Goal: Task Accomplishment & Management: Manage account settings

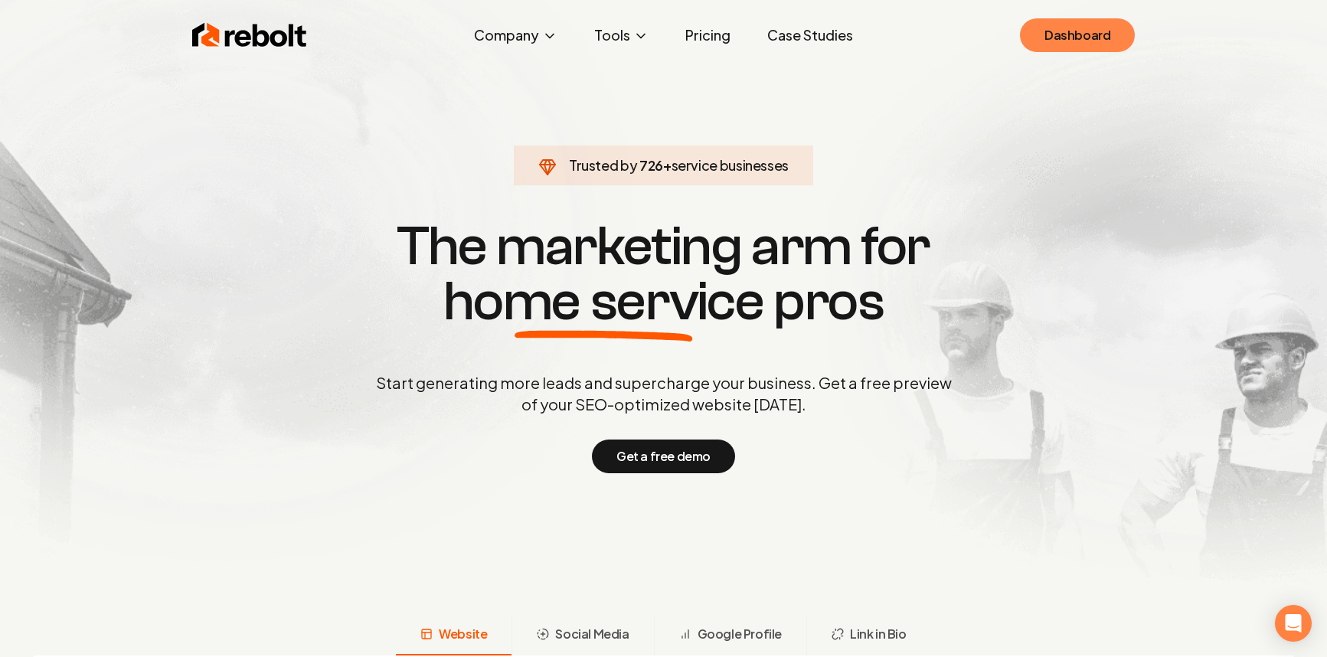
click at [1102, 21] on link "Dashboard" at bounding box center [1077, 35] width 115 height 34
click at [1095, 38] on link "Dashboard" at bounding box center [1077, 35] width 115 height 34
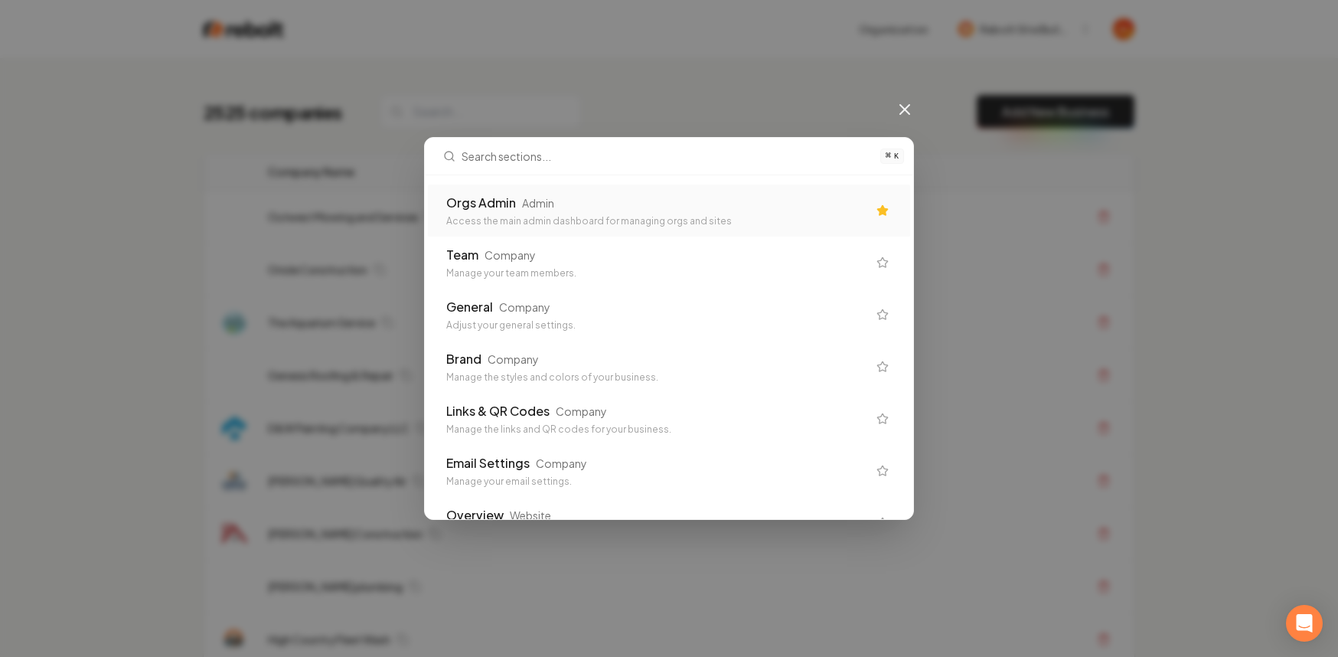
click at [714, 199] on div "Orgs Admin Admin" at bounding box center [656, 203] width 421 height 18
click at [596, 196] on td "Outwest Mowing and Services" at bounding box center [577, 217] width 643 height 53
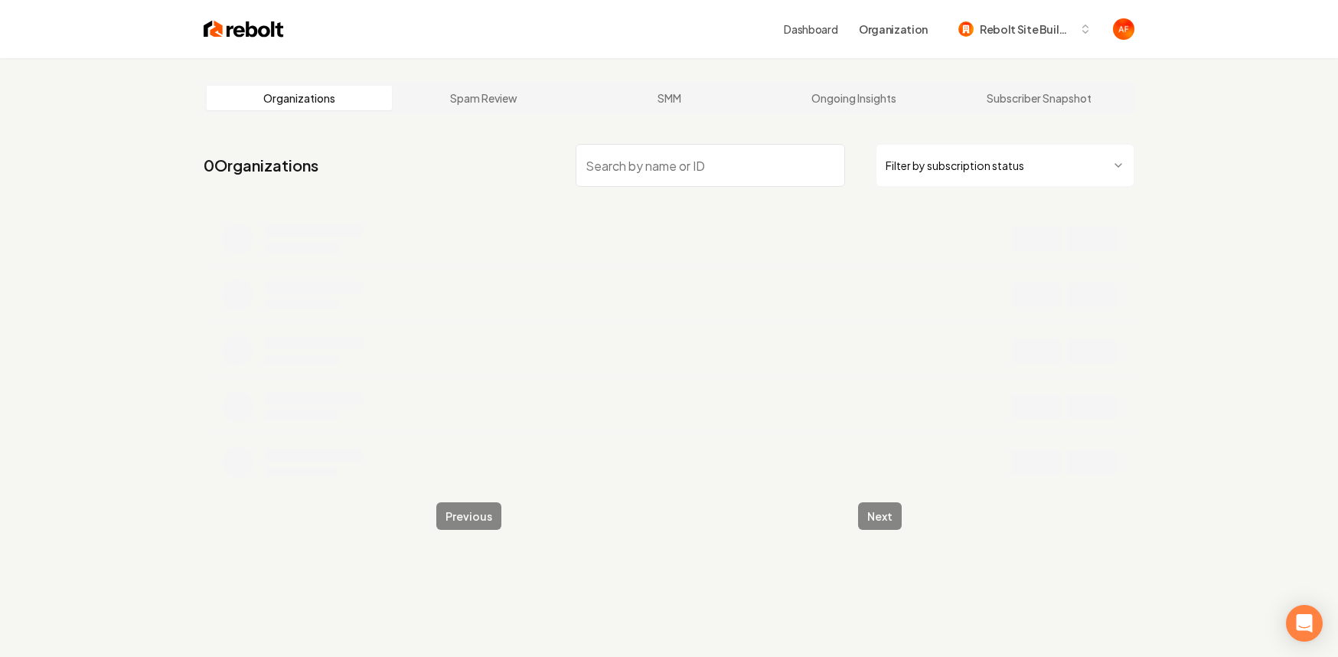
click at [979, 149] on html "Dashboard Organization Rebolt Site Builder Organizations Spam Review SMM Ongoin…" at bounding box center [669, 328] width 1338 height 657
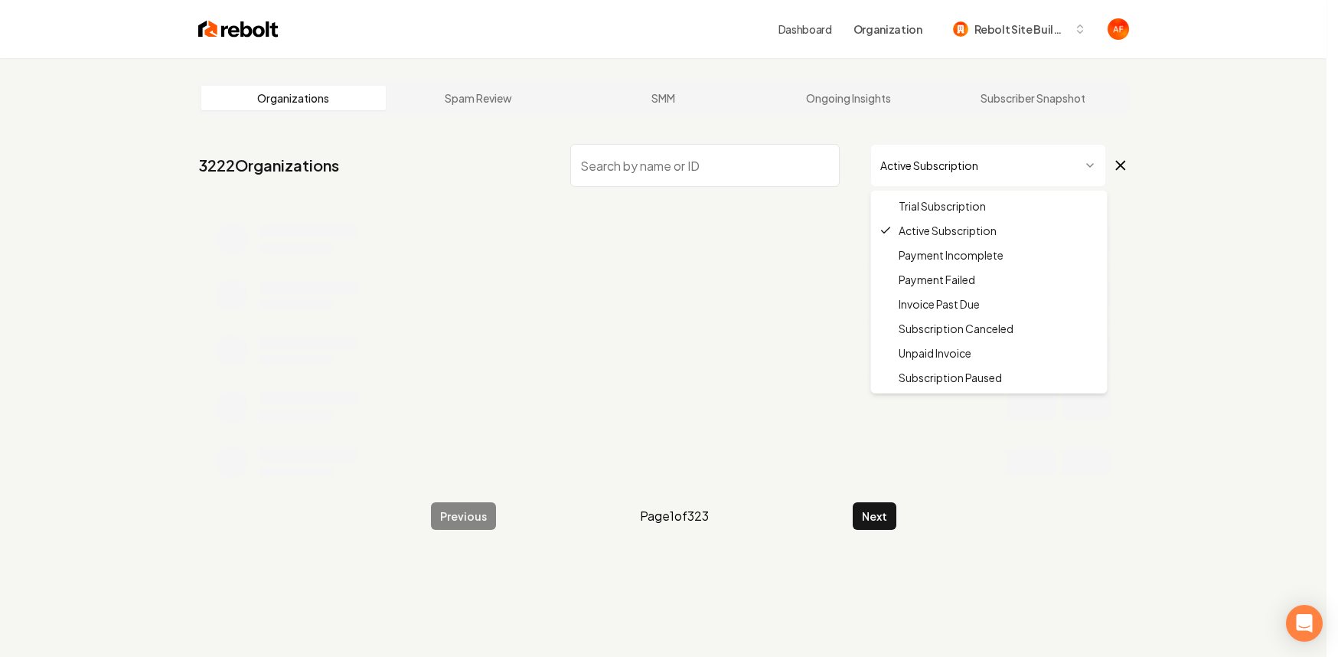
click at [961, 176] on html "Dashboard Organization Rebolt Site Builder Organizations Spam Review SMM Ongoin…" at bounding box center [669, 328] width 1338 height 657
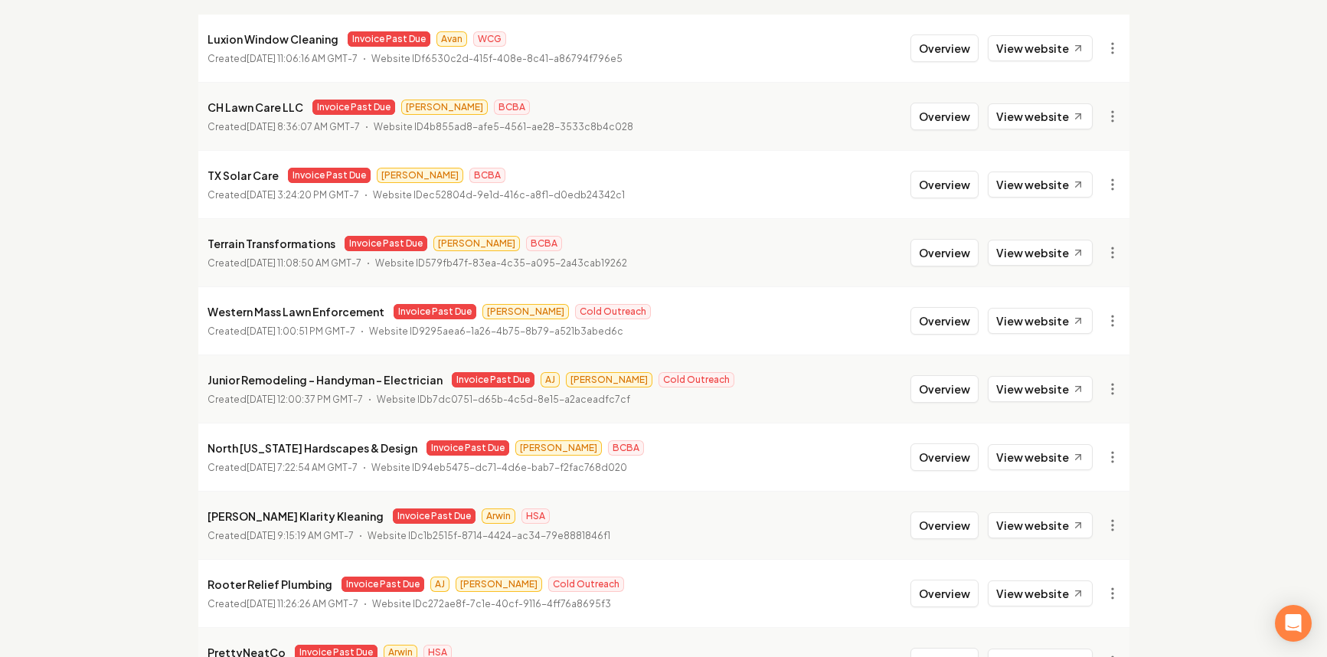
scroll to position [299, 0]
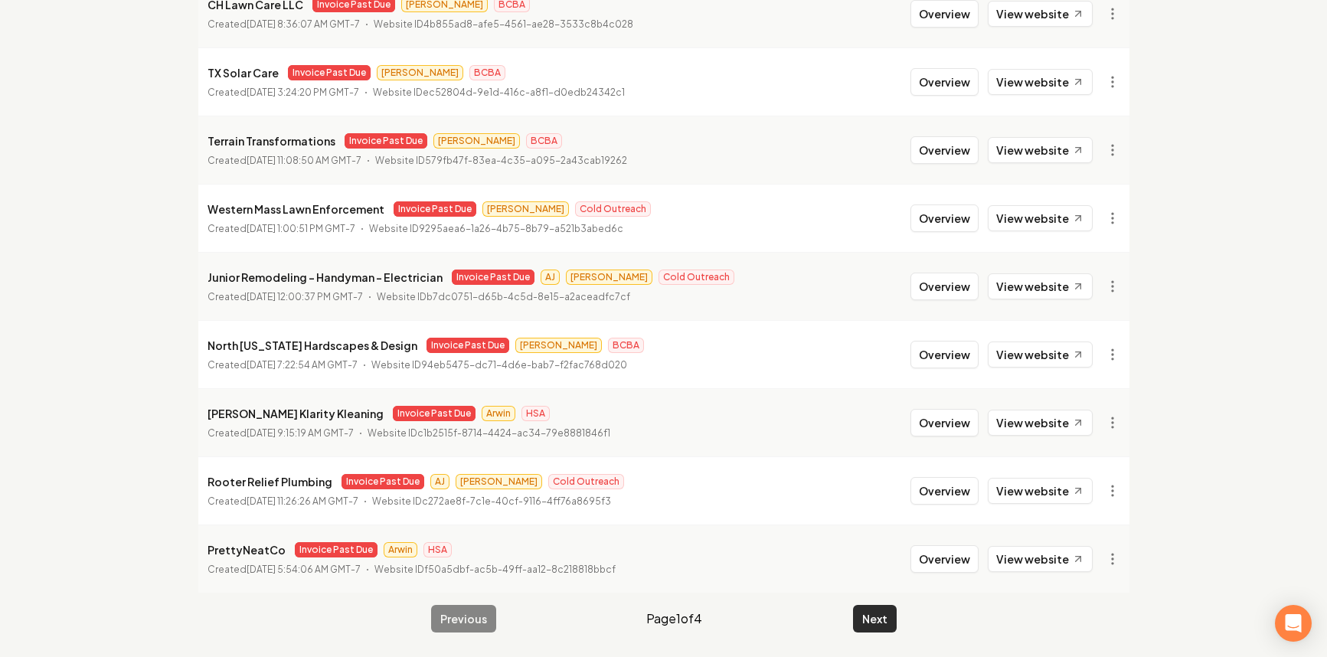
click at [889, 606] on button "Next" at bounding box center [875, 619] width 44 height 28
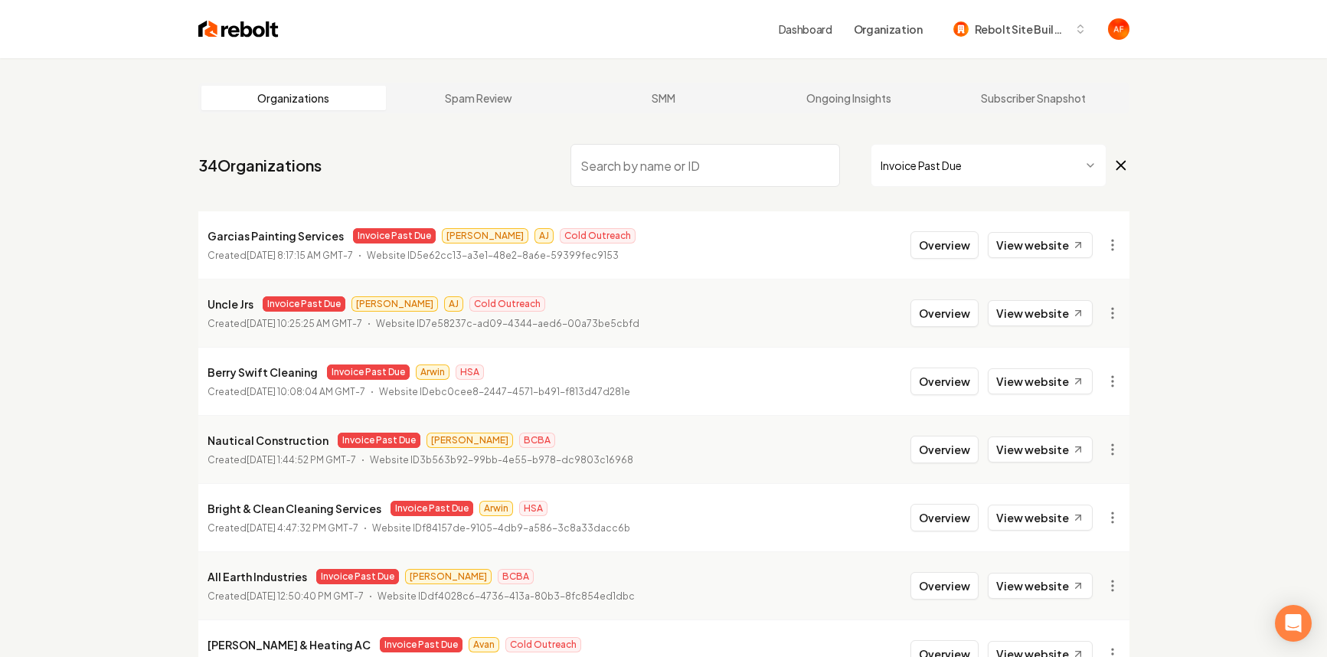
scroll to position [299, 0]
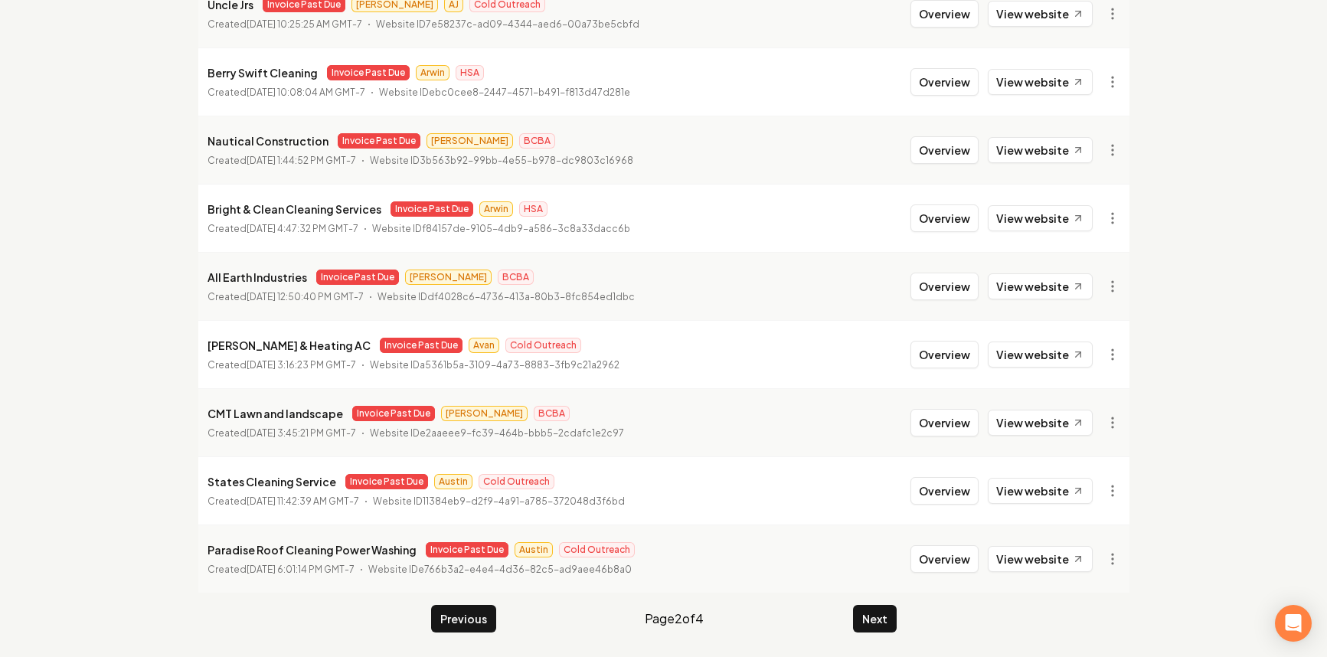
click at [901, 608] on main "Organizations Spam Review SMM Ongoing Insights Subscriber Snapshot 34 Organizat…" at bounding box center [664, 208] width 980 height 898
click at [890, 613] on button "Next" at bounding box center [875, 619] width 44 height 28
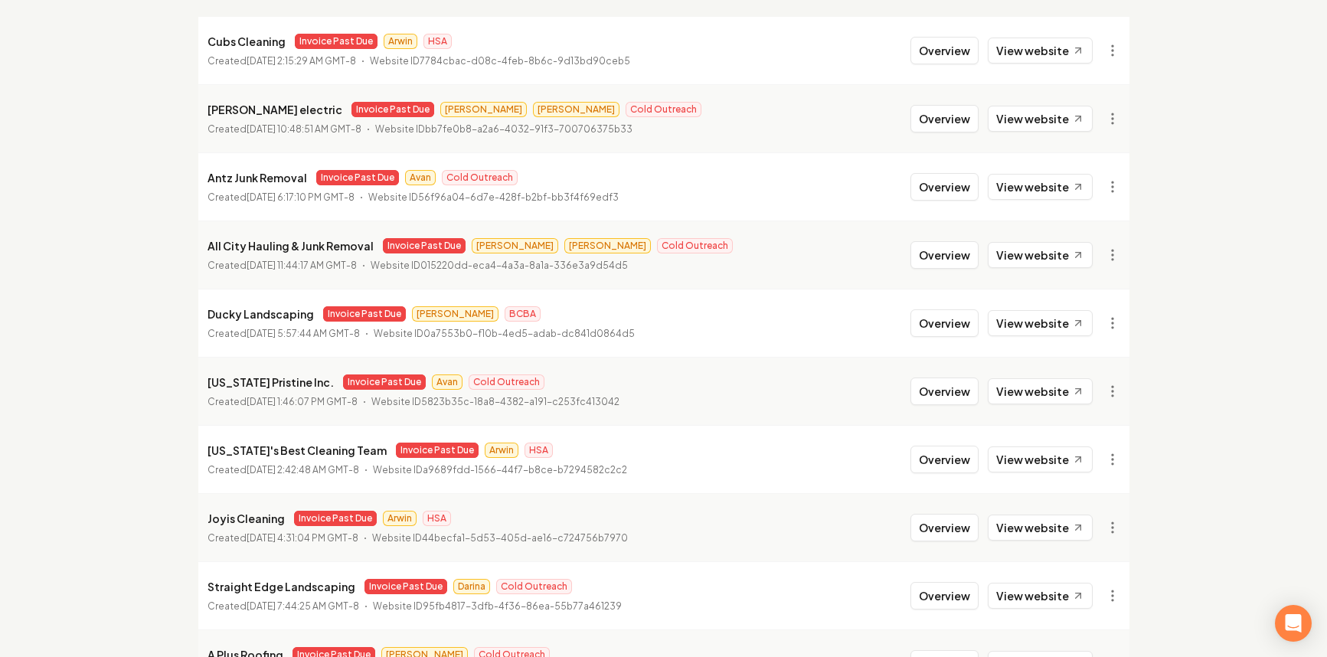
scroll to position [299, 0]
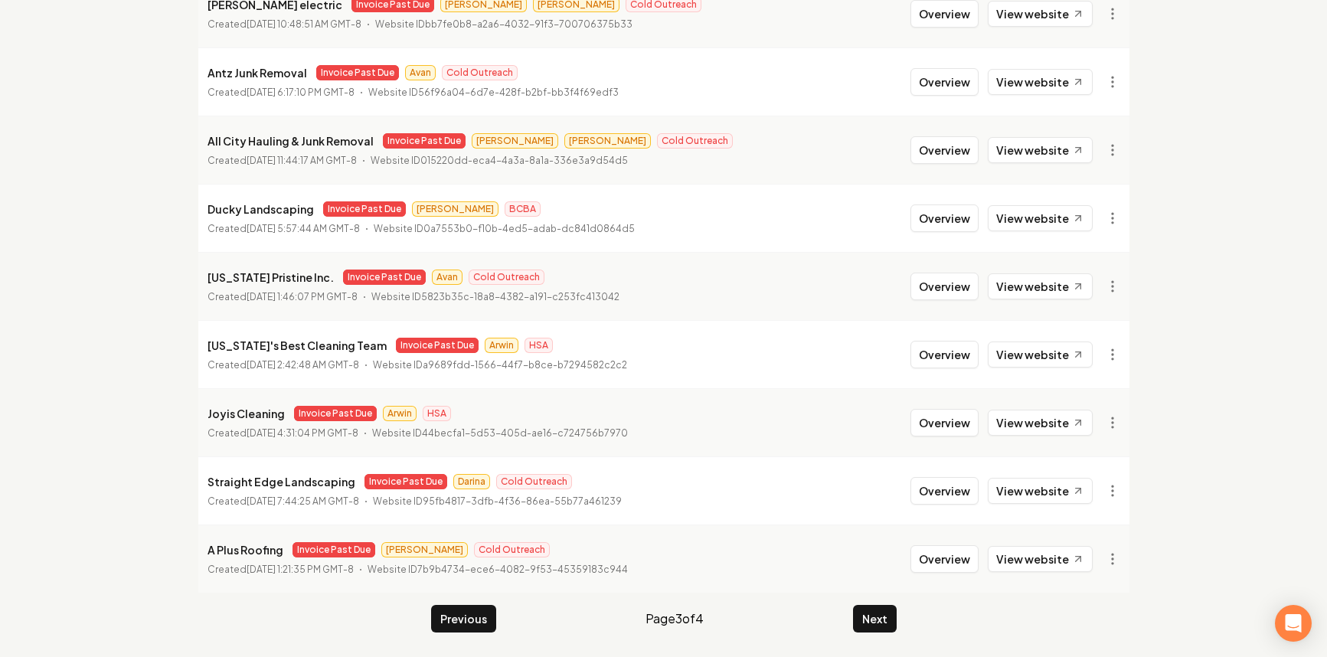
click at [874, 602] on main "Organizations Spam Review SMM Ongoing Insights Subscriber Snapshot 34 Organizat…" at bounding box center [664, 208] width 980 height 898
click at [872, 612] on button "Next" at bounding box center [875, 619] width 44 height 28
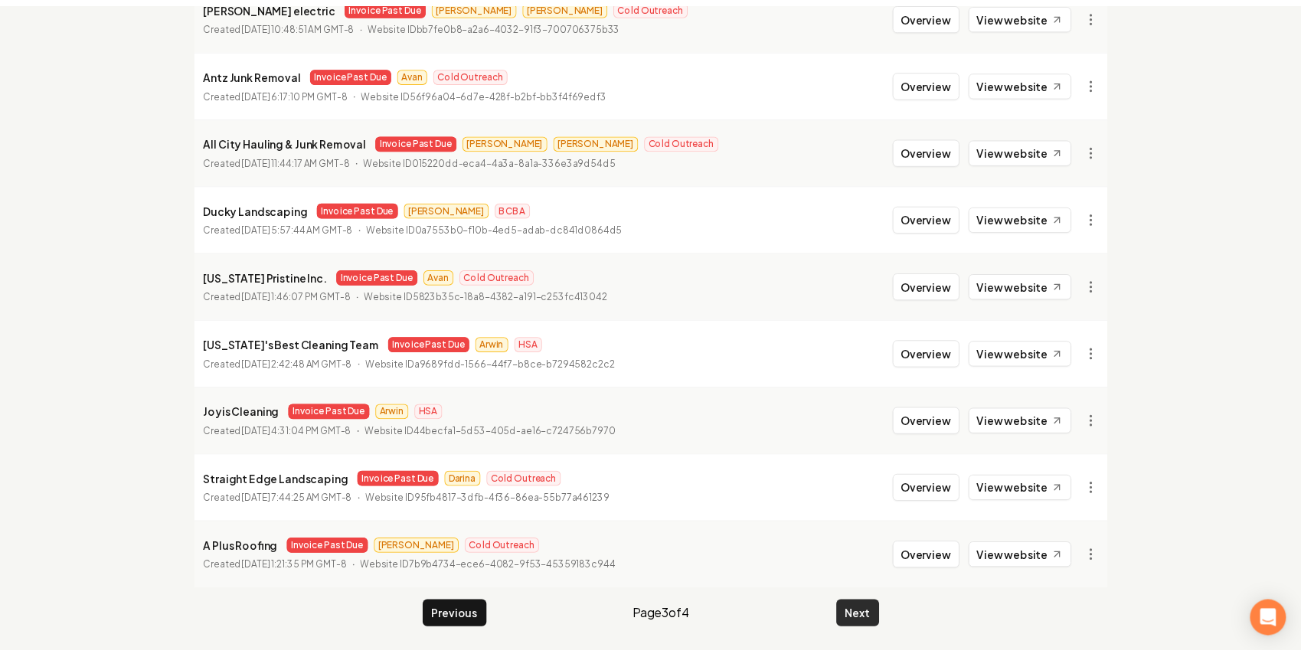
scroll to position [58, 0]
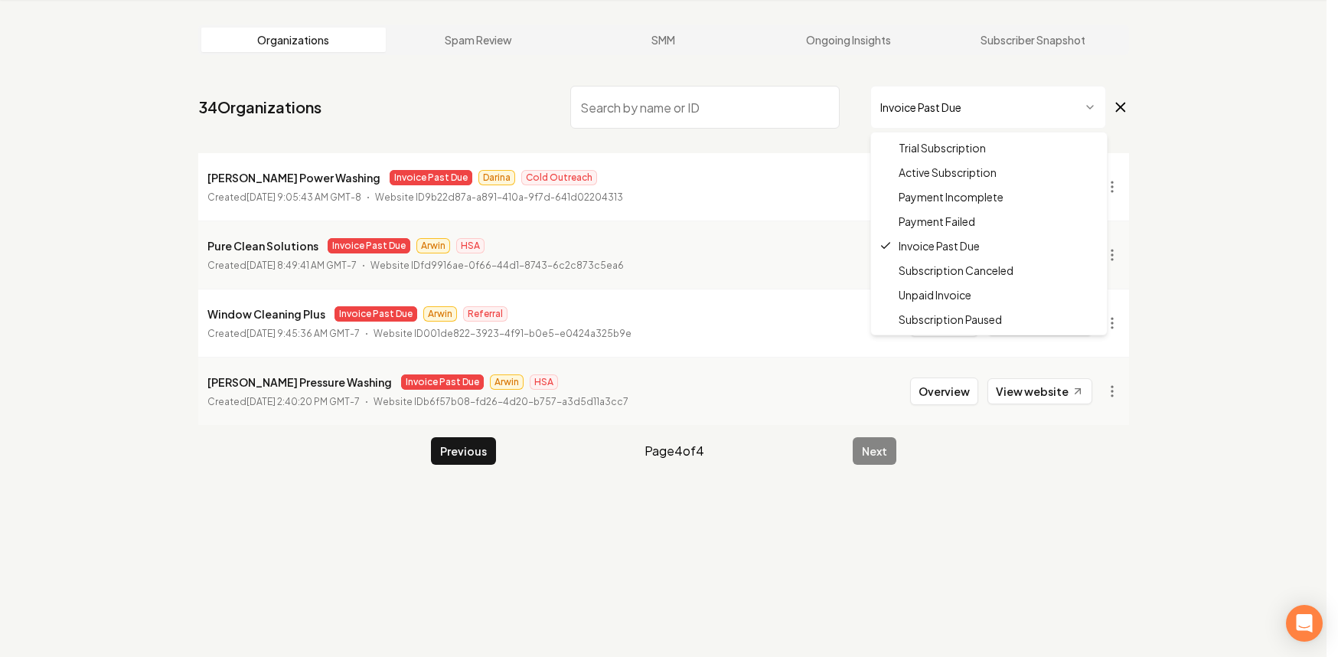
click at [953, 122] on html "Dashboard Organization Rebolt Site Builder Organizations Spam Review SMM Ongoin…" at bounding box center [669, 270] width 1338 height 657
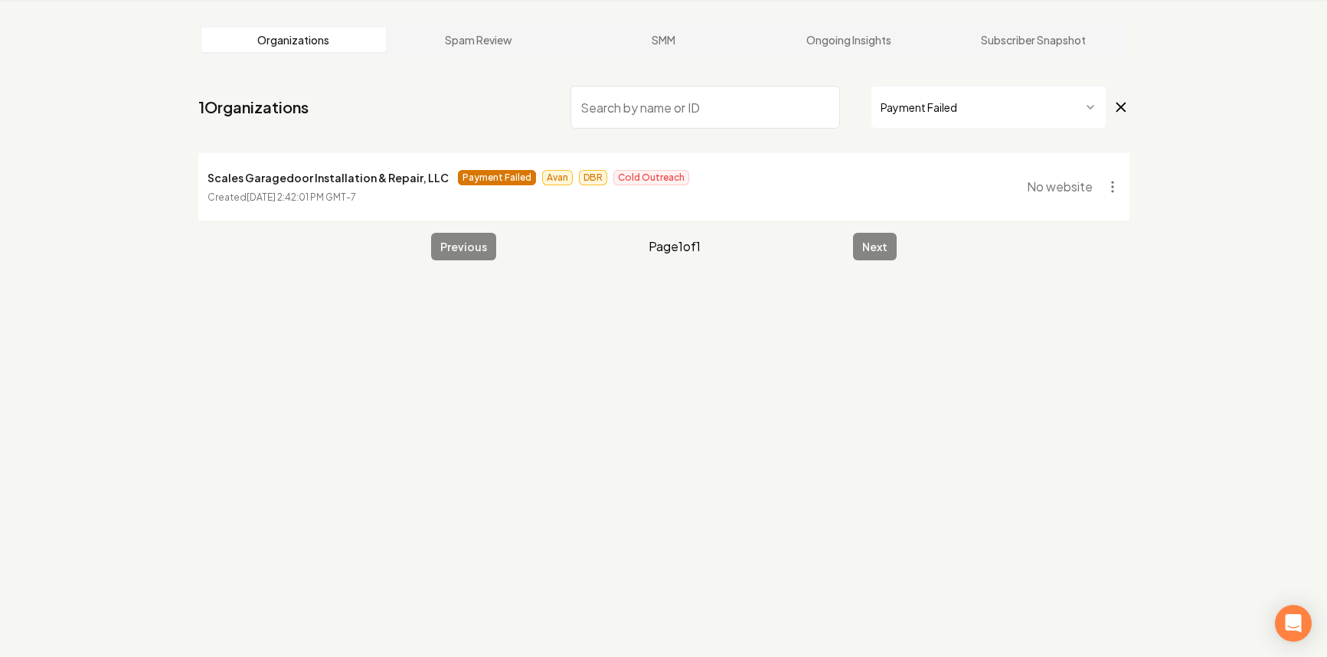
click at [955, 113] on html "Dashboard Organization Rebolt Site Builder Organizations Spam Review SMM Ongoin…" at bounding box center [663, 270] width 1327 height 657
click at [945, 96] on html "Dashboard Organization Rebolt Site Builder Organizations Spam Review SMM Ongoin…" at bounding box center [663, 270] width 1327 height 657
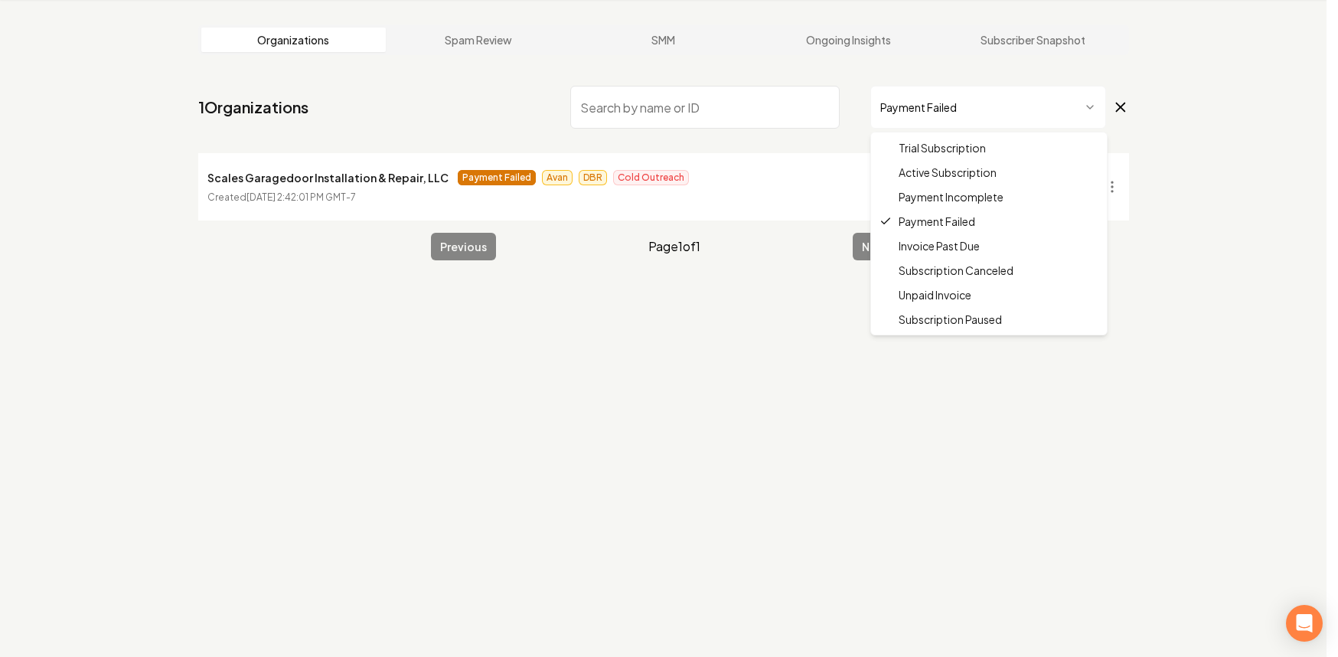
click at [924, 103] on html "Dashboard Organization Rebolt Site Builder Organizations Spam Review SMM Ongoin…" at bounding box center [669, 270] width 1338 height 657
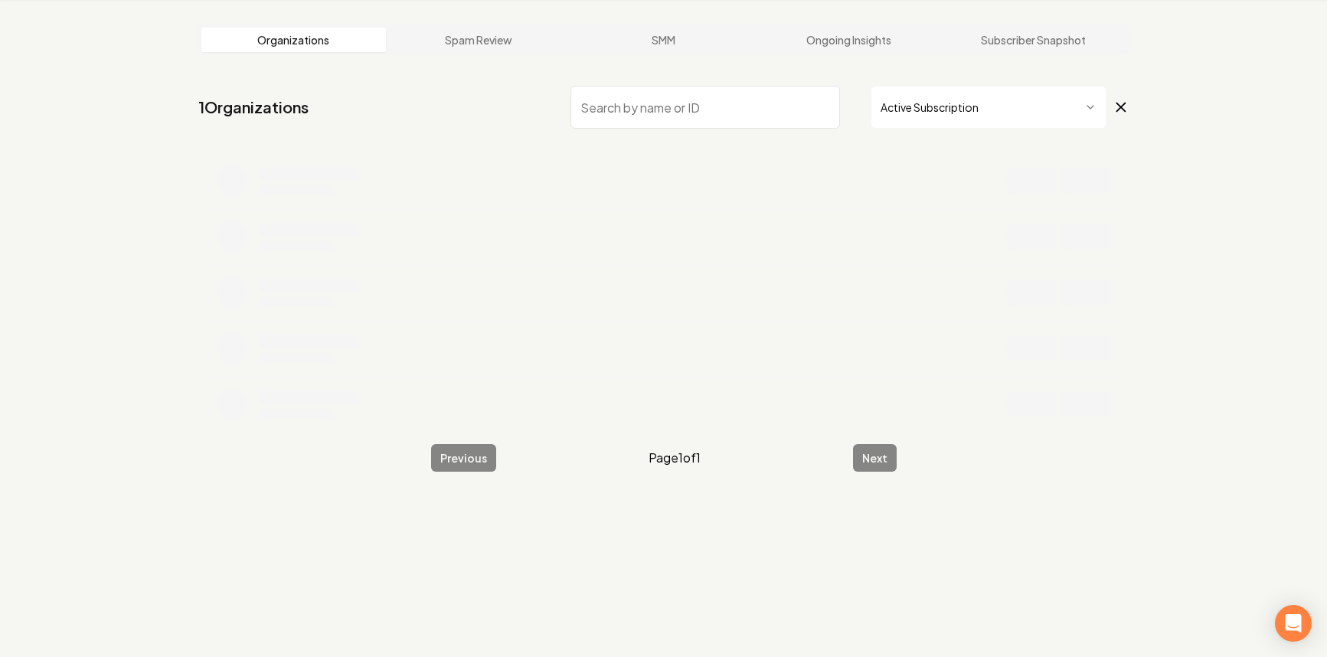
drag, startPoint x: 718, startPoint y: 130, endPoint x: 714, endPoint y: 116, distance: 14.3
click at [716, 126] on nav "1 Organizations Active Subscription" at bounding box center [663, 113] width 931 height 67
click at [714, 112] on input "search" at bounding box center [704, 107] width 269 height 43
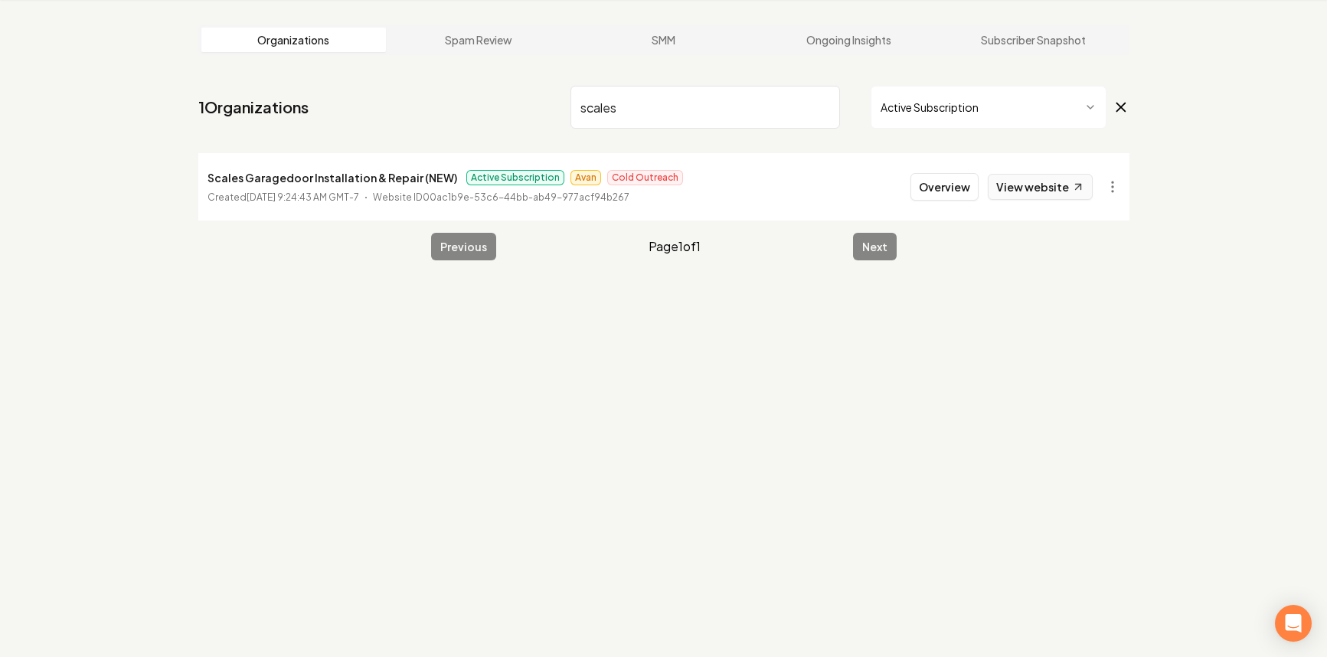
type input "scales"
click at [1056, 195] on link "View website" at bounding box center [1039, 187] width 105 height 26
click at [950, 119] on html "Dashboard Organization Rebolt Site Builder Organizations Spam Review SMM Ongoin…" at bounding box center [650, 270] width 1301 height 657
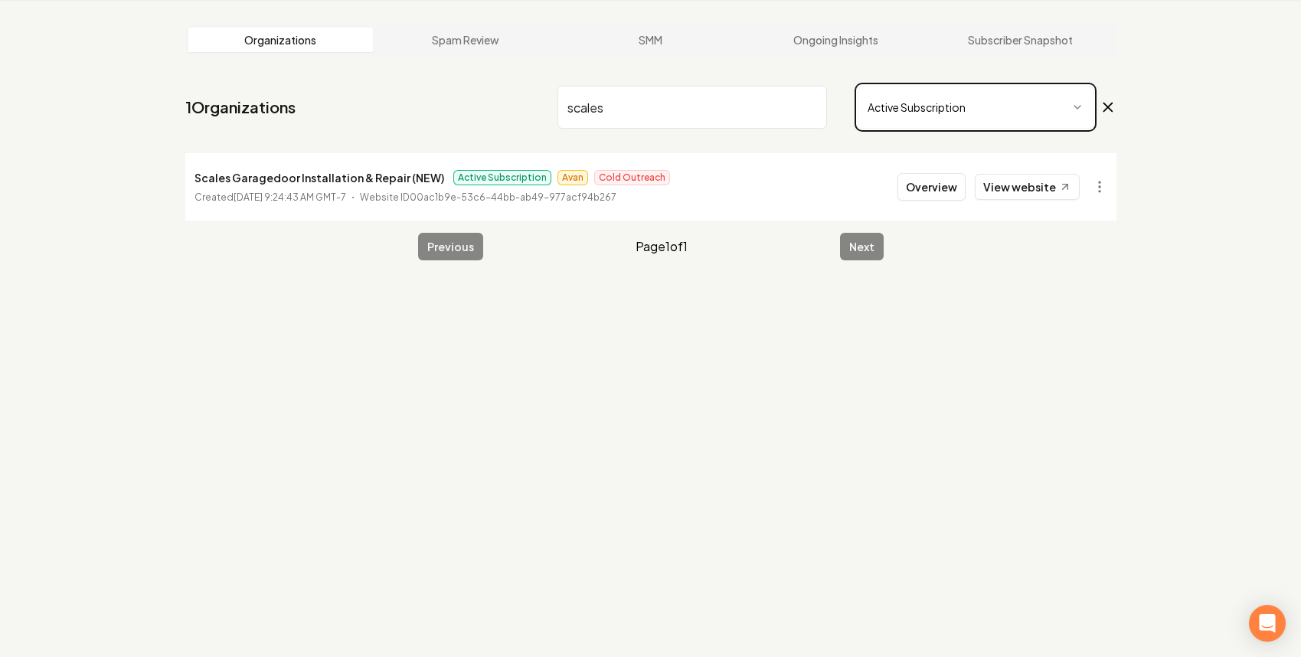
click at [813, 116] on html "Dashboard Organization Rebolt Site Builder Organizations Spam Review SMM Ongoin…" at bounding box center [650, 270] width 1301 height 657
click at [812, 111] on input "scales" at bounding box center [691, 107] width 269 height 43
click at [808, 105] on input "scales" at bounding box center [691, 107] width 269 height 43
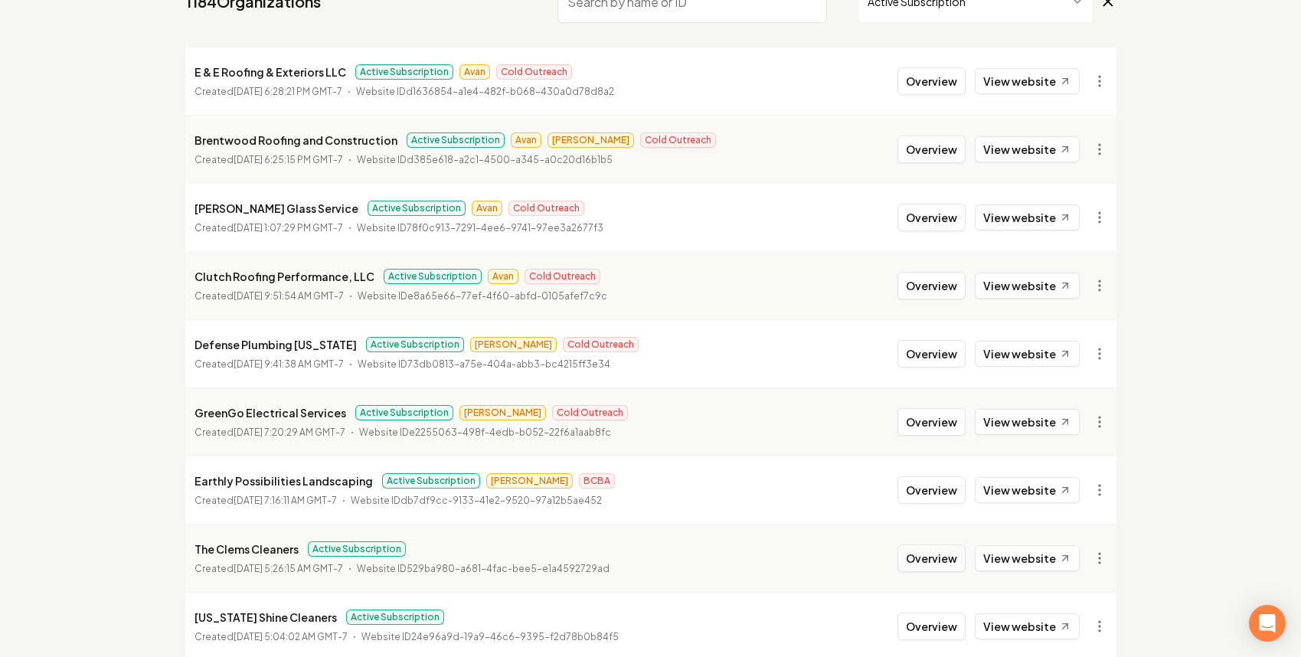
scroll to position [299, 0]
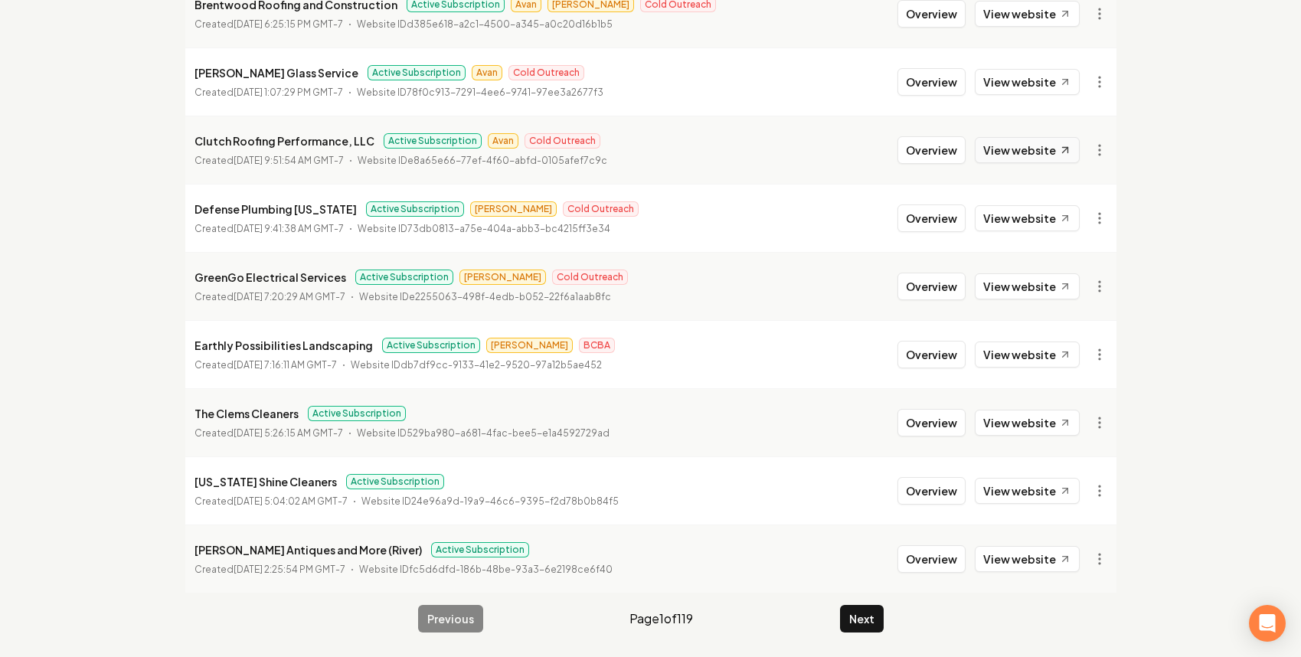
click at [1014, 148] on link "View website" at bounding box center [1026, 150] width 105 height 26
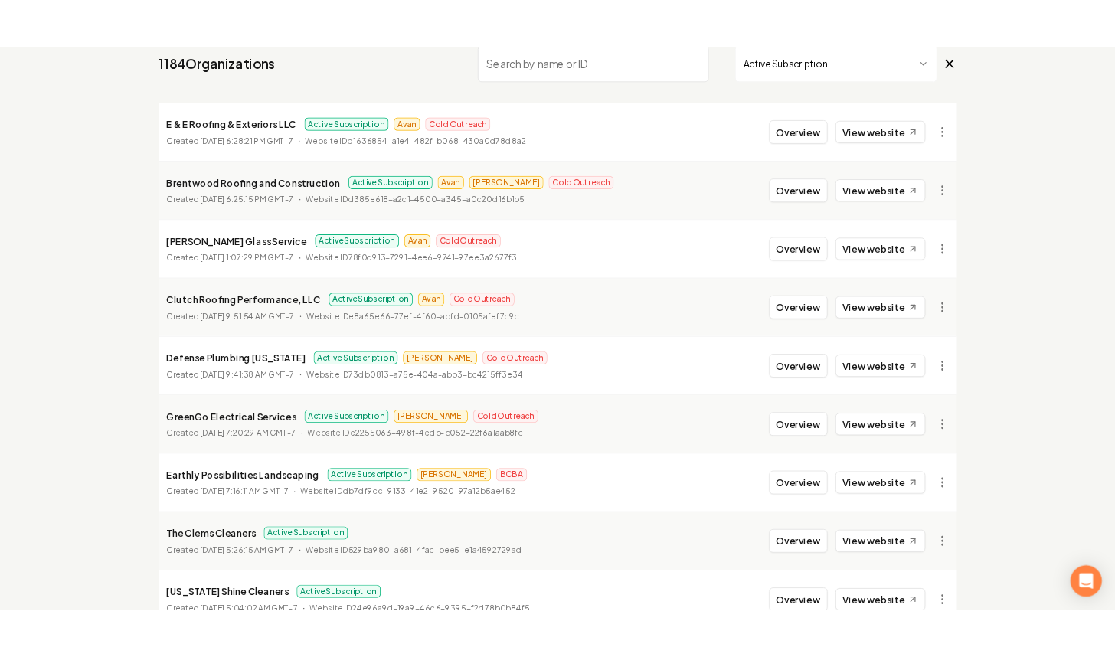
scroll to position [109, 0]
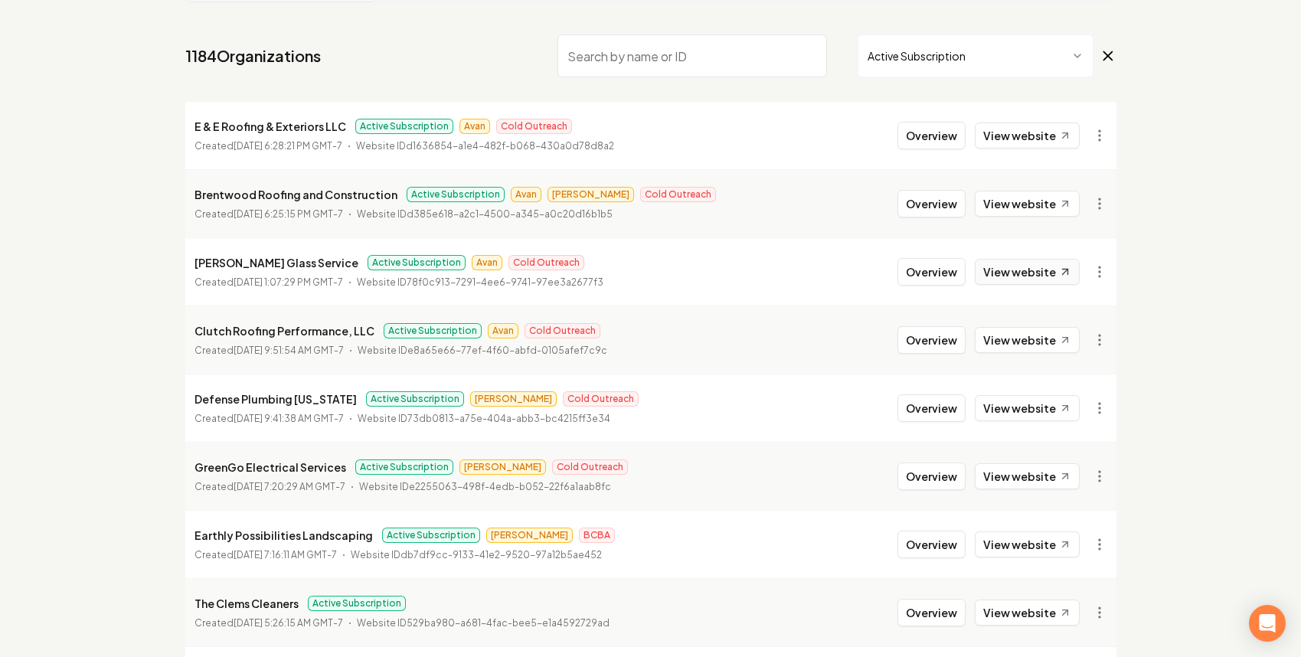
click at [1018, 266] on link "View website" at bounding box center [1026, 272] width 105 height 26
click at [1032, 214] on link "View website" at bounding box center [1026, 204] width 105 height 26
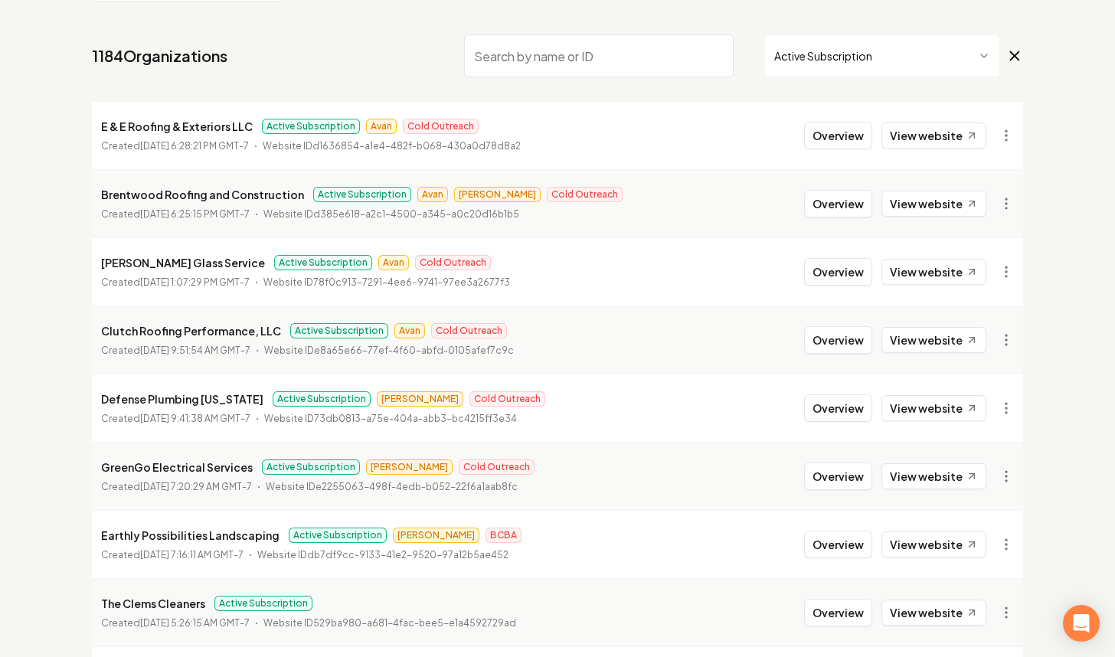
click at [592, 68] on input "search" at bounding box center [598, 55] width 269 height 43
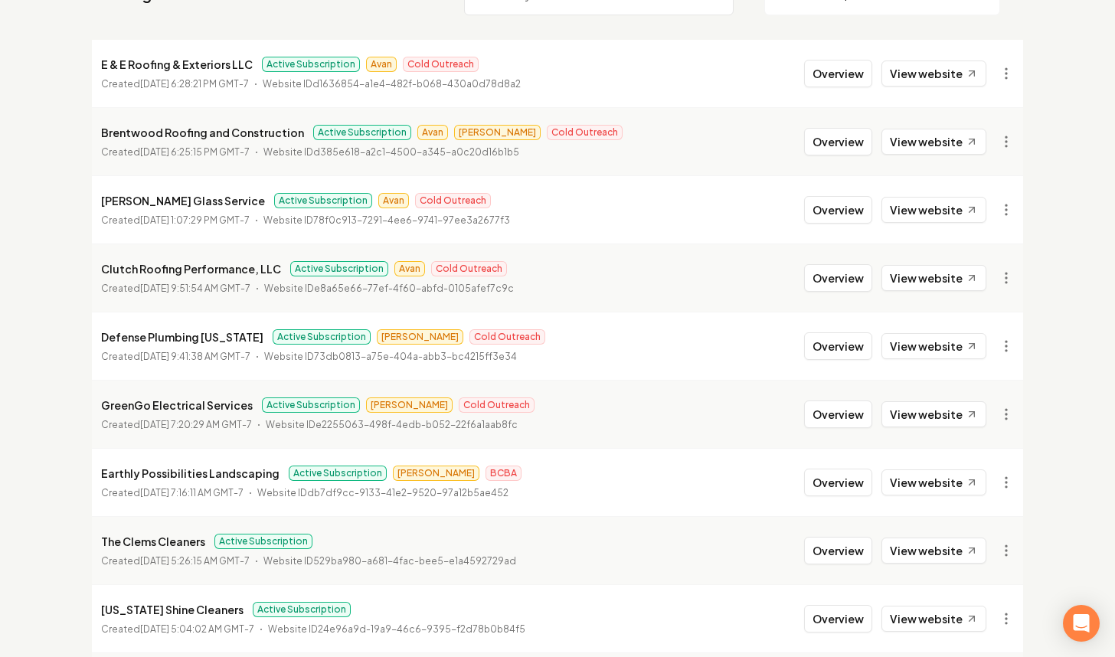
scroll to position [299, 0]
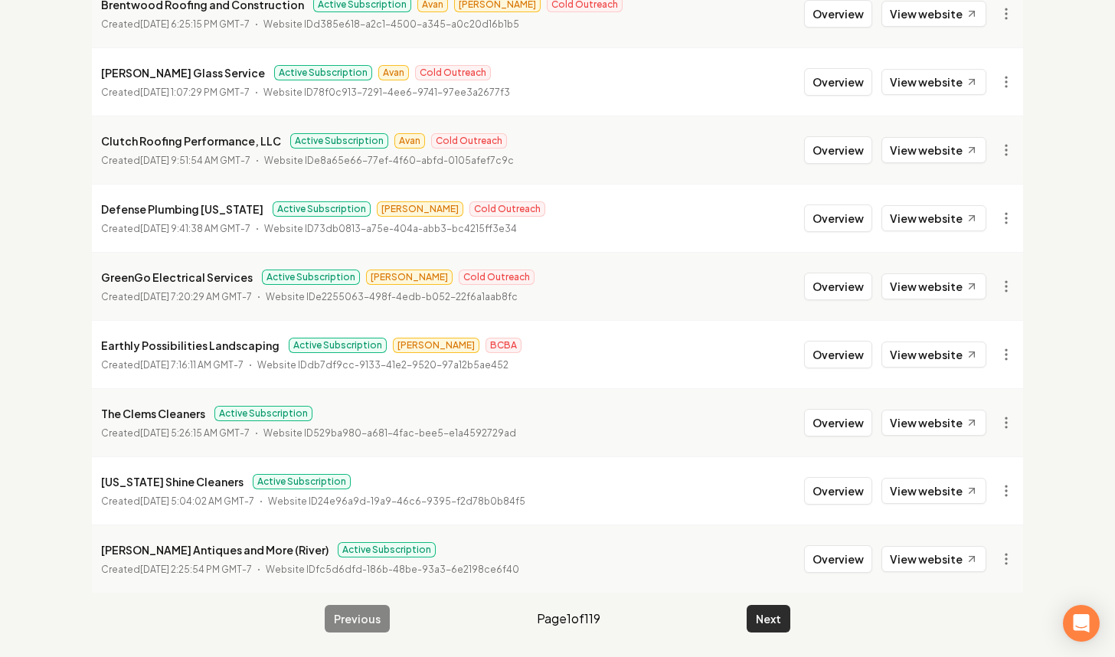
click at [782, 616] on button "Next" at bounding box center [768, 619] width 44 height 28
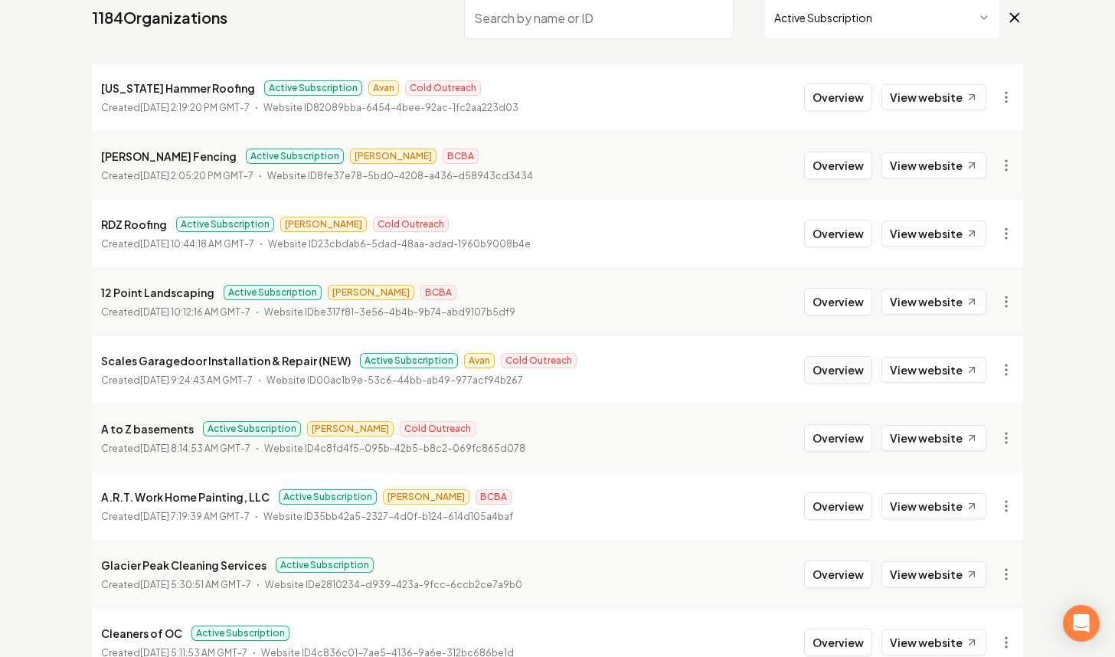
scroll to position [33, 0]
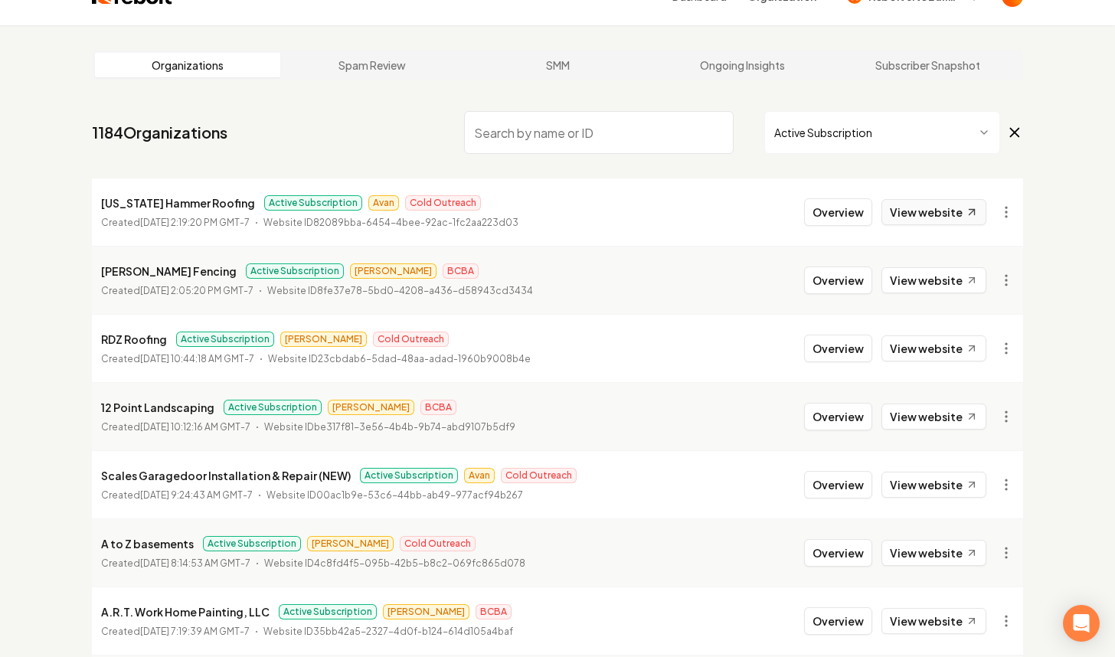
click at [929, 205] on link "View website" at bounding box center [933, 212] width 105 height 26
click at [568, 118] on input "search" at bounding box center [598, 132] width 269 height 43
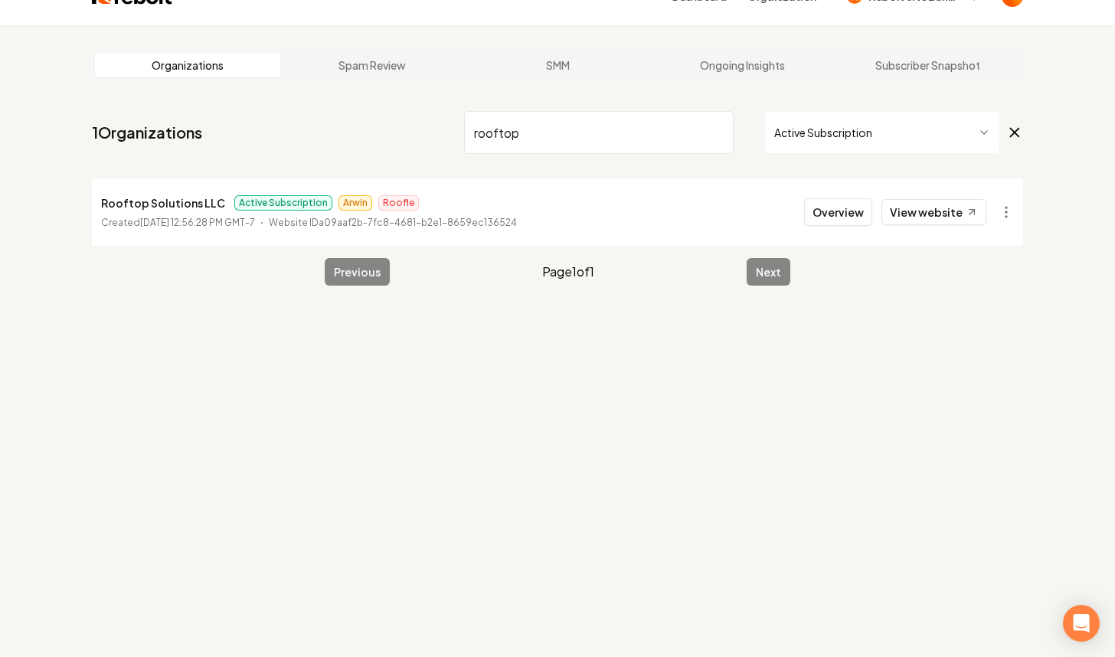
click at [717, 129] on input "rooftop" at bounding box center [598, 132] width 269 height 43
type input "rooftop"
click at [920, 211] on link "View website" at bounding box center [933, 212] width 105 height 26
click at [915, 139] on html "Dashboard Organization Rebolt Site Builder Organizations Spam Review SMM Ongoin…" at bounding box center [557, 295] width 1115 height 657
click at [715, 132] on input "rooftop" at bounding box center [598, 132] width 269 height 43
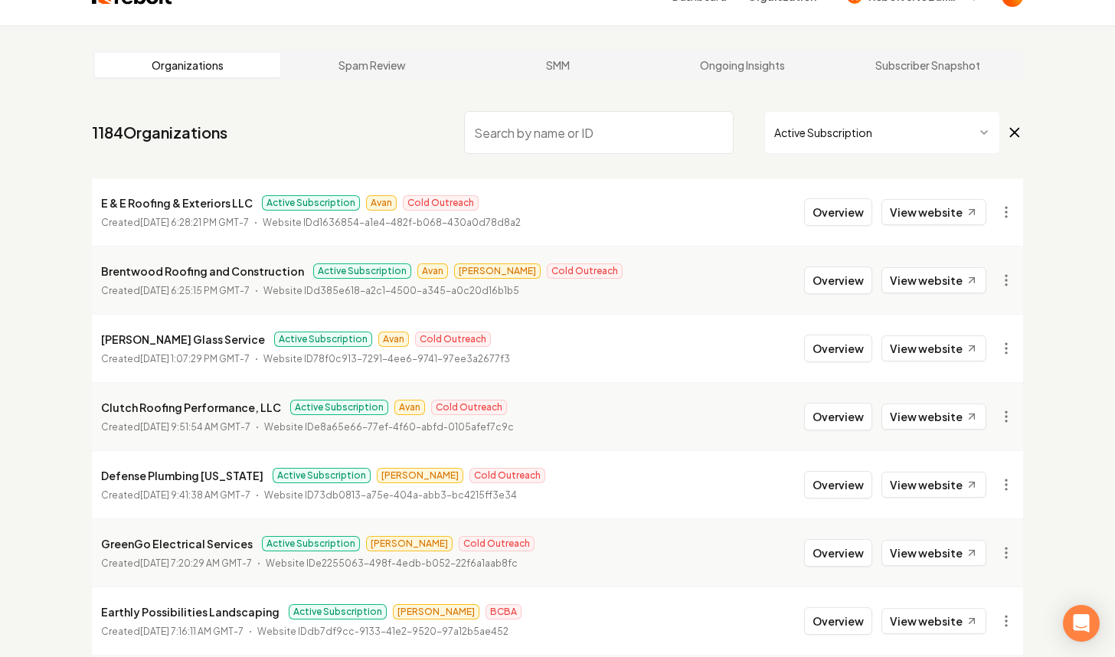
scroll to position [299, 0]
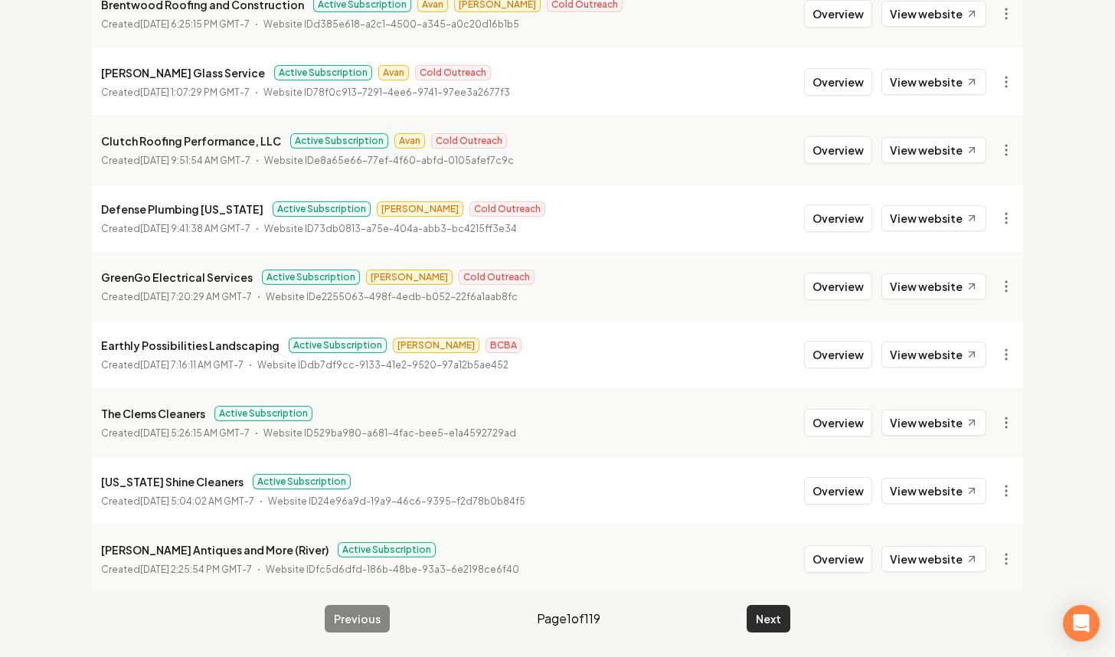
click at [762, 610] on button "Next" at bounding box center [768, 619] width 44 height 28
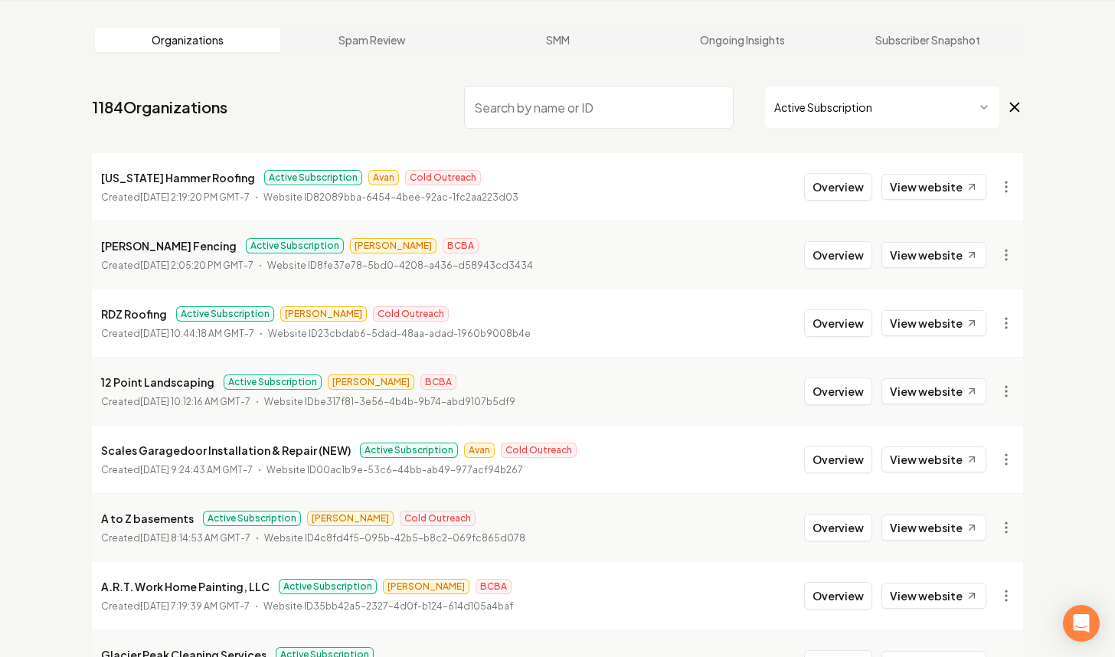
scroll to position [299, 0]
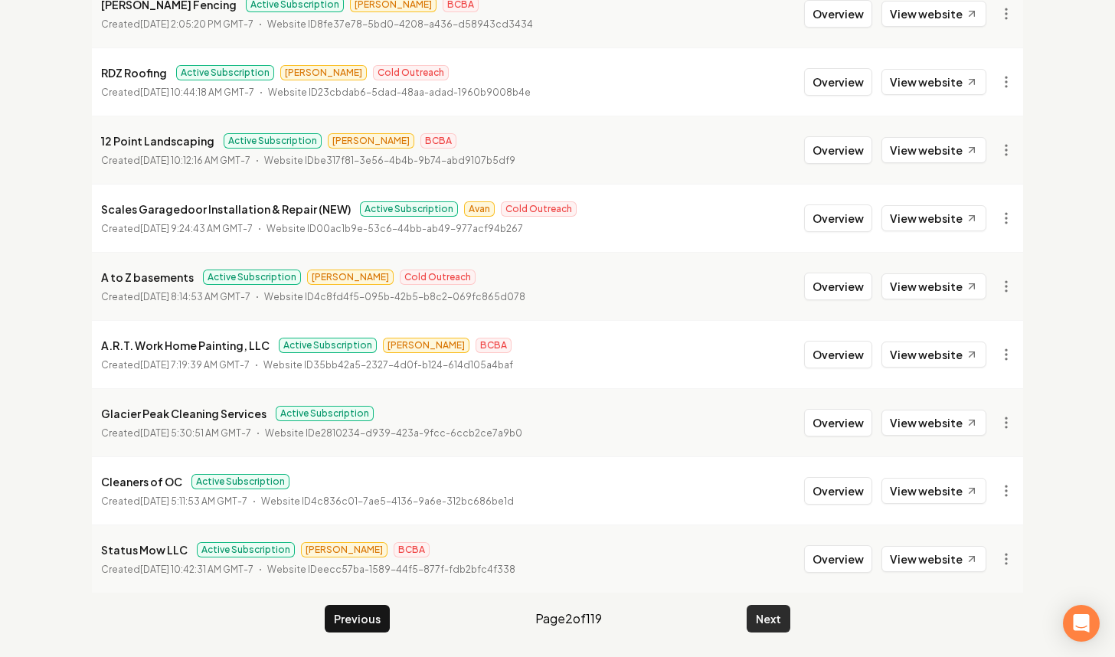
click at [772, 615] on button "Next" at bounding box center [768, 619] width 44 height 28
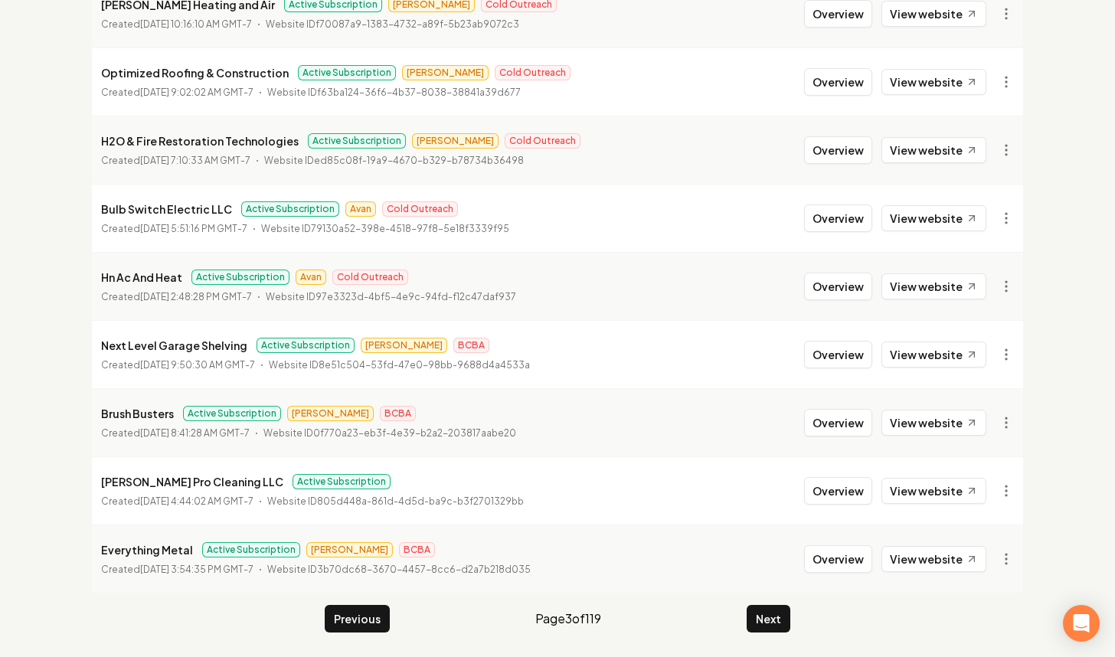
click at [775, 612] on button "Next" at bounding box center [768, 619] width 44 height 28
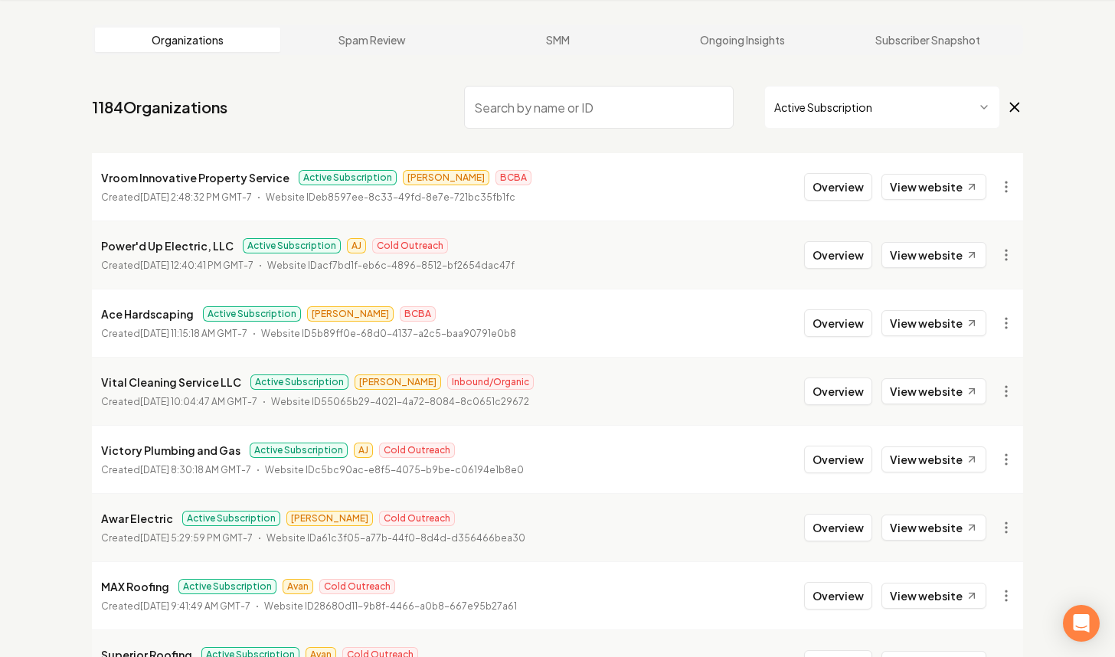
scroll to position [299, 0]
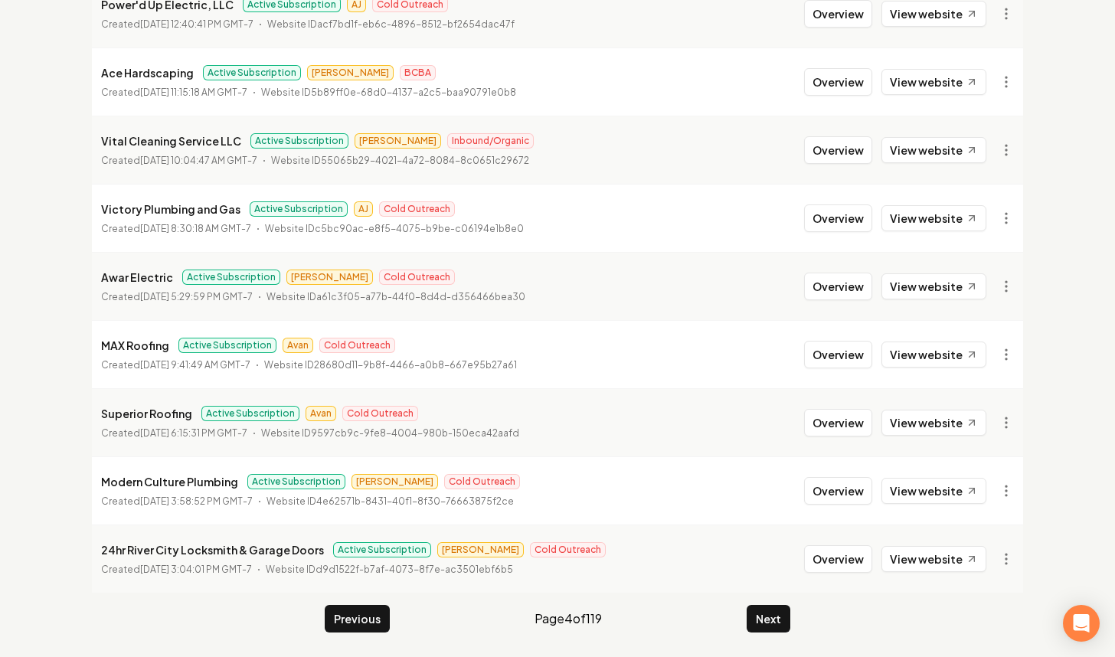
click at [778, 602] on main "Organizations Spam Review SMM Ongoing Insights Subscriber Snapshot 1184 Organiz…" at bounding box center [557, 208] width 980 height 898
click at [776, 620] on button "Next" at bounding box center [768, 619] width 44 height 28
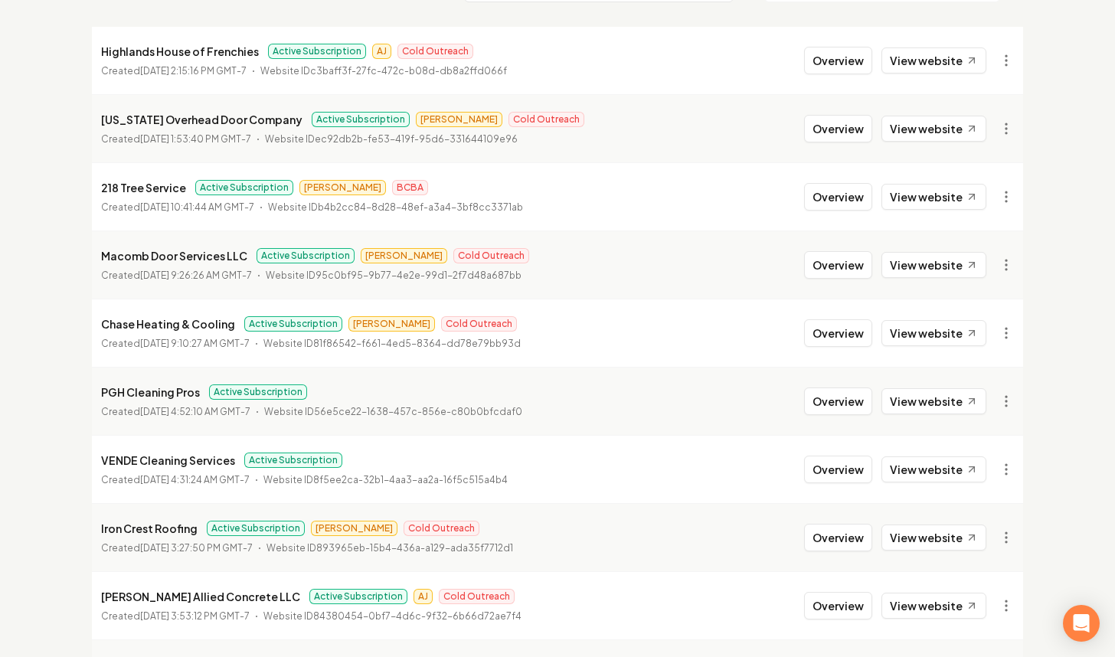
scroll to position [299, 0]
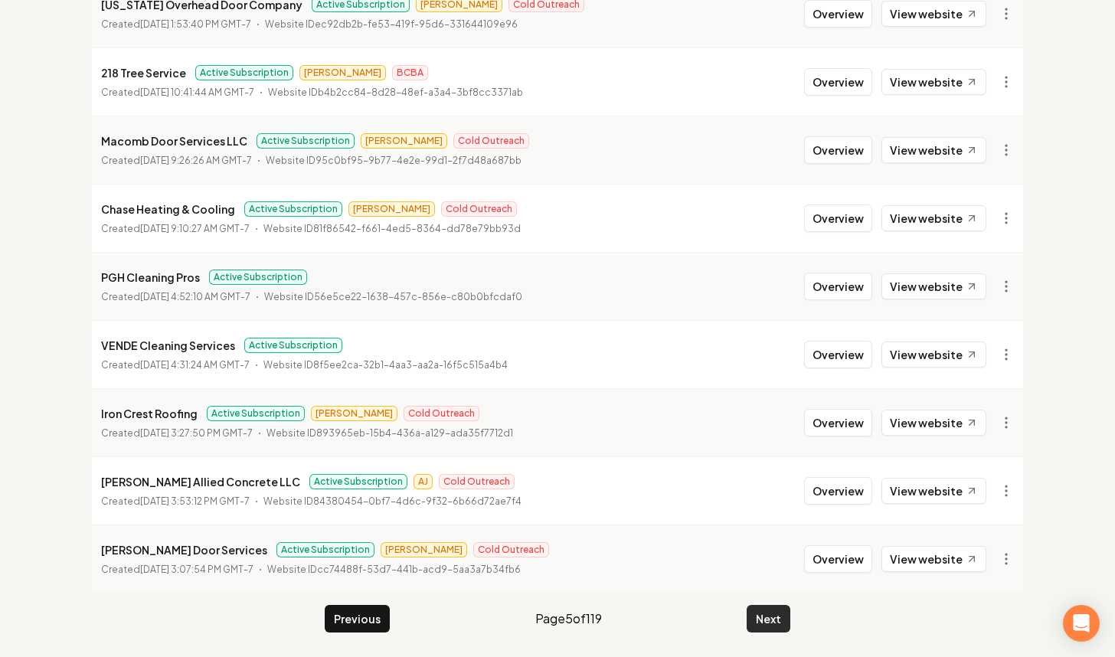
click at [780, 612] on button "Next" at bounding box center [768, 619] width 44 height 28
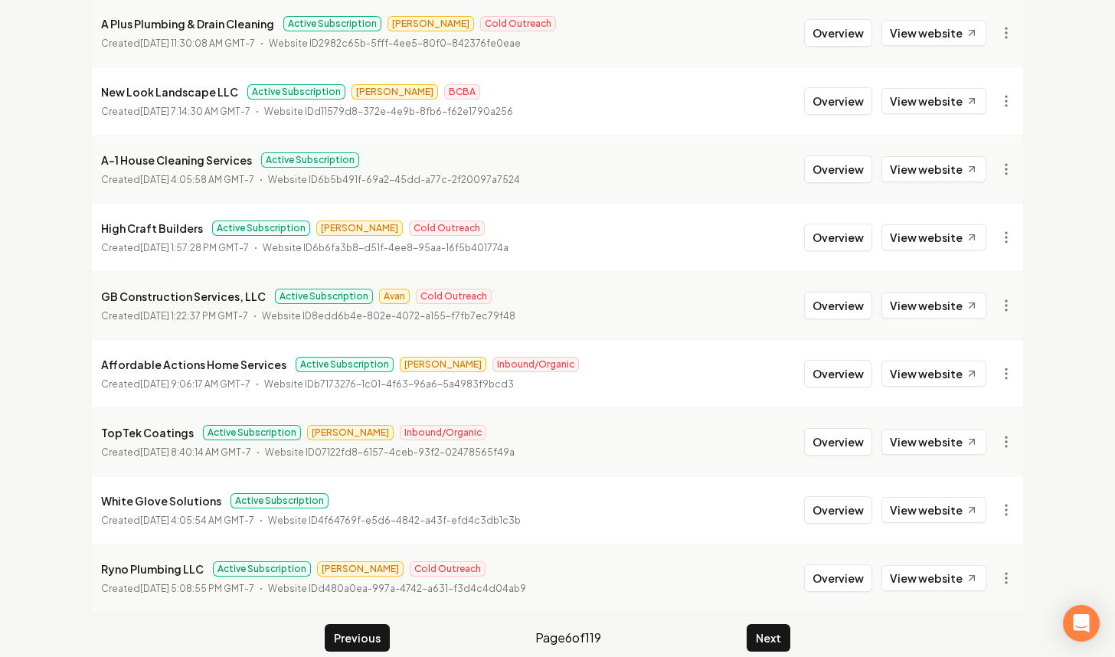
scroll to position [279, 0]
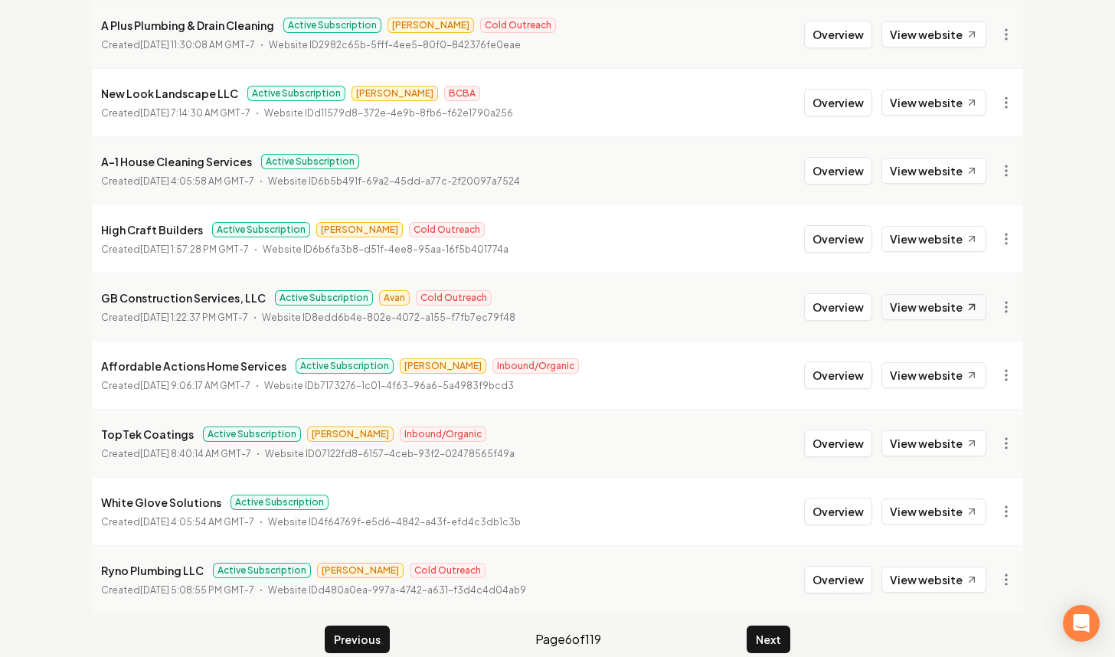
click at [935, 318] on link "View website" at bounding box center [933, 307] width 105 height 26
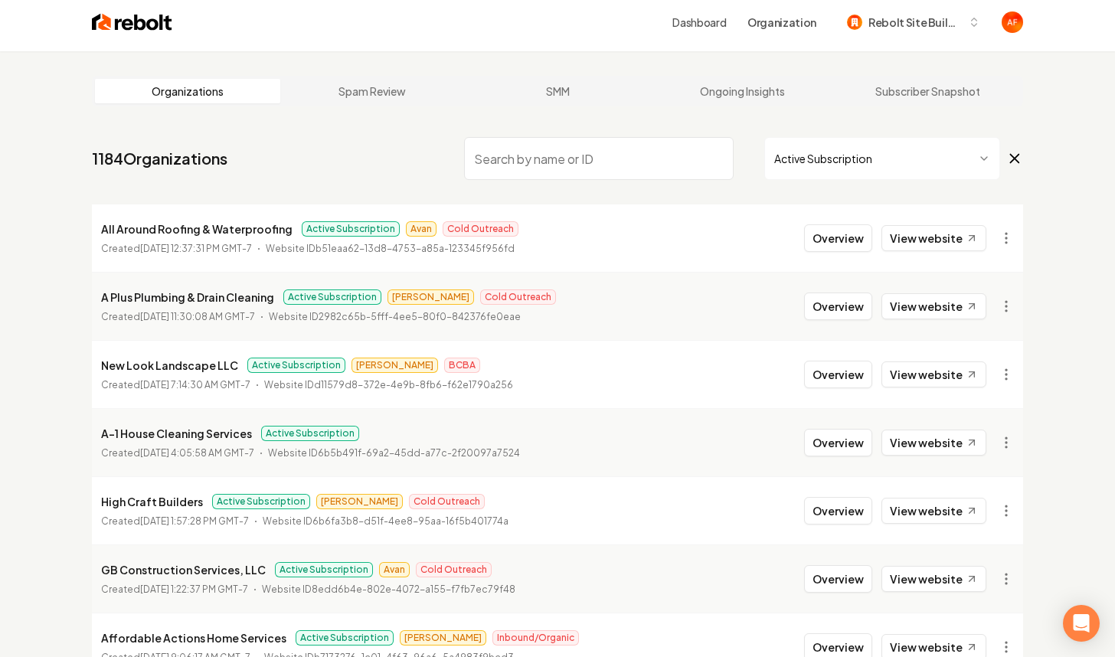
scroll to position [0, 0]
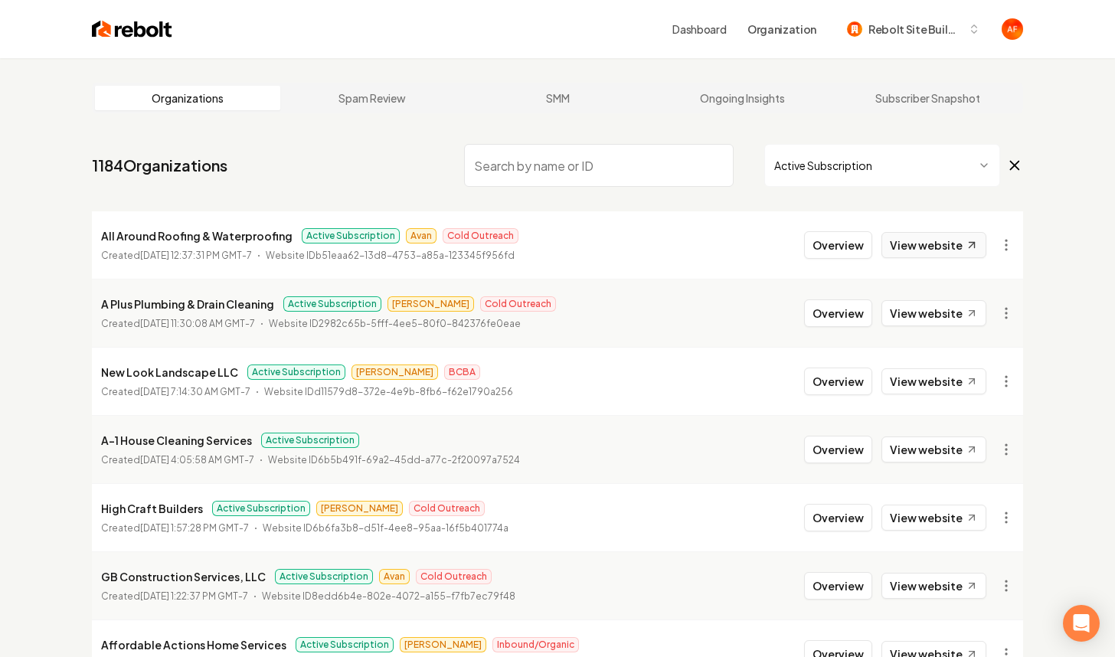
click at [909, 249] on link "View website" at bounding box center [933, 245] width 105 height 26
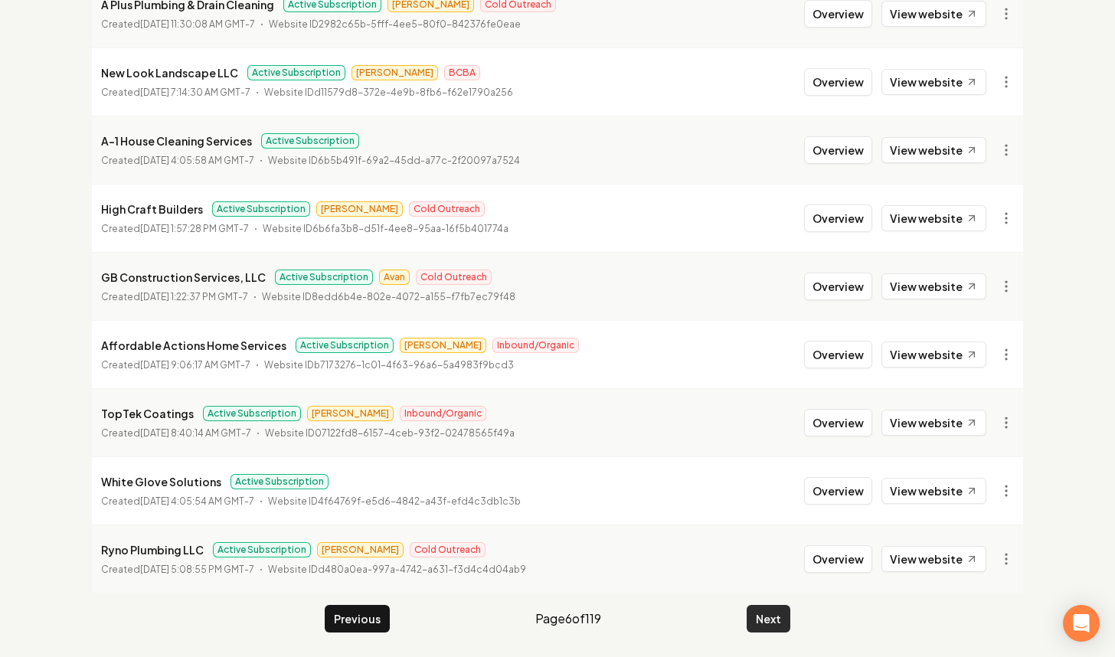
click at [779, 617] on button "Next" at bounding box center [768, 619] width 44 height 28
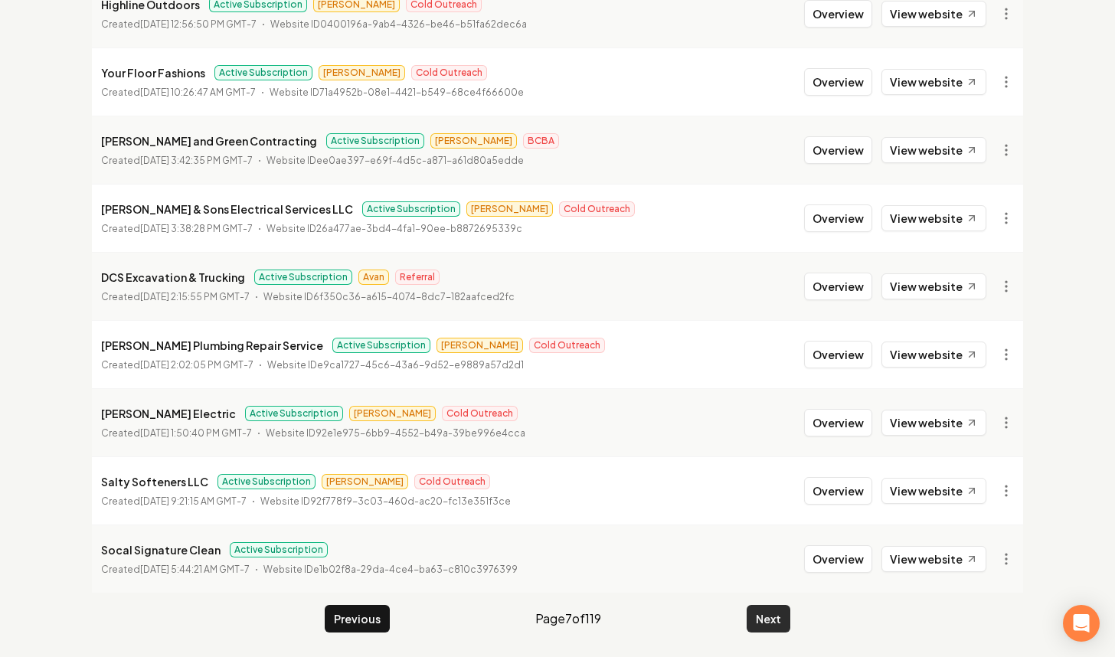
click at [771, 616] on button "Next" at bounding box center [768, 619] width 44 height 28
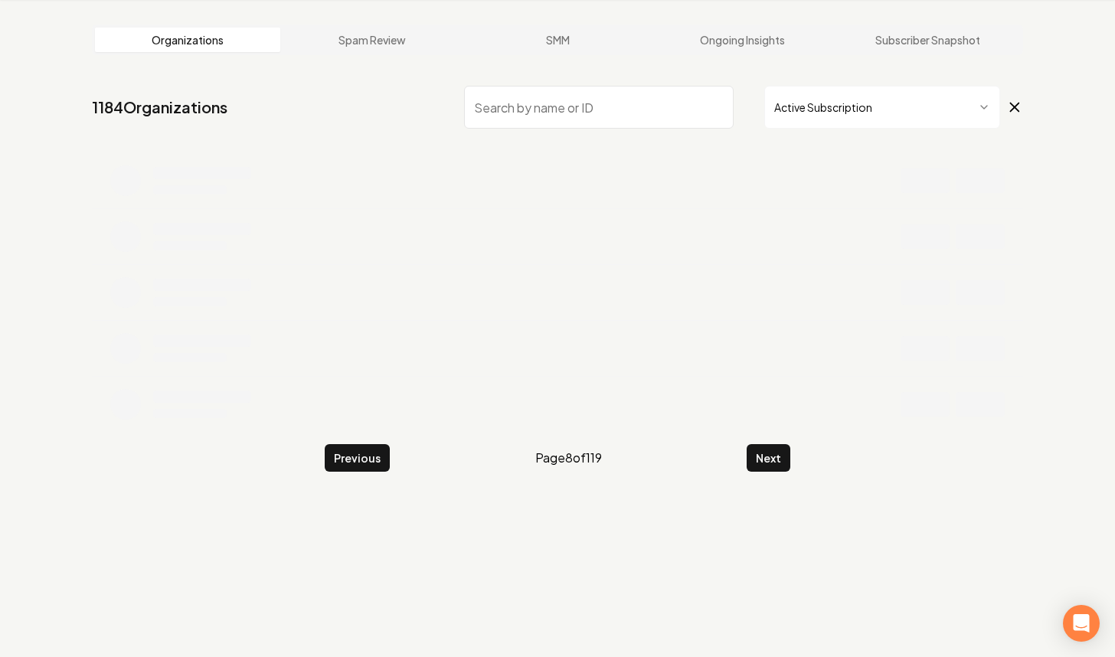
scroll to position [299, 0]
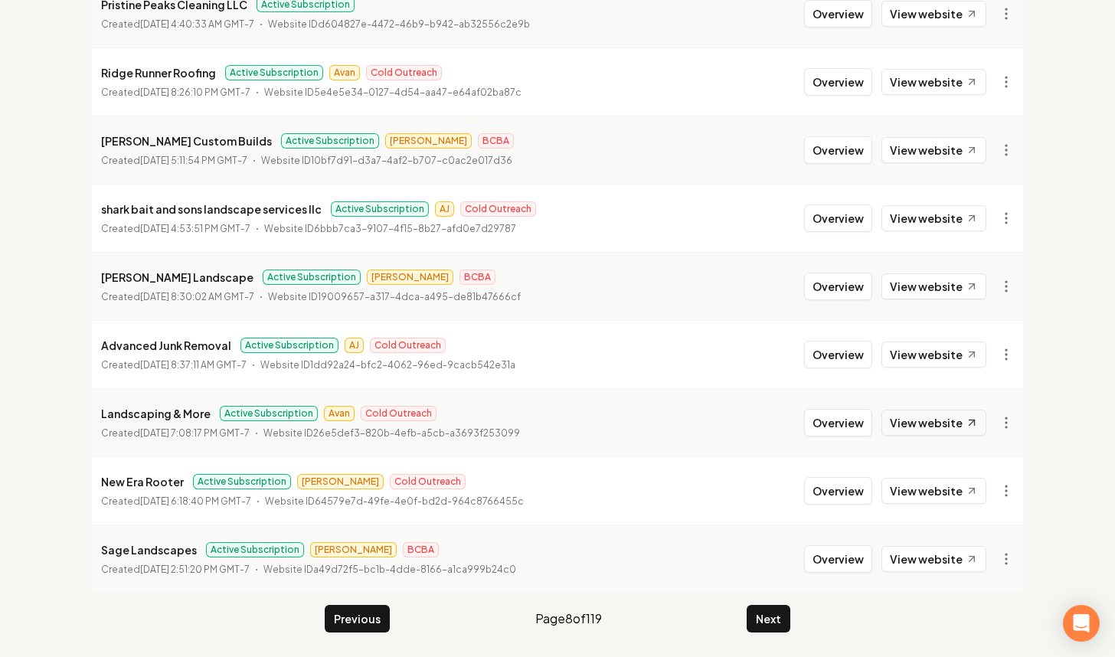
click at [904, 419] on link "View website" at bounding box center [933, 423] width 105 height 26
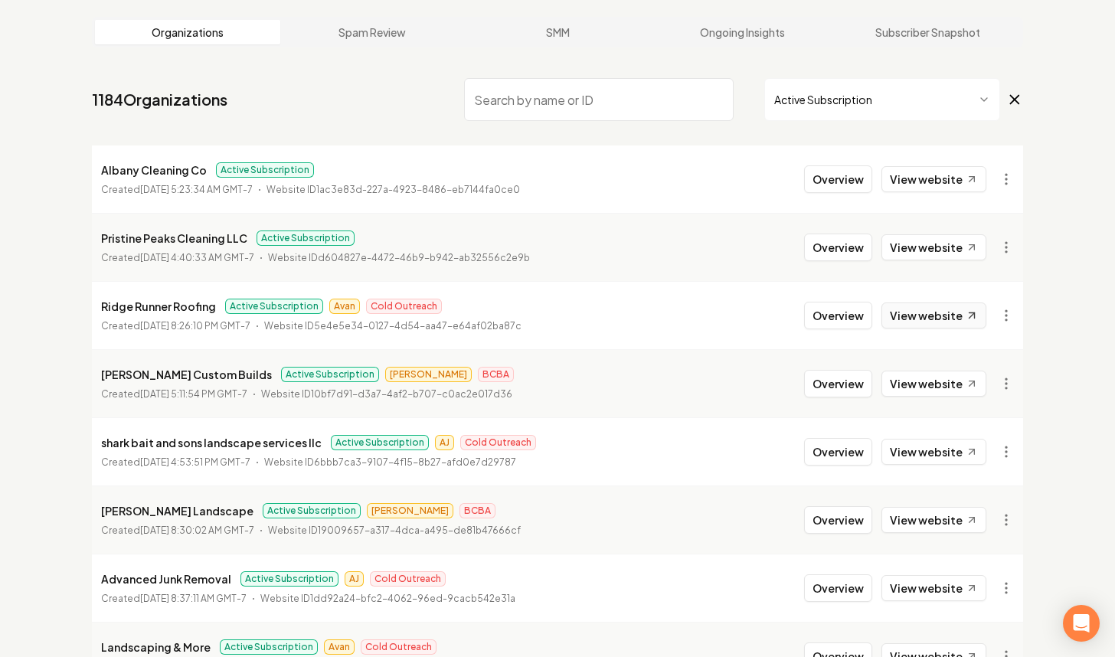
scroll to position [39, 0]
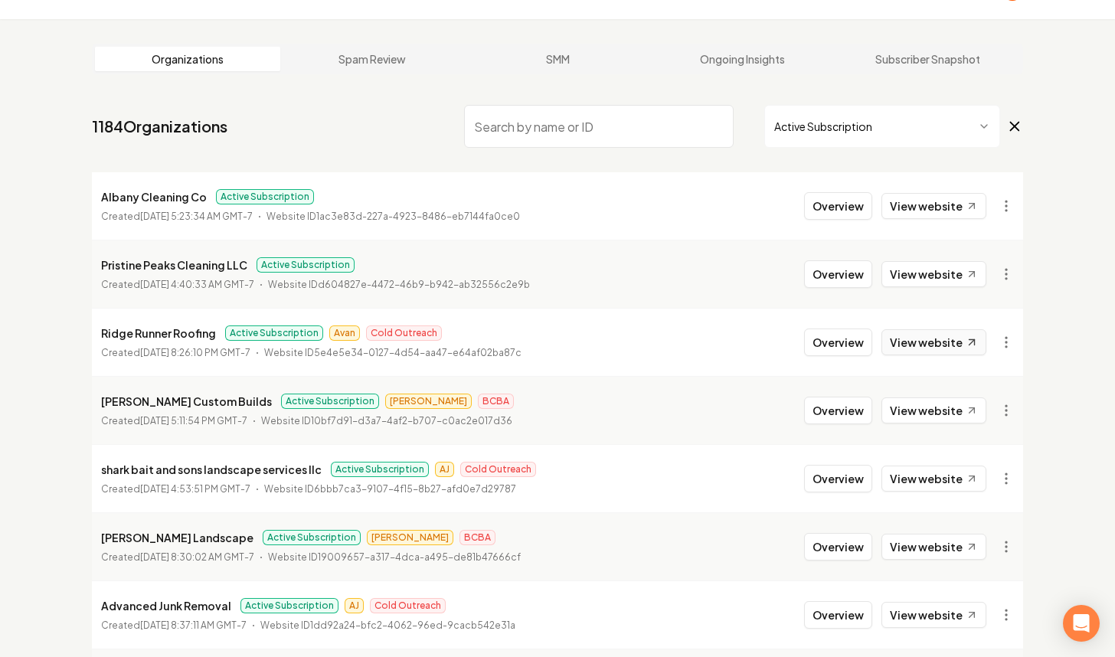
click at [931, 341] on link "View website" at bounding box center [933, 342] width 105 height 26
click at [834, 341] on button "Overview" at bounding box center [838, 342] width 68 height 28
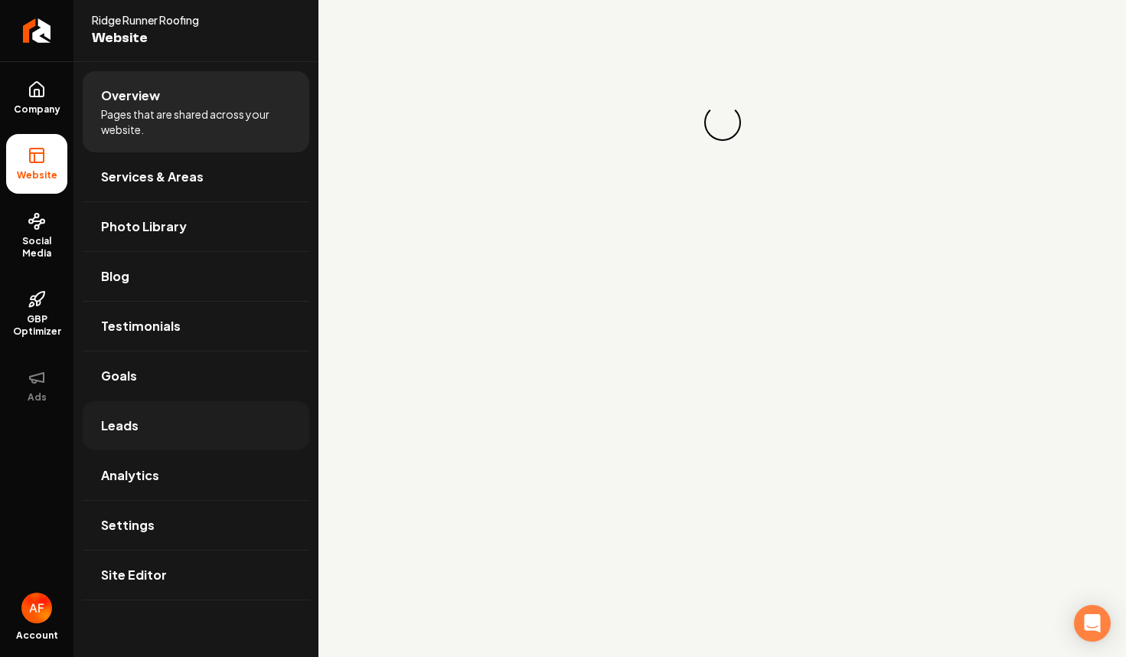
click at [146, 432] on link "Leads" at bounding box center [196, 425] width 227 height 49
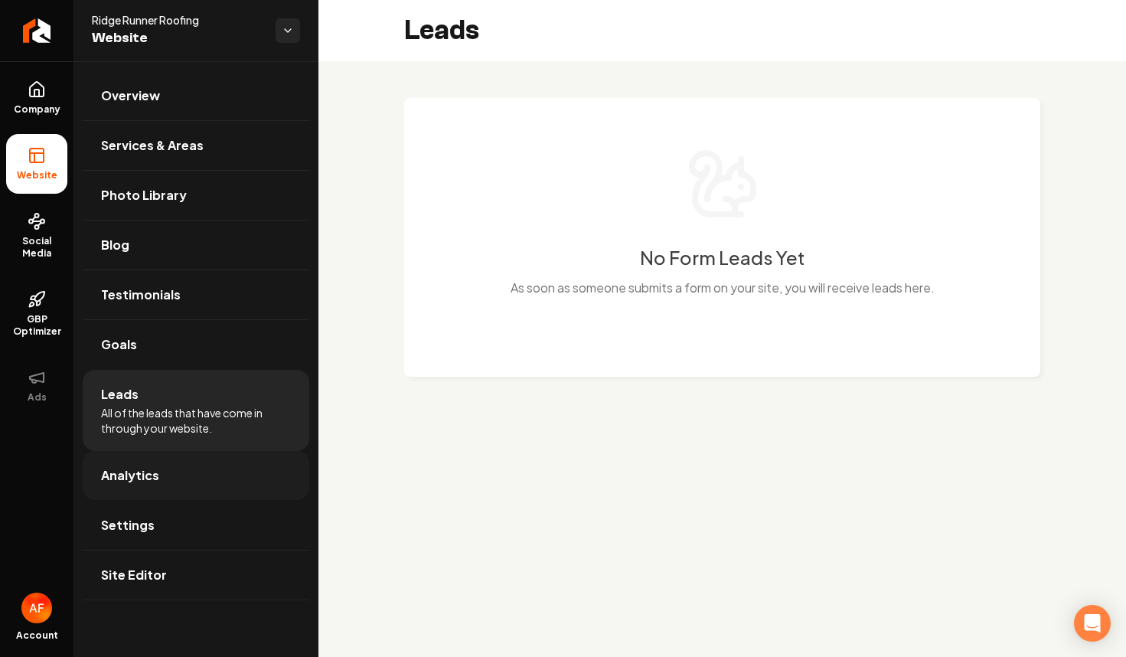
click at [195, 498] on link "Analytics" at bounding box center [196, 475] width 227 height 49
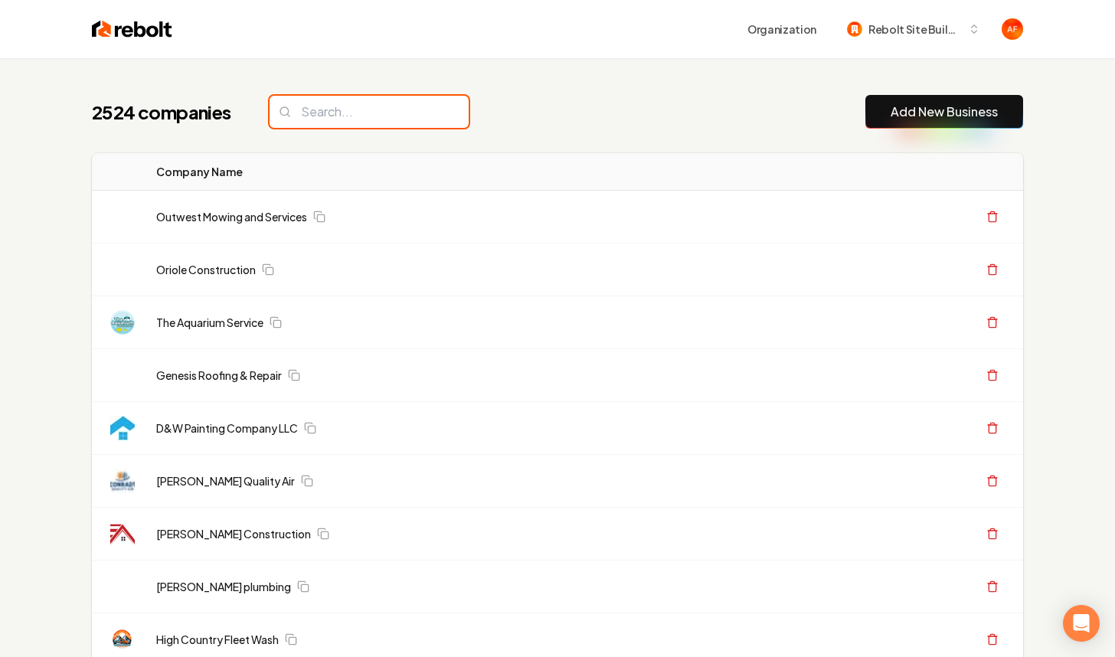
click at [321, 125] on input "search" at bounding box center [368, 112] width 199 height 32
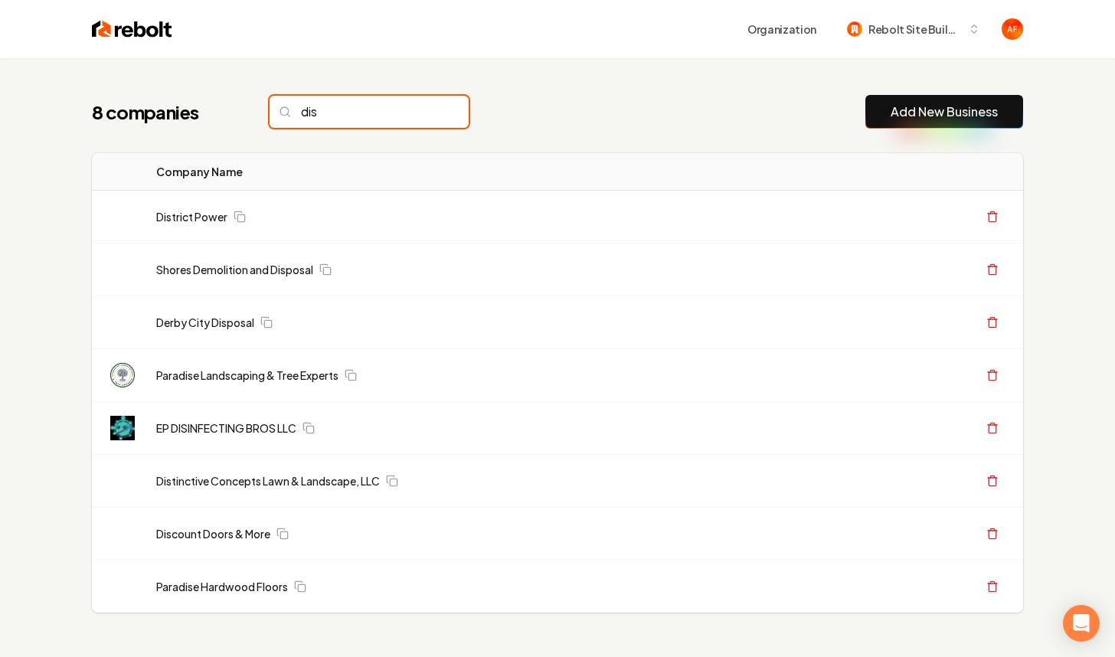
type input "disc"
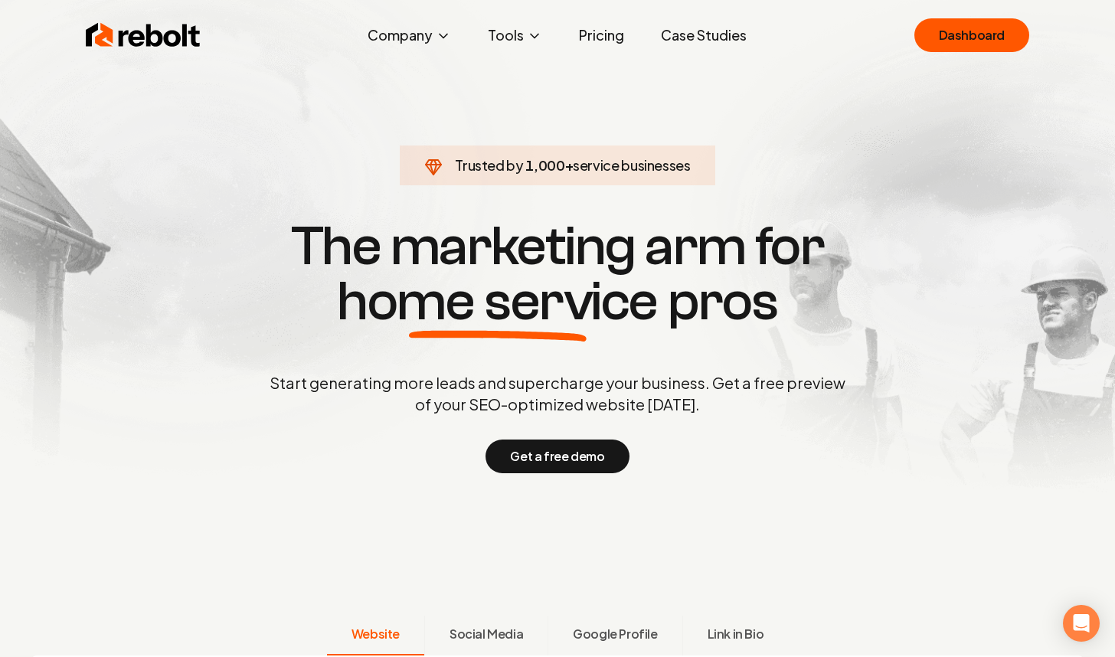
click at [602, 35] on link "Pricing" at bounding box center [601, 35] width 70 height 31
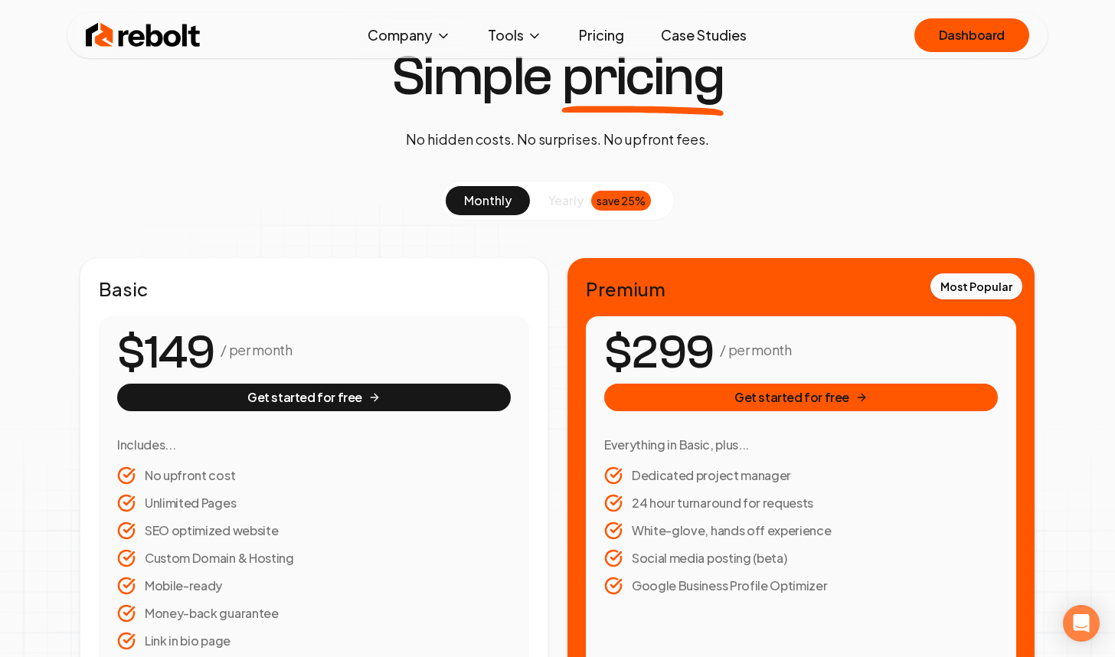
scroll to position [305, 0]
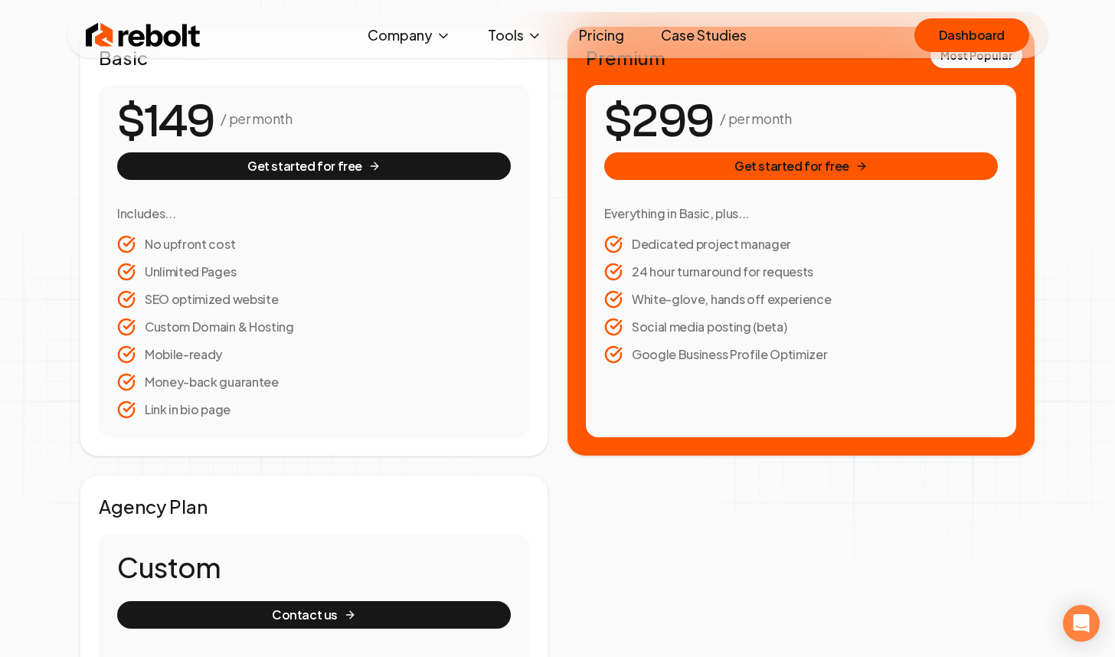
click at [712, 33] on link "Case Studies" at bounding box center [703, 35] width 110 height 31
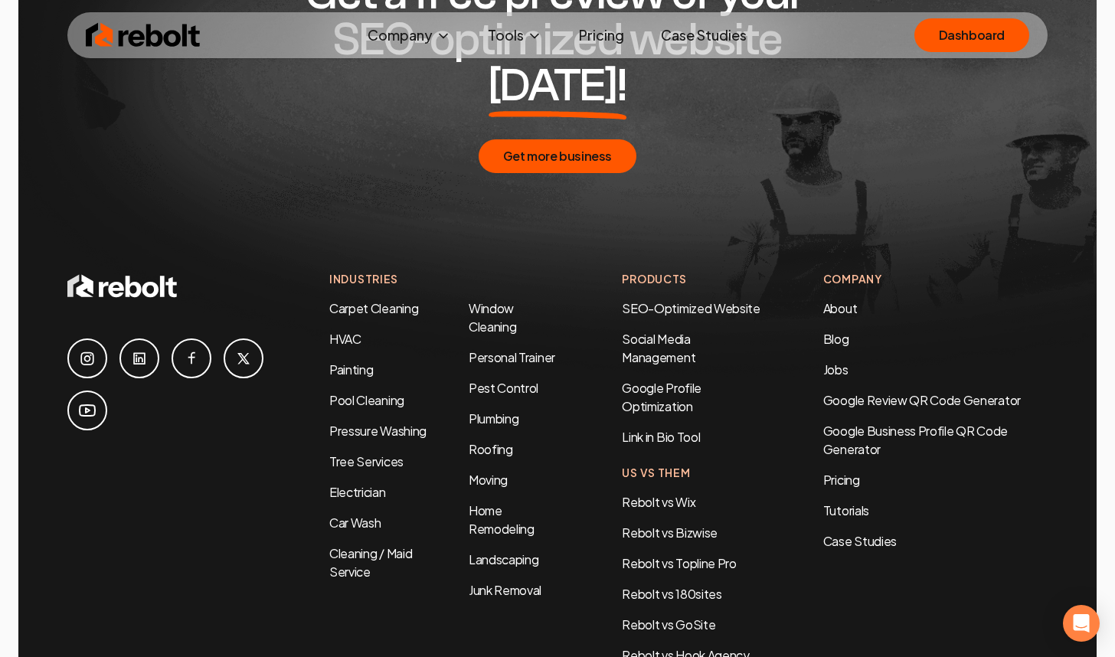
scroll to position [3230, 0]
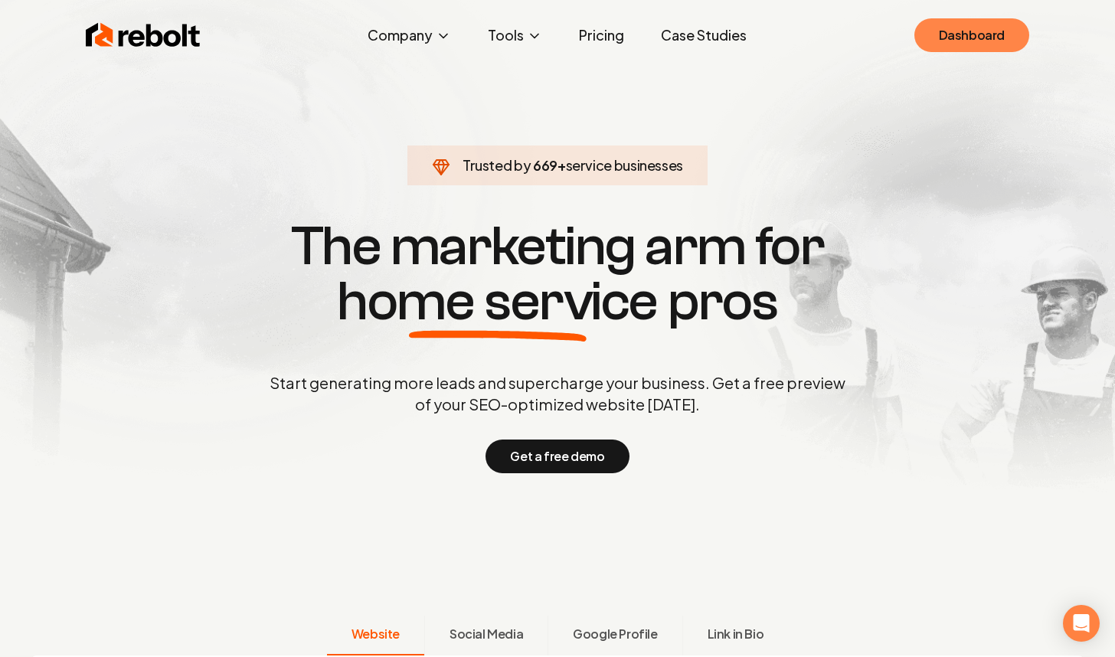
click at [962, 34] on link "Dashboard" at bounding box center [971, 35] width 115 height 34
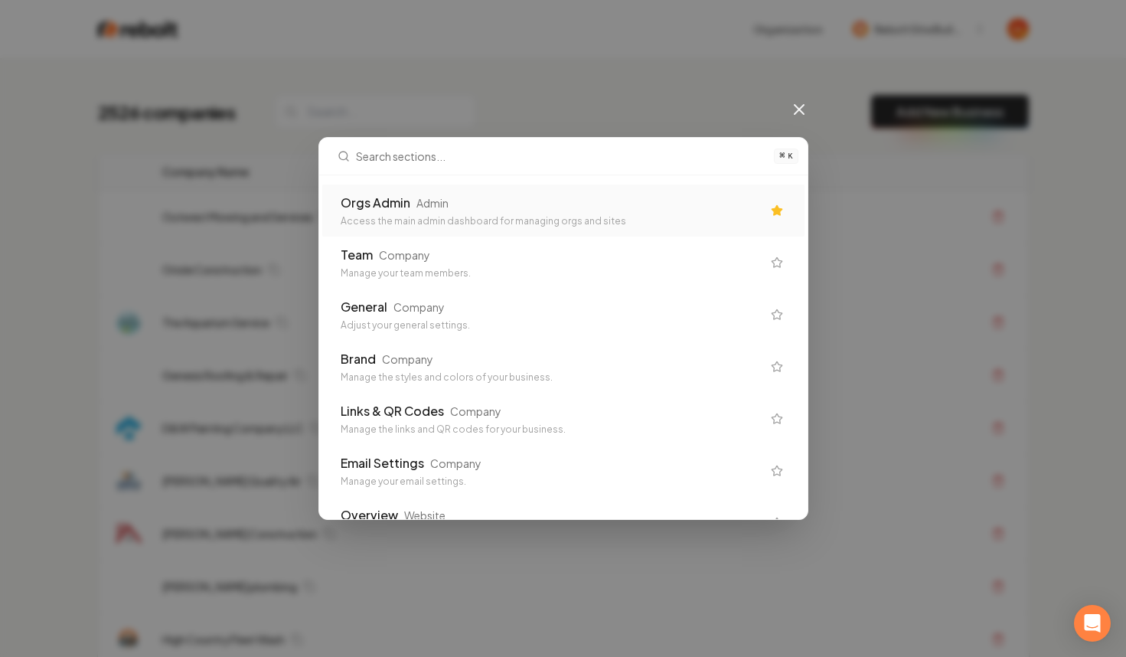
click at [632, 211] on div "Orgs Admin Admin" at bounding box center [551, 203] width 421 height 18
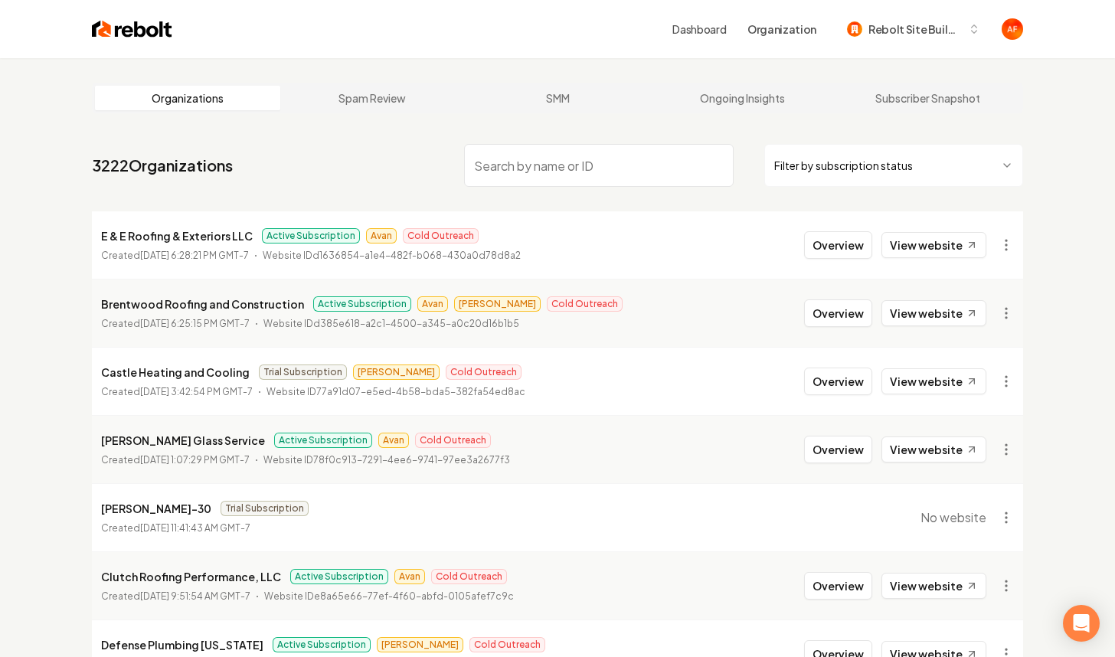
click at [861, 186] on html "Dashboard Organization Rebolt Site Builder Organizations Spam Review SMM Ongoin…" at bounding box center [557, 328] width 1115 height 657
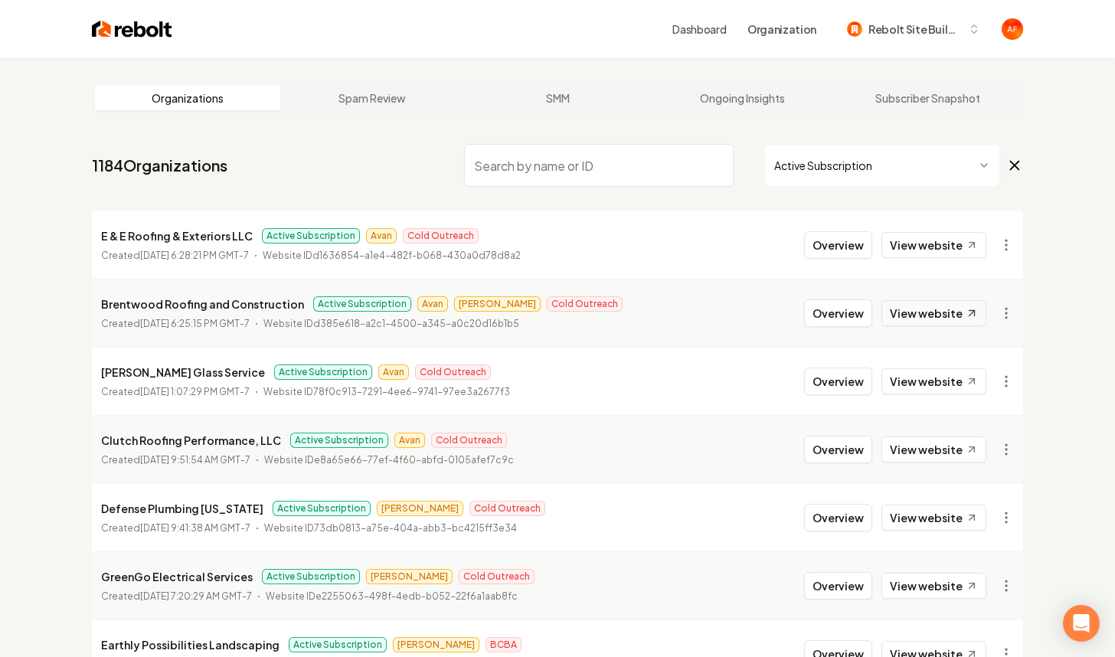
click at [906, 312] on link "View website" at bounding box center [933, 313] width 105 height 26
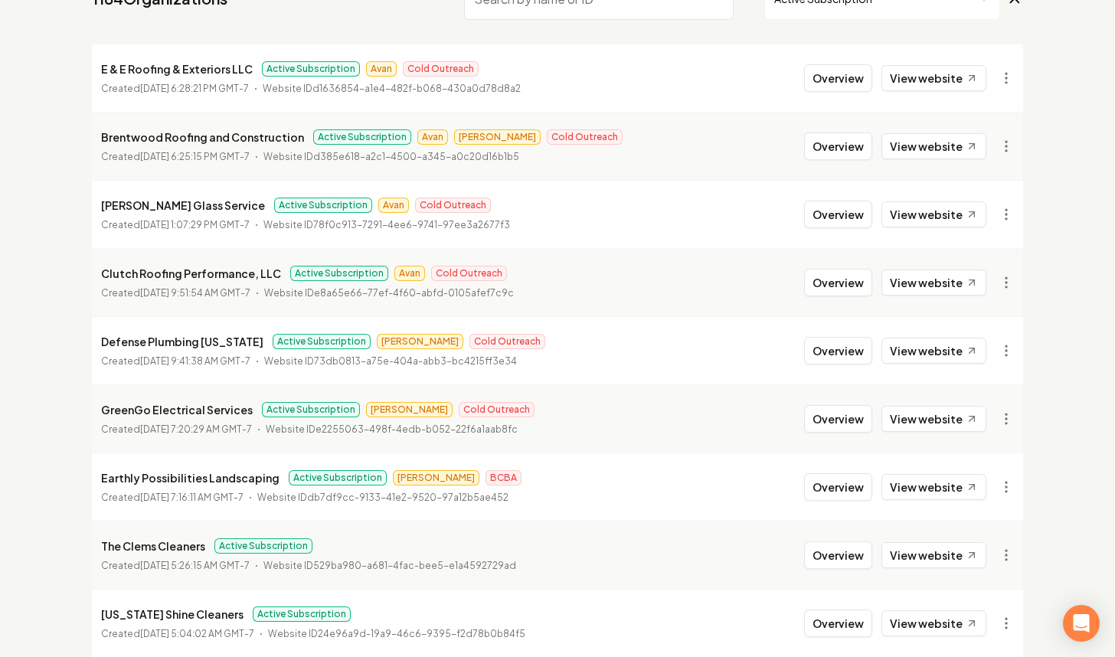
scroll to position [299, 0]
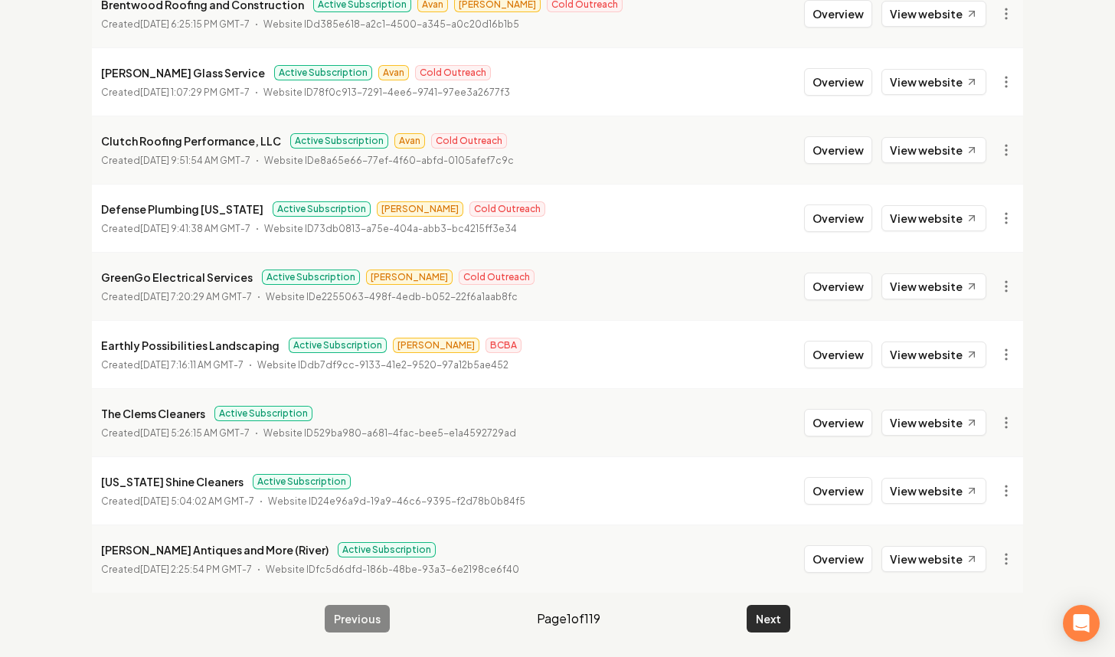
click at [761, 618] on button "Next" at bounding box center [768, 619] width 44 height 28
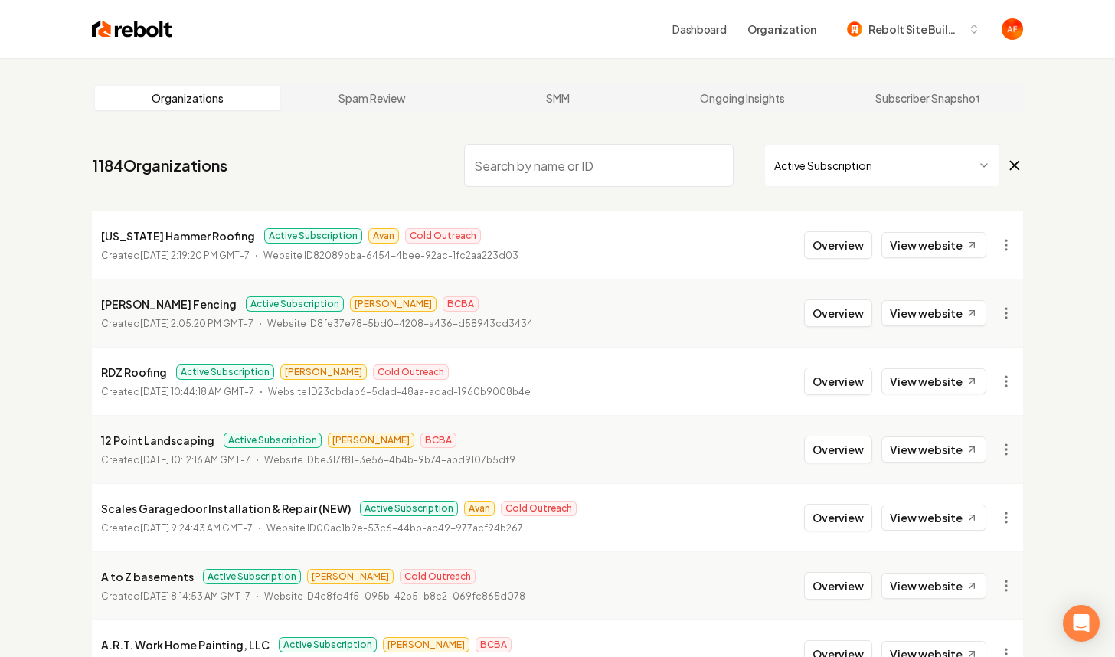
click at [543, 164] on input "search" at bounding box center [598, 165] width 269 height 43
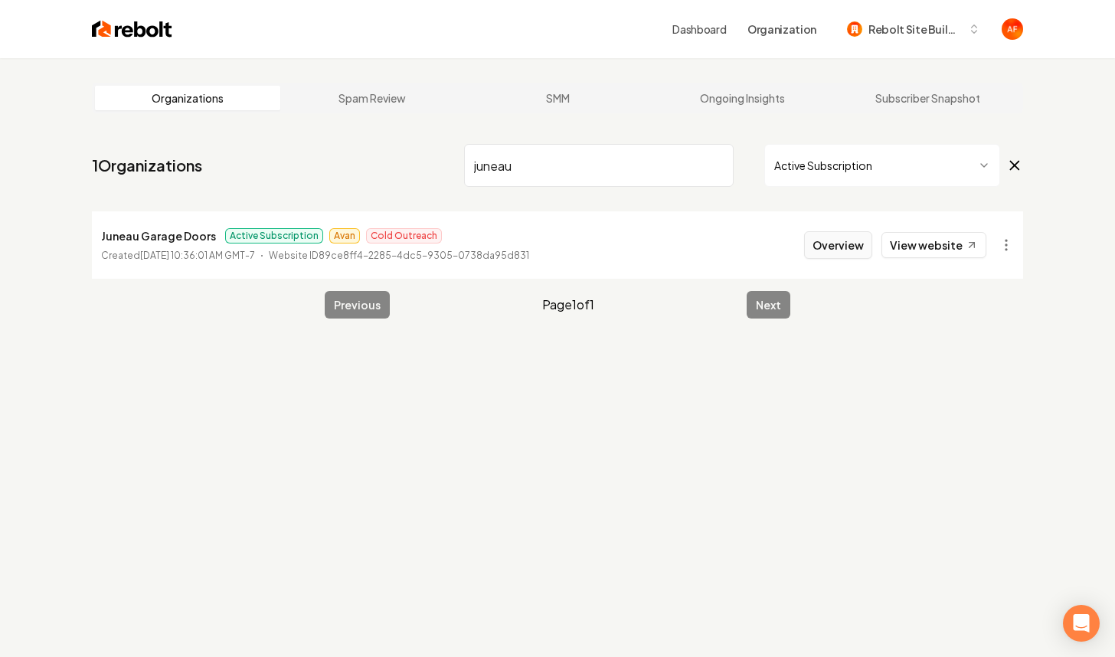
type input "juneau"
click at [869, 246] on button "Overview" at bounding box center [838, 245] width 68 height 28
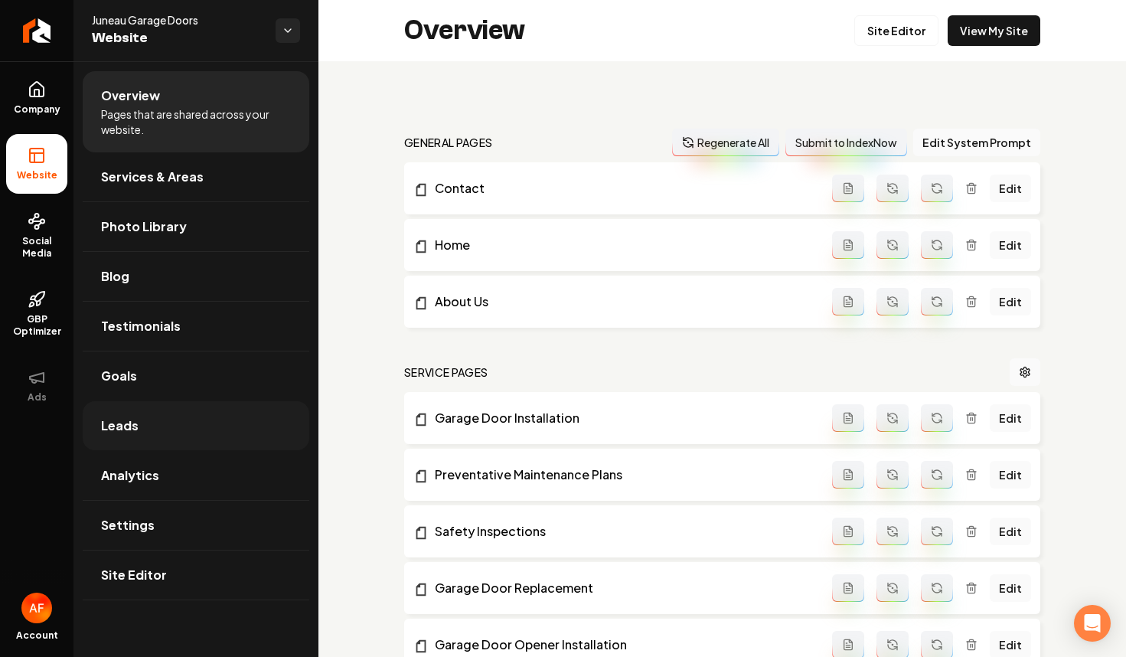
click at [119, 412] on link "Leads" at bounding box center [196, 425] width 227 height 49
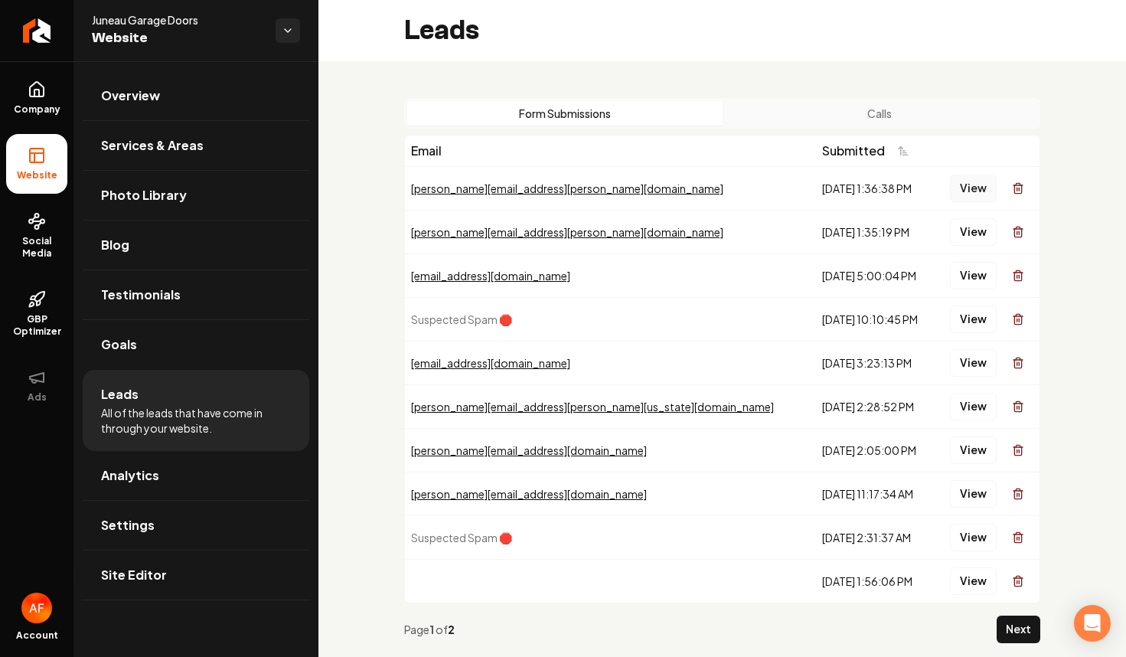
click at [961, 187] on button "View" at bounding box center [973, 189] width 47 height 28
click at [950, 222] on button "View" at bounding box center [973, 232] width 47 height 28
click at [900, 108] on button "Calls" at bounding box center [880, 113] width 315 height 24
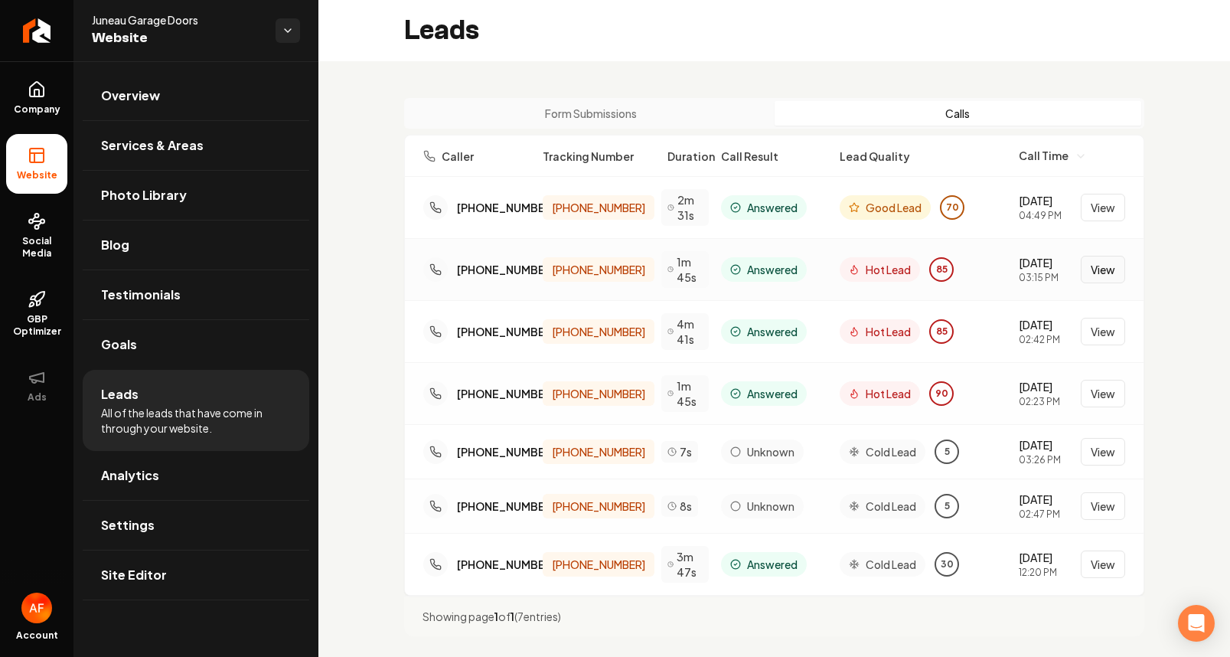
click at [1081, 271] on button "View" at bounding box center [1103, 270] width 44 height 28
click at [1084, 333] on button "View" at bounding box center [1103, 332] width 44 height 28
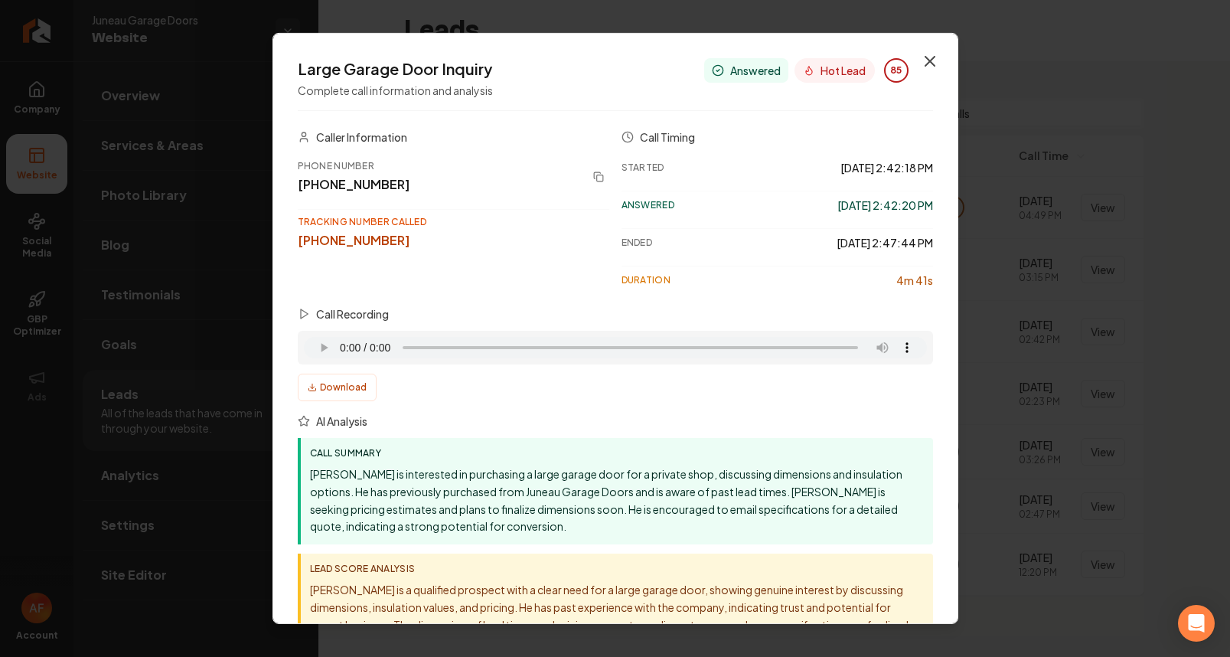
click at [922, 60] on icon "button" at bounding box center [930, 61] width 18 height 18
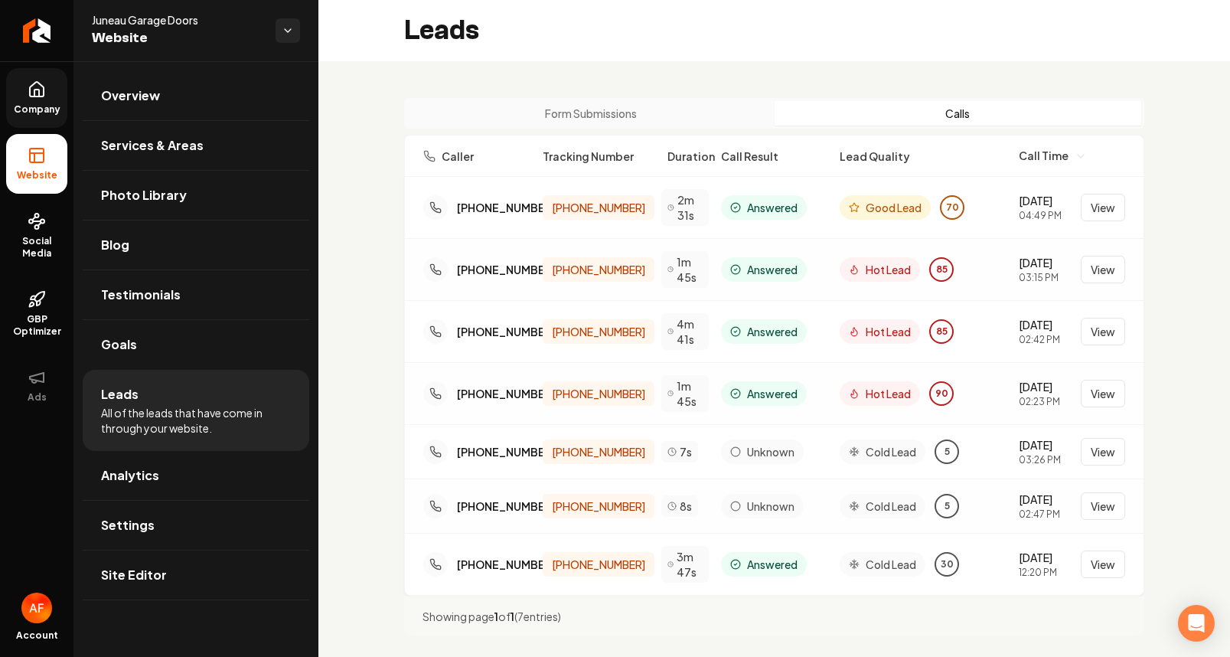
click at [37, 98] on icon at bounding box center [37, 89] width 18 height 18
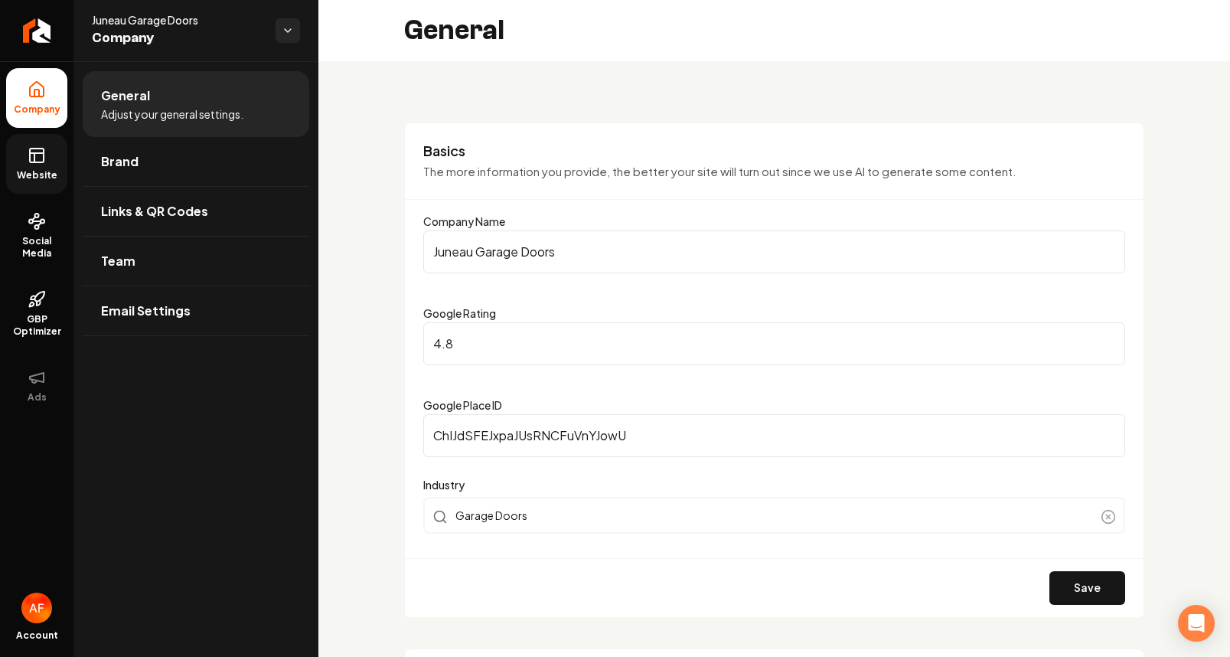
click at [41, 152] on icon at bounding box center [37, 155] width 18 height 18
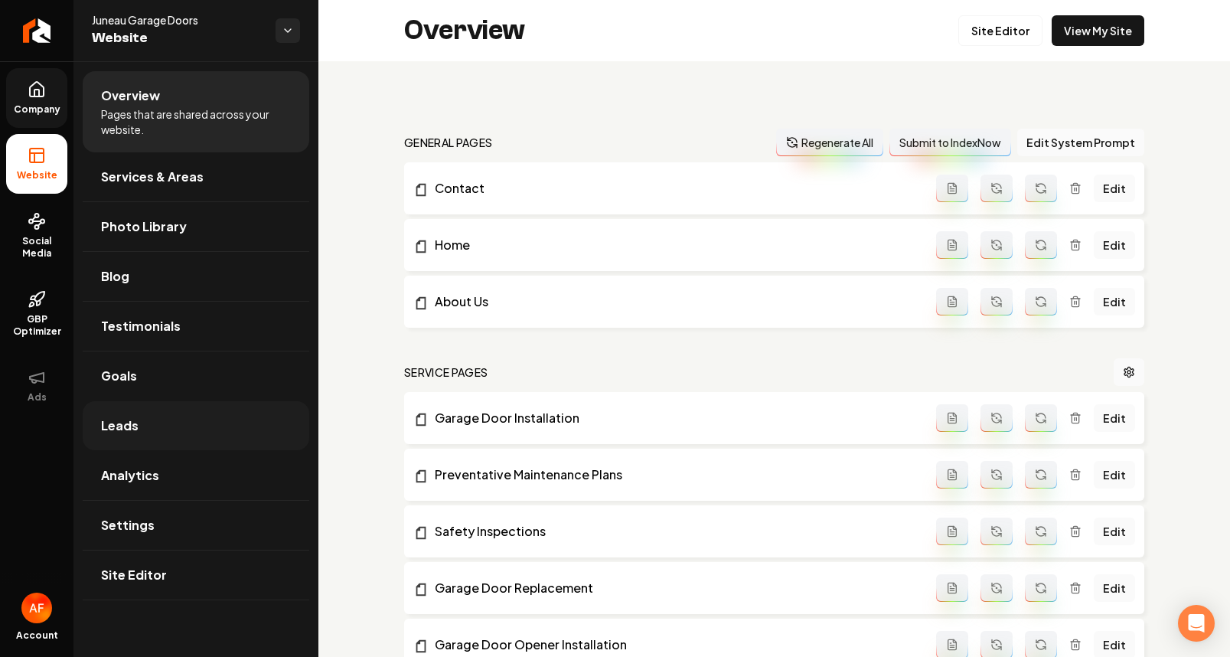
click at [131, 428] on span "Leads" at bounding box center [120, 425] width 38 height 18
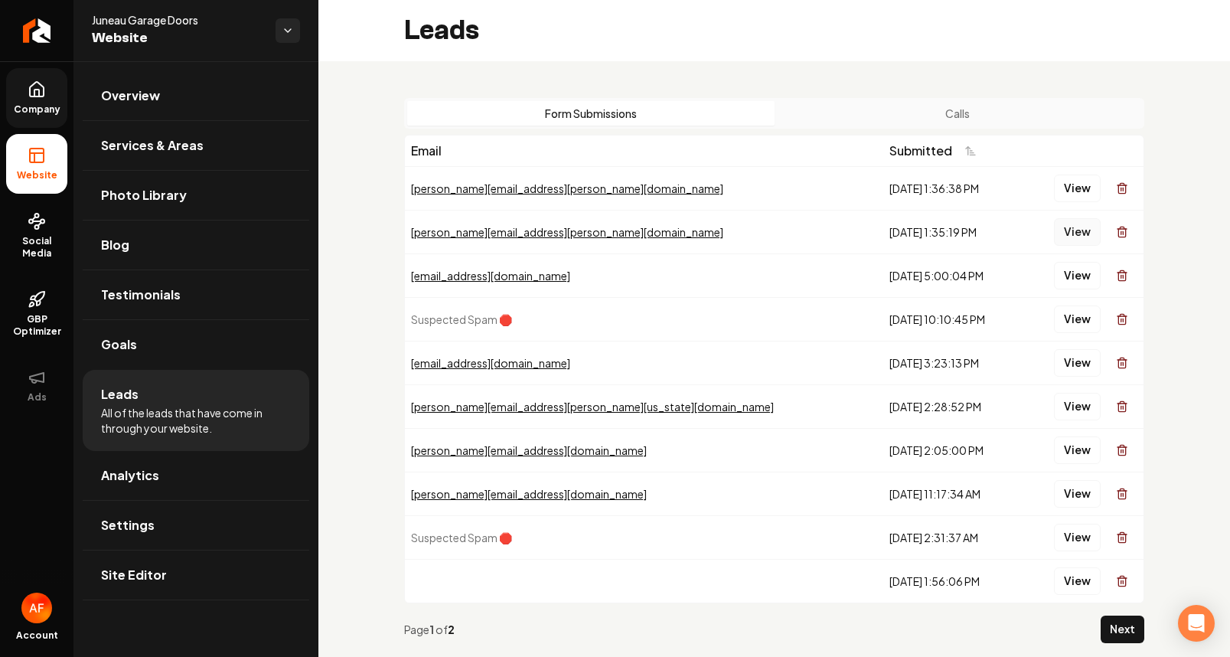
click at [1055, 232] on button "View" at bounding box center [1077, 232] width 47 height 28
click at [1069, 268] on button "View" at bounding box center [1077, 276] width 47 height 28
click at [1066, 368] on button "View" at bounding box center [1077, 363] width 47 height 28
click at [1054, 410] on button "View" at bounding box center [1077, 407] width 47 height 28
click at [1068, 413] on button "View" at bounding box center [1077, 407] width 47 height 28
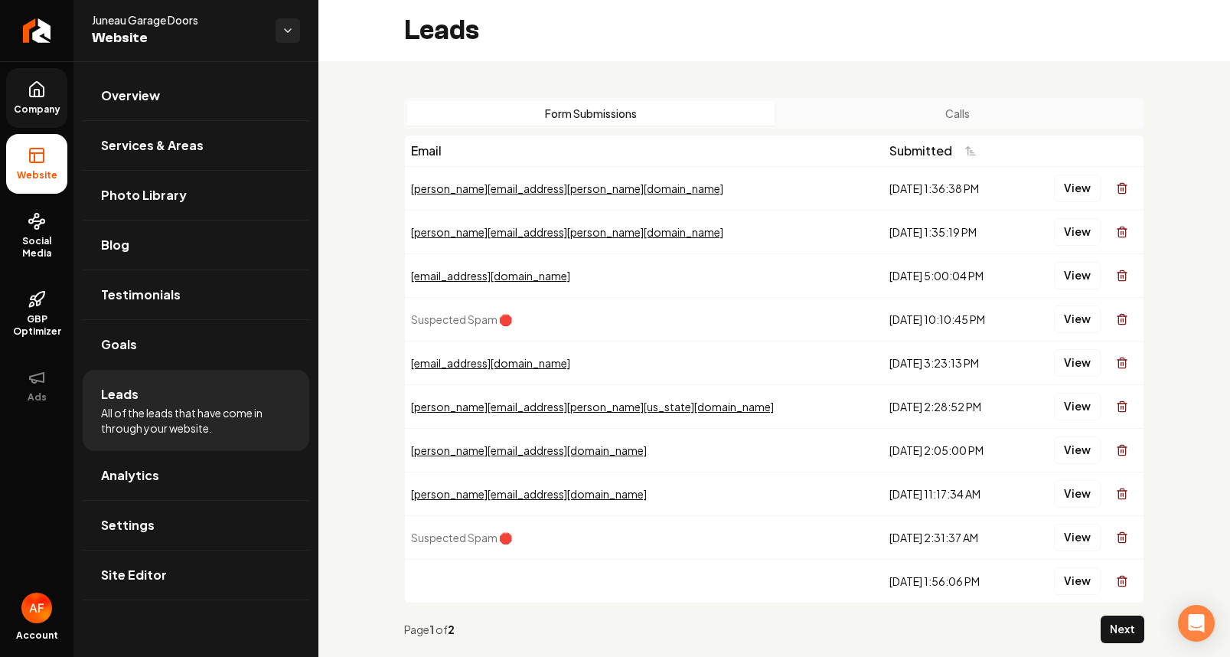
click at [1082, 616] on div "Page 1 of 2 Next" at bounding box center [774, 629] width 740 height 52
click at [1088, 621] on div "Page 1 of 2 Next" at bounding box center [774, 629] width 740 height 52
click at [1101, 628] on button "Next" at bounding box center [1123, 629] width 44 height 28
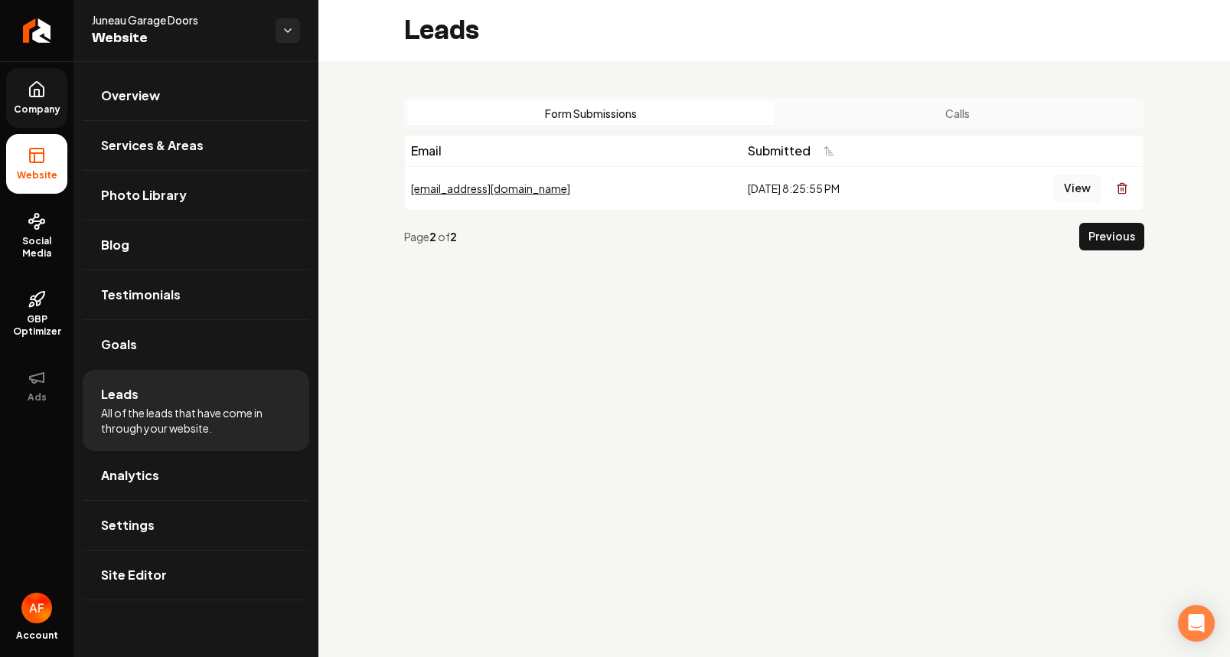
click at [1077, 182] on button "View" at bounding box center [1077, 189] width 47 height 28
click at [1114, 239] on button "Previous" at bounding box center [1111, 237] width 65 height 28
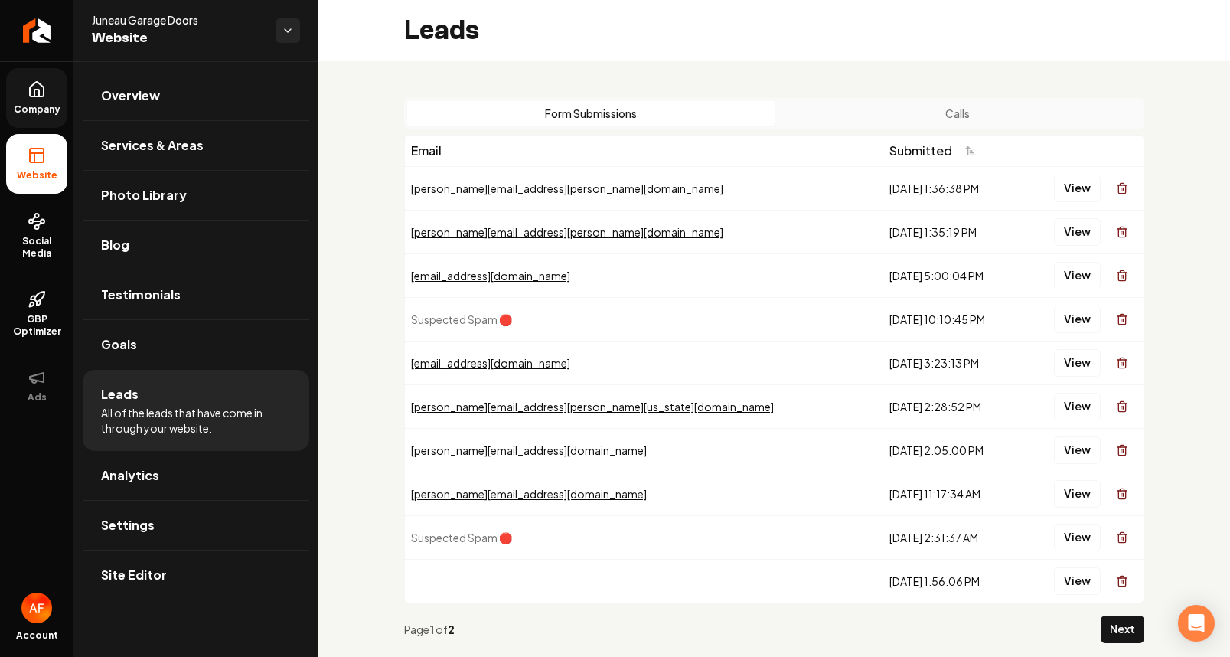
click at [953, 116] on button "Calls" at bounding box center [958, 113] width 367 height 24
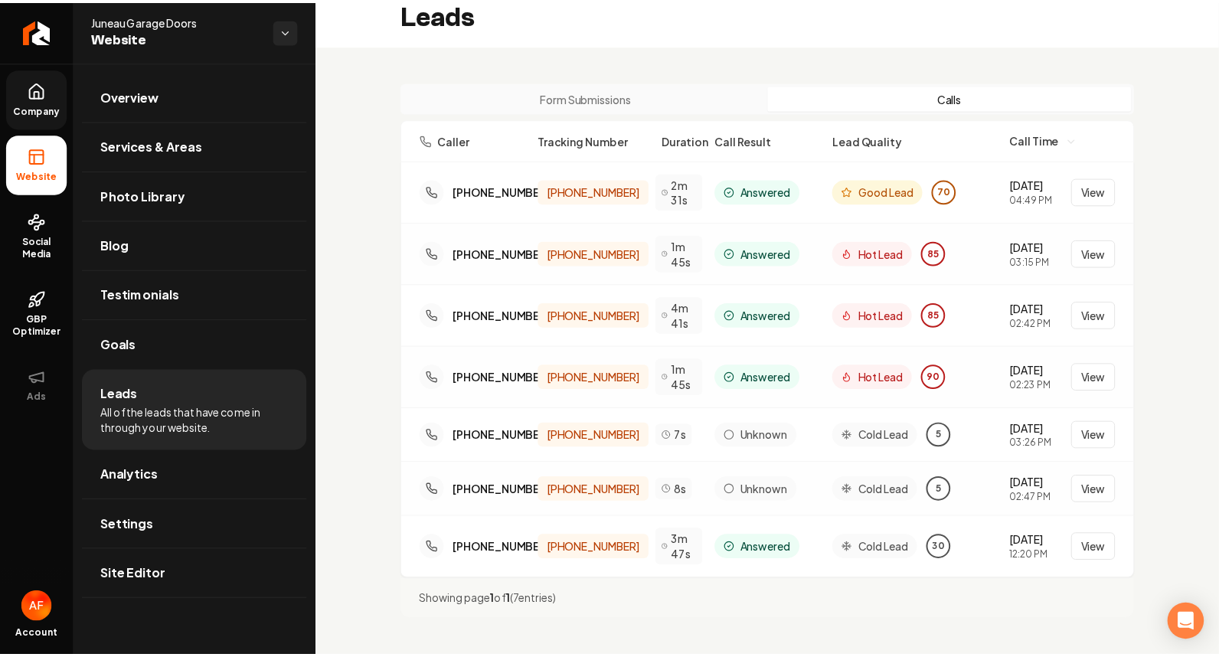
scroll to position [16, 0]
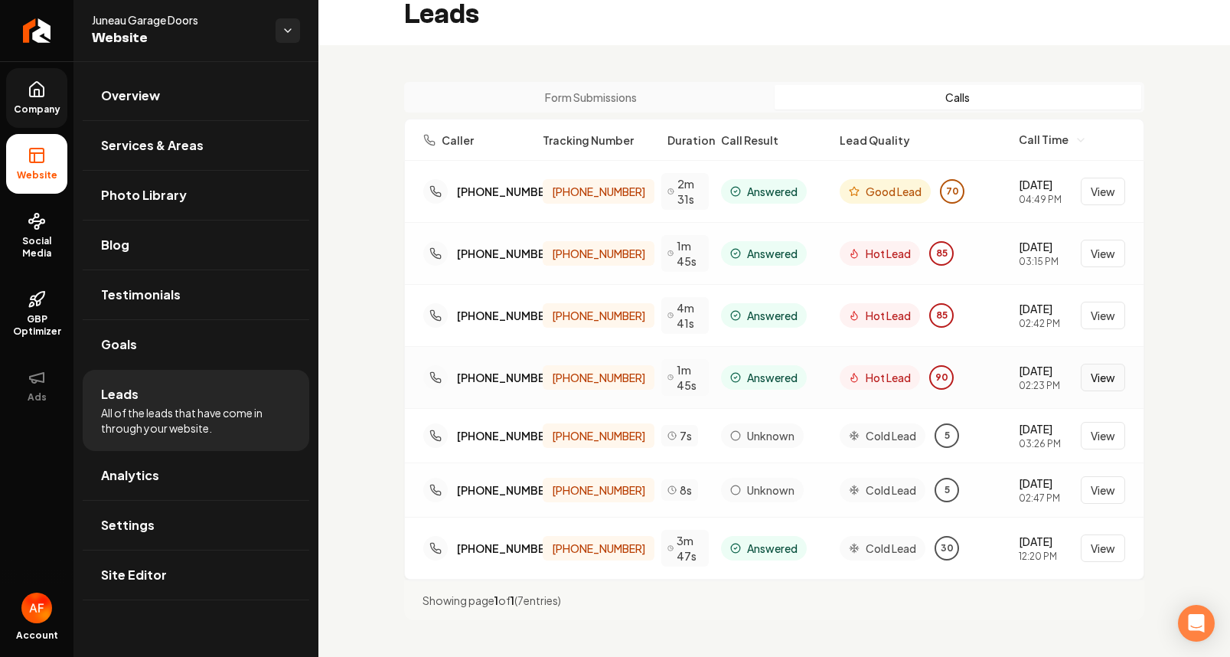
click at [1083, 379] on button "View" at bounding box center [1103, 378] width 44 height 28
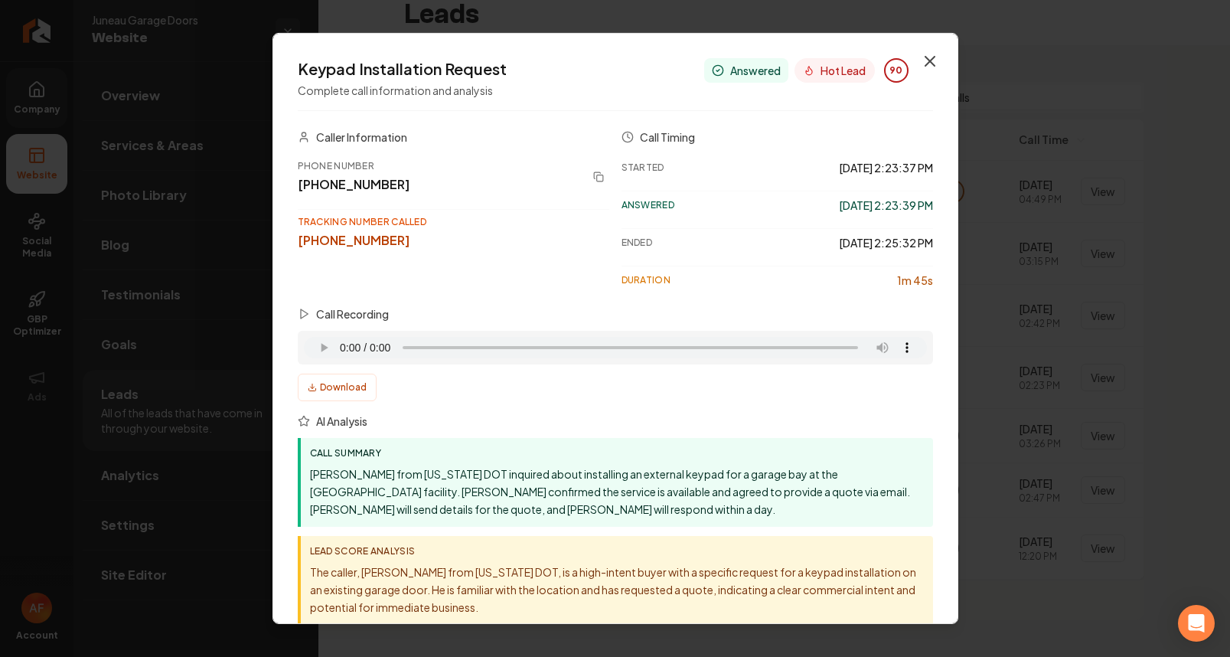
click at [921, 70] on icon "button" at bounding box center [930, 61] width 18 height 18
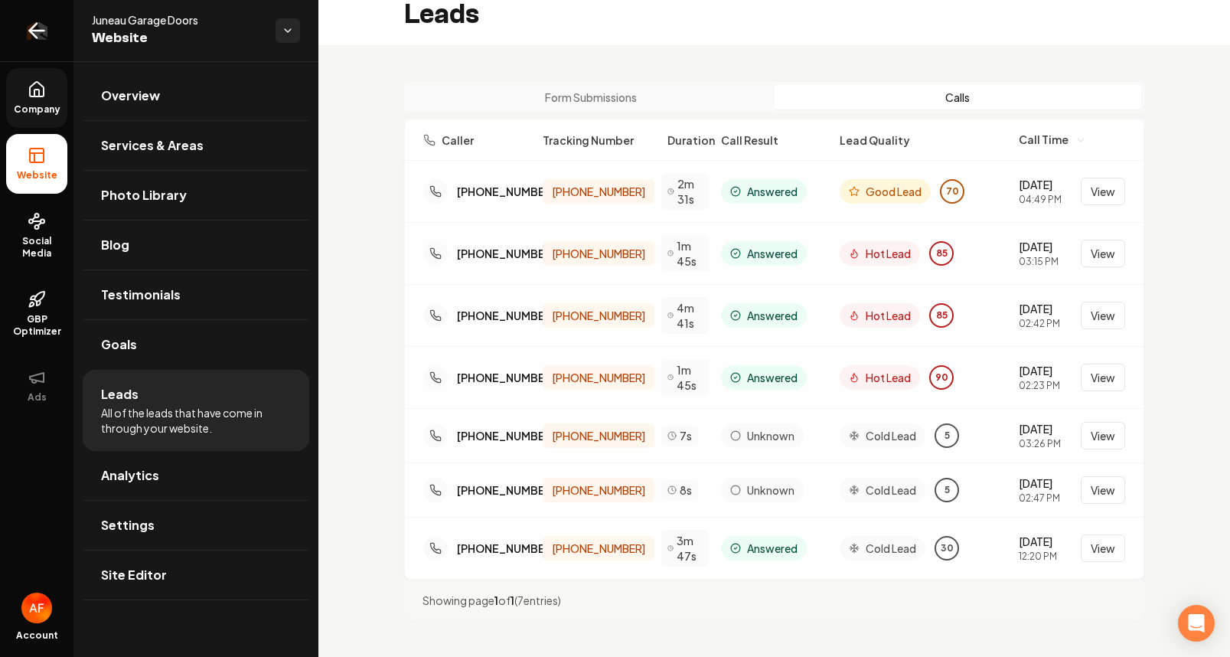
click at [34, 24] on icon "Return to dashboard" at bounding box center [36, 30] width 24 height 24
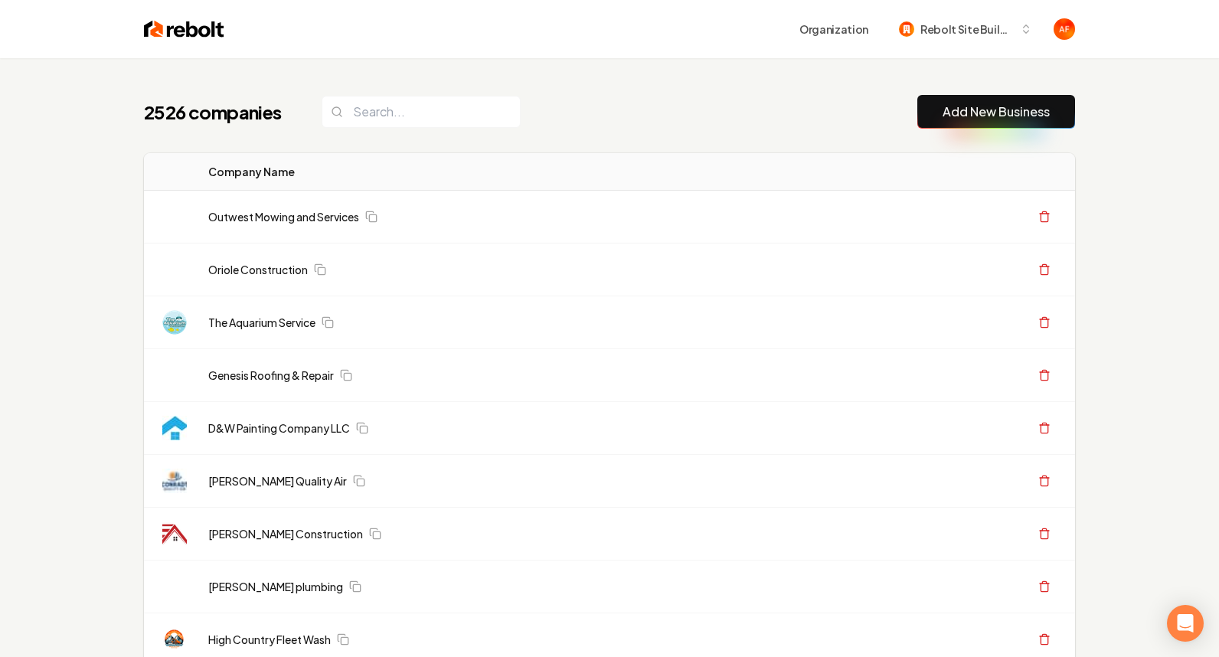
click at [758, 104] on div "2526 companies Add New Business" at bounding box center [609, 112] width 931 height 34
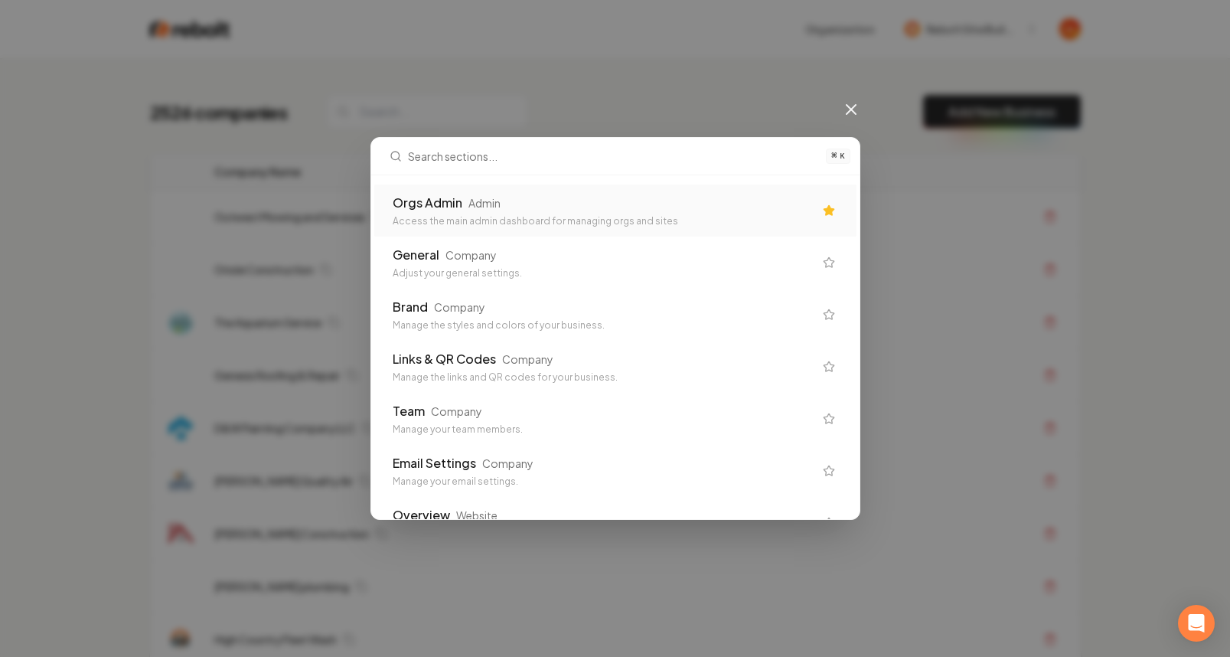
click at [699, 206] on div "Orgs Admin Admin" at bounding box center [603, 203] width 421 height 18
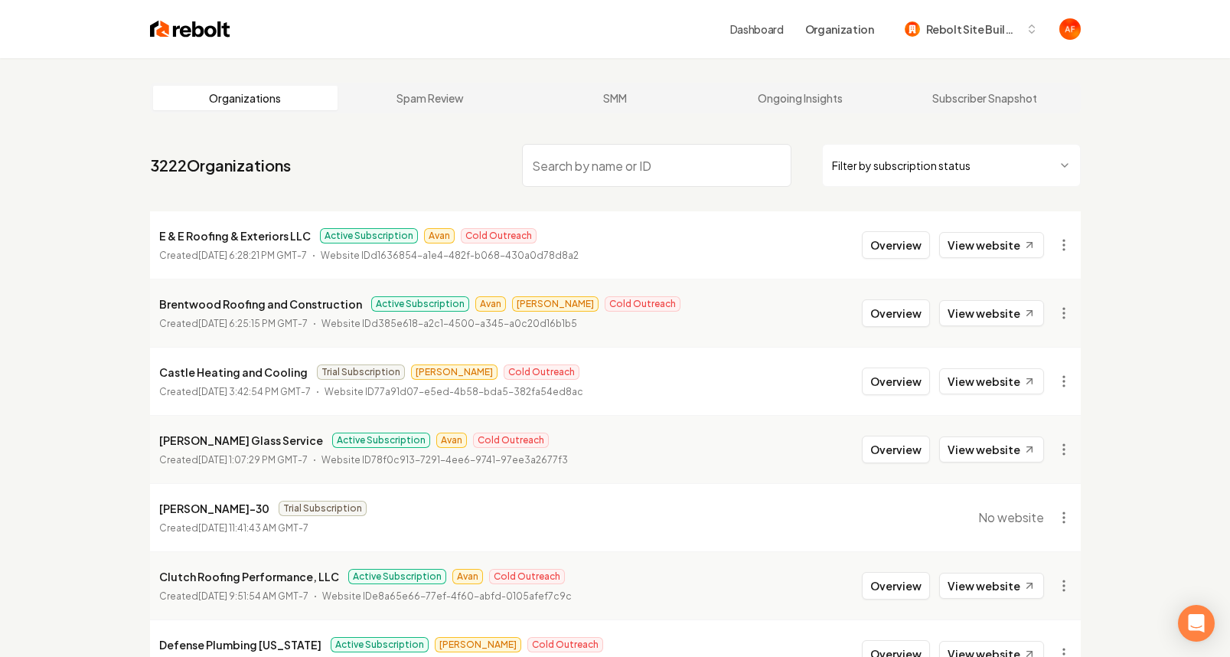
click at [936, 158] on html "Dashboard Organization Rebolt Site Builder Organizations Spam Review SMM Ongoin…" at bounding box center [615, 328] width 1230 height 657
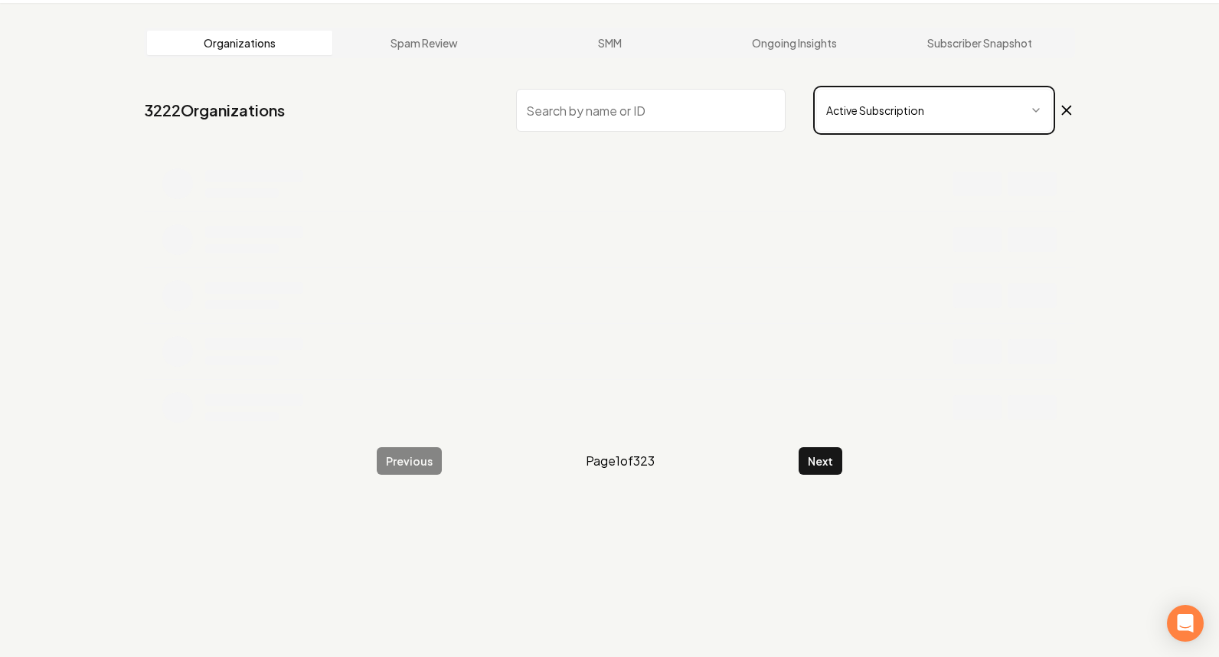
scroll to position [58, 0]
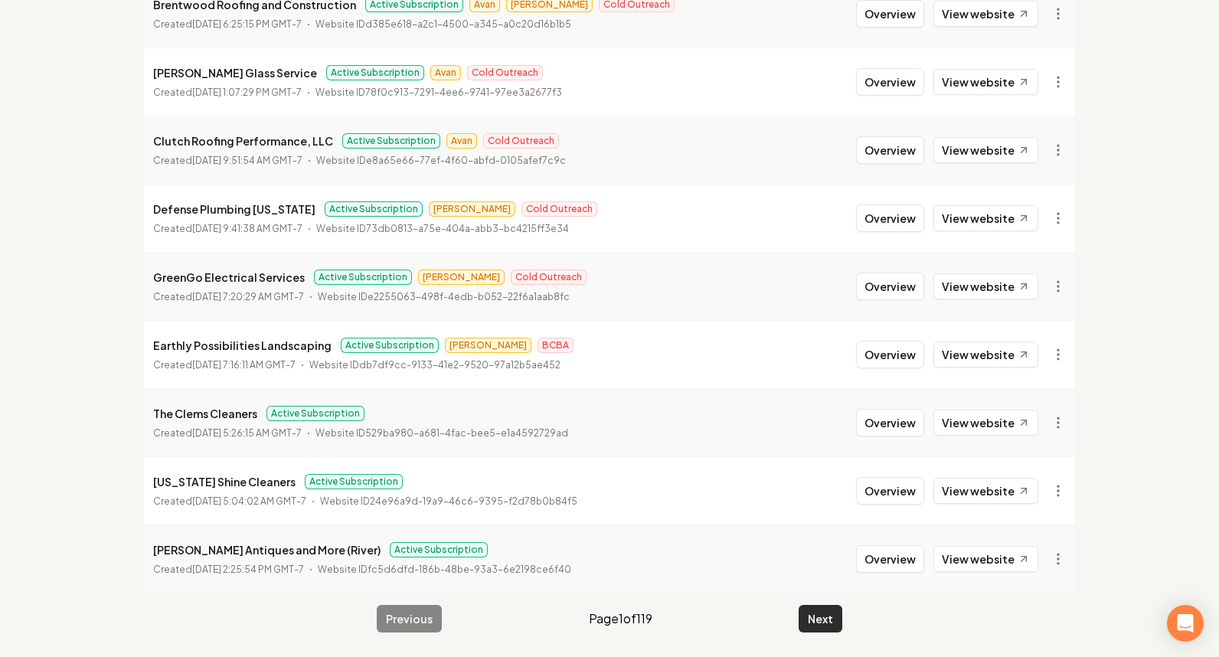
click at [822, 605] on button "Next" at bounding box center [820, 619] width 44 height 28
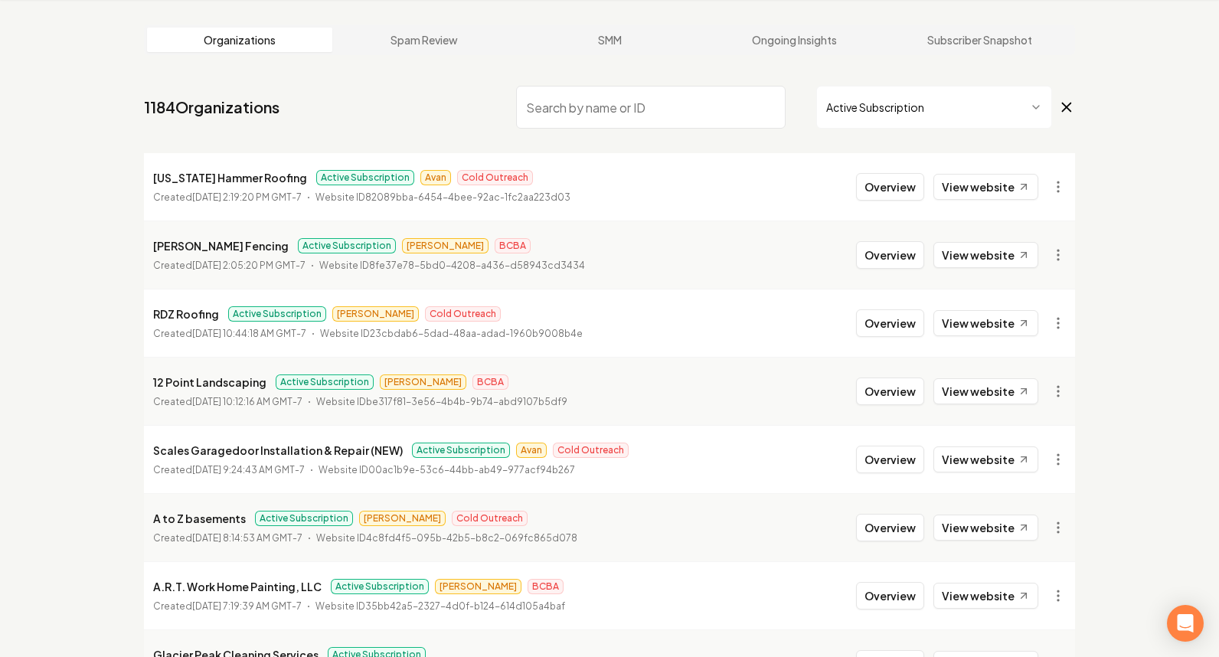
scroll to position [299, 0]
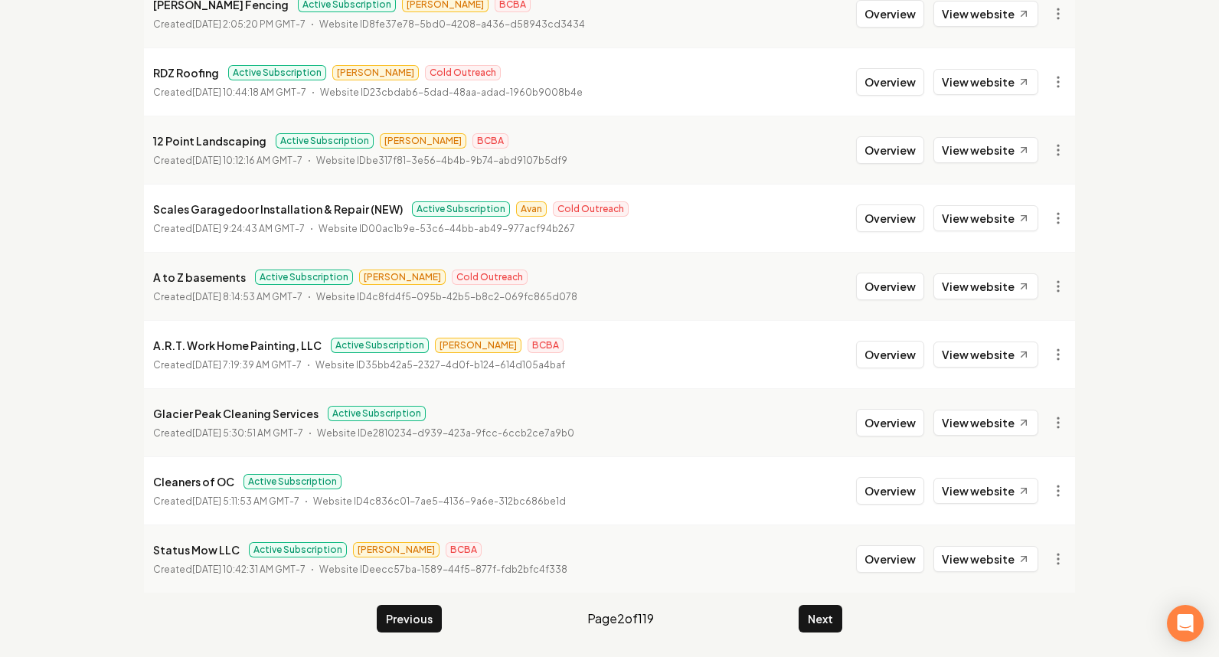
click at [822, 602] on main "Organizations Spam Review SMM Ongoing Insights Subscriber Snapshot 1184 Organiz…" at bounding box center [609, 208] width 980 height 898
click at [819, 603] on main "Organizations Spam Review SMM Ongoing Insights Subscriber Snapshot 1184 Organiz…" at bounding box center [609, 208] width 980 height 898
click at [815, 609] on button "Next" at bounding box center [820, 619] width 44 height 28
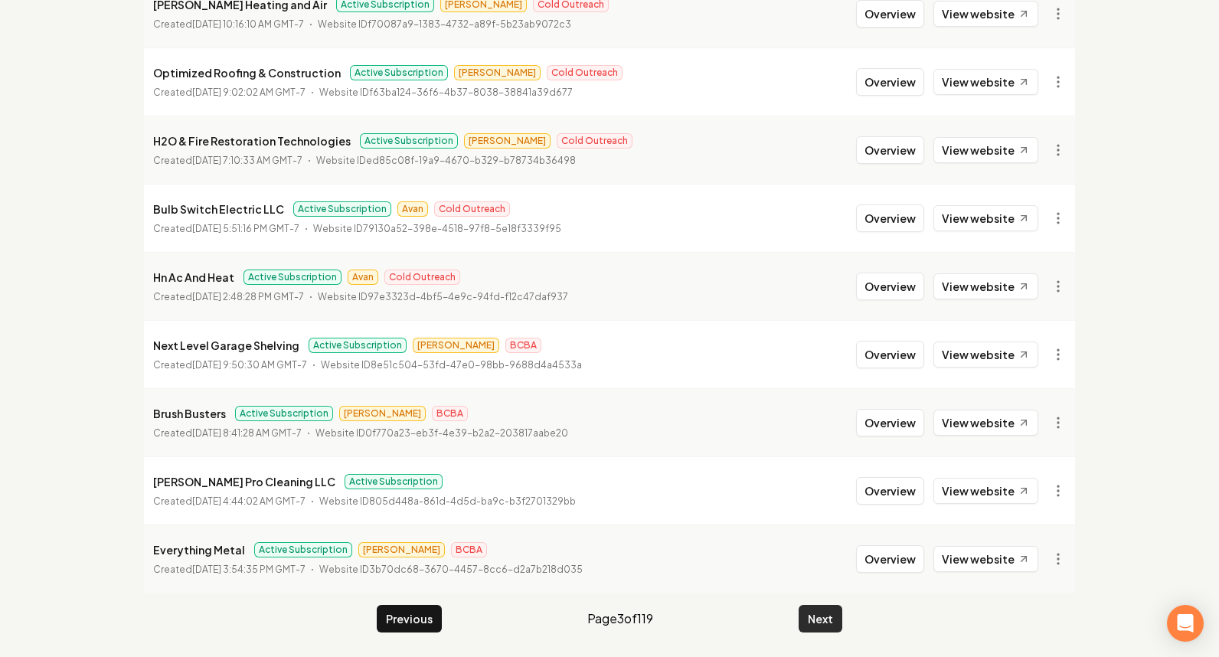
click at [814, 612] on button "Next" at bounding box center [820, 619] width 44 height 28
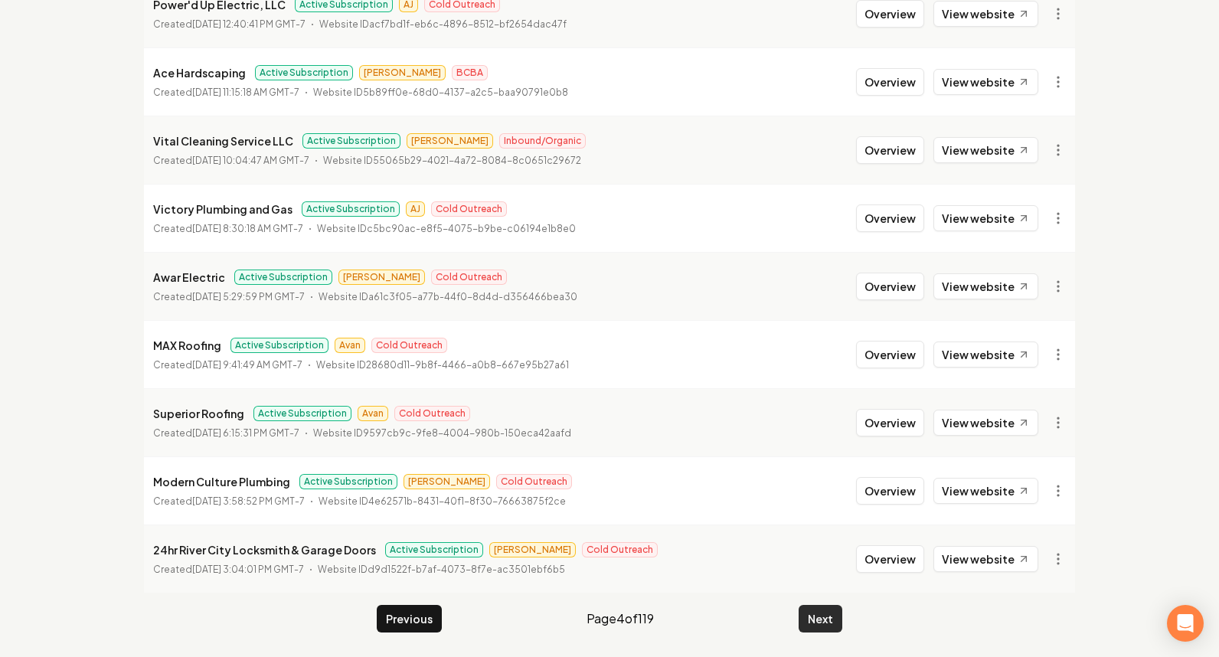
click at [814, 610] on button "Next" at bounding box center [820, 619] width 44 height 28
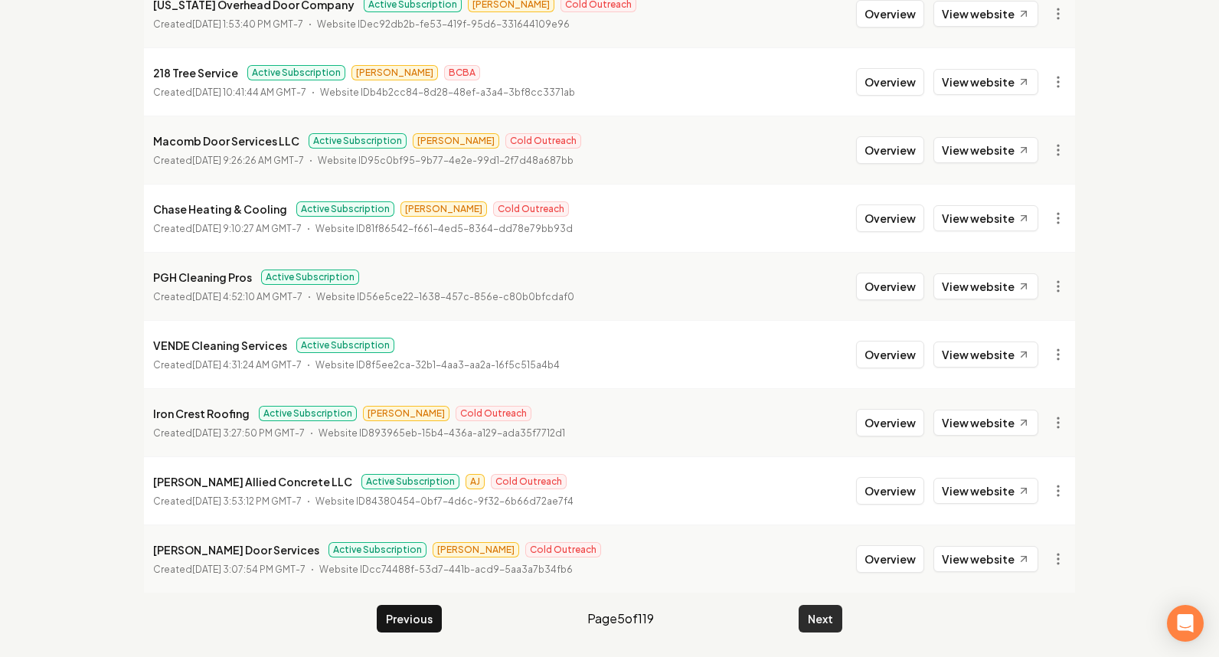
click at [814, 610] on button "Next" at bounding box center [820, 619] width 44 height 28
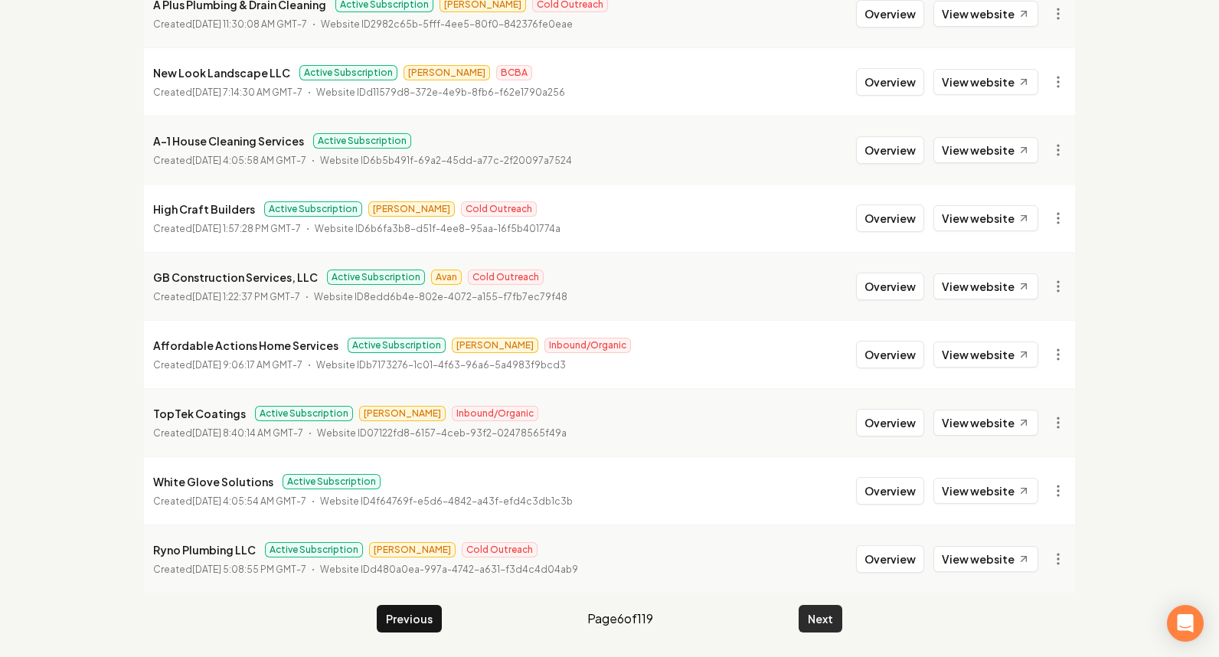
click at [814, 610] on button "Next" at bounding box center [820, 619] width 44 height 28
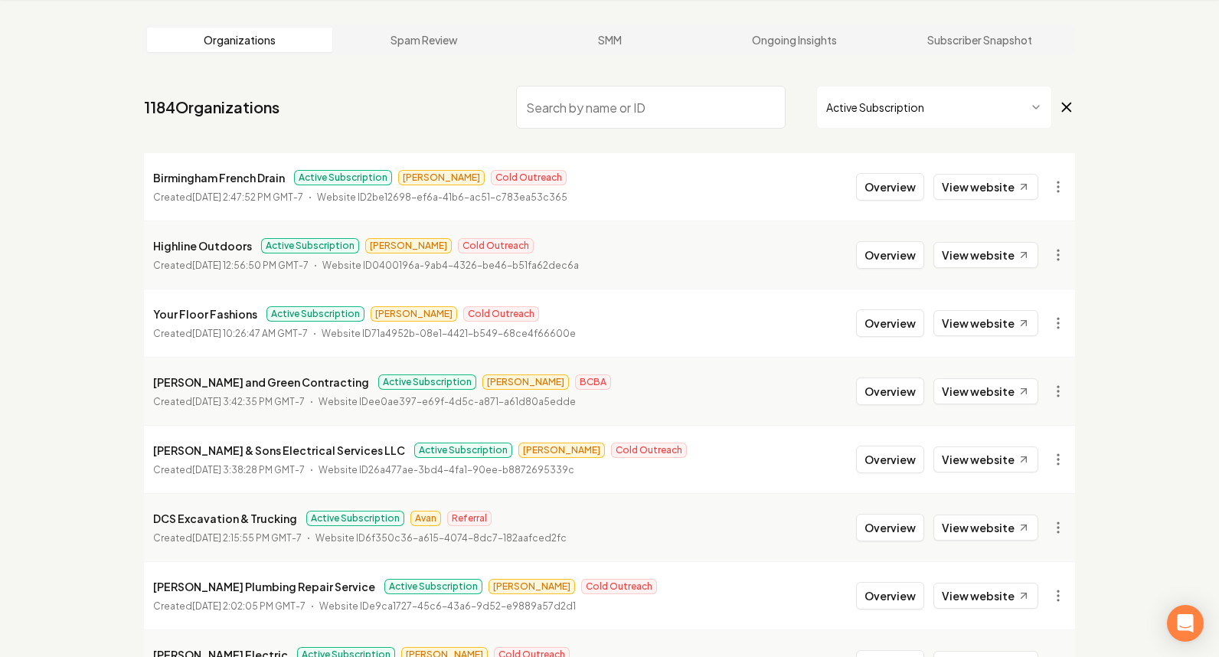
scroll to position [299, 0]
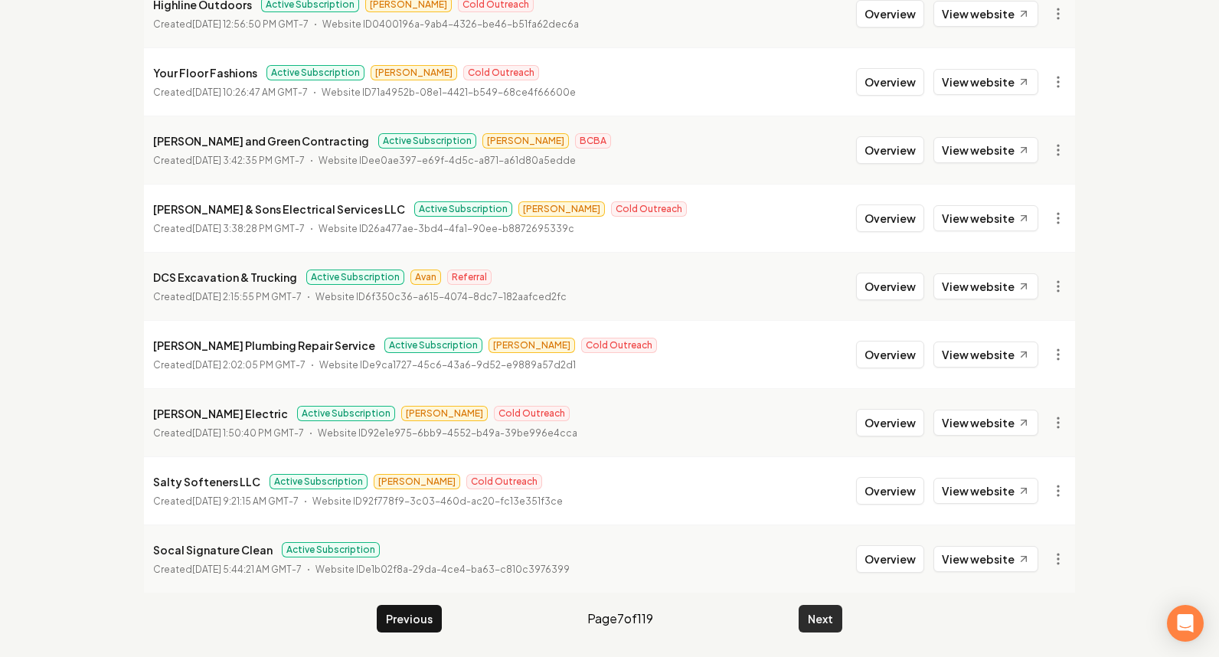
click at [814, 605] on button "Next" at bounding box center [820, 619] width 44 height 28
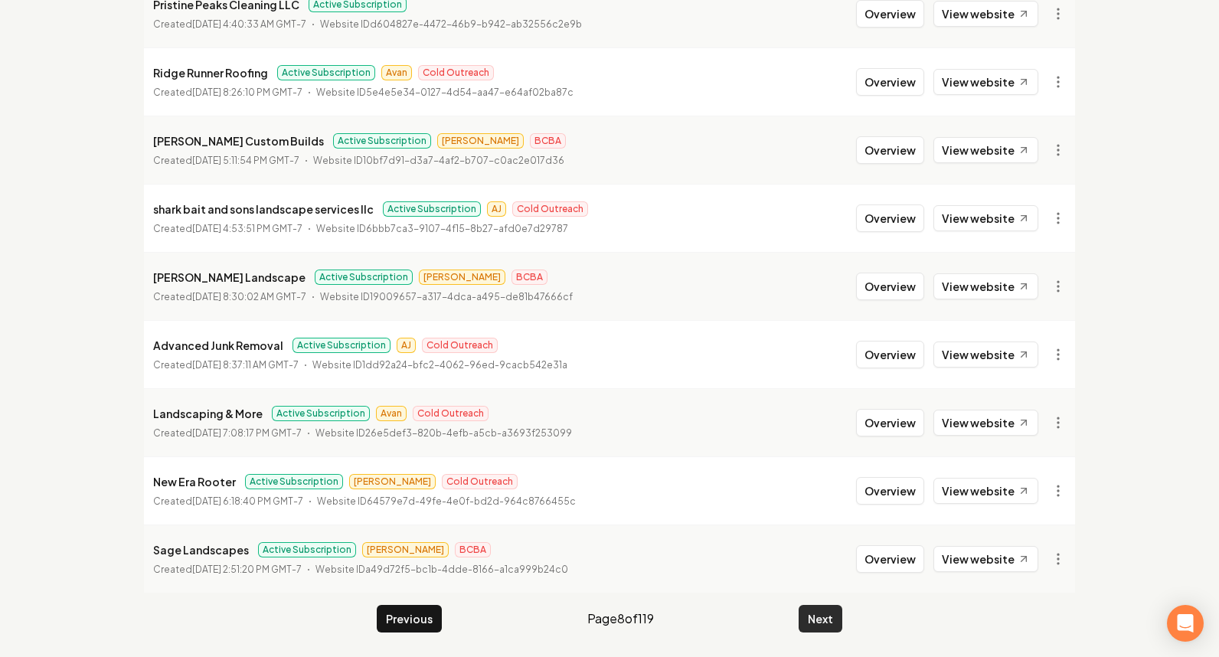
click at [814, 605] on button "Next" at bounding box center [820, 619] width 44 height 28
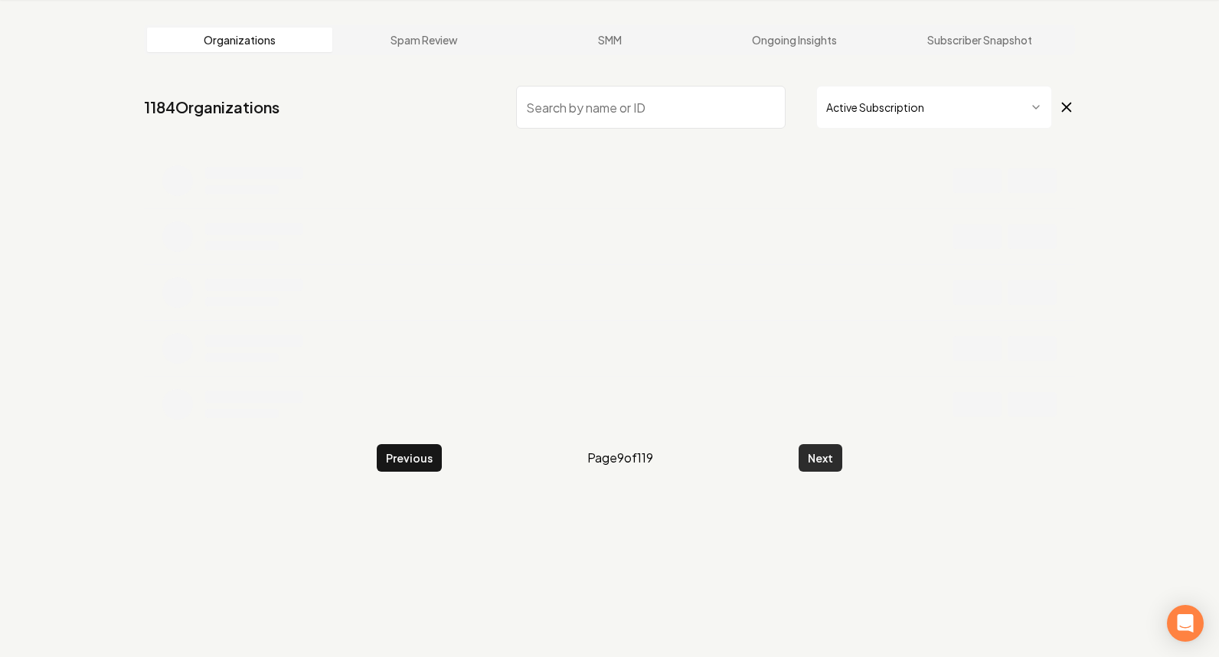
scroll to position [299, 0]
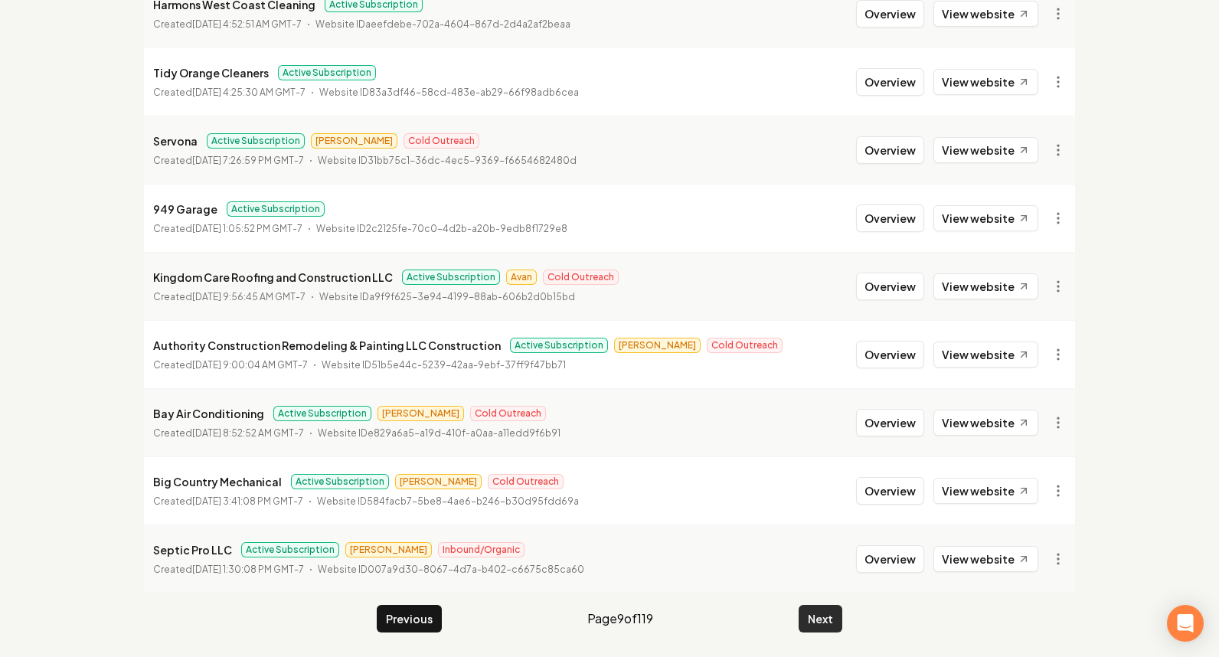
click at [814, 605] on button "Next" at bounding box center [820, 619] width 44 height 28
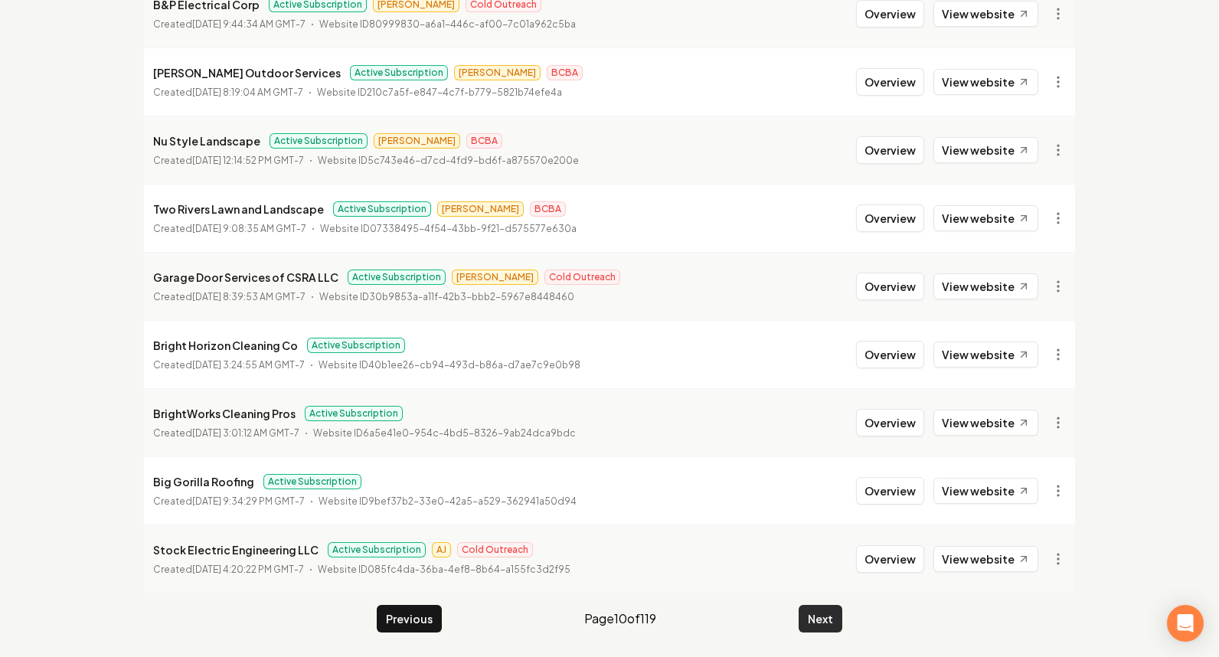
click at [814, 605] on button "Next" at bounding box center [820, 619] width 44 height 28
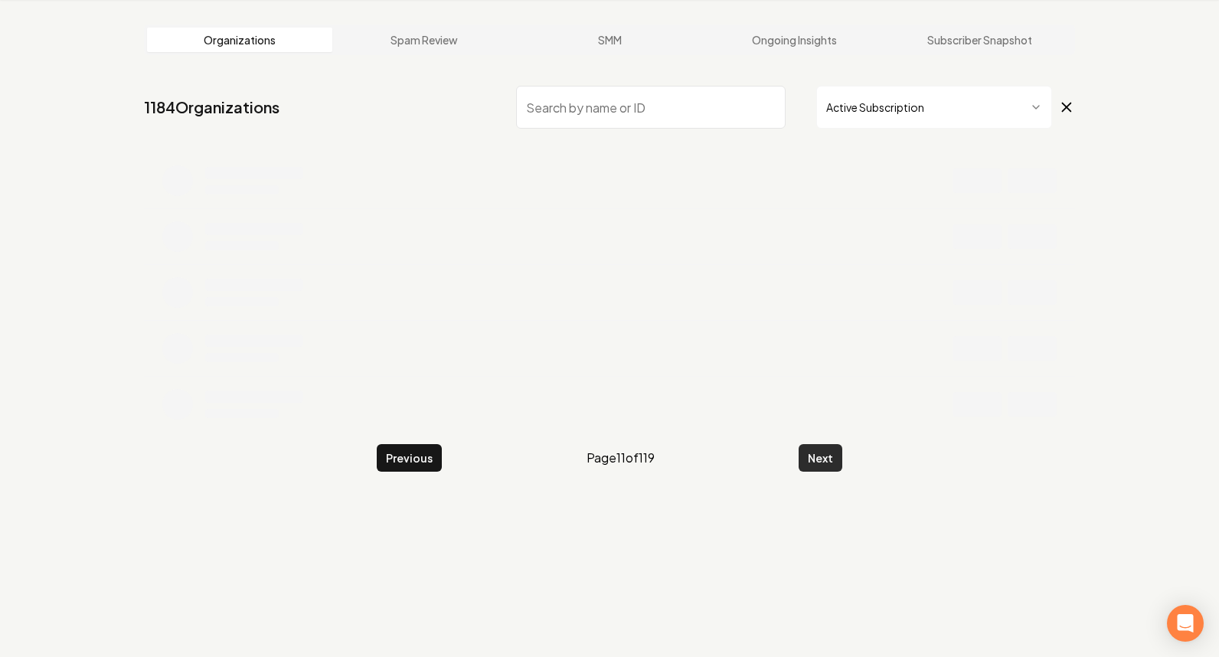
scroll to position [58, 0]
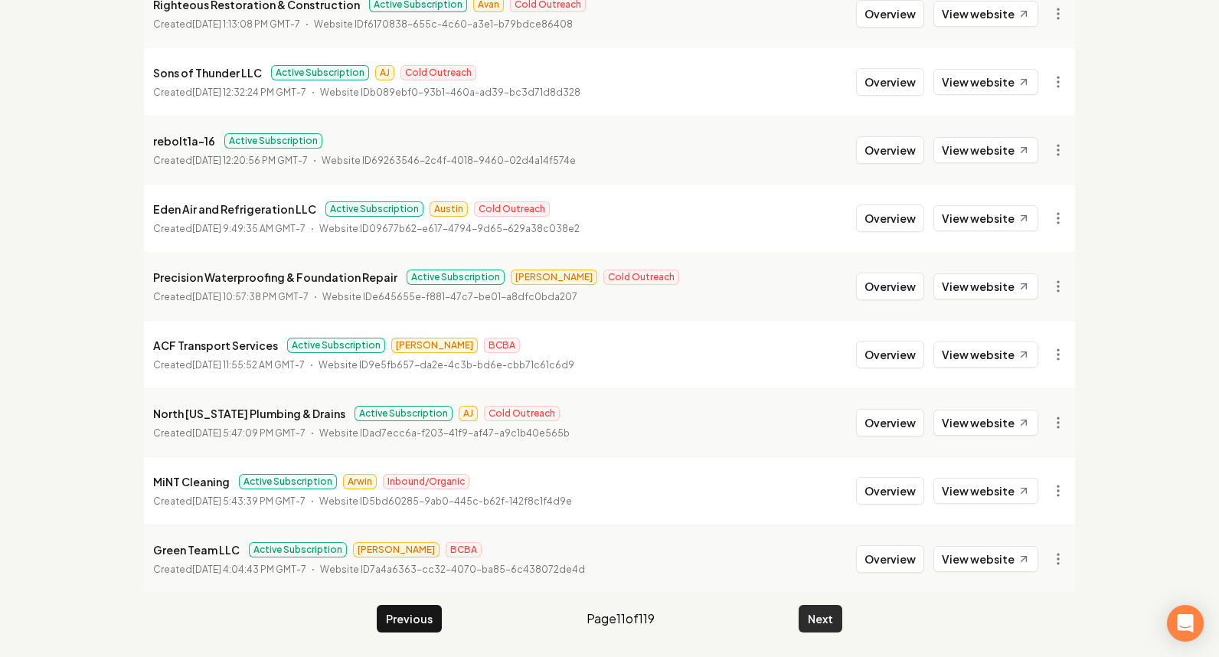
click at [814, 605] on button "Next" at bounding box center [820, 619] width 44 height 28
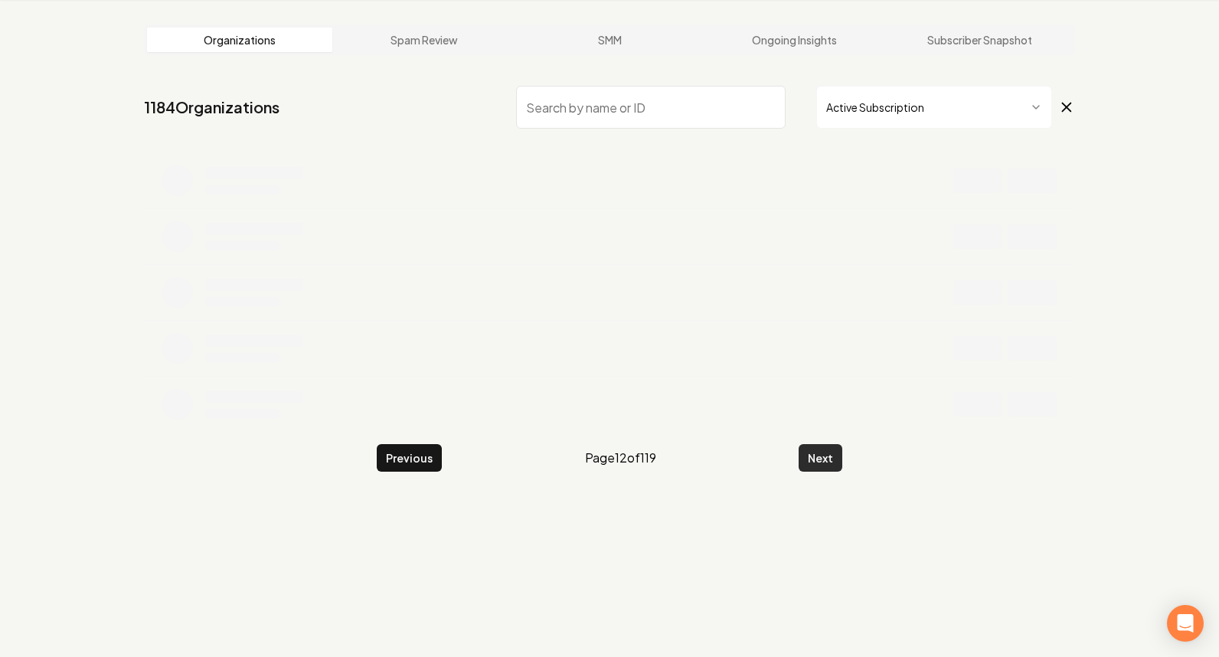
scroll to position [299, 0]
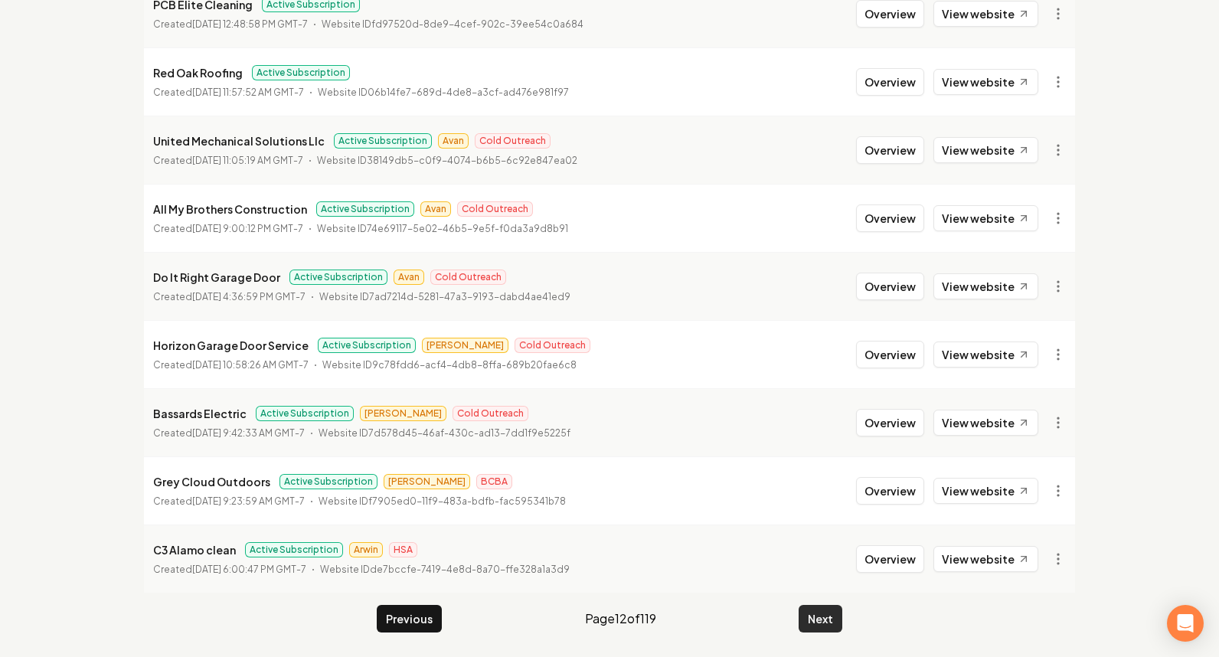
click at [814, 605] on button "Next" at bounding box center [820, 619] width 44 height 28
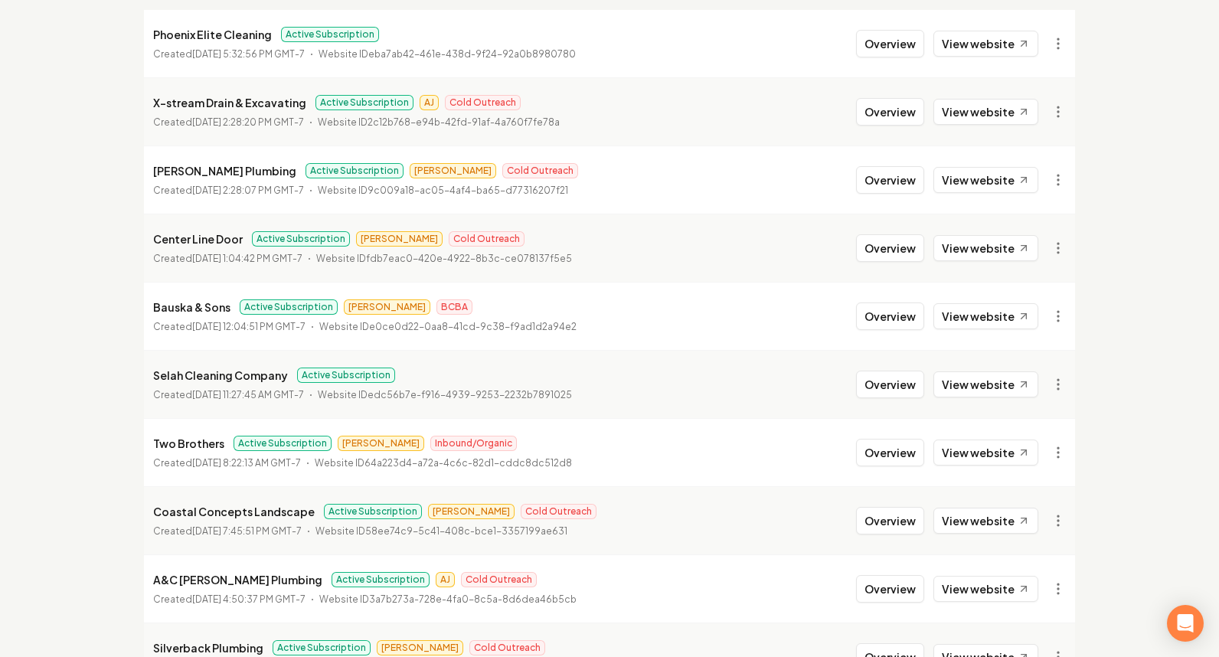
scroll to position [299, 0]
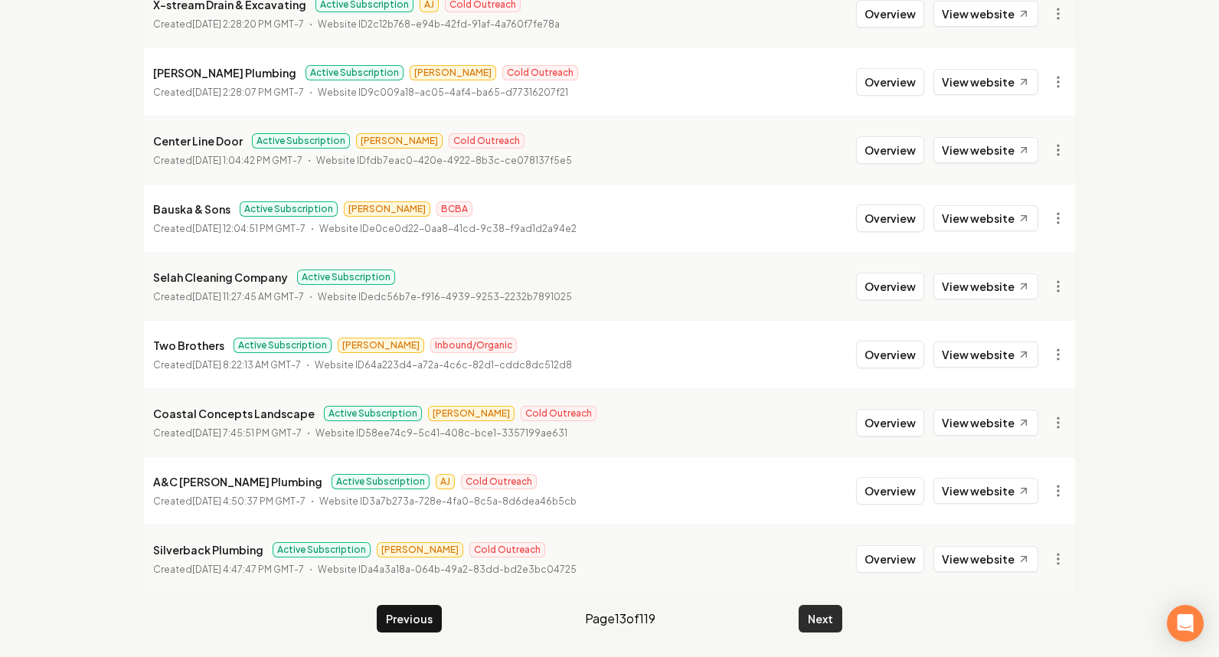
click at [809, 622] on button "Next" at bounding box center [820, 619] width 44 height 28
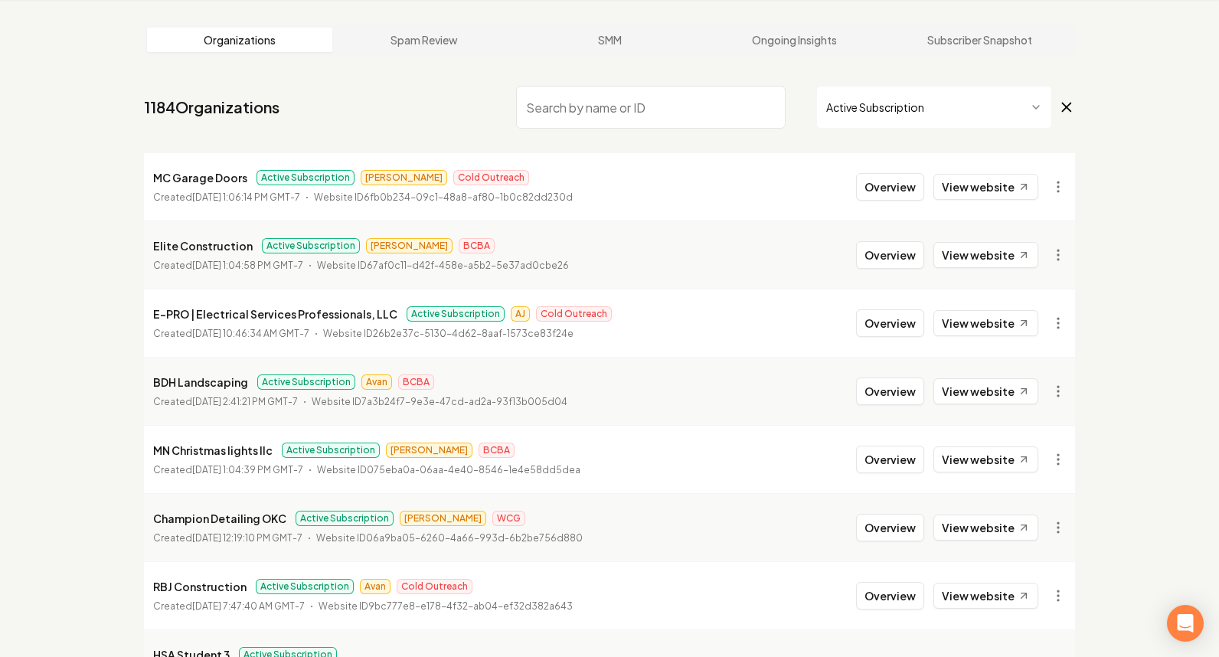
scroll to position [299, 0]
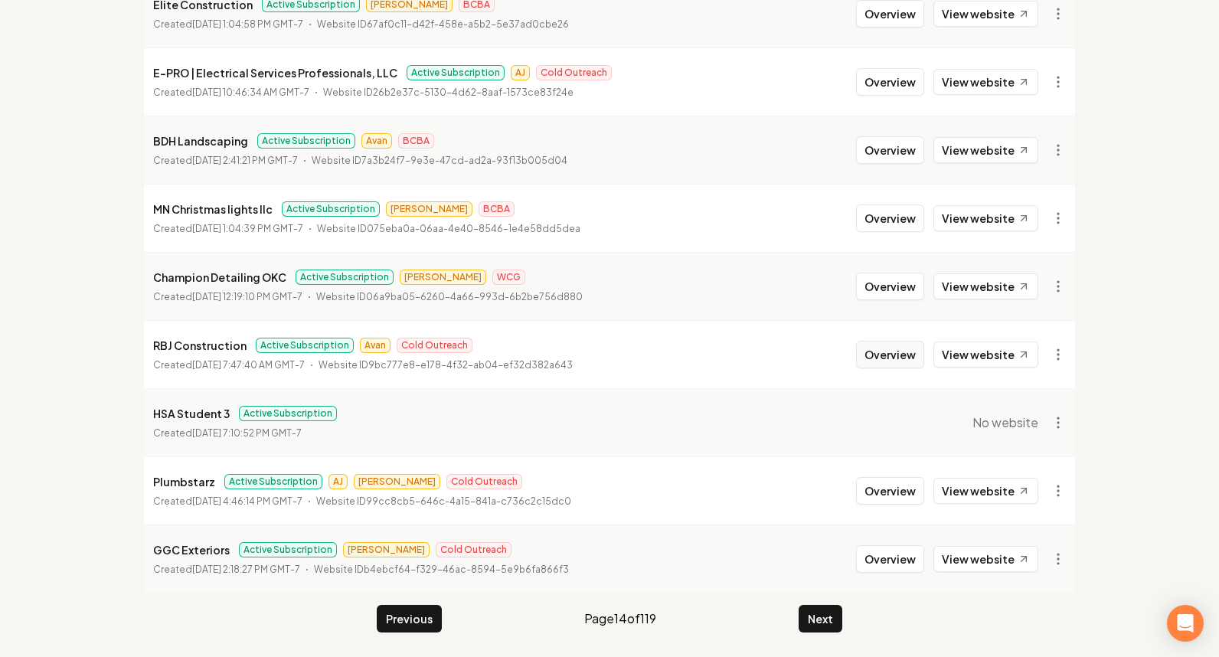
click at [880, 349] on button "Overview" at bounding box center [890, 355] width 68 height 28
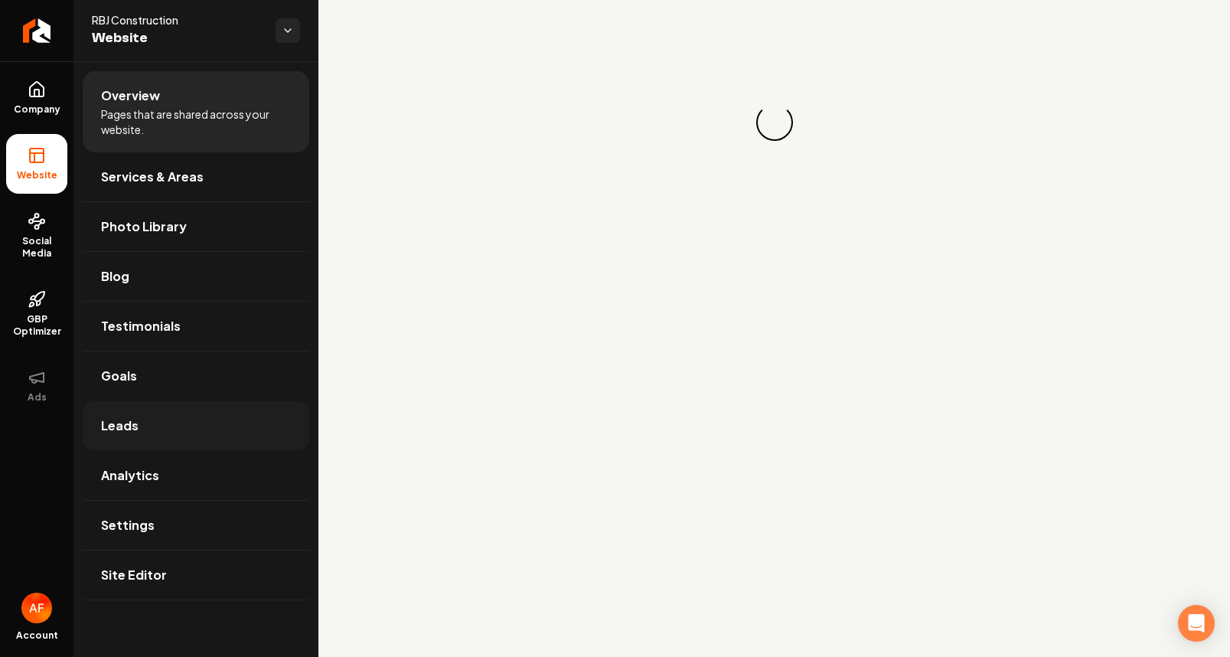
click at [203, 424] on link "Leads" at bounding box center [196, 425] width 227 height 49
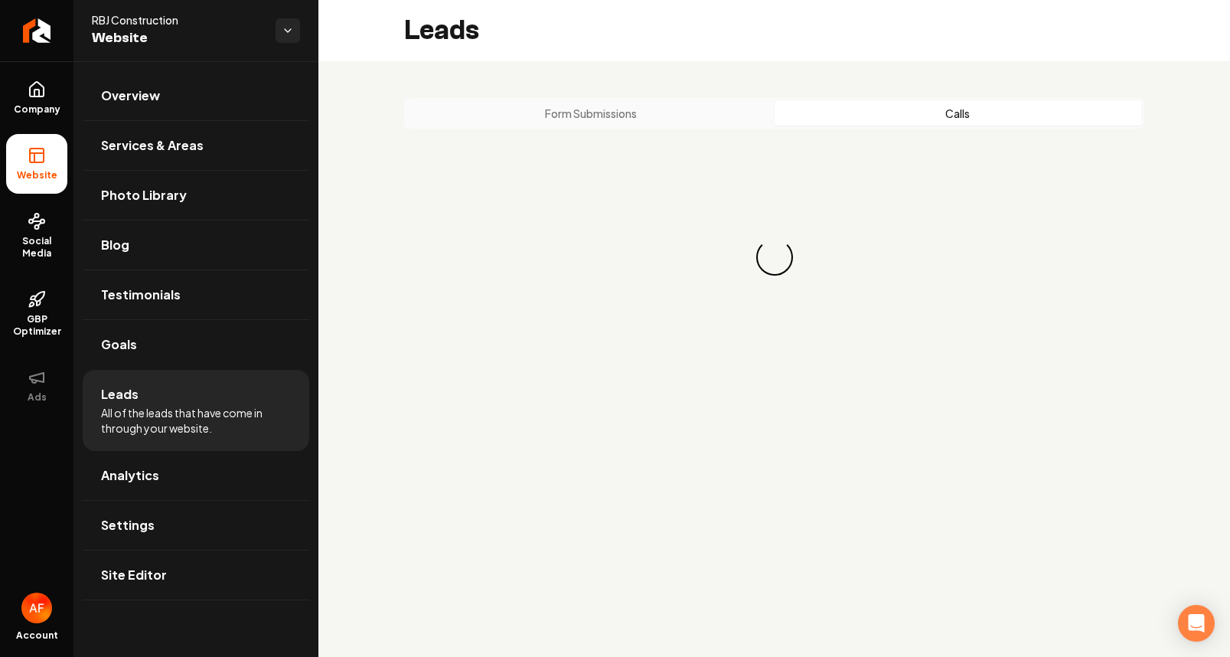
click at [852, 113] on button "Calls" at bounding box center [958, 113] width 367 height 24
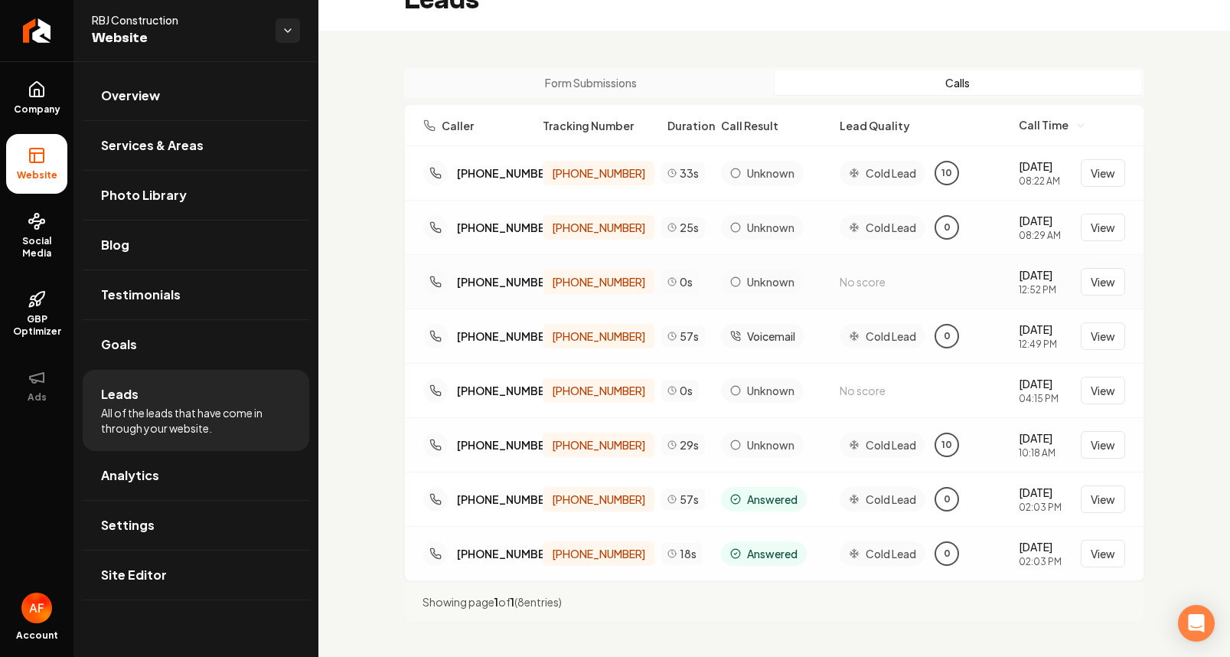
scroll to position [44, 0]
click at [1085, 158] on button "View" at bounding box center [1103, 172] width 44 height 28
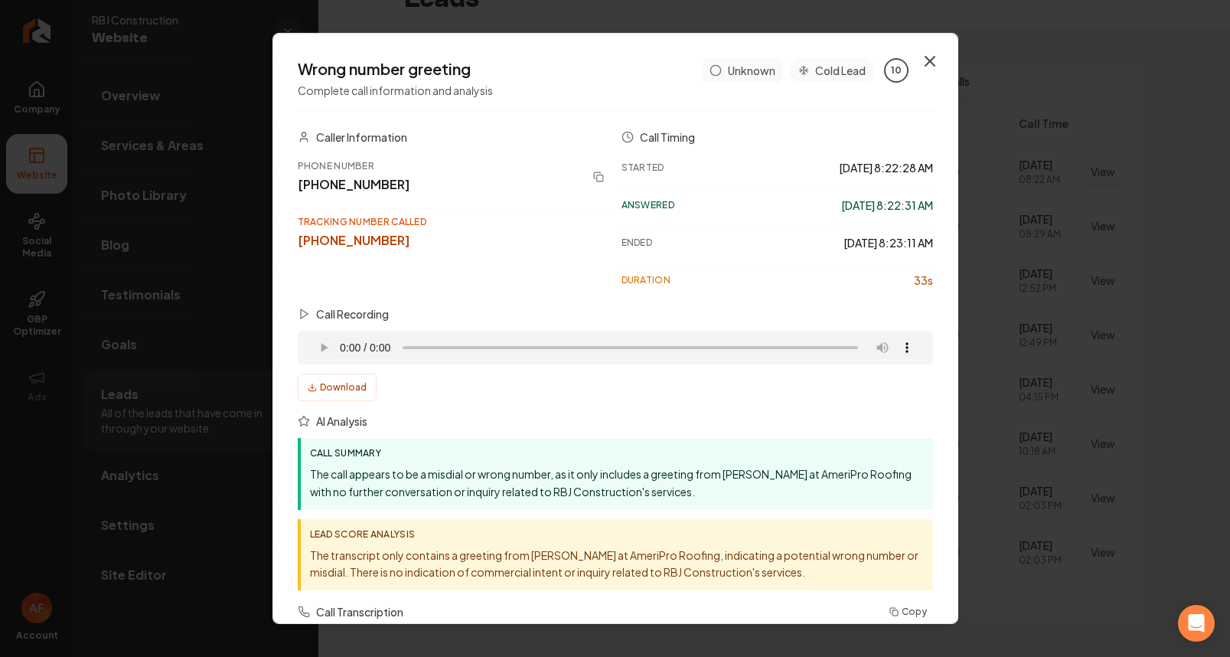
click at [921, 55] on icon "button" at bounding box center [930, 61] width 18 height 18
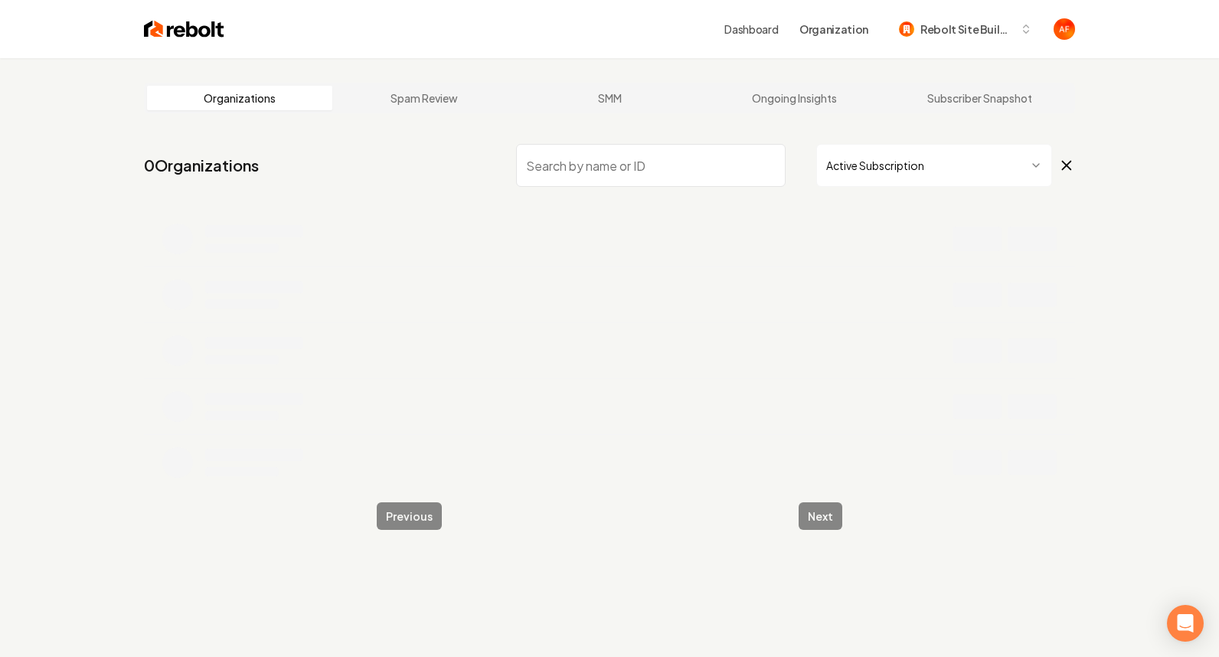
scroll to position [2, 0]
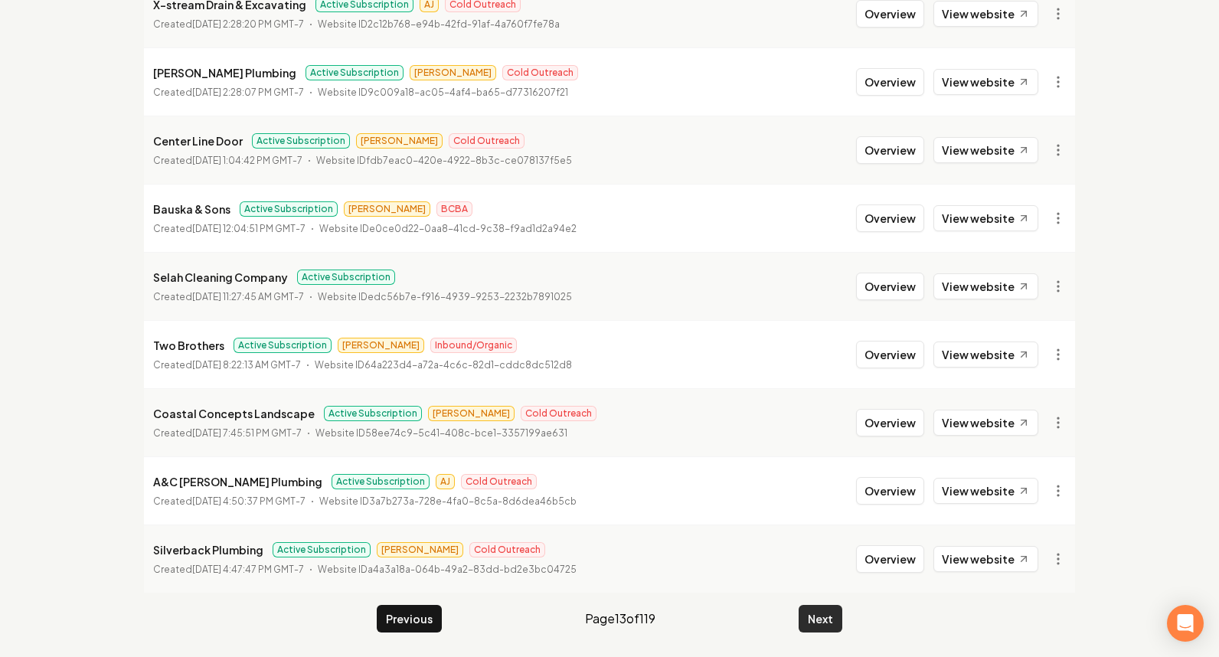
click at [812, 614] on button "Next" at bounding box center [820, 619] width 44 height 28
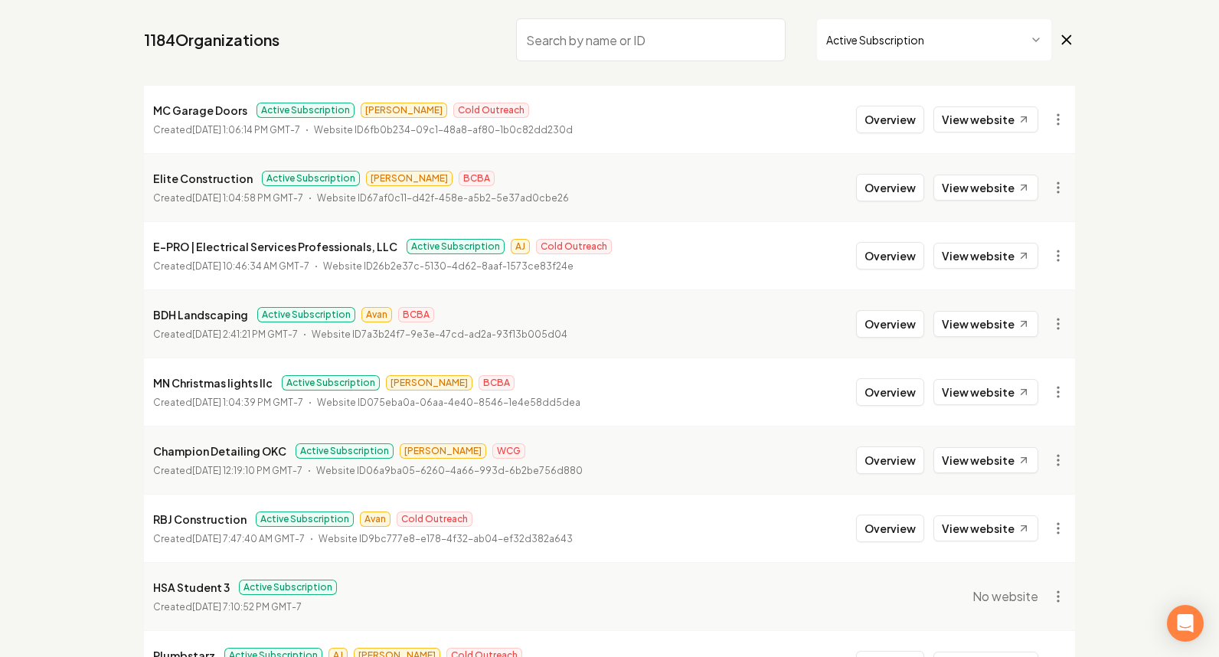
scroll to position [299, 0]
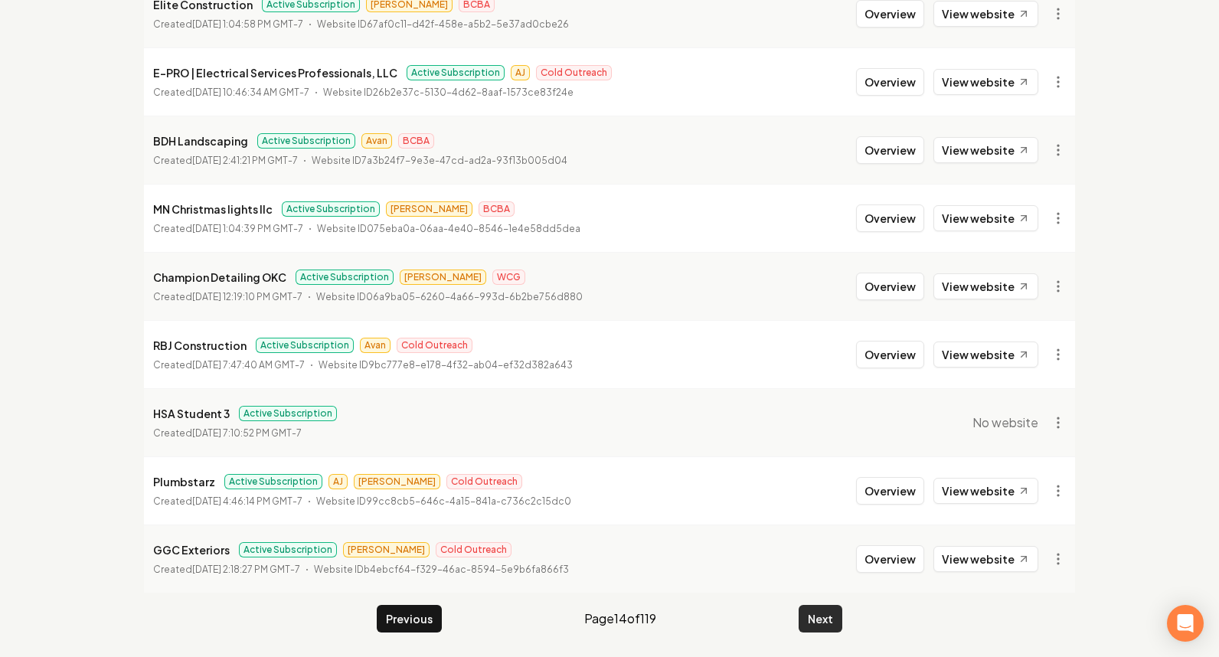
click at [830, 614] on button "Next" at bounding box center [820, 619] width 44 height 28
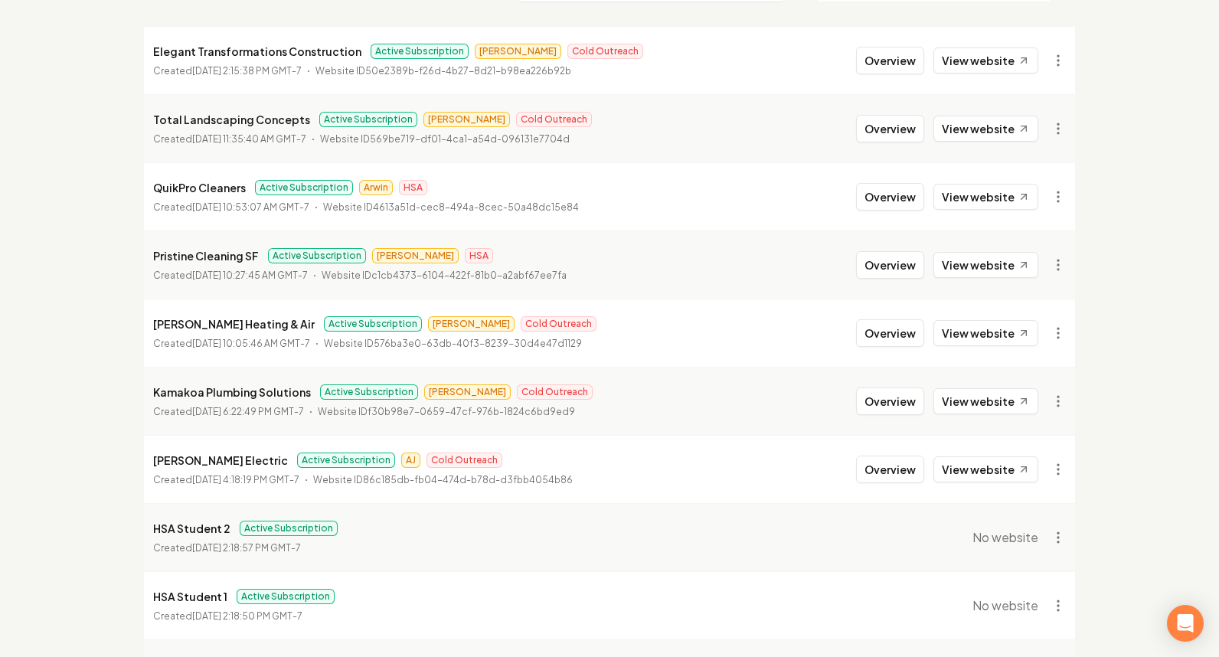
scroll to position [299, 0]
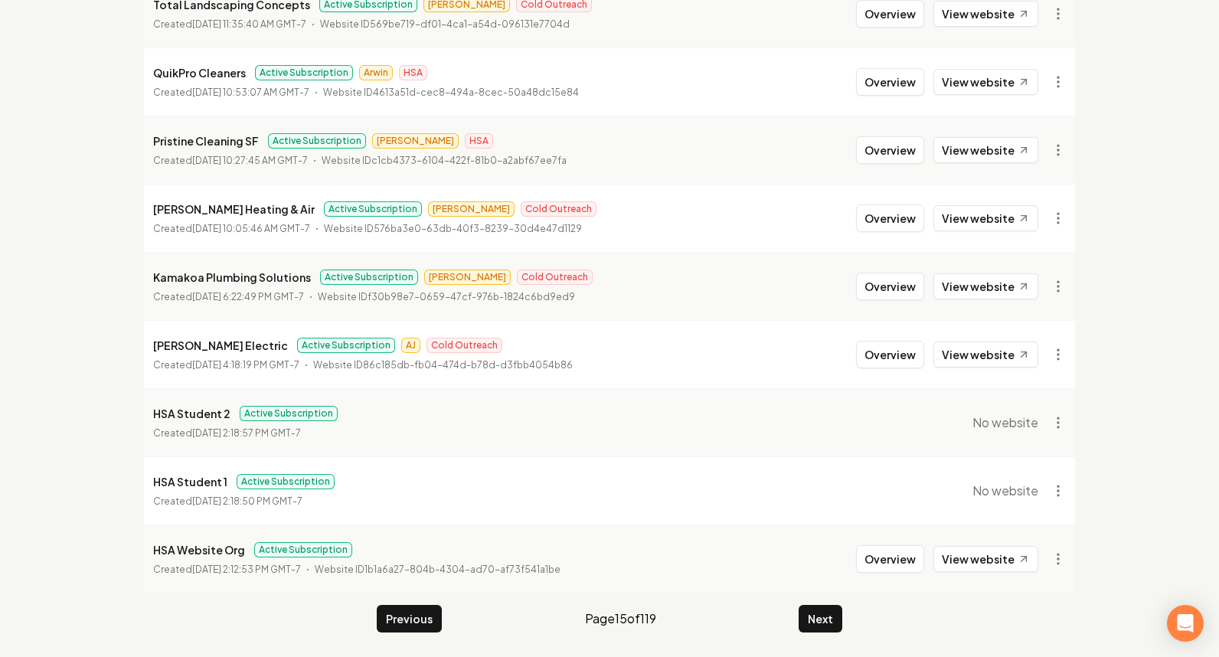
click at [807, 572] on li "HSA Website Org Active Subscription Created August 27, 2025, 2:12:53 PM GMT-7 W…" at bounding box center [609, 558] width 931 height 68
click at [818, 613] on button "Next" at bounding box center [820, 619] width 44 height 28
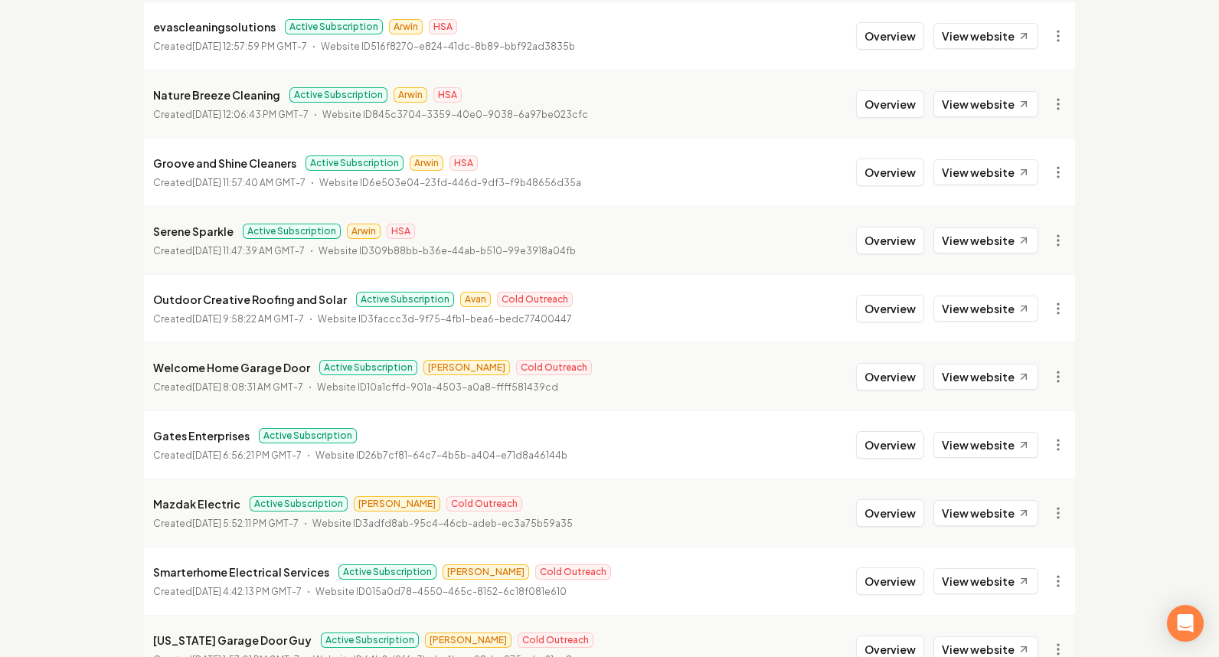
scroll to position [193, 0]
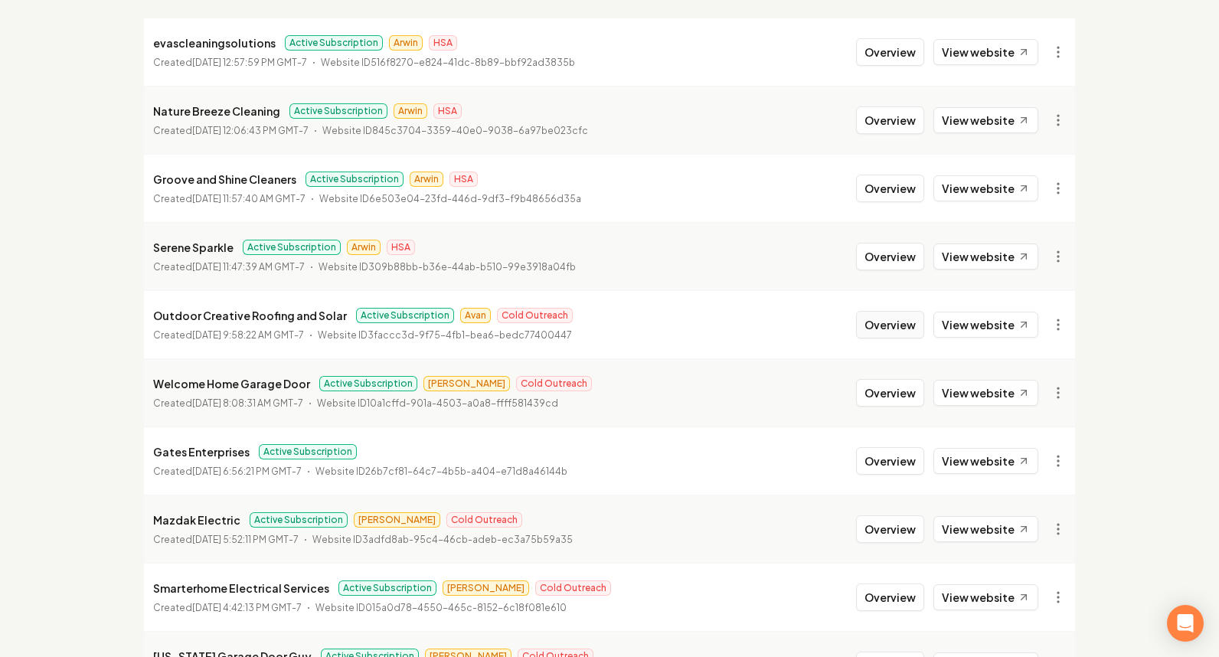
click at [893, 322] on button "Overview" at bounding box center [890, 325] width 68 height 28
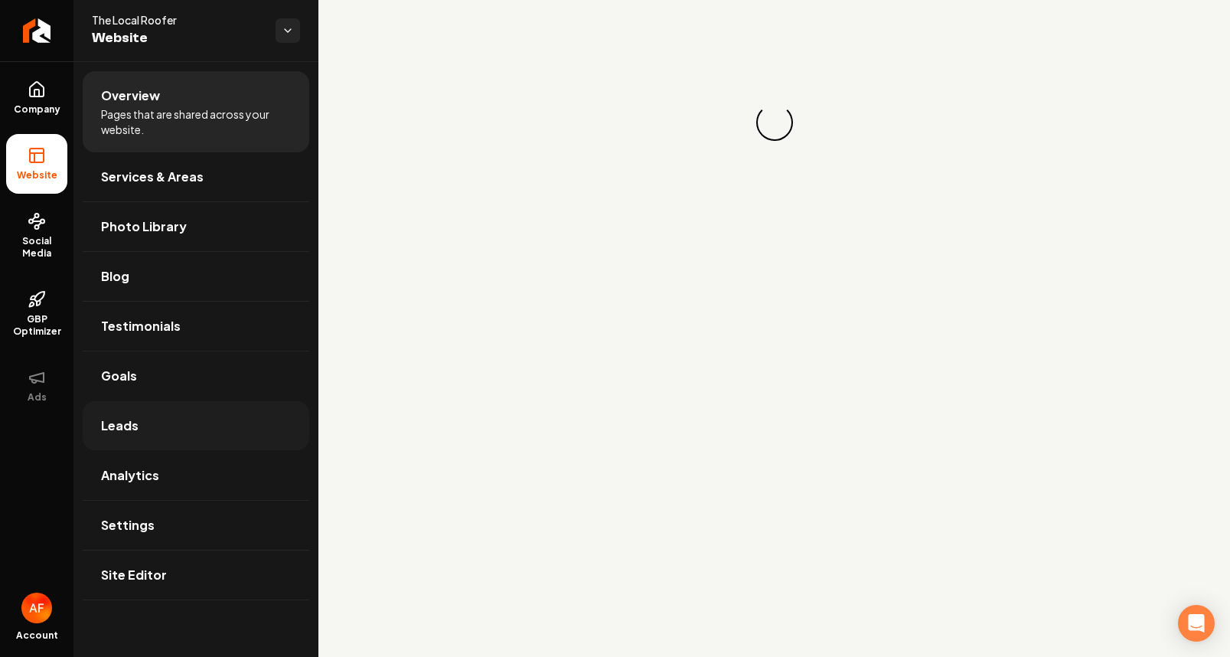
click at [181, 422] on link "Leads" at bounding box center [196, 425] width 227 height 49
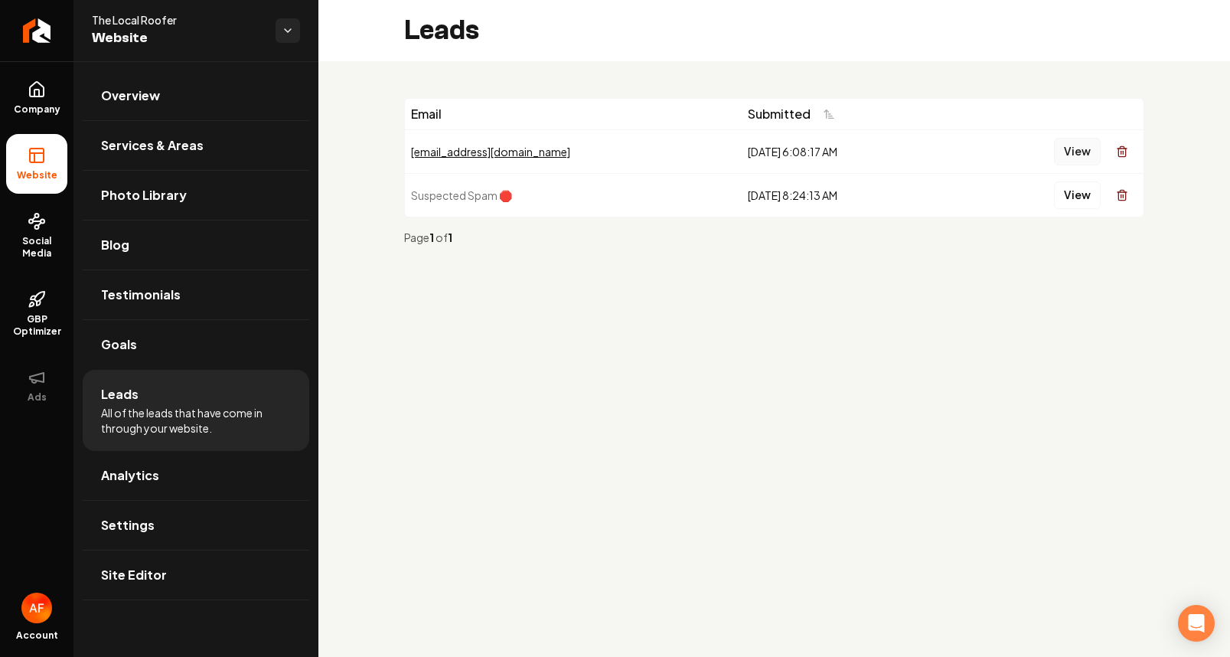
click at [1081, 156] on button "View" at bounding box center [1077, 152] width 47 height 28
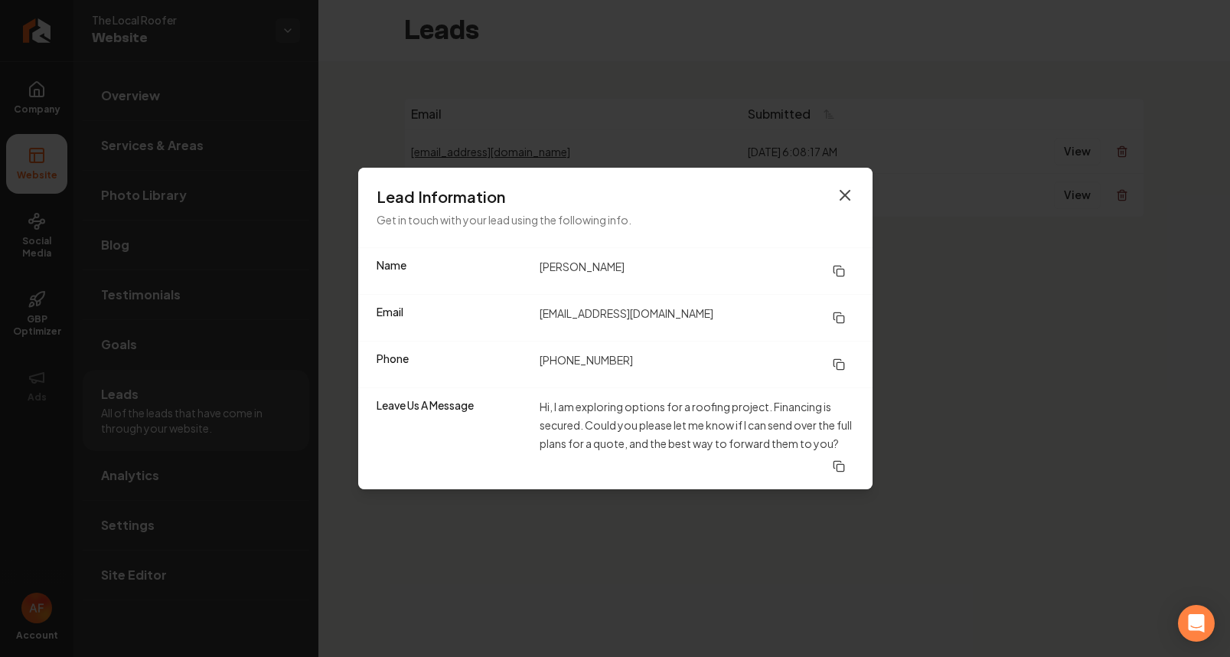
drag, startPoint x: 860, startPoint y: 198, endPoint x: 842, endPoint y: 199, distance: 17.6
click at [857, 199] on div "Lead Information Get in touch with your lead using the following info." at bounding box center [615, 208] width 514 height 80
click at [842, 199] on icon "button" at bounding box center [845, 195] width 18 height 18
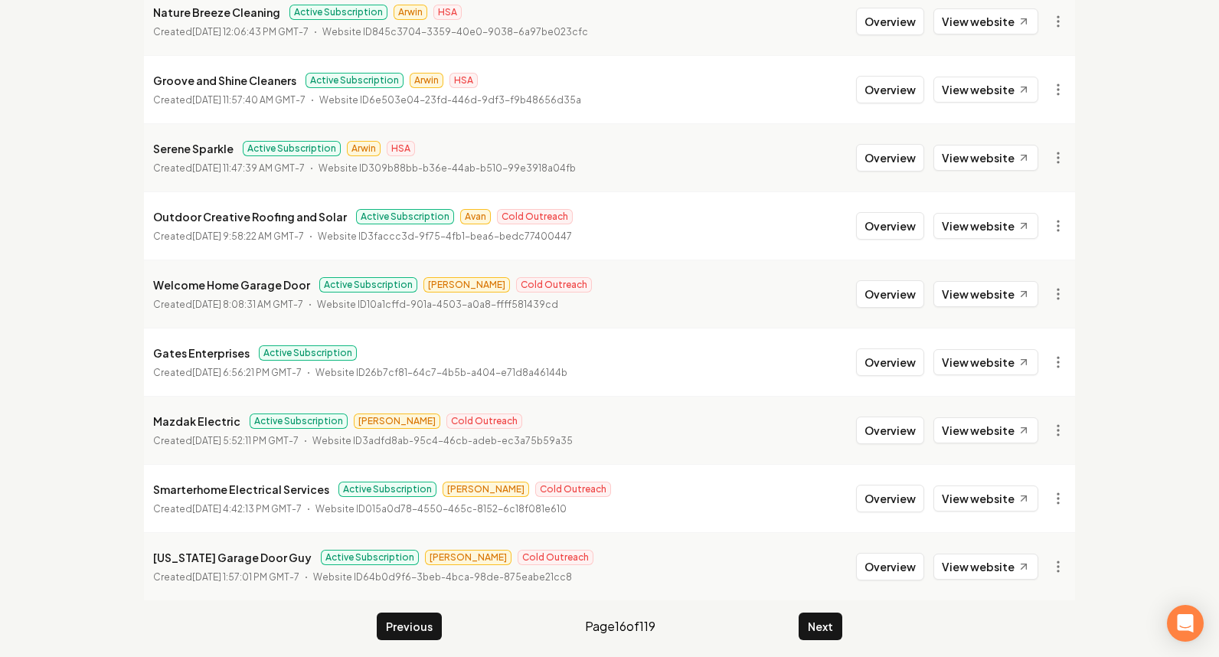
scroll to position [299, 0]
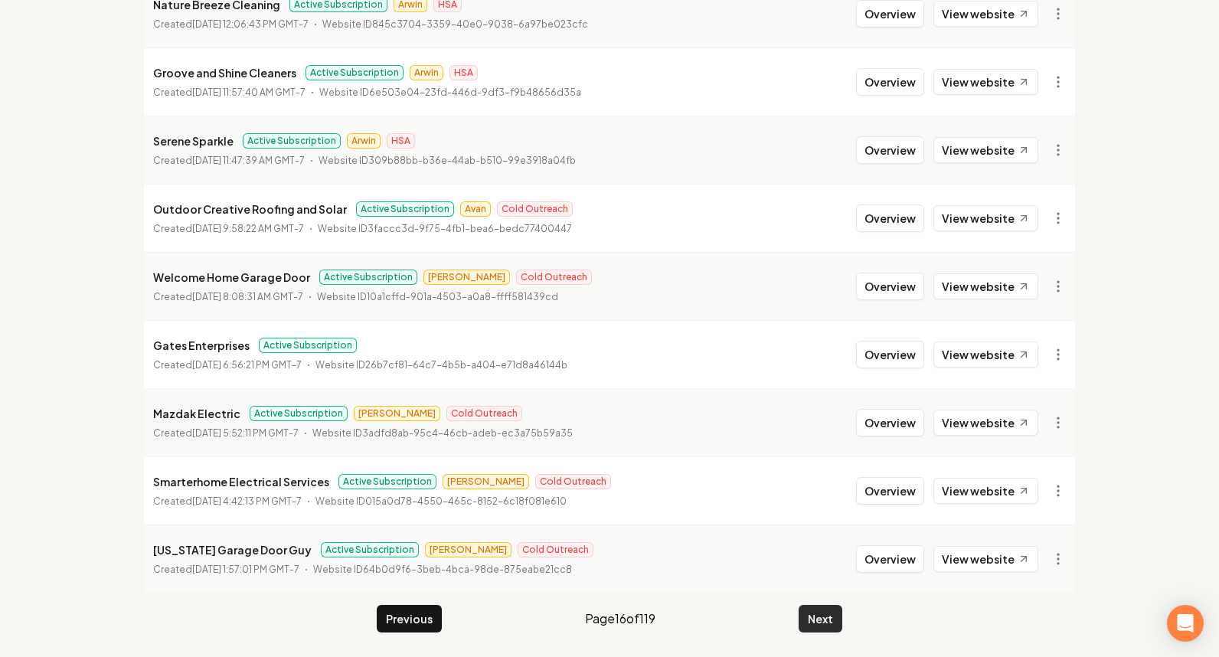
click at [821, 615] on button "Next" at bounding box center [820, 619] width 44 height 28
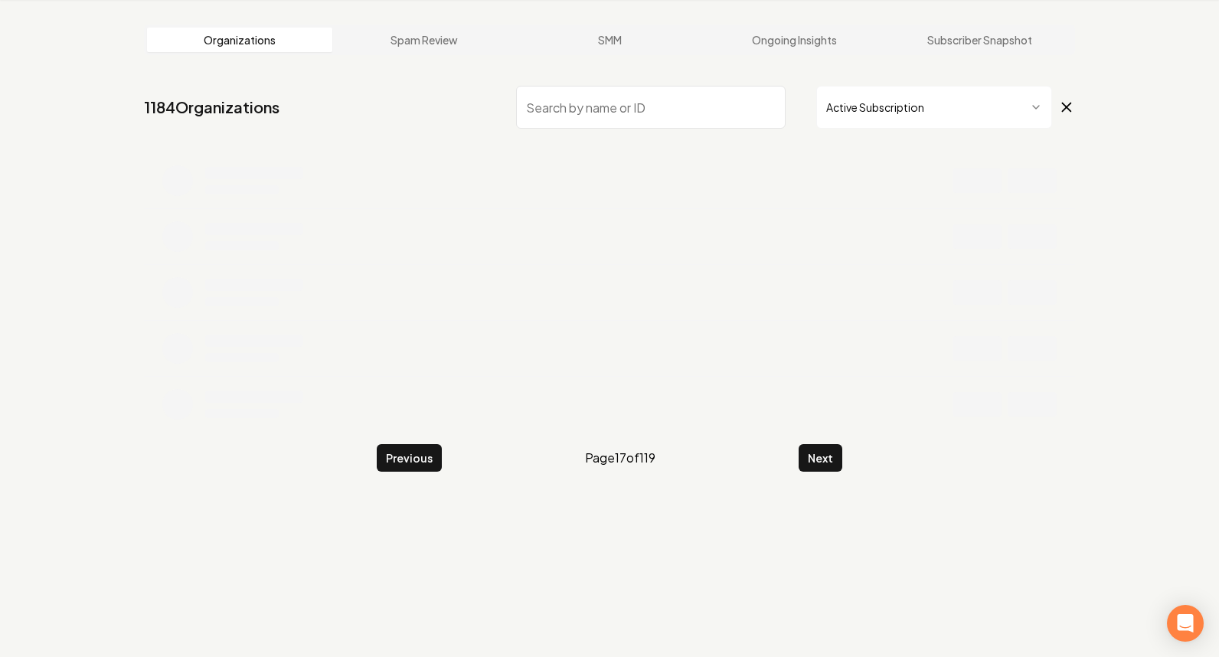
scroll to position [299, 0]
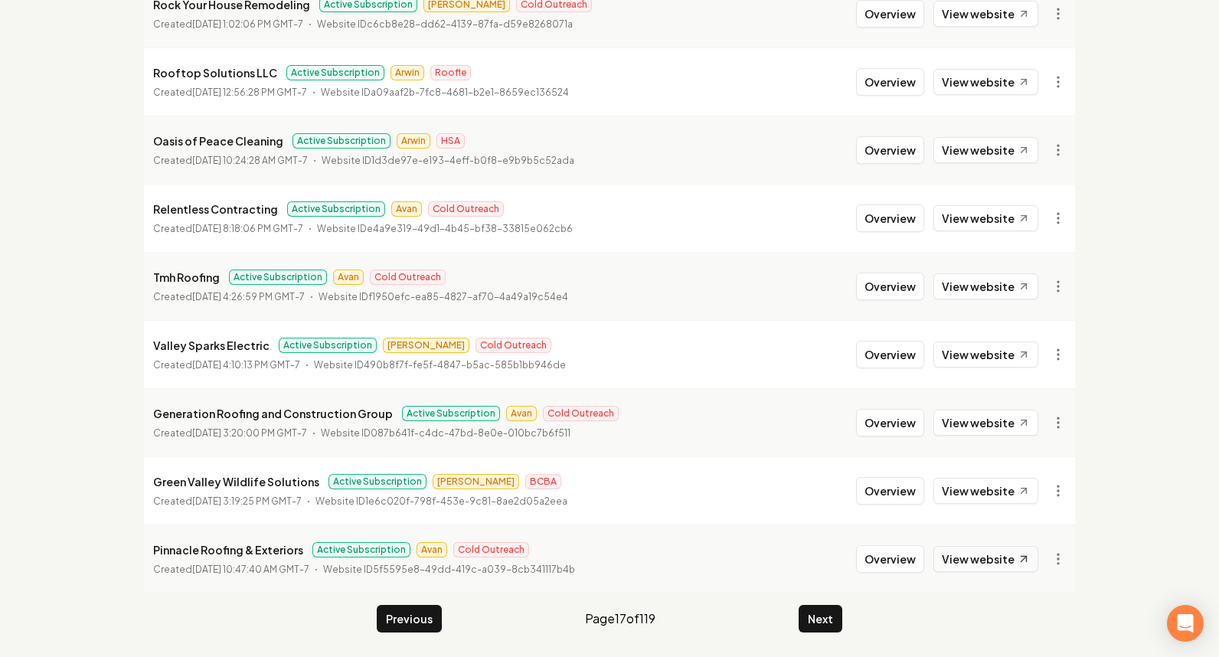
click at [966, 560] on link "View website" at bounding box center [985, 559] width 105 height 26
click at [876, 574] on li "Pinnacle Roofing & Exteriors Active Subscription Avan Cold Outreach Created Aug…" at bounding box center [609, 558] width 931 height 68
drag, startPoint x: 878, startPoint y: 570, endPoint x: 548, endPoint y: 472, distance: 343.9
click at [876, 569] on button "Overview" at bounding box center [890, 559] width 68 height 28
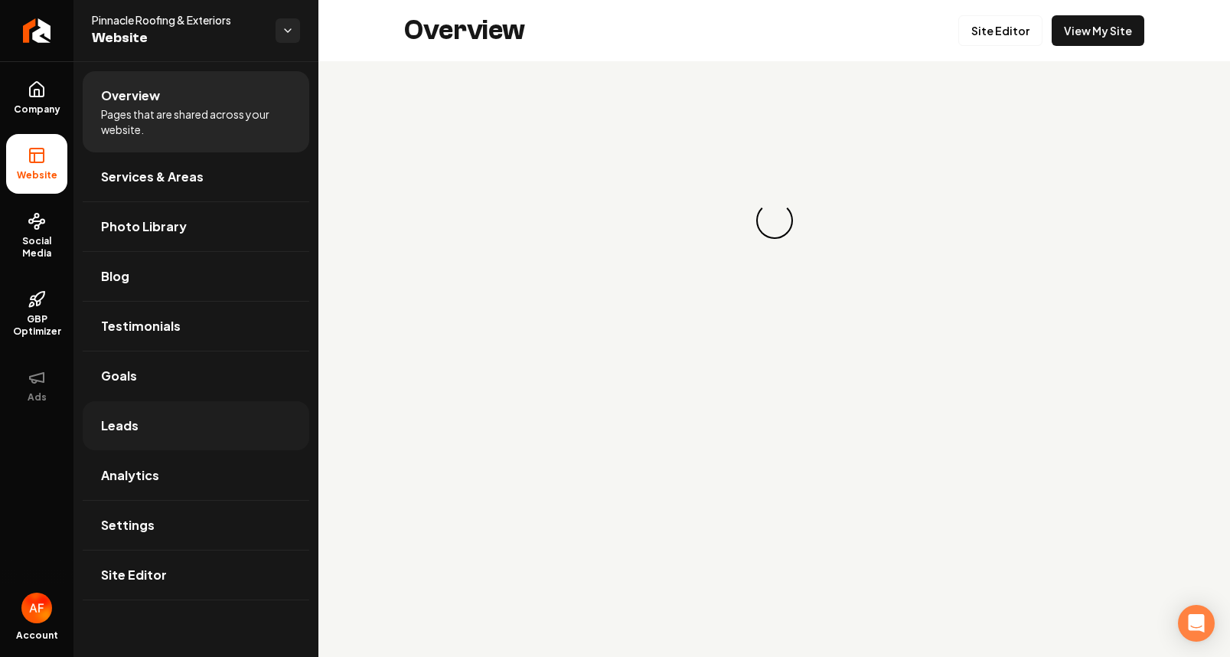
click at [181, 410] on link "Leads" at bounding box center [196, 425] width 227 height 49
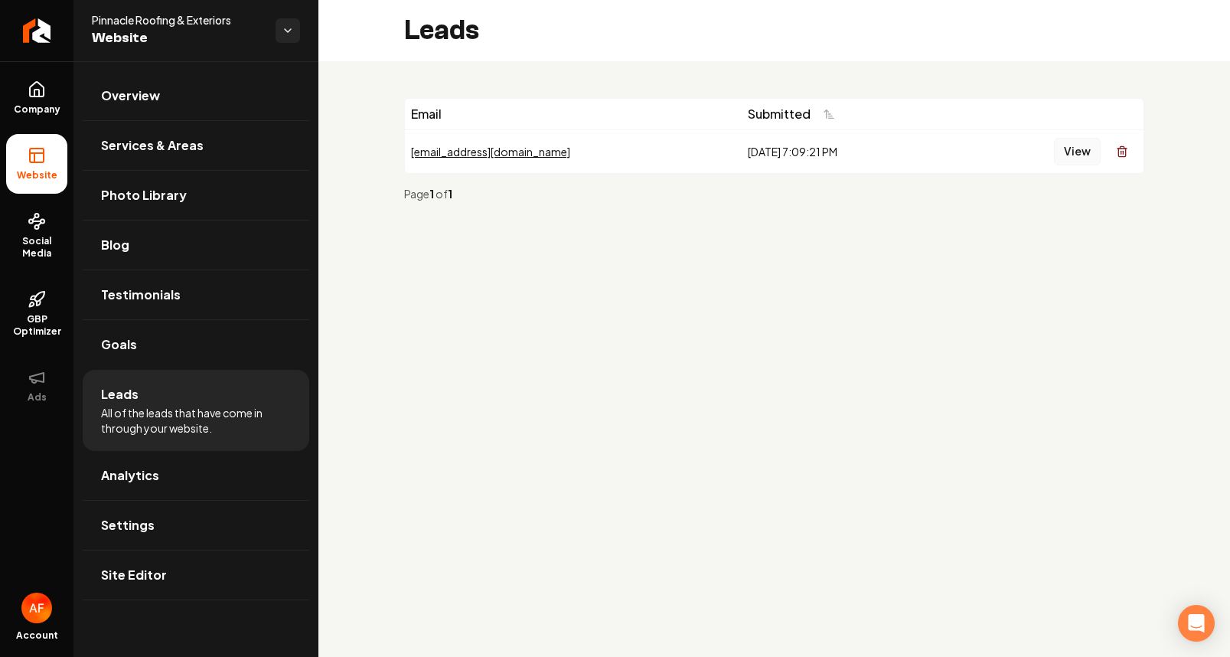
click at [1076, 152] on button "View" at bounding box center [1077, 152] width 47 height 28
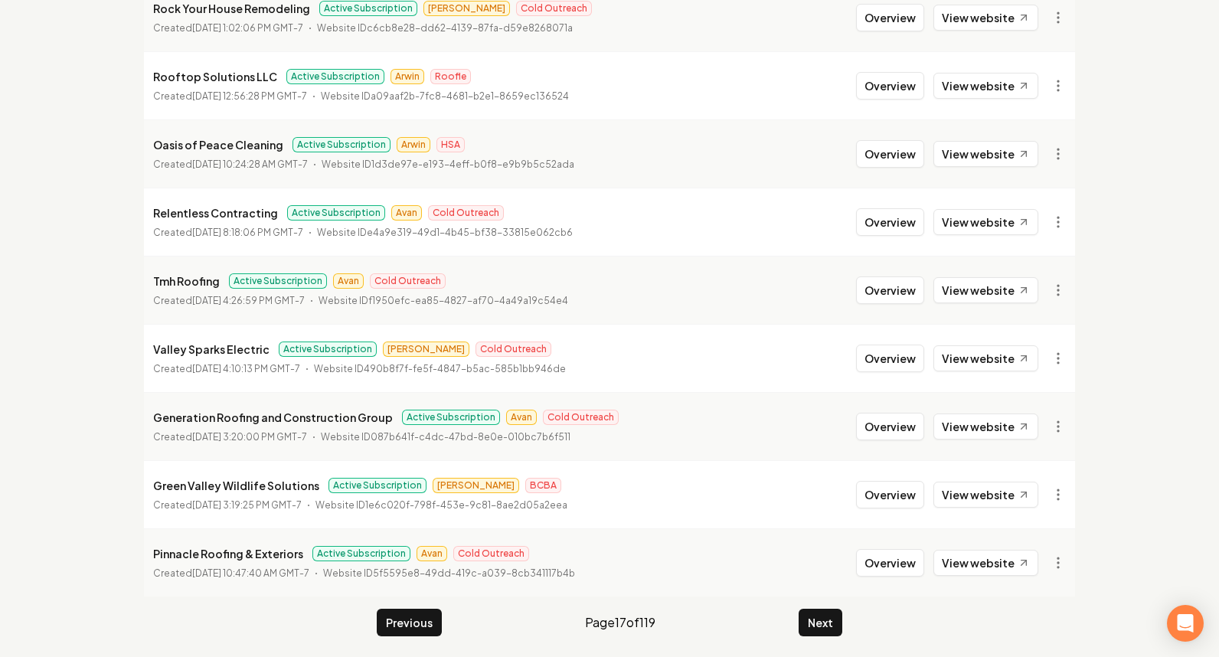
scroll to position [299, 0]
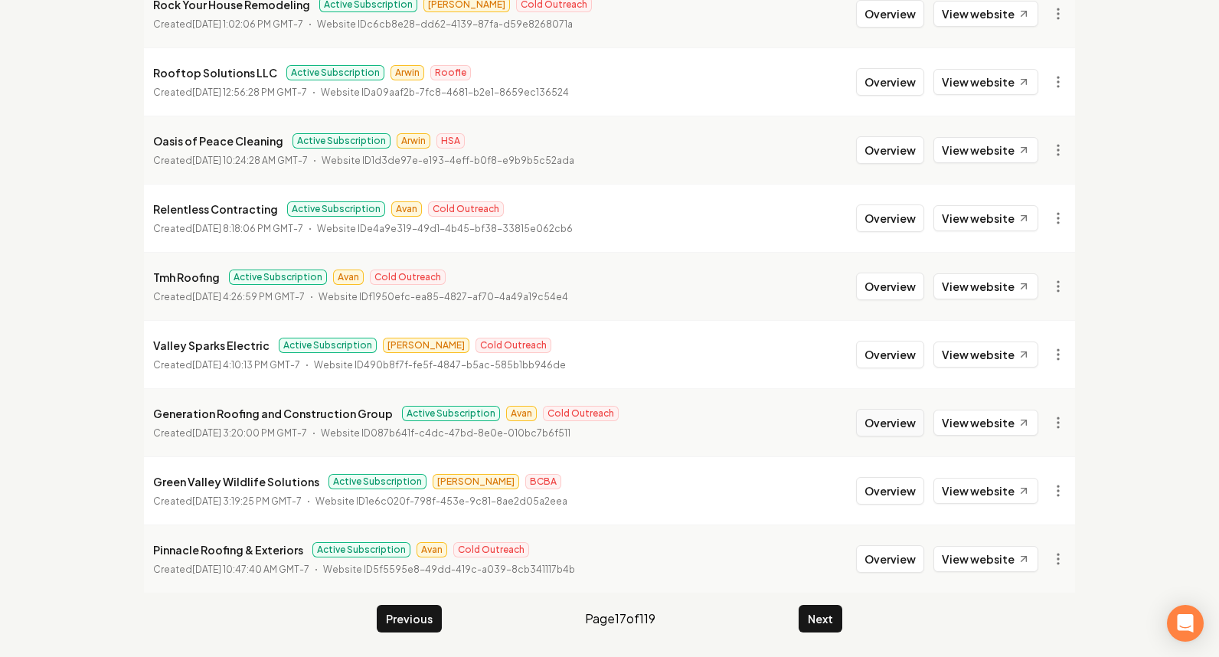
click at [898, 419] on button "Overview" at bounding box center [890, 423] width 68 height 28
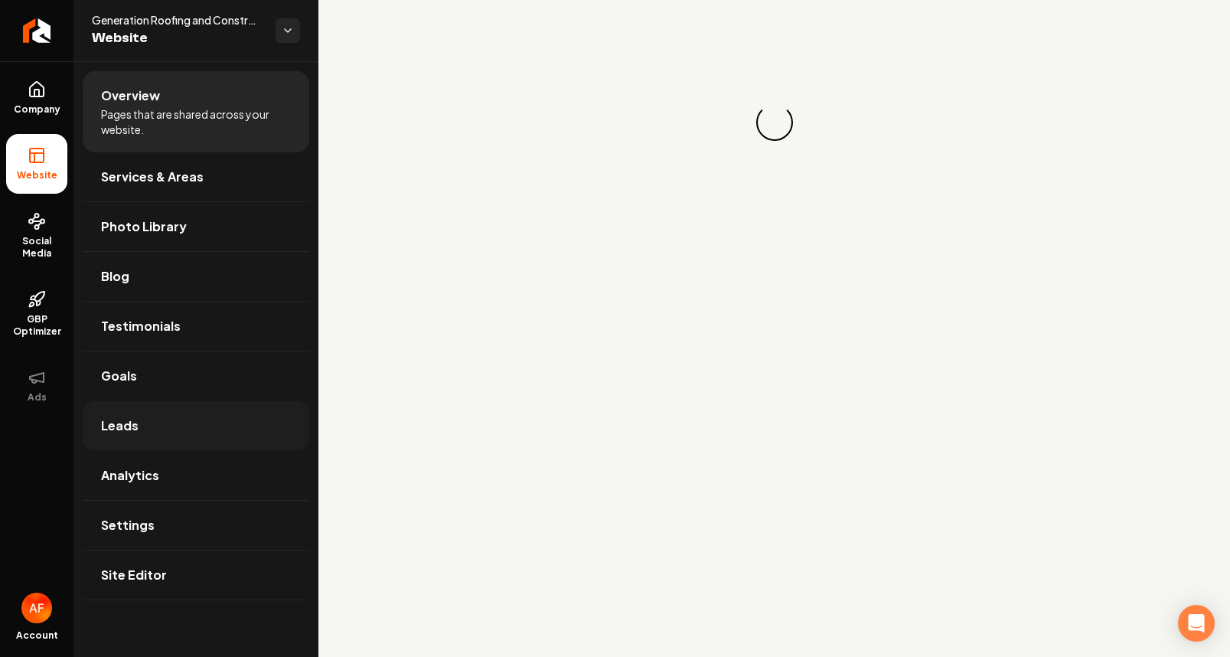
click at [199, 420] on link "Leads" at bounding box center [196, 425] width 227 height 49
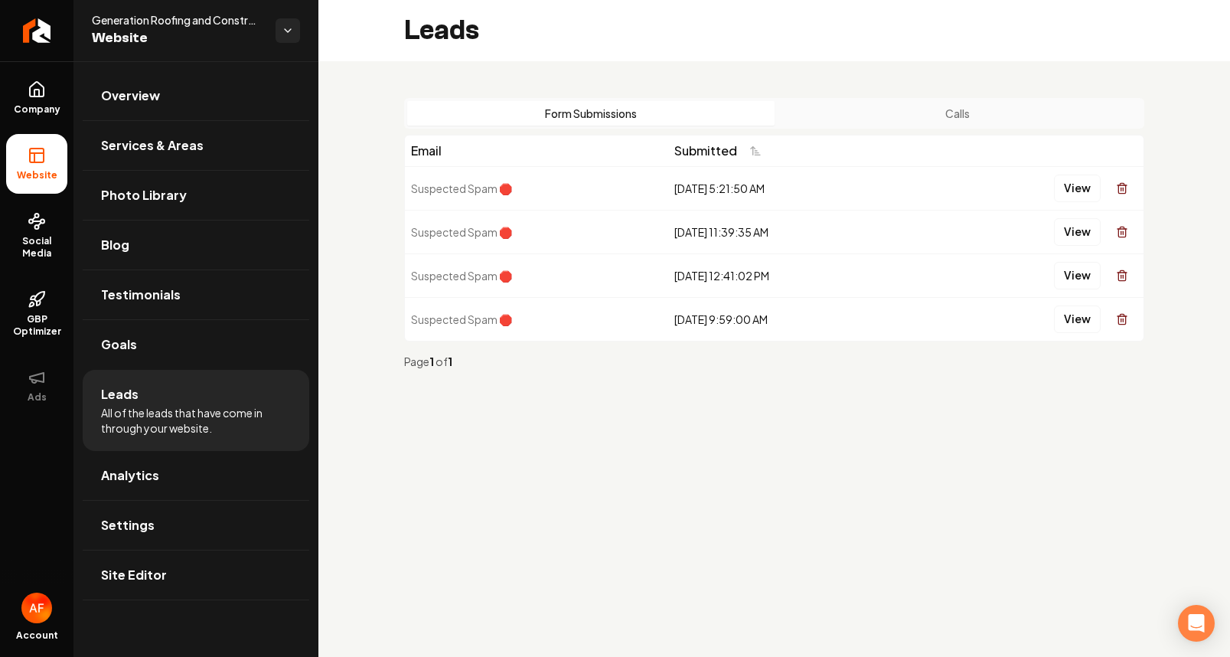
click at [905, 100] on div "Form Submissions Calls" at bounding box center [774, 113] width 740 height 31
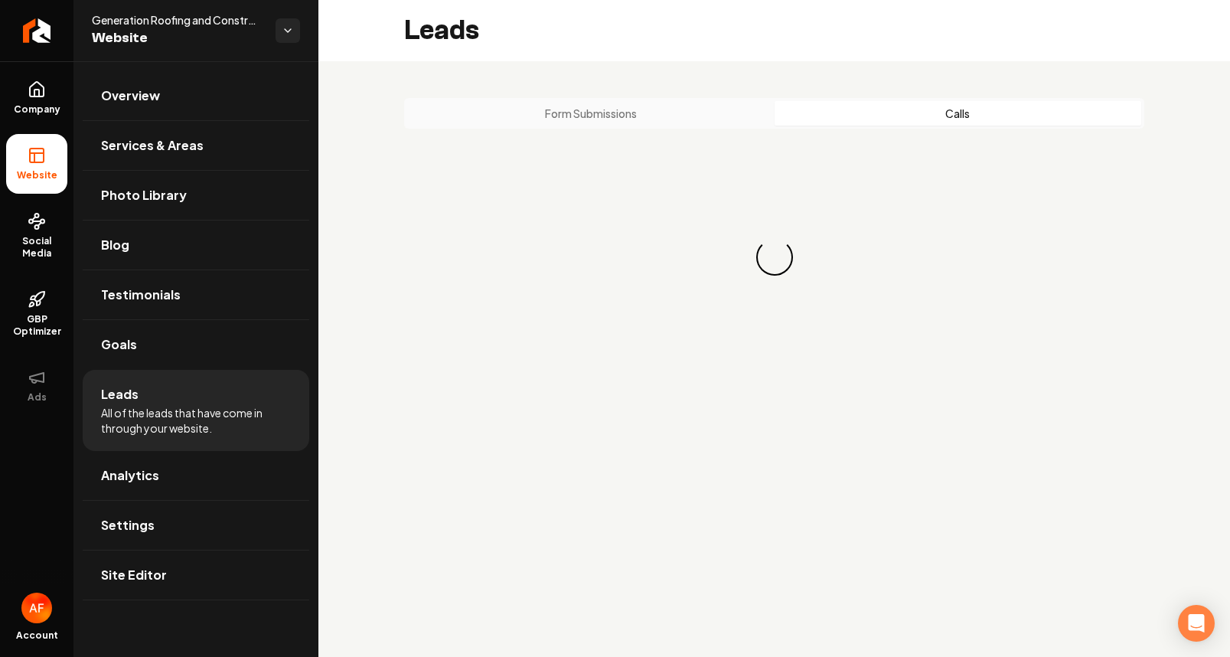
click at [903, 103] on button "Calls" at bounding box center [958, 113] width 367 height 24
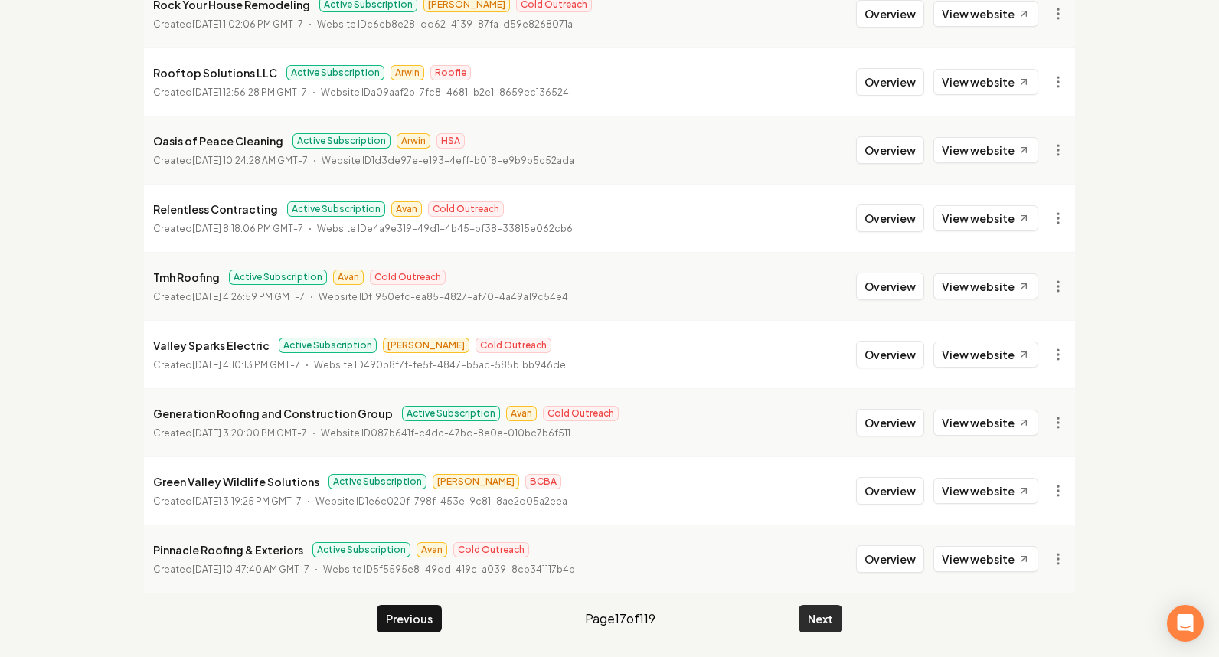
click at [809, 609] on button "Next" at bounding box center [820, 619] width 44 height 28
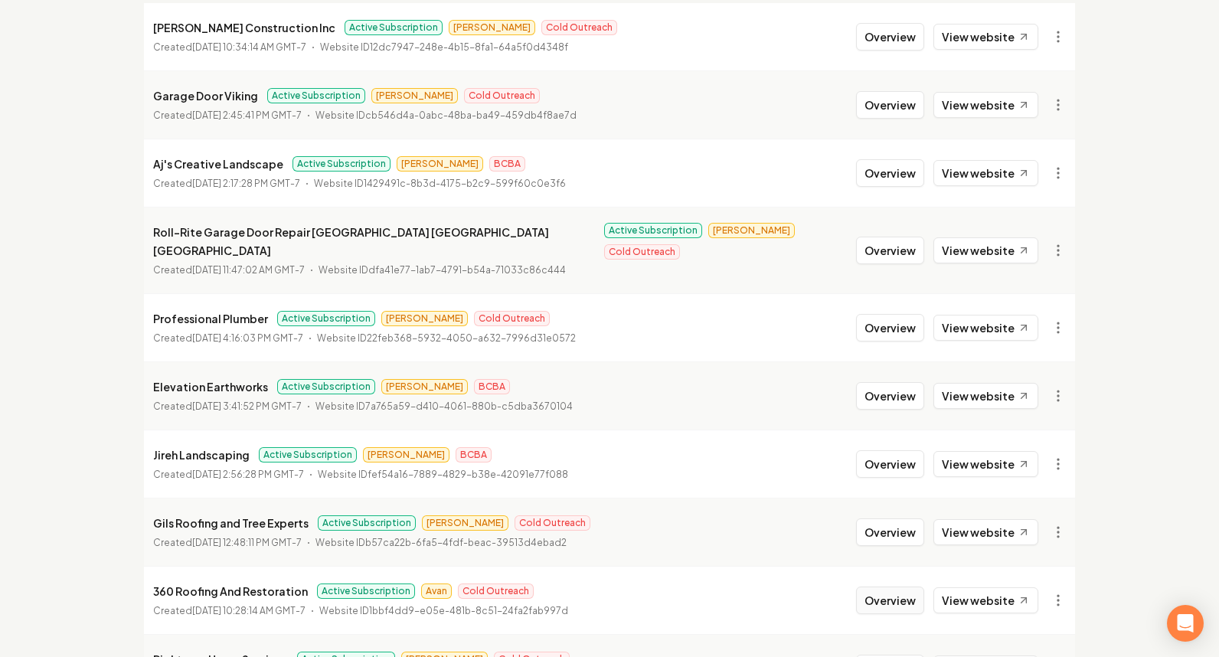
scroll to position [2, 0]
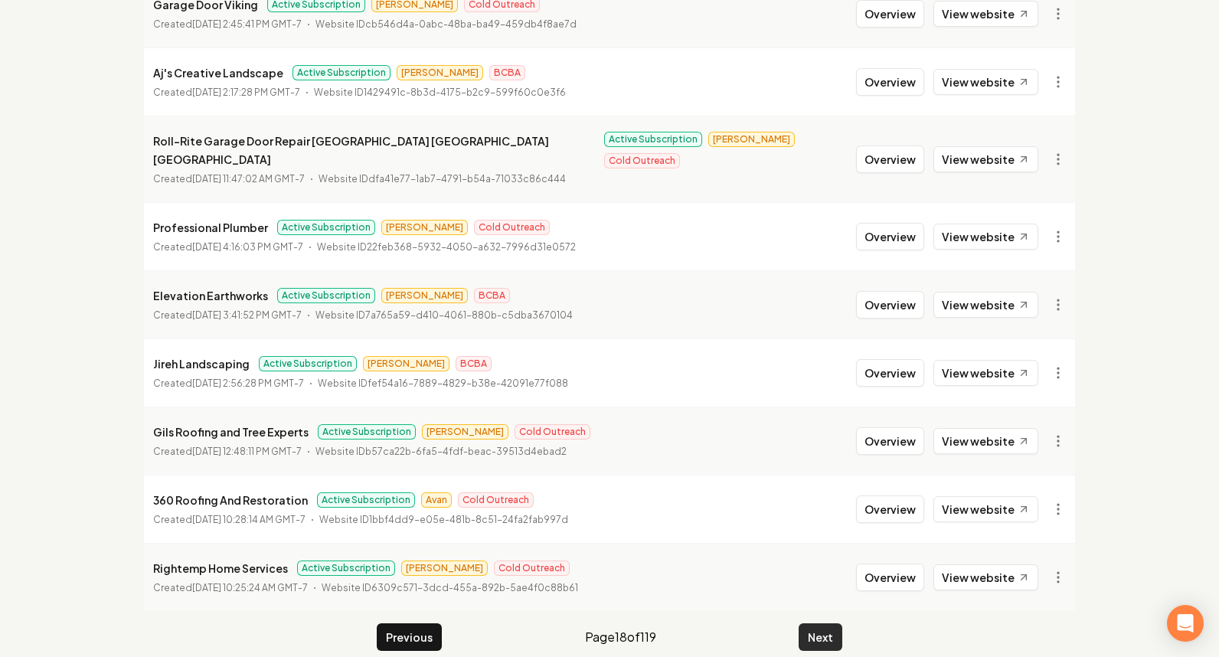
click at [823, 623] on button "Next" at bounding box center [820, 637] width 44 height 28
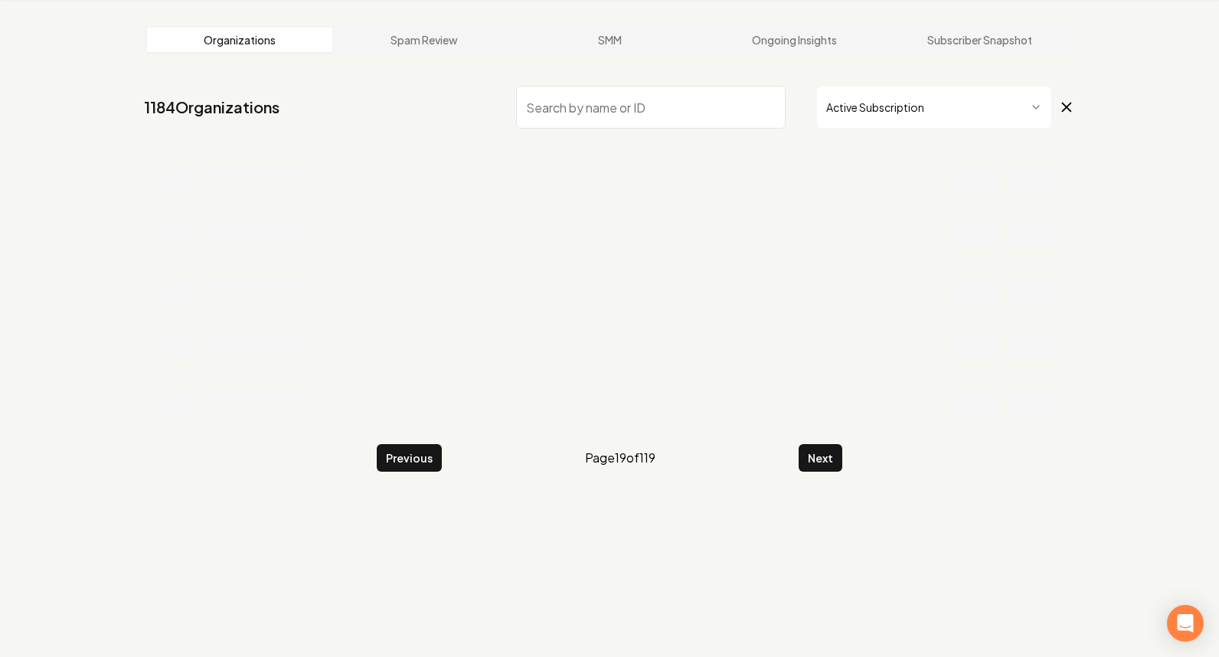
scroll to position [299, 0]
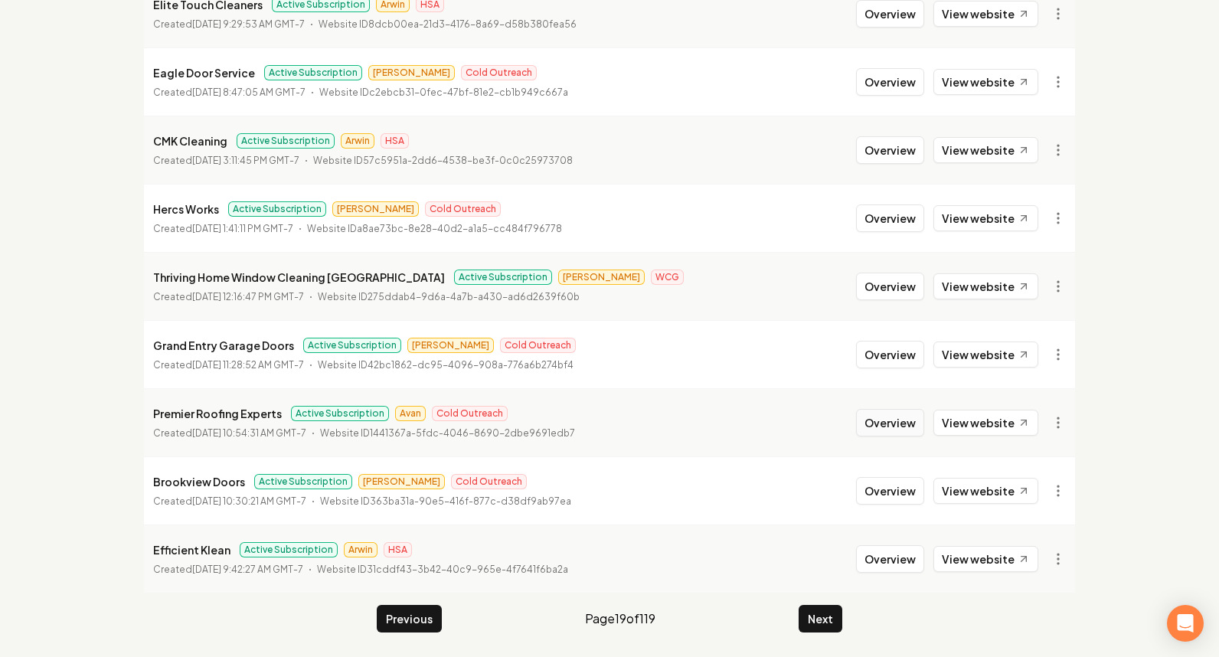
click at [886, 430] on button "Overview" at bounding box center [890, 423] width 68 height 28
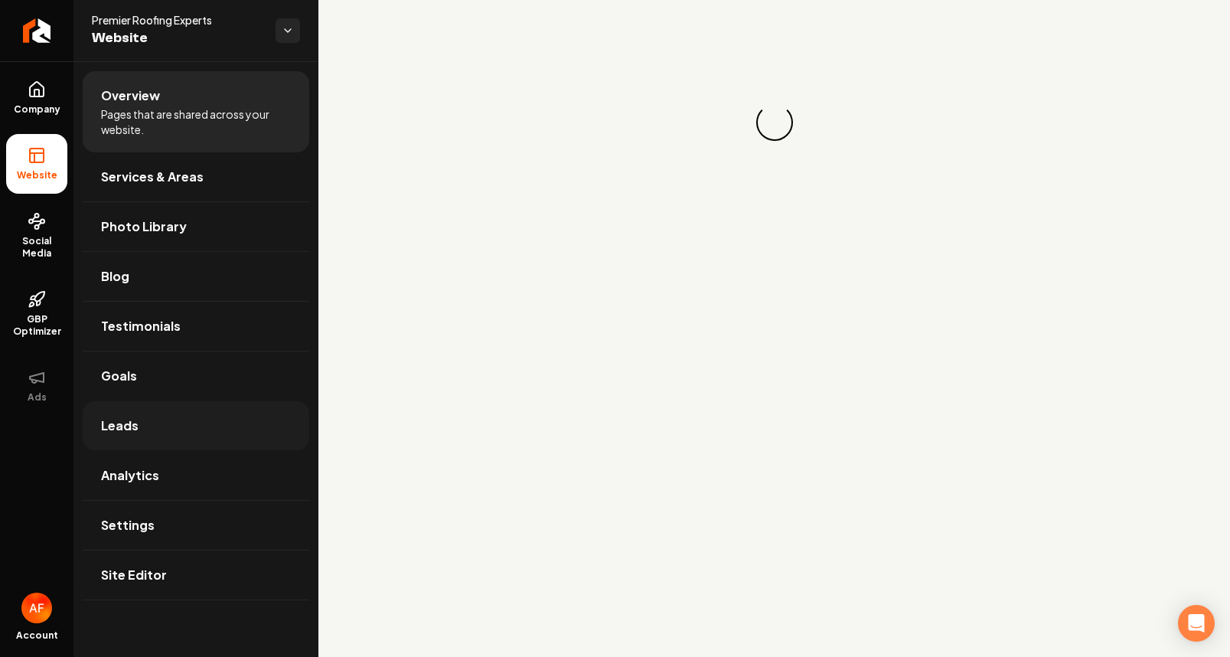
click at [178, 418] on link "Leads" at bounding box center [196, 425] width 227 height 49
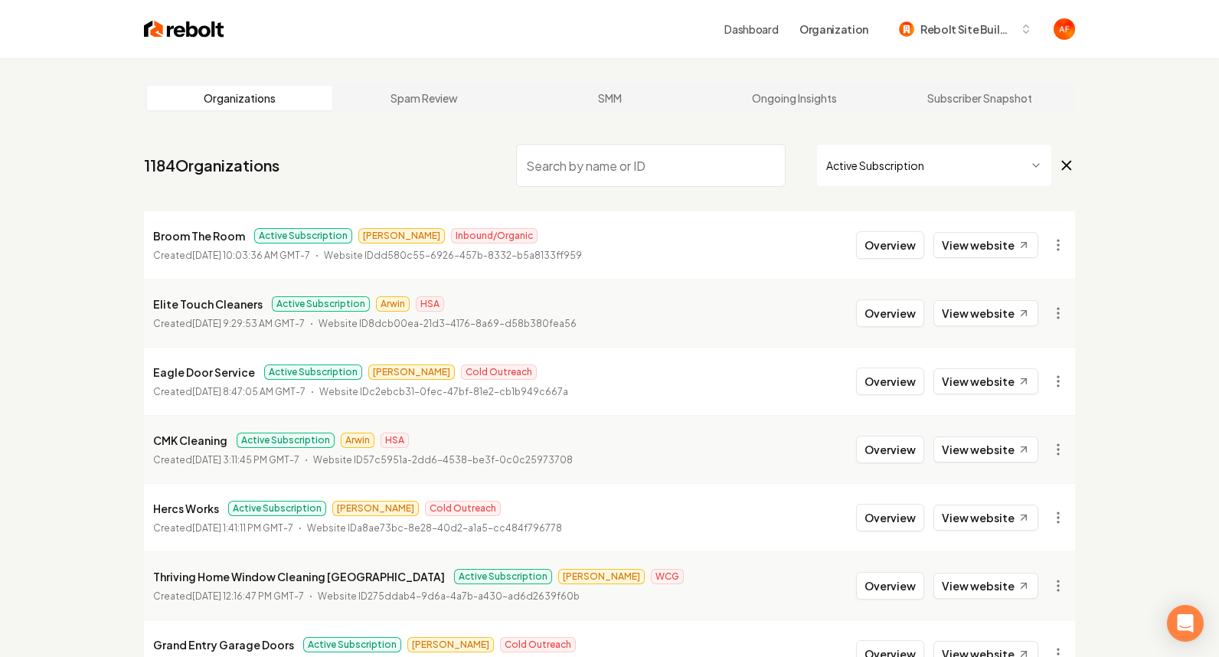
scroll to position [291, 0]
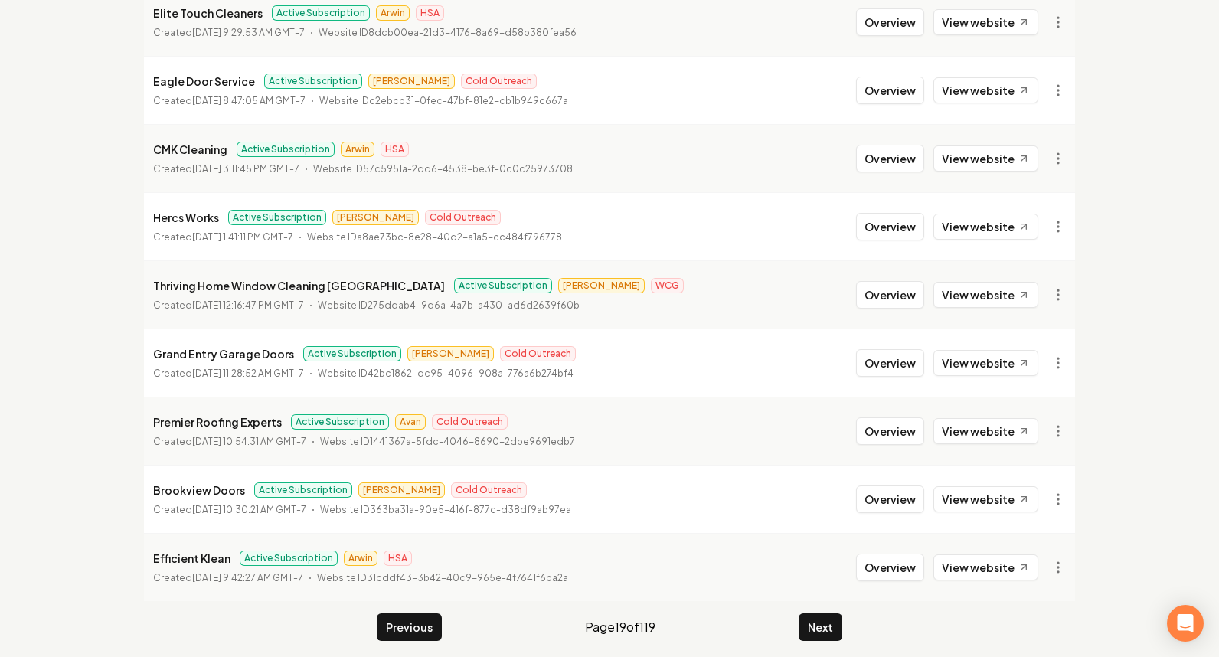
click at [832, 644] on main "Organizations Spam Review SMM Ongoing Insights Subscriber Snapshot 1184 Organiz…" at bounding box center [609, 216] width 980 height 898
click at [829, 636] on button "Next" at bounding box center [820, 627] width 44 height 28
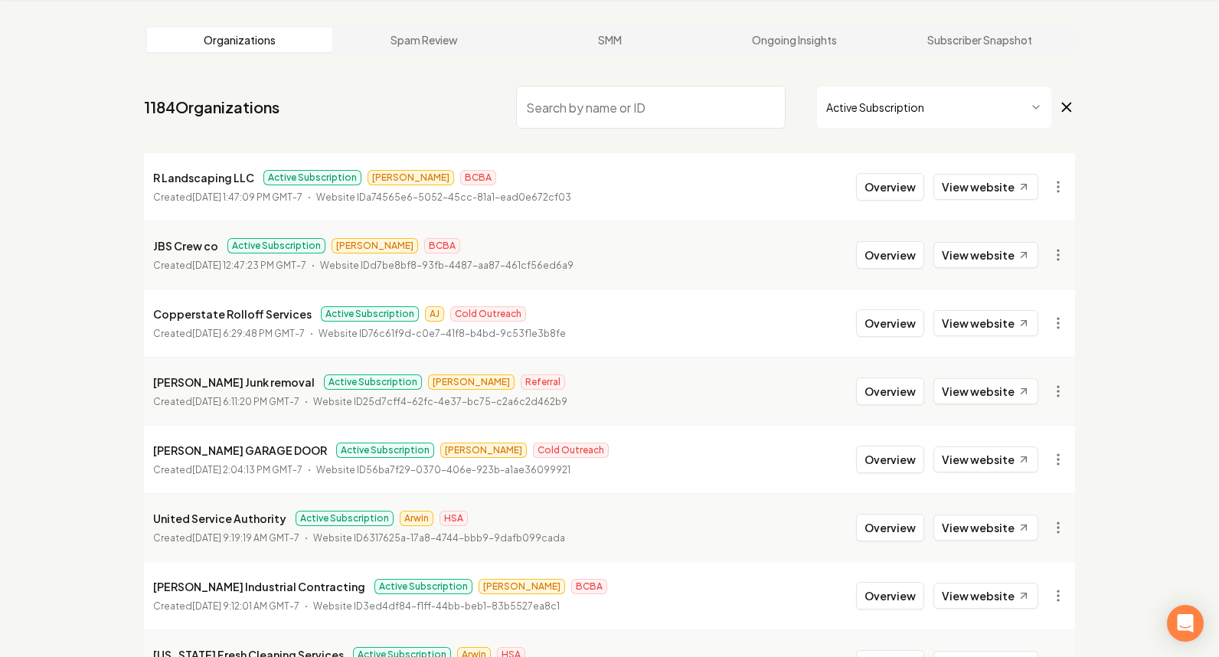
scroll to position [291, 0]
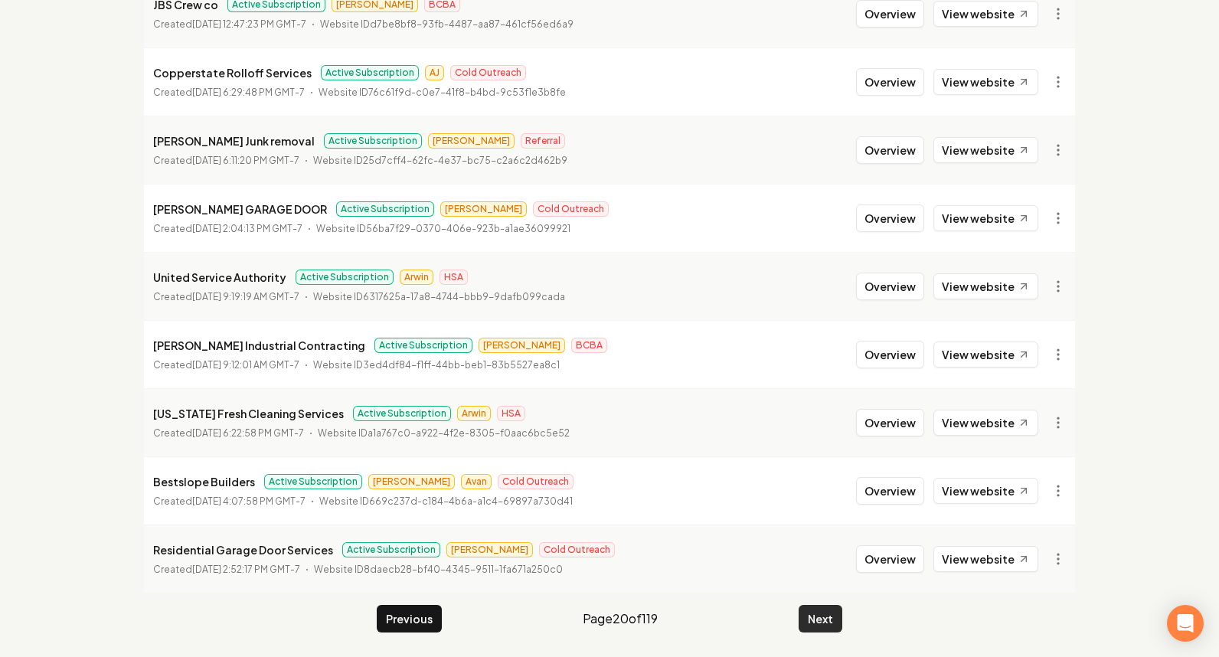
click at [827, 611] on button "Next" at bounding box center [820, 619] width 44 height 28
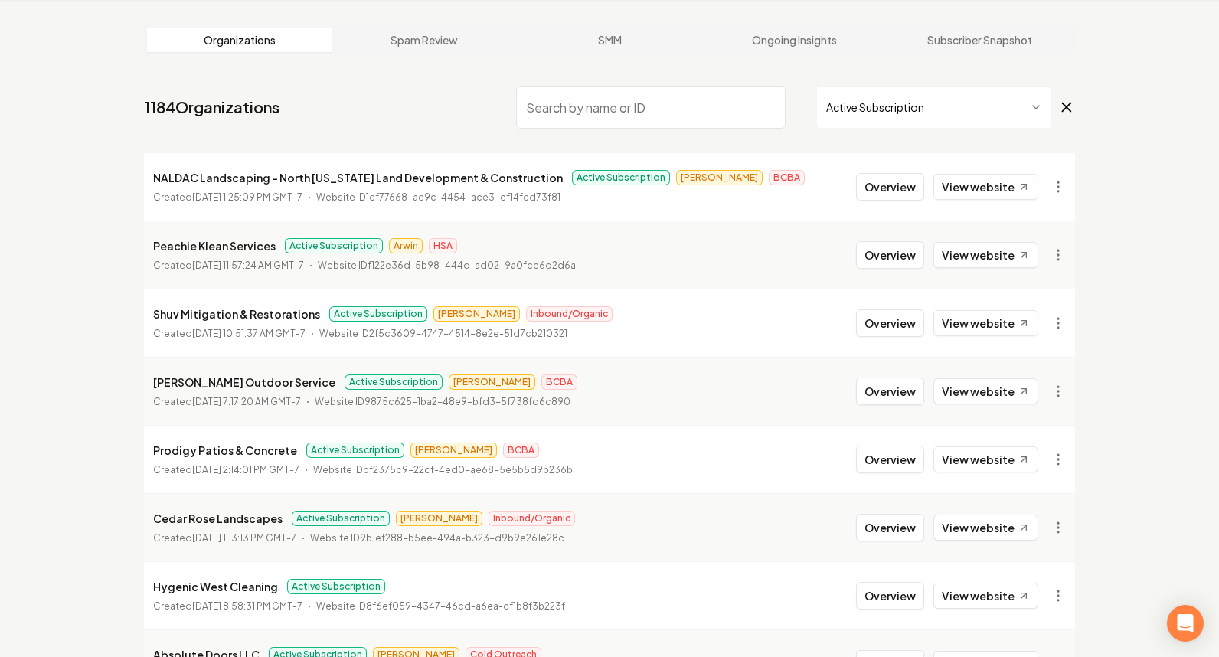
scroll to position [299, 0]
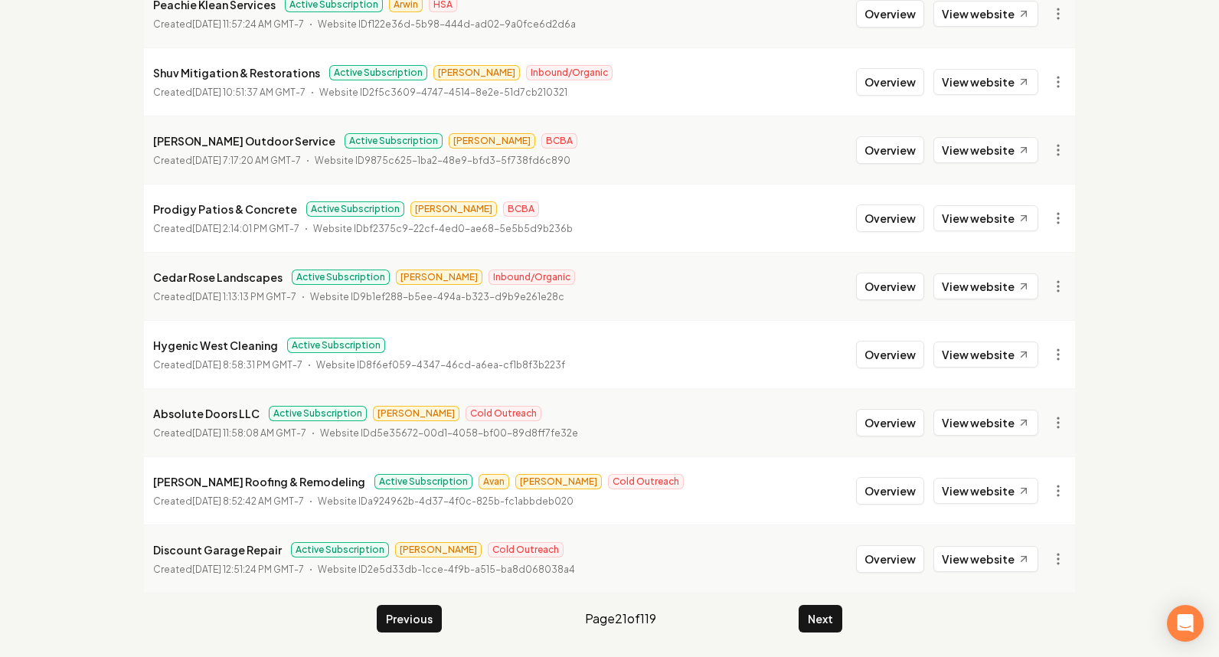
drag, startPoint x: 911, startPoint y: 487, endPoint x: 843, endPoint y: 472, distance: 69.8
click at [911, 487] on button "Overview" at bounding box center [890, 491] width 68 height 28
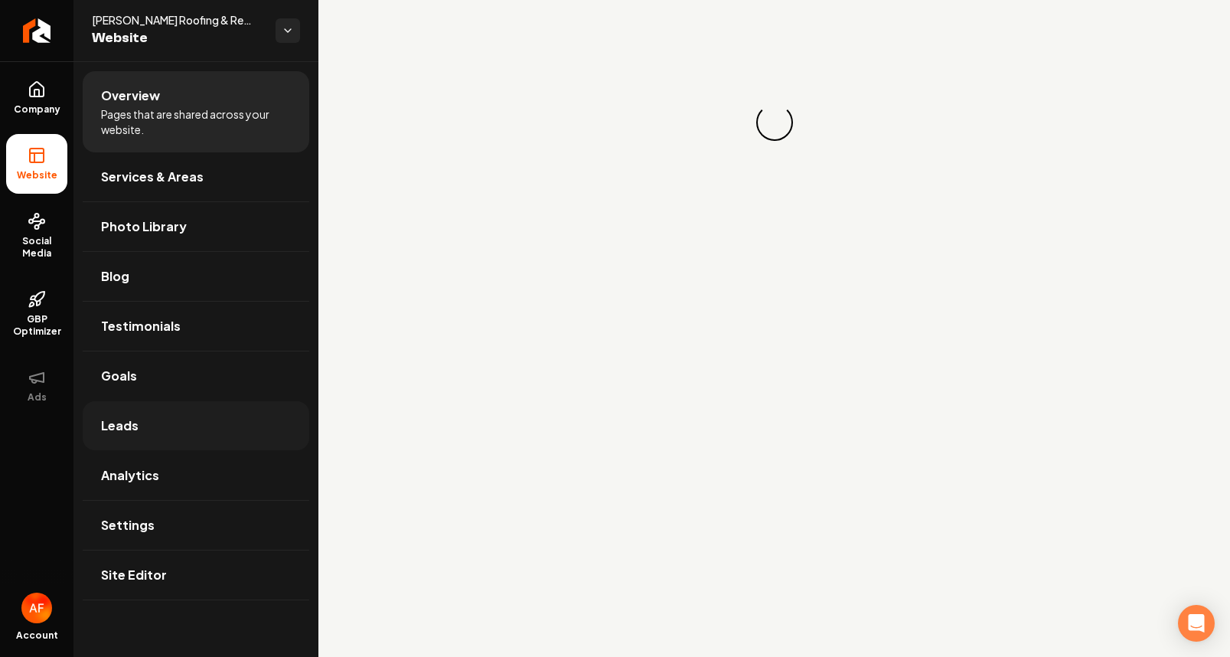
click at [169, 421] on link "Leads" at bounding box center [196, 425] width 227 height 49
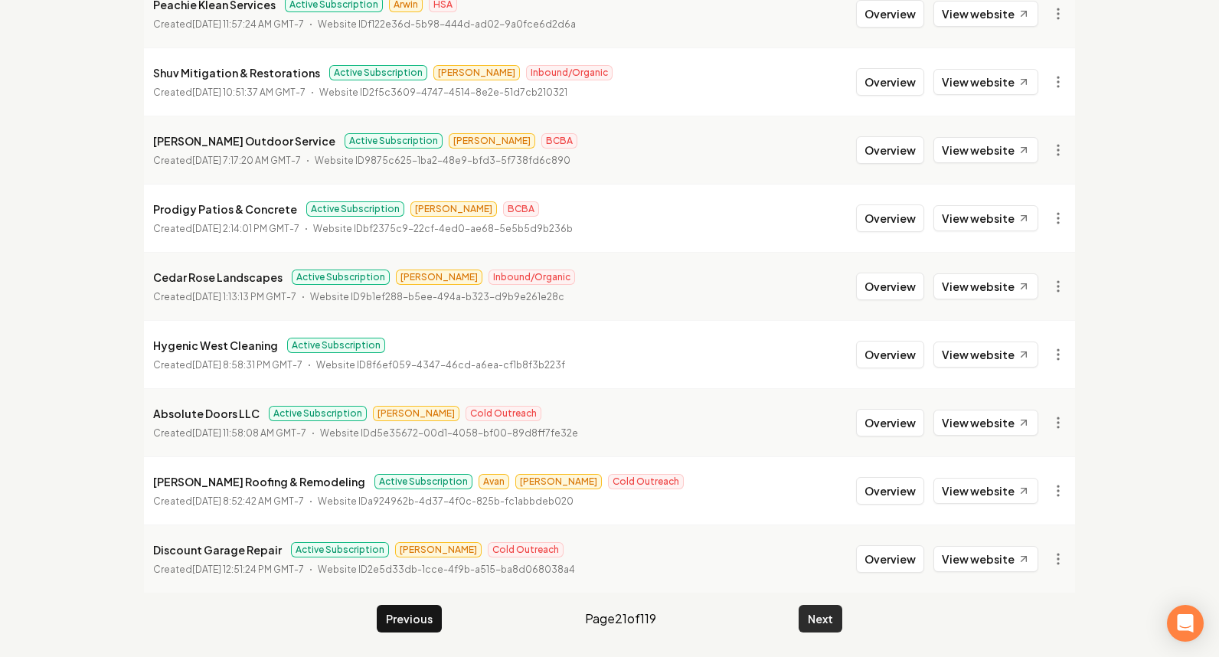
click at [834, 618] on button "Next" at bounding box center [820, 619] width 44 height 28
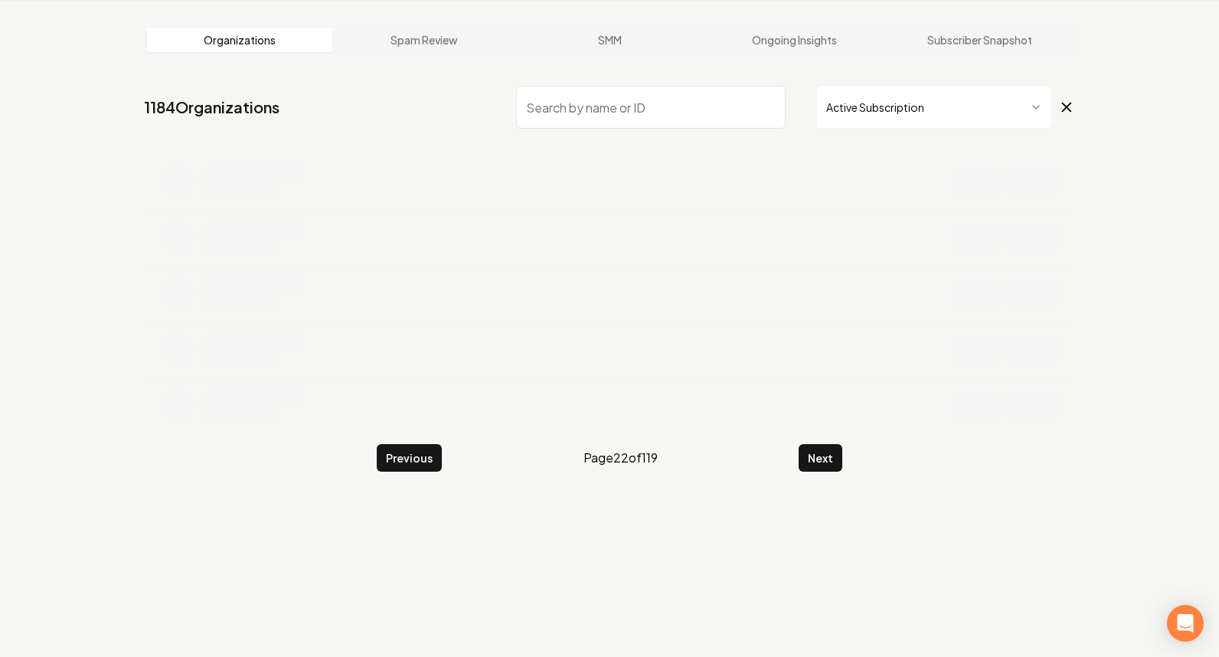
scroll to position [299, 0]
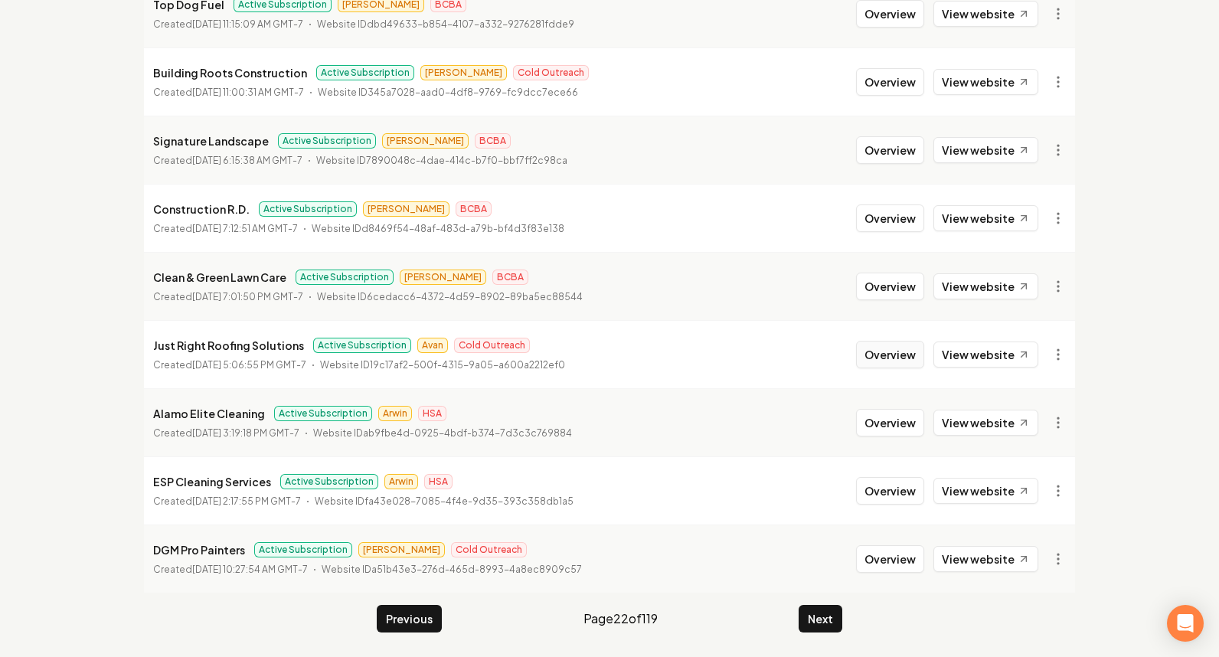
click at [889, 354] on button "Overview" at bounding box center [890, 355] width 68 height 28
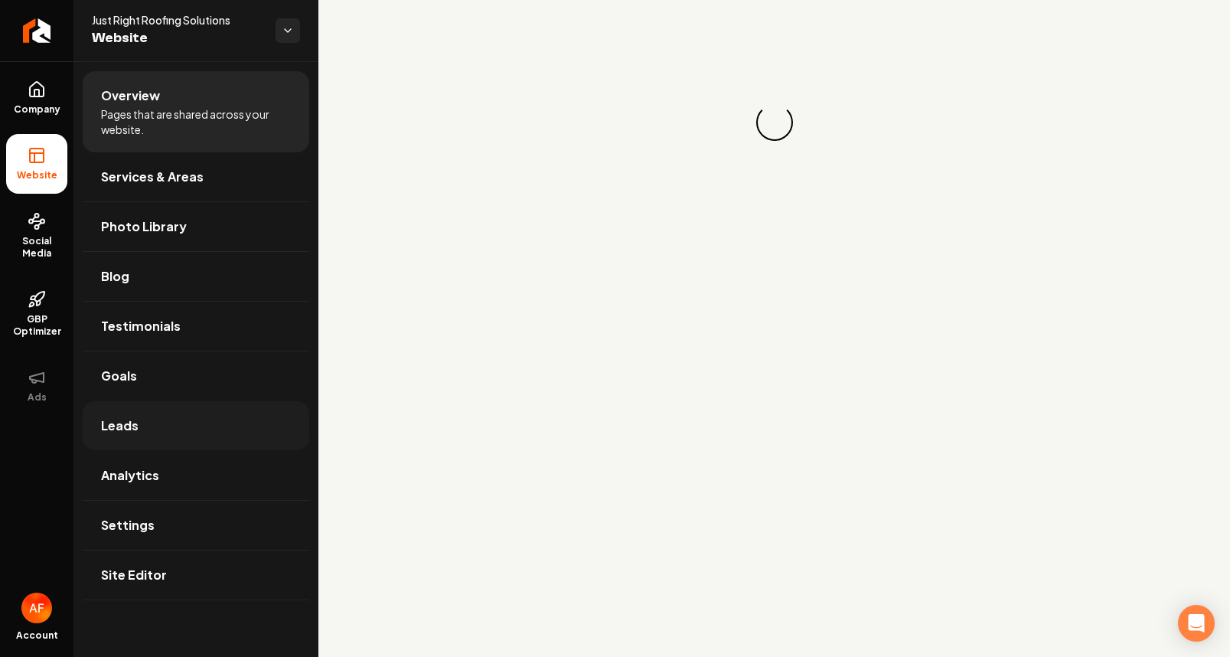
click at [189, 416] on link "Leads" at bounding box center [196, 425] width 227 height 49
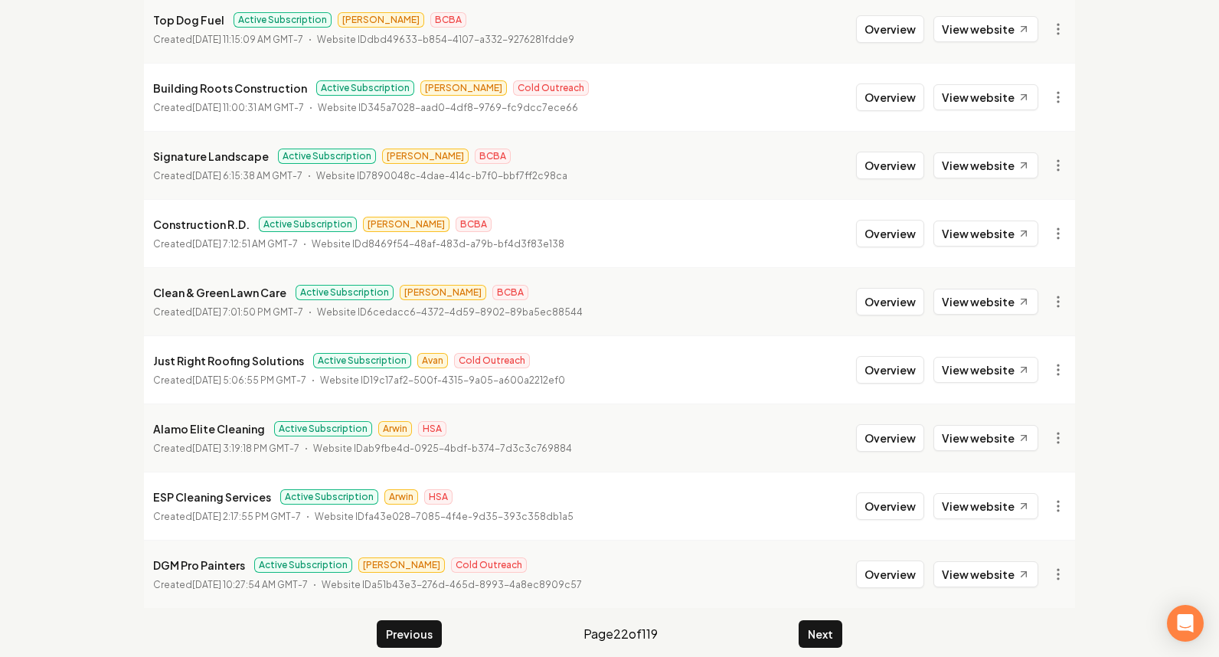
scroll to position [299, 0]
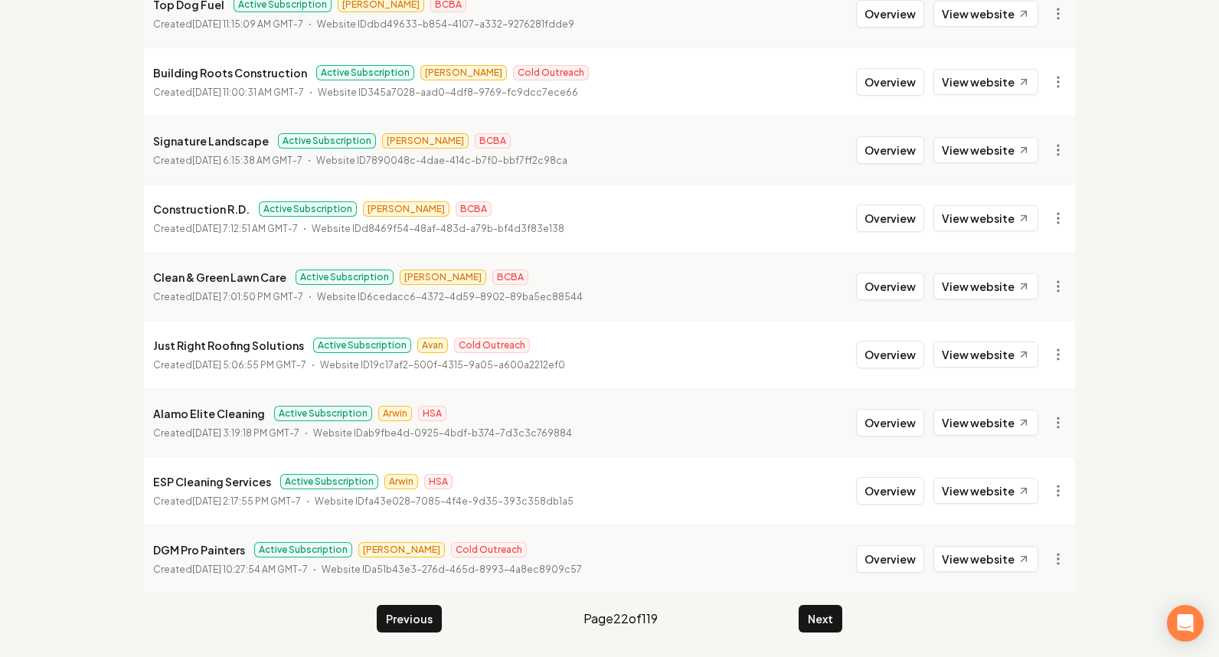
click at [793, 632] on main "Organizations Spam Review SMM Ongoing Insights Subscriber Snapshot 1184 Organiz…" at bounding box center [609, 208] width 980 height 898
click at [802, 627] on button "Next" at bounding box center [820, 619] width 44 height 28
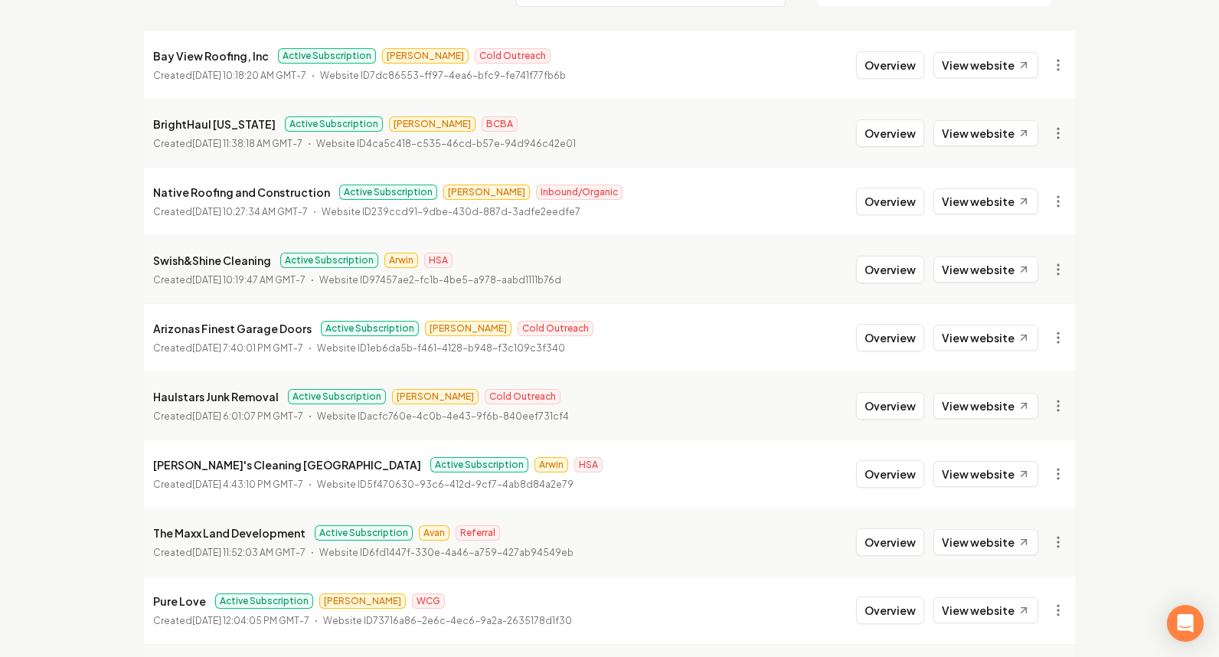
scroll to position [299, 0]
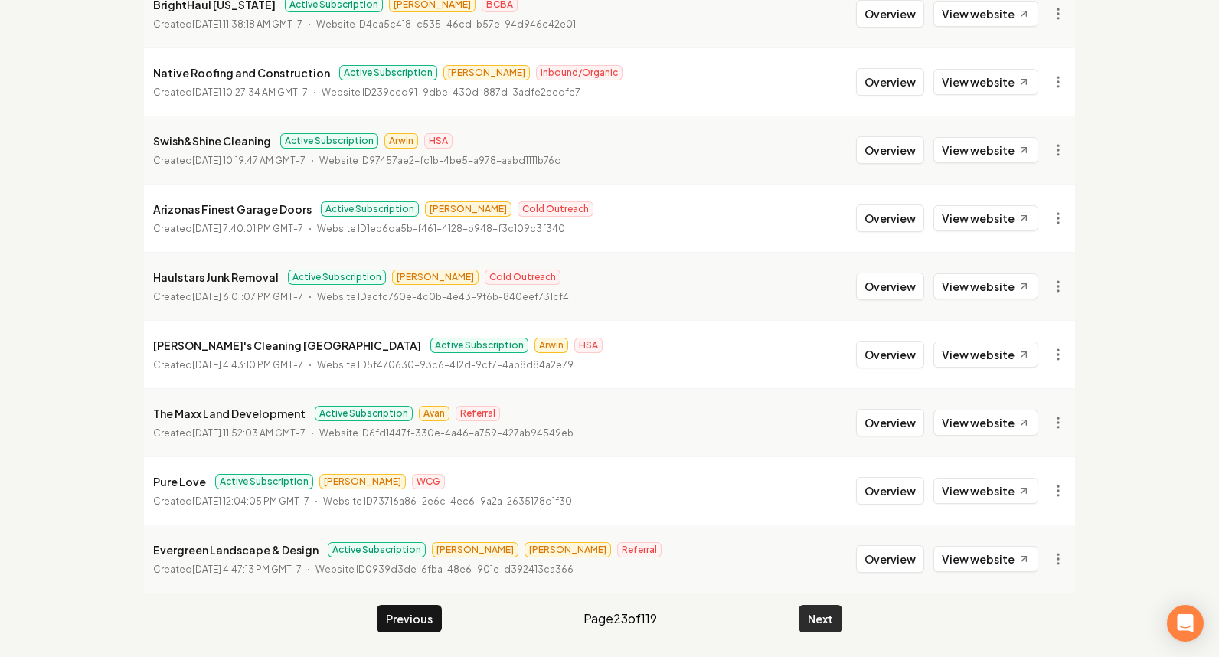
click at [839, 612] on button "Next" at bounding box center [820, 619] width 44 height 28
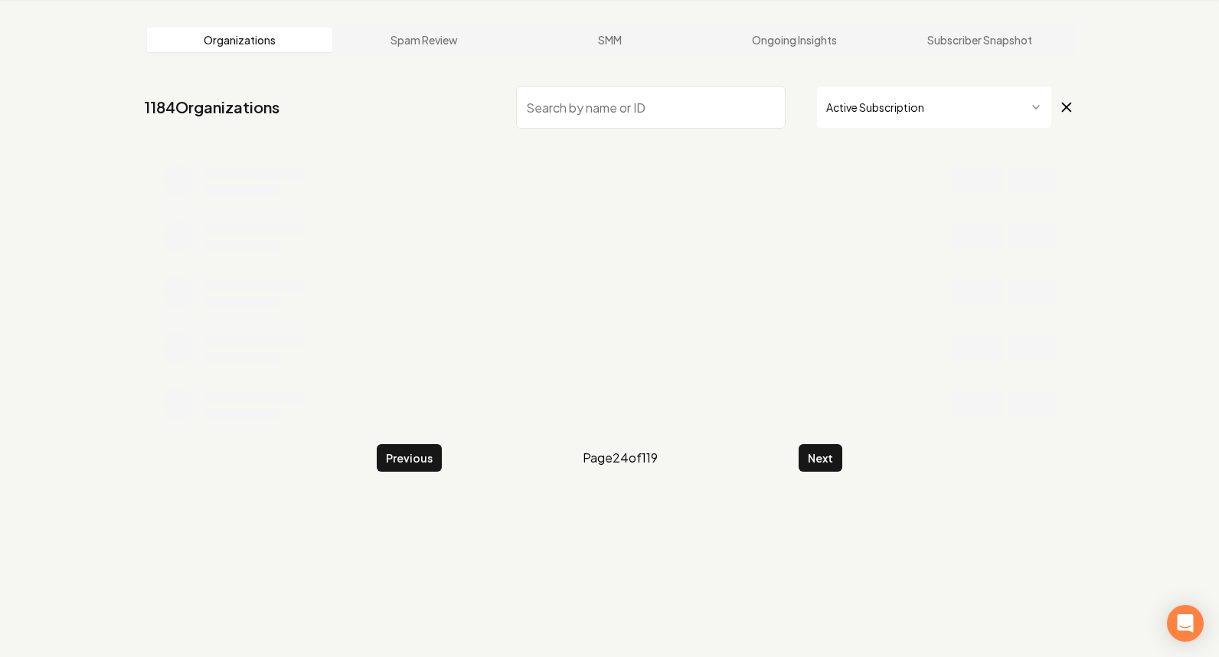
scroll to position [299, 0]
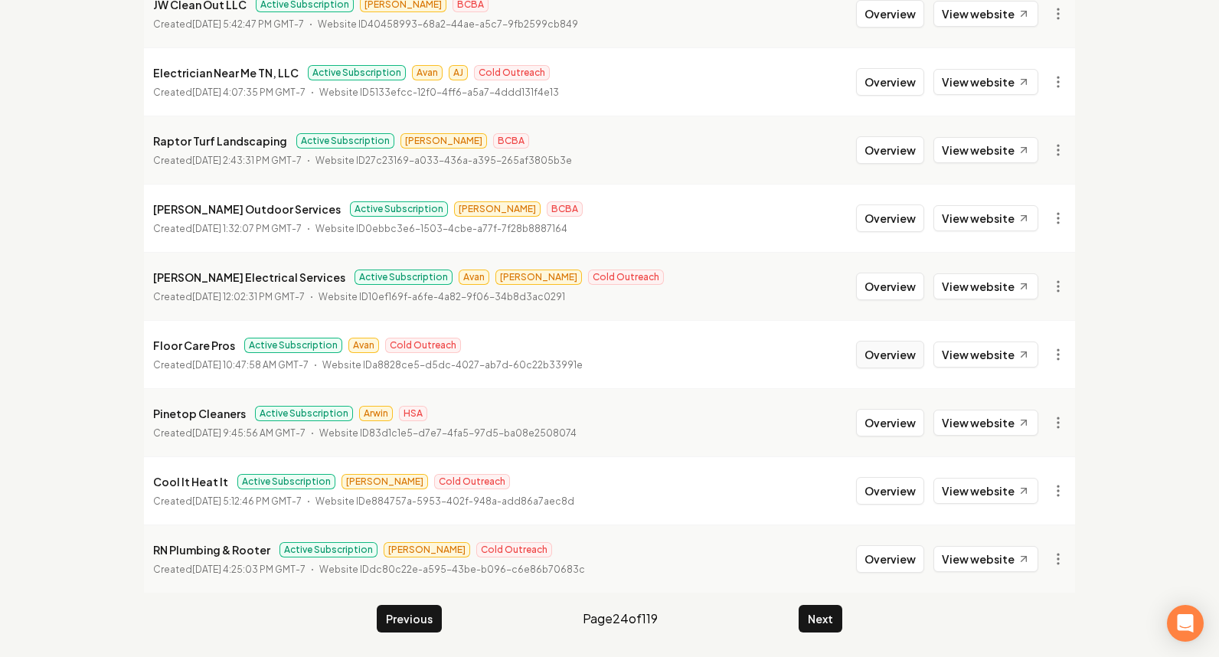
click at [911, 353] on button "Overview" at bounding box center [890, 355] width 68 height 28
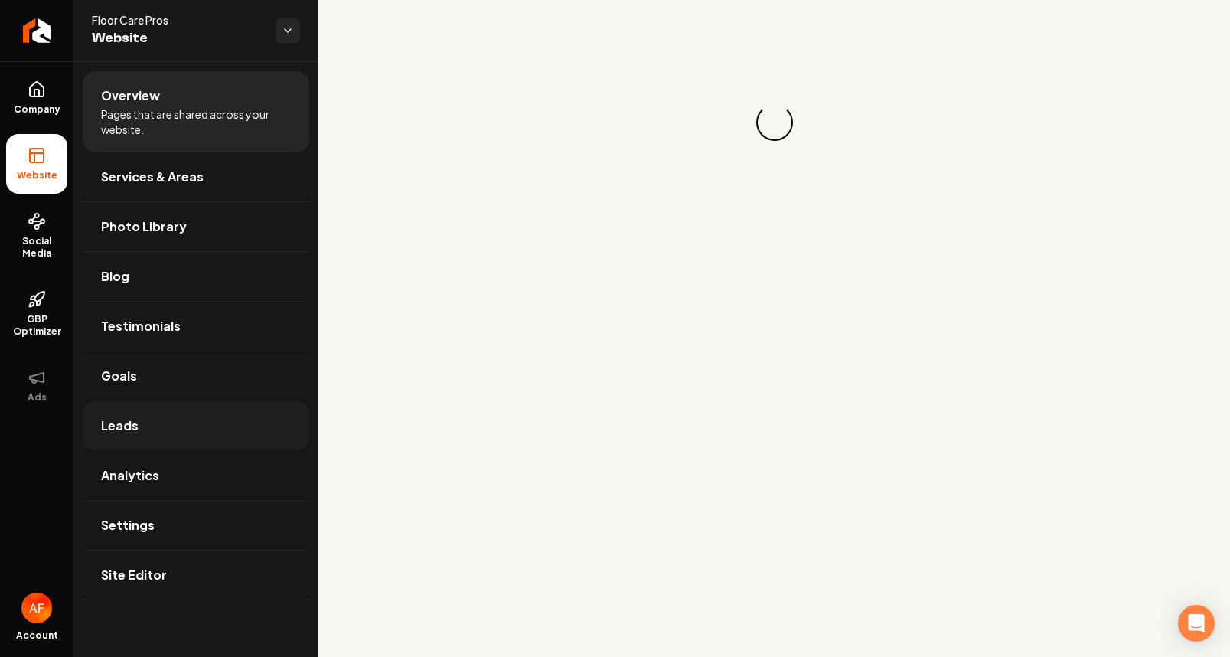
click at [210, 423] on link "Leads" at bounding box center [196, 425] width 227 height 49
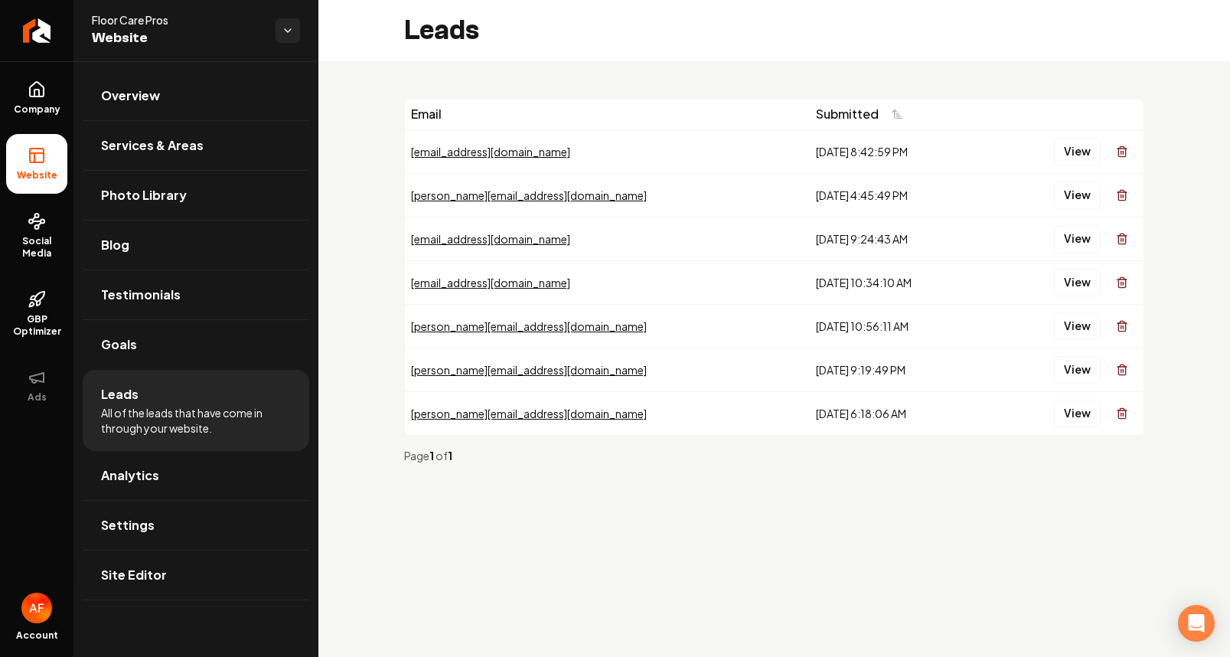
click at [1090, 136] on div "View" at bounding box center [1066, 151] width 144 height 31
click at [1085, 143] on button "View" at bounding box center [1077, 152] width 47 height 28
click at [1074, 207] on button "View" at bounding box center [1077, 195] width 47 height 28
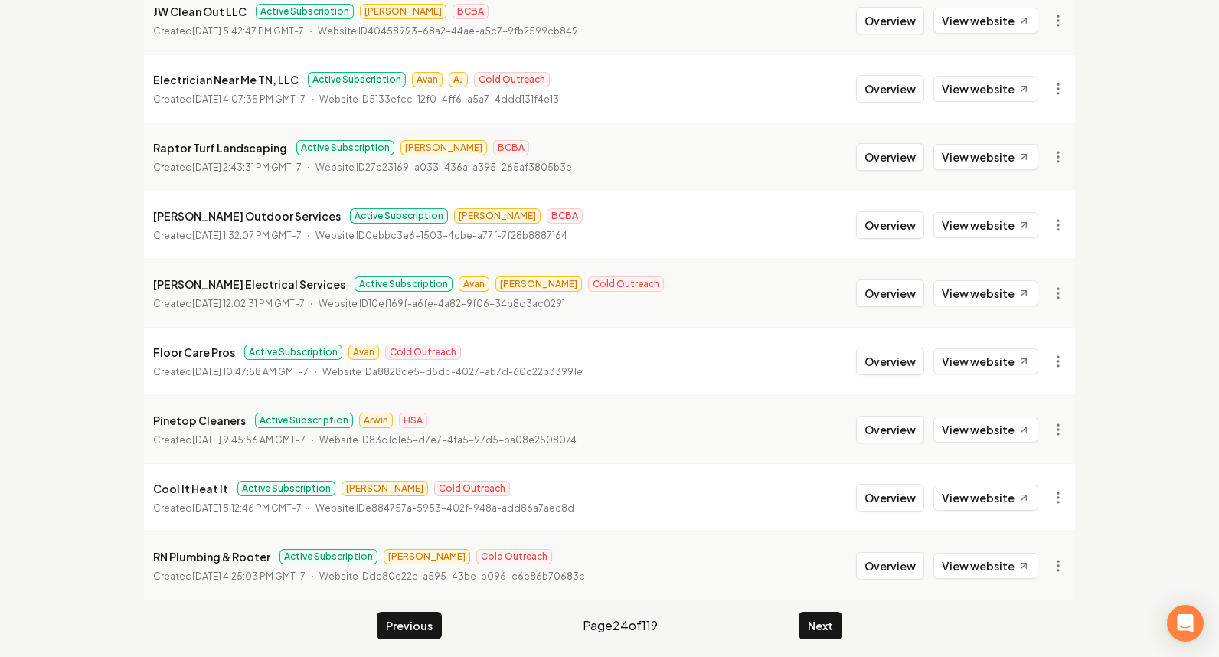
scroll to position [299, 0]
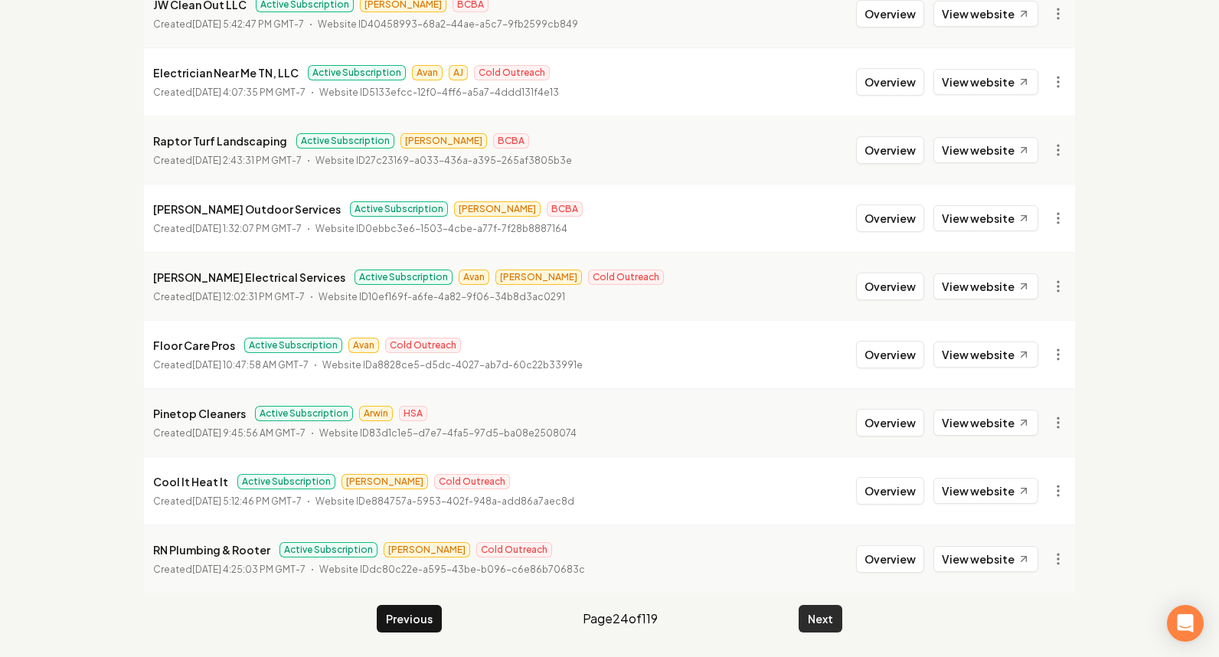
click at [831, 625] on button "Next" at bounding box center [820, 619] width 44 height 28
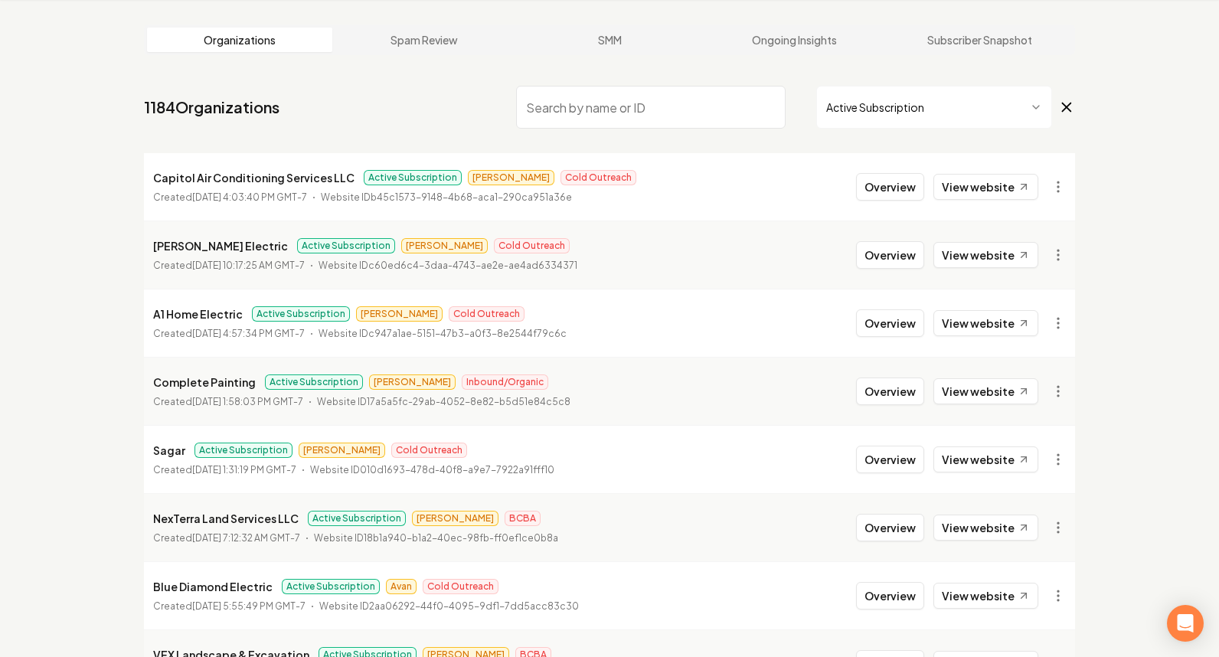
scroll to position [299, 0]
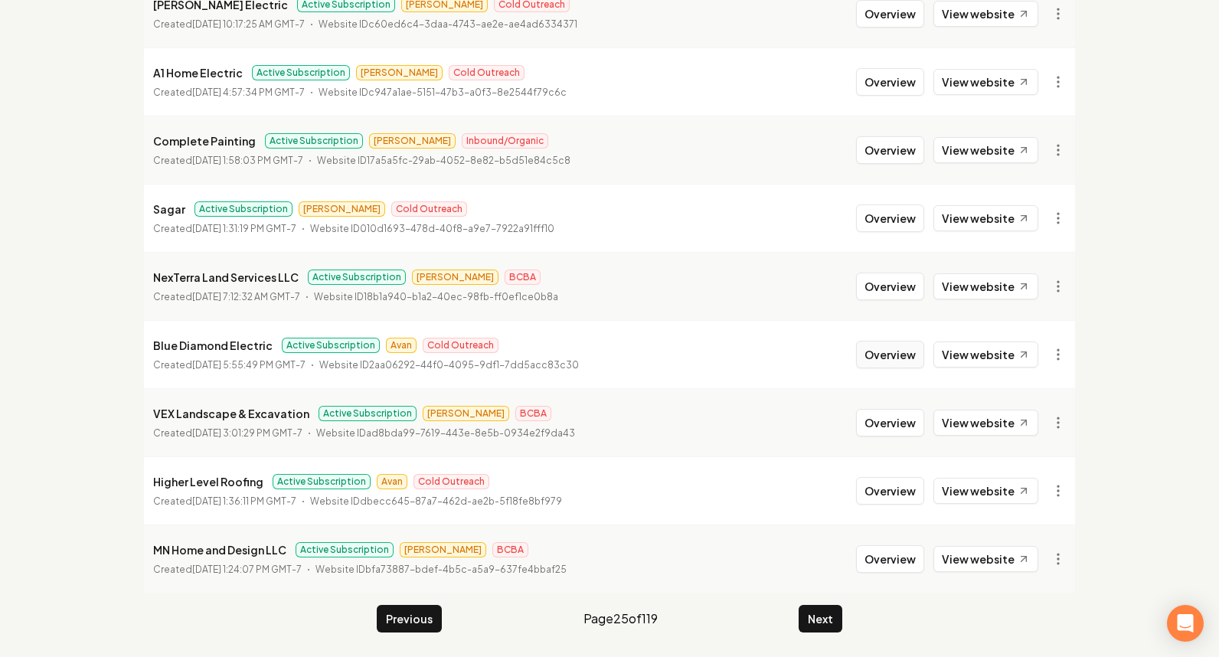
click at [876, 364] on button "Overview" at bounding box center [890, 355] width 68 height 28
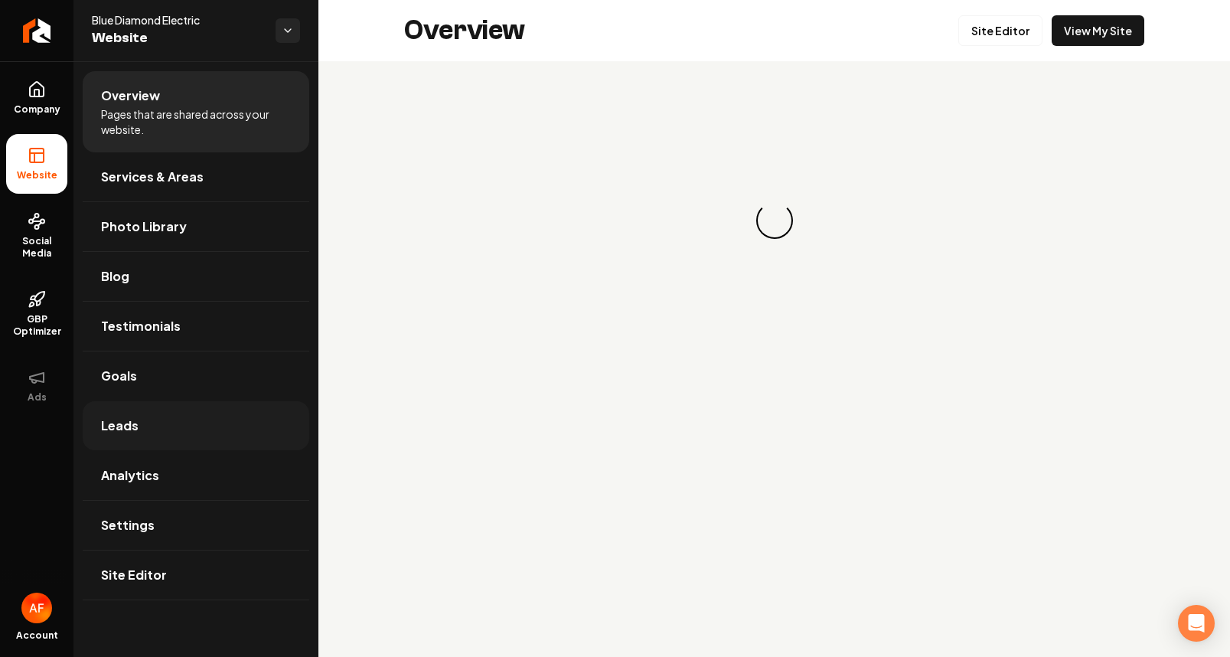
click at [123, 428] on span "Leads" at bounding box center [120, 425] width 38 height 18
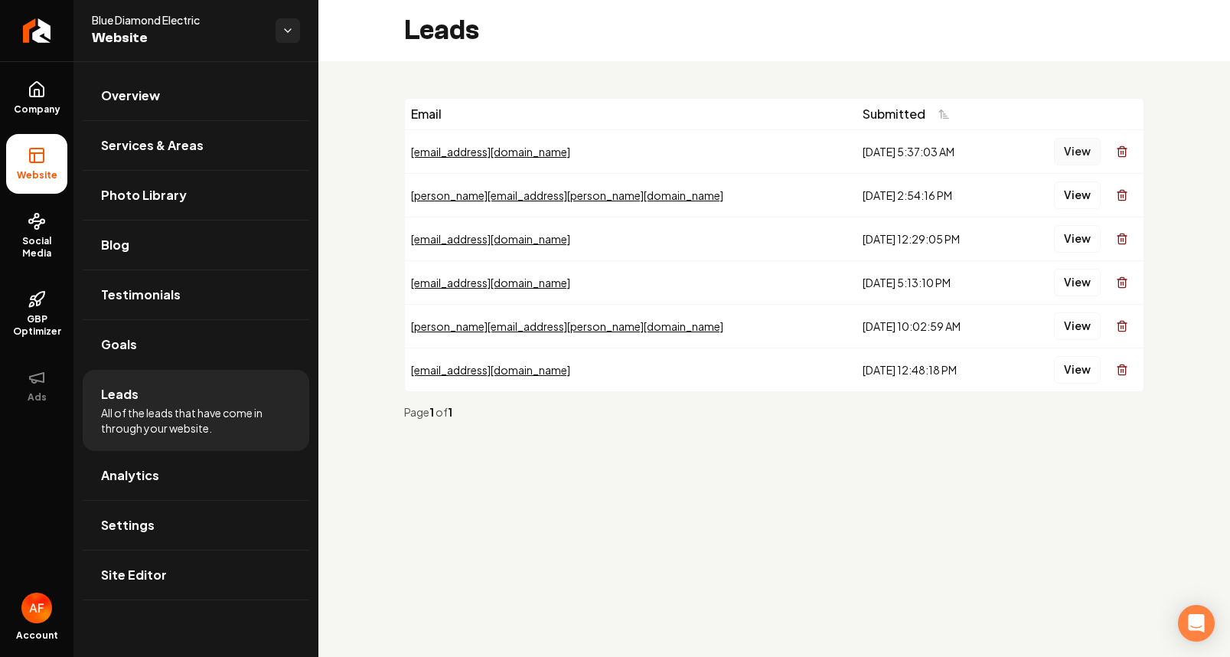
click at [1059, 152] on button "View" at bounding box center [1077, 152] width 47 height 28
click at [1059, 149] on button "View" at bounding box center [1077, 152] width 47 height 28
click at [1083, 184] on button "View" at bounding box center [1077, 195] width 47 height 28
click at [1084, 236] on button "View" at bounding box center [1077, 239] width 47 height 28
click at [1075, 274] on button "View" at bounding box center [1077, 283] width 47 height 28
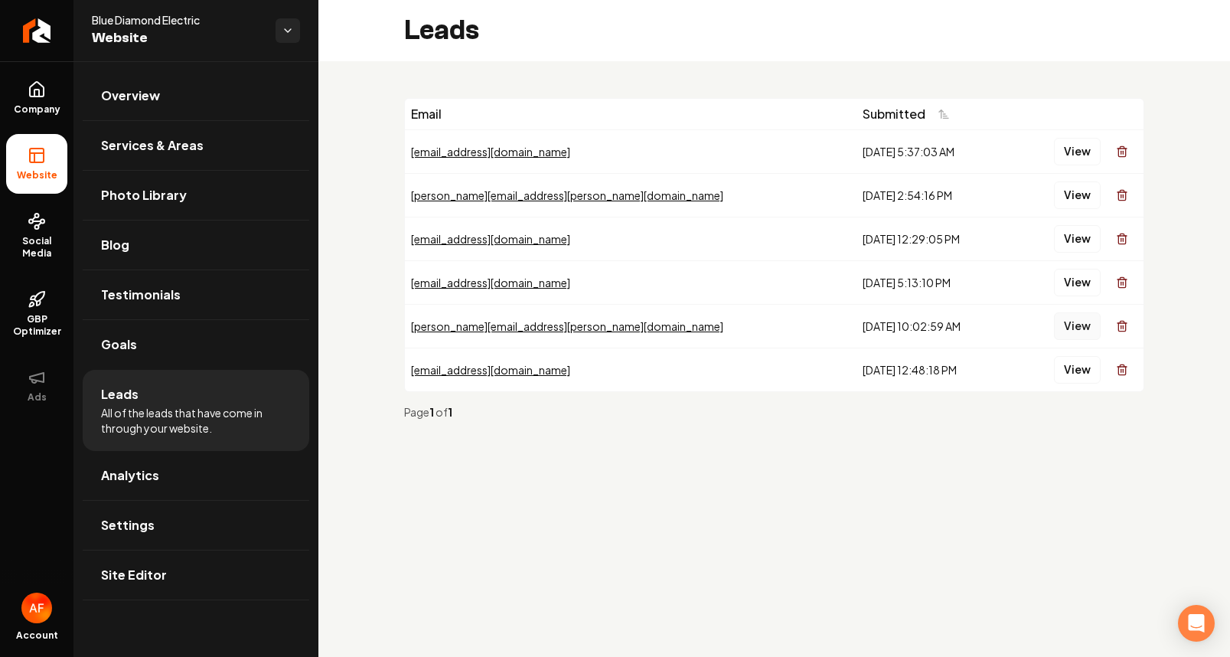
click at [1065, 313] on td "View" at bounding box center [1076, 326] width 133 height 44
click at [1065, 313] on button "View" at bounding box center [1077, 326] width 47 height 28
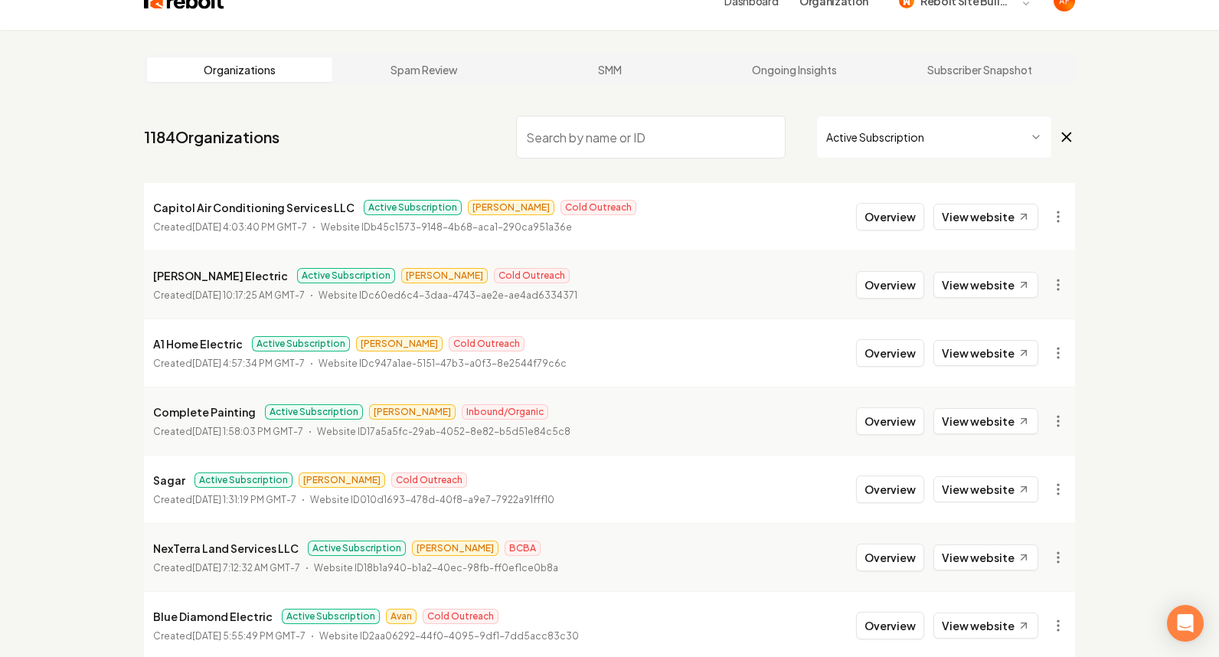
scroll to position [299, 0]
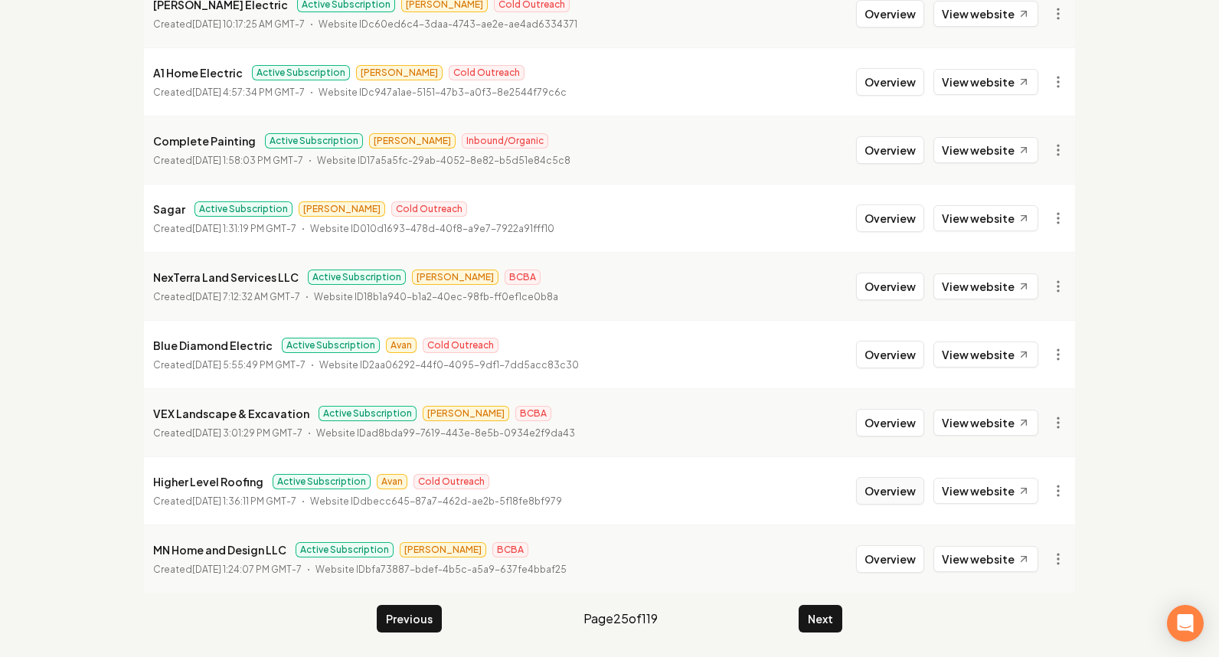
click at [887, 498] on button "Overview" at bounding box center [890, 491] width 68 height 28
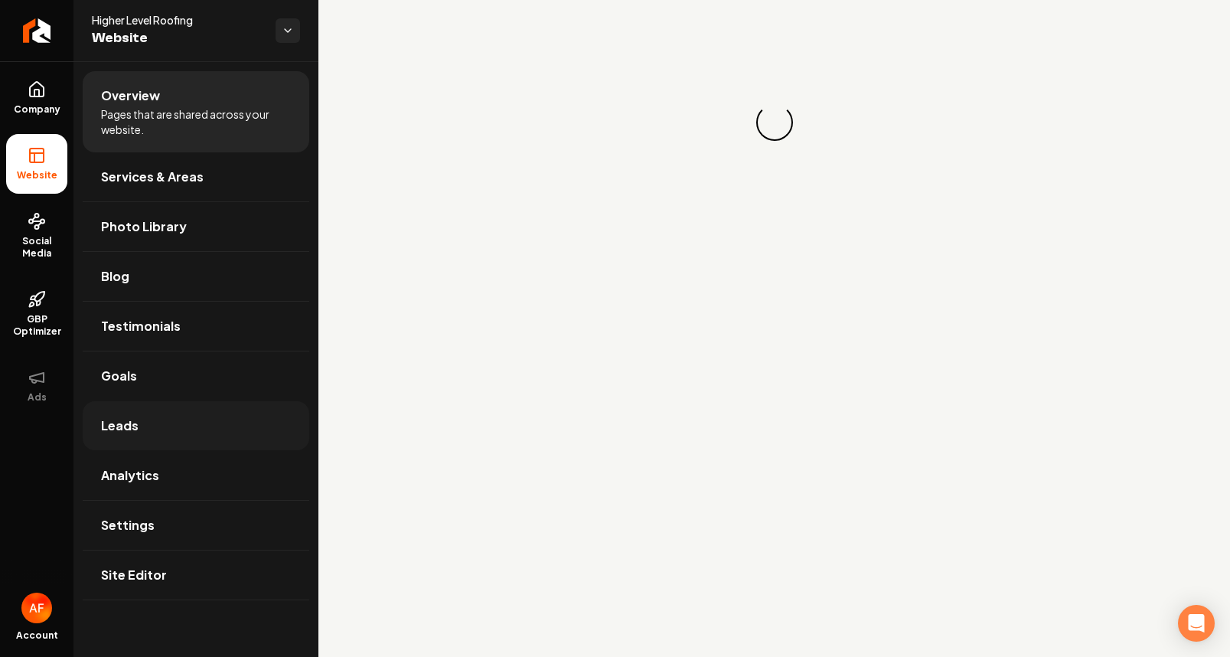
click at [163, 409] on link "Leads" at bounding box center [196, 425] width 227 height 49
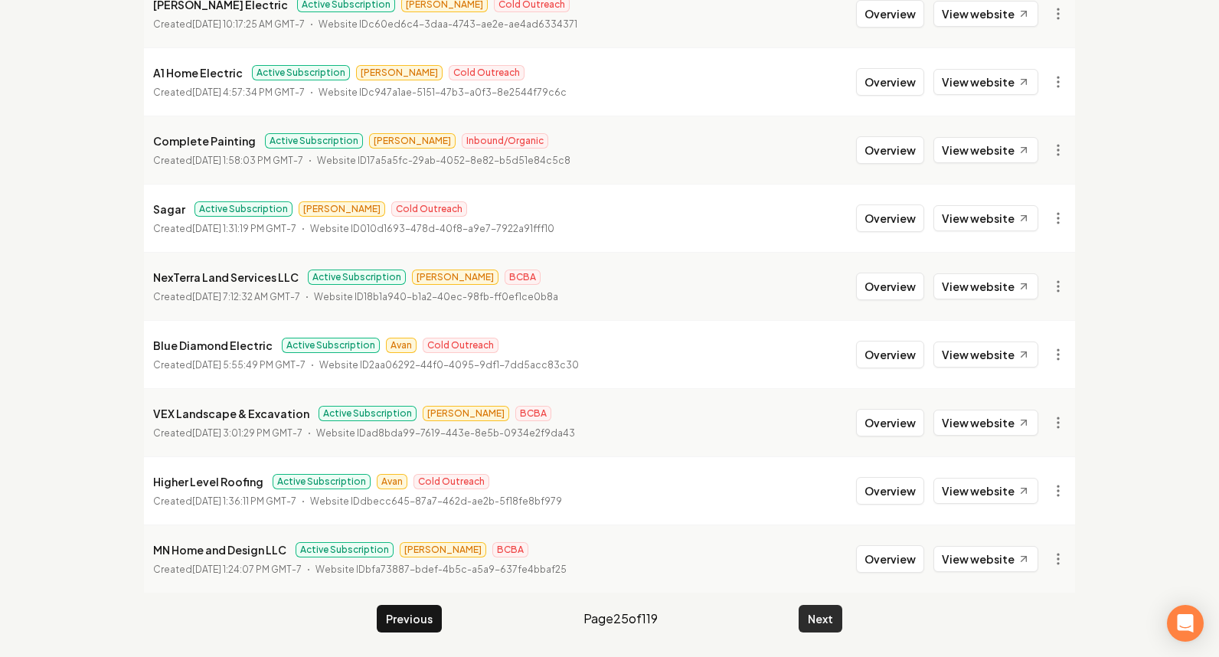
click at [833, 615] on button "Next" at bounding box center [820, 619] width 44 height 28
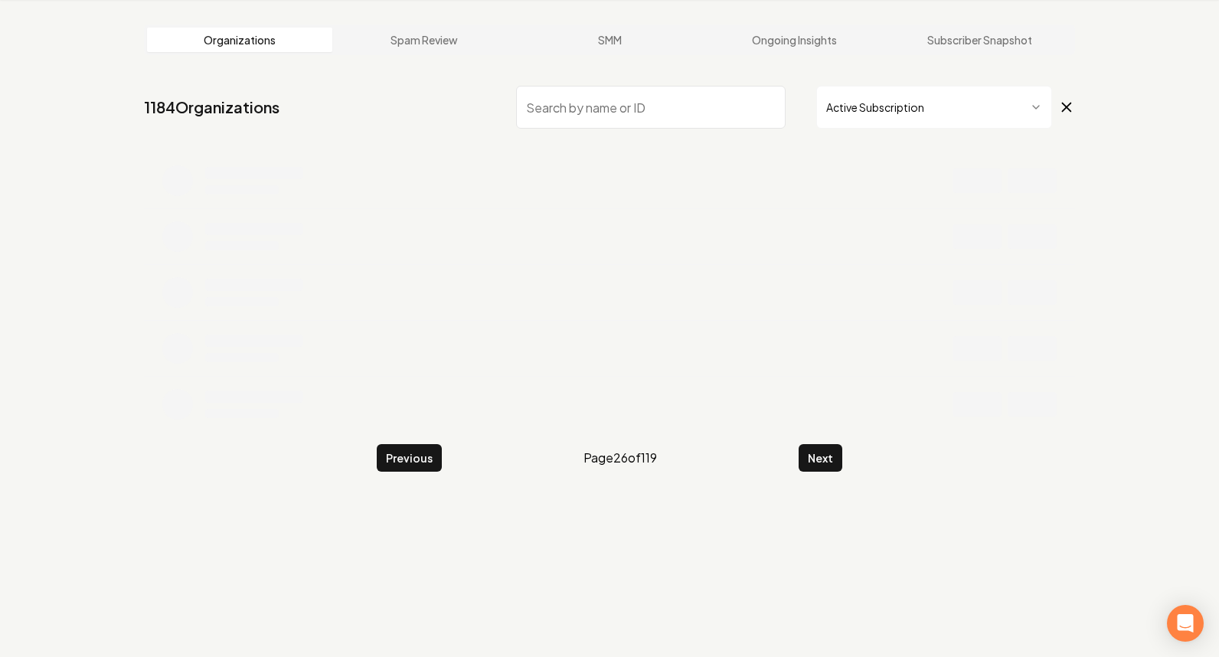
scroll to position [299, 0]
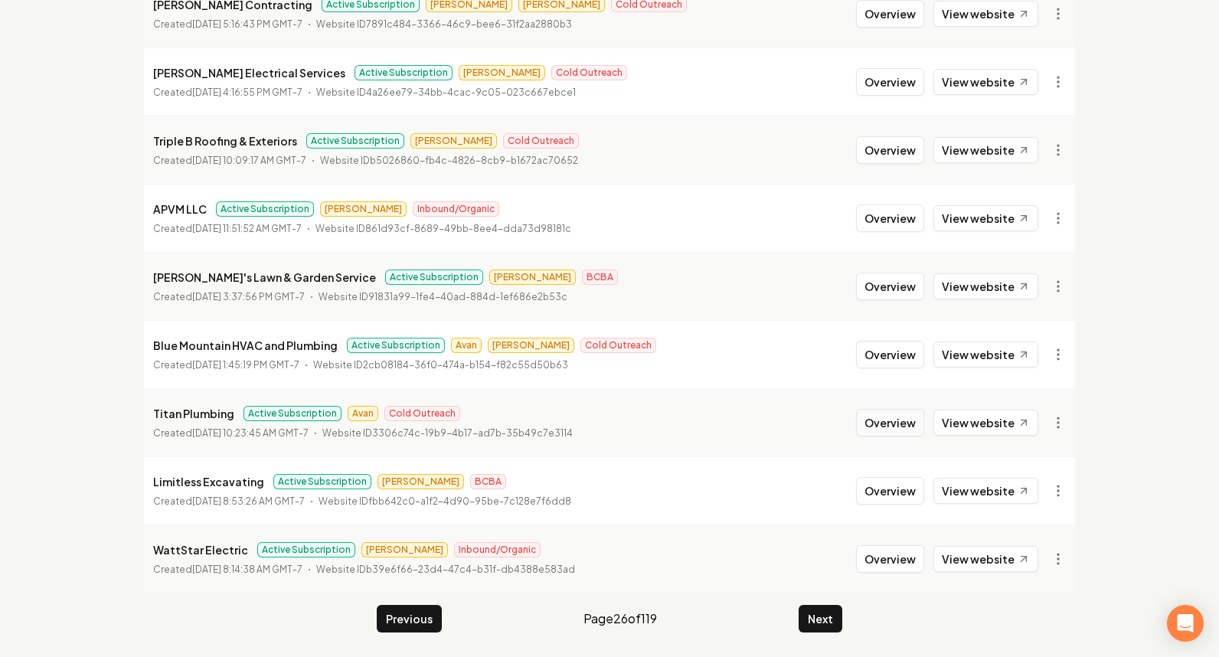
click at [912, 425] on button "Overview" at bounding box center [890, 423] width 68 height 28
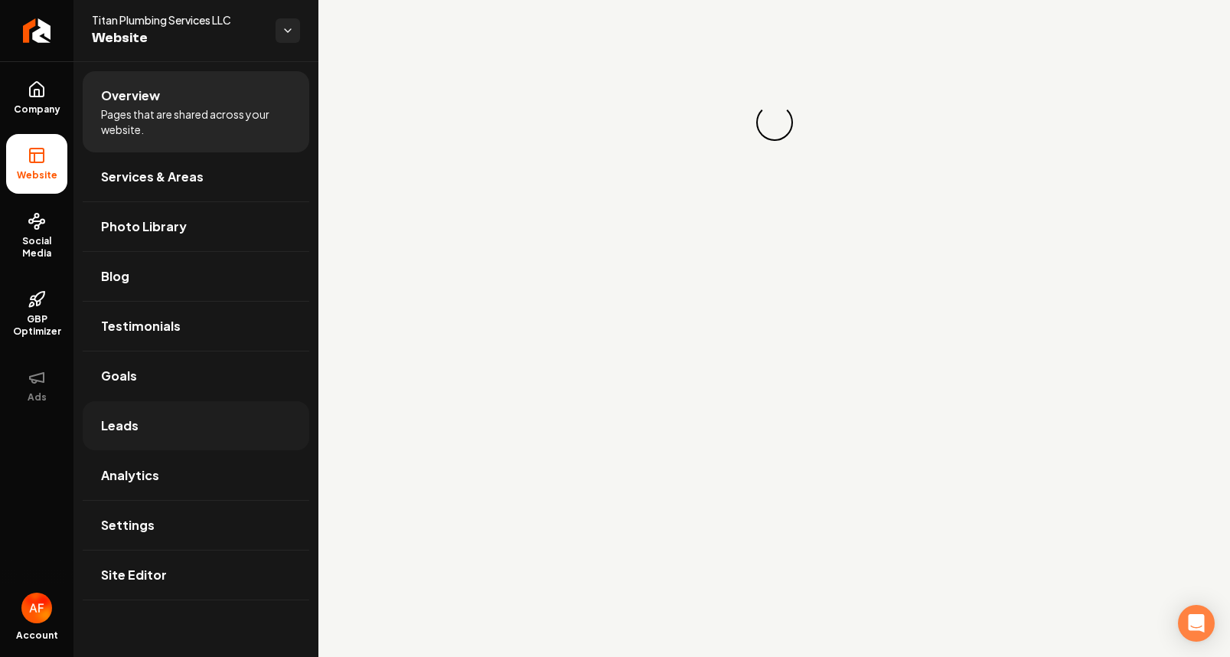
click at [173, 449] on link "Leads" at bounding box center [196, 425] width 227 height 49
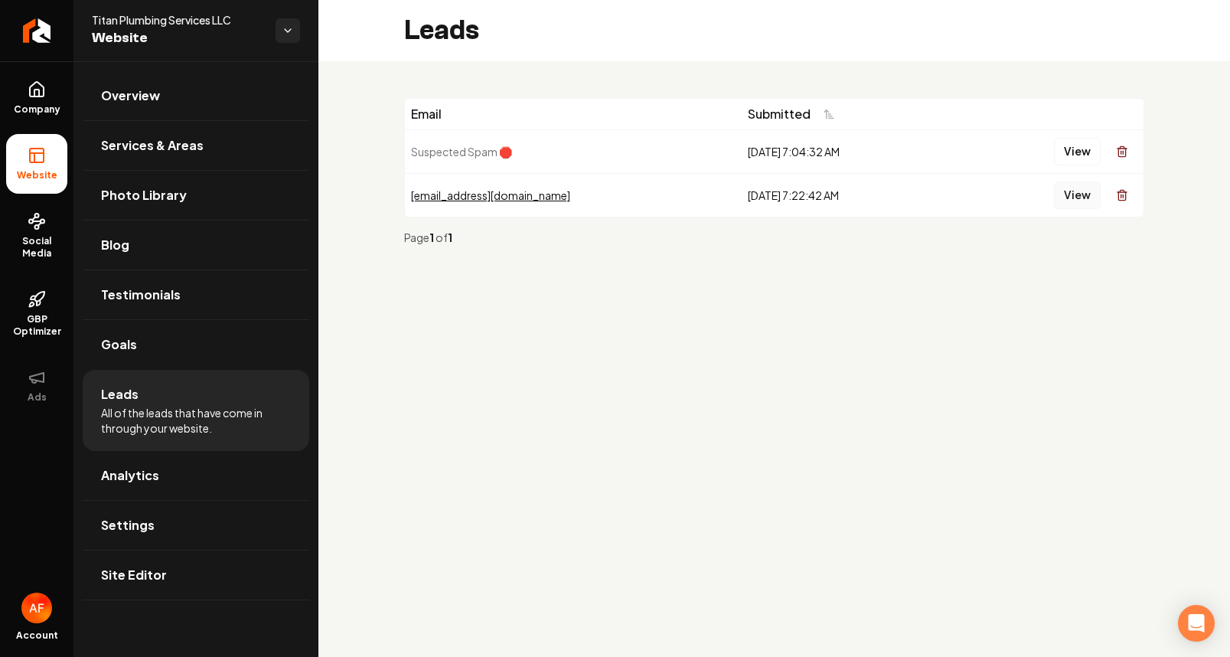
click at [1077, 194] on button "View" at bounding box center [1077, 195] width 47 height 28
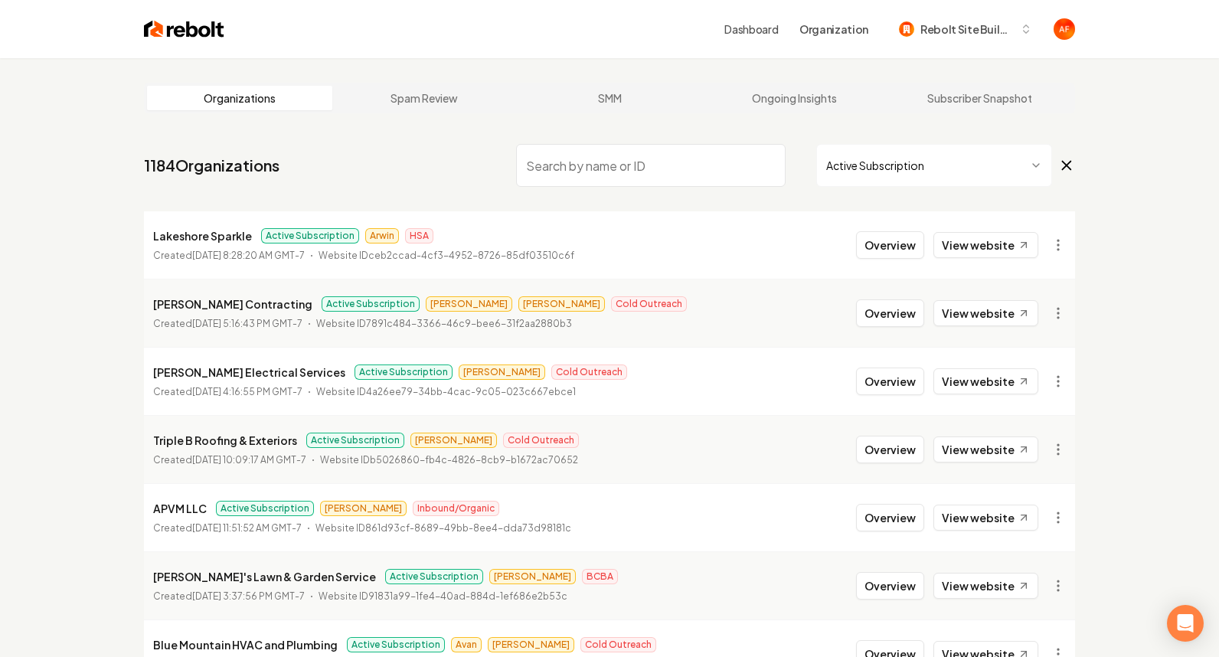
scroll to position [299, 0]
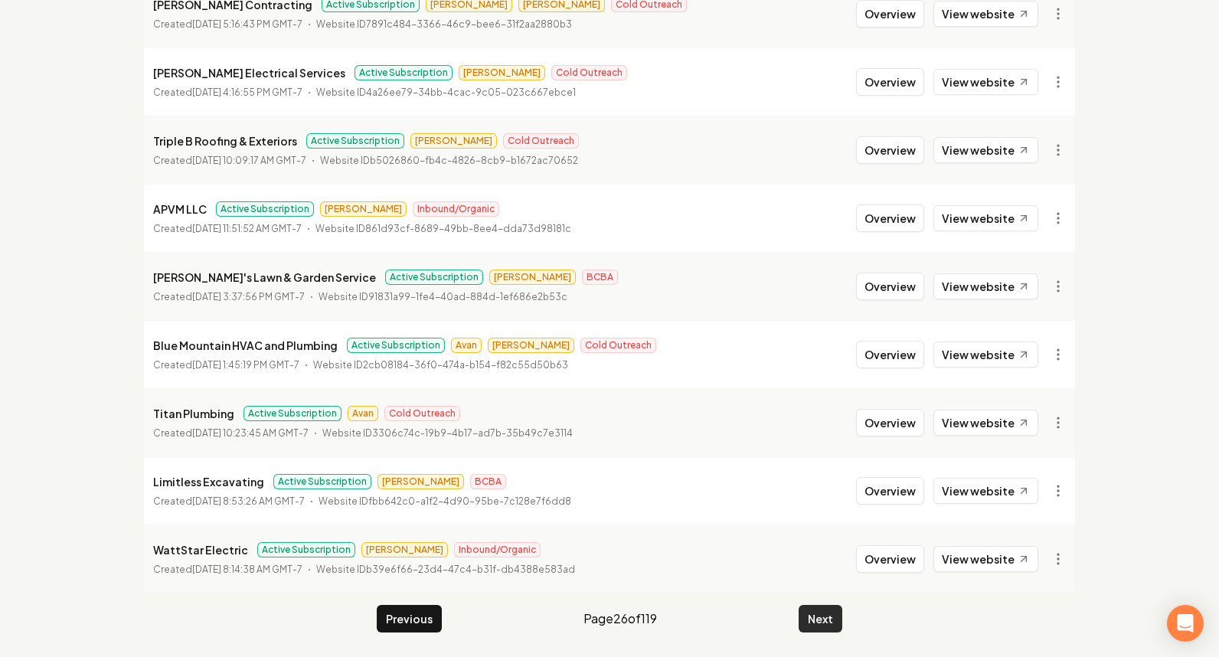
click at [824, 616] on button "Next" at bounding box center [820, 619] width 44 height 28
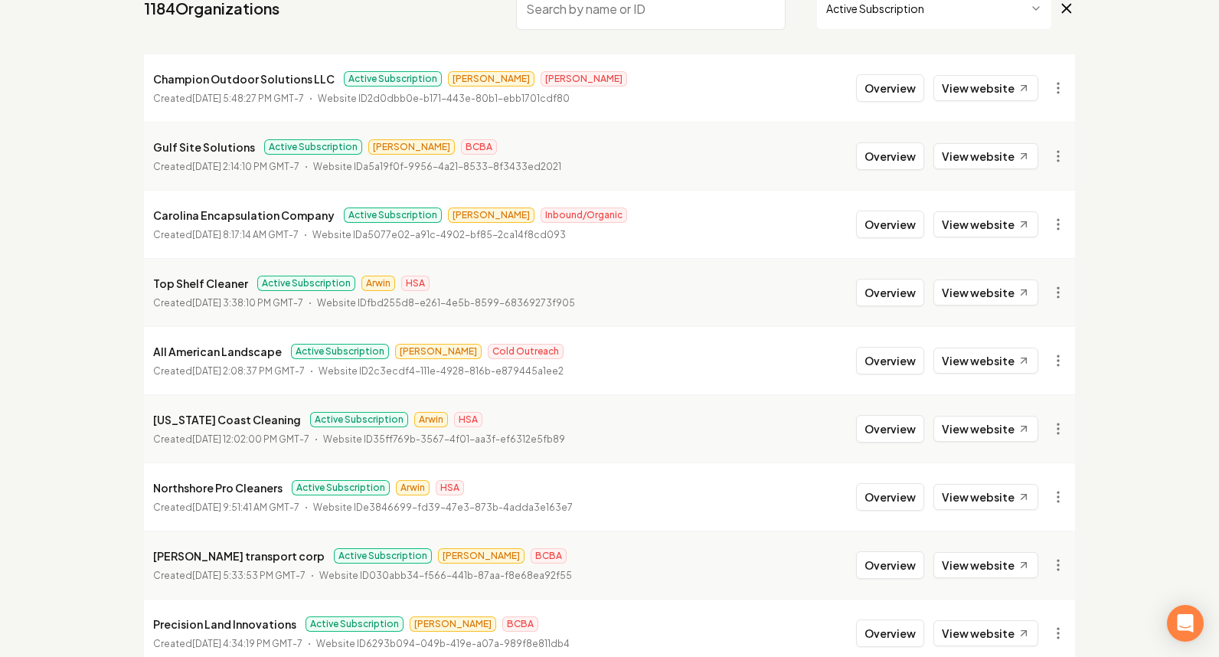
scroll to position [299, 0]
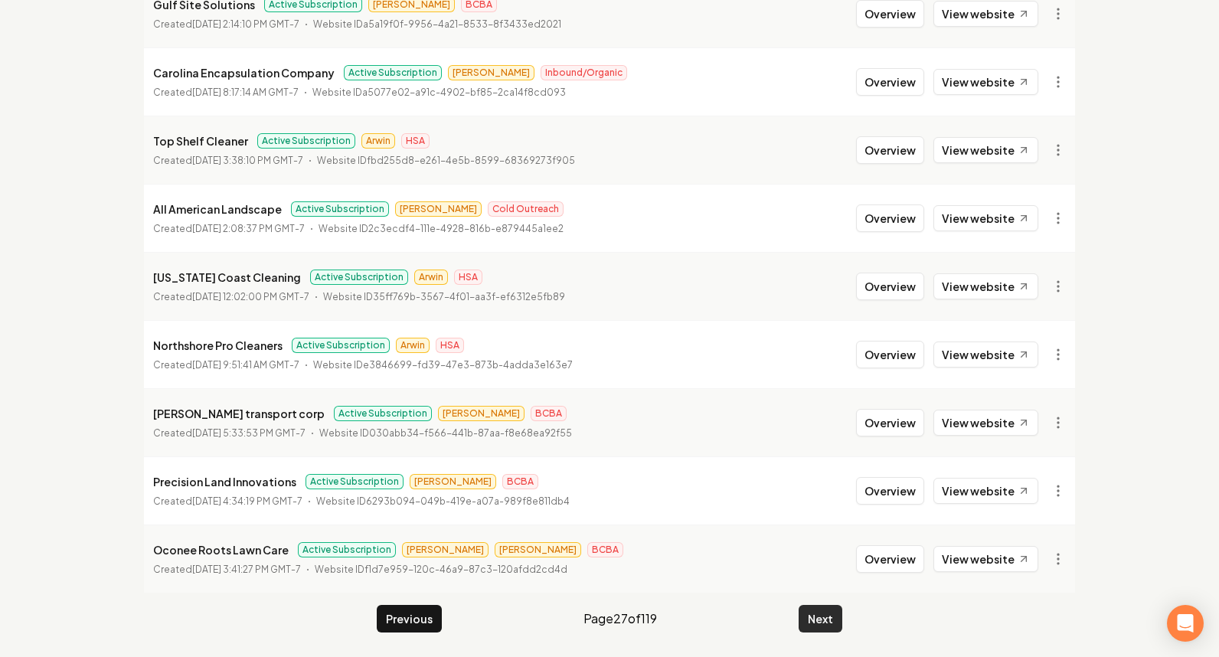
click at [837, 622] on button "Next" at bounding box center [820, 619] width 44 height 28
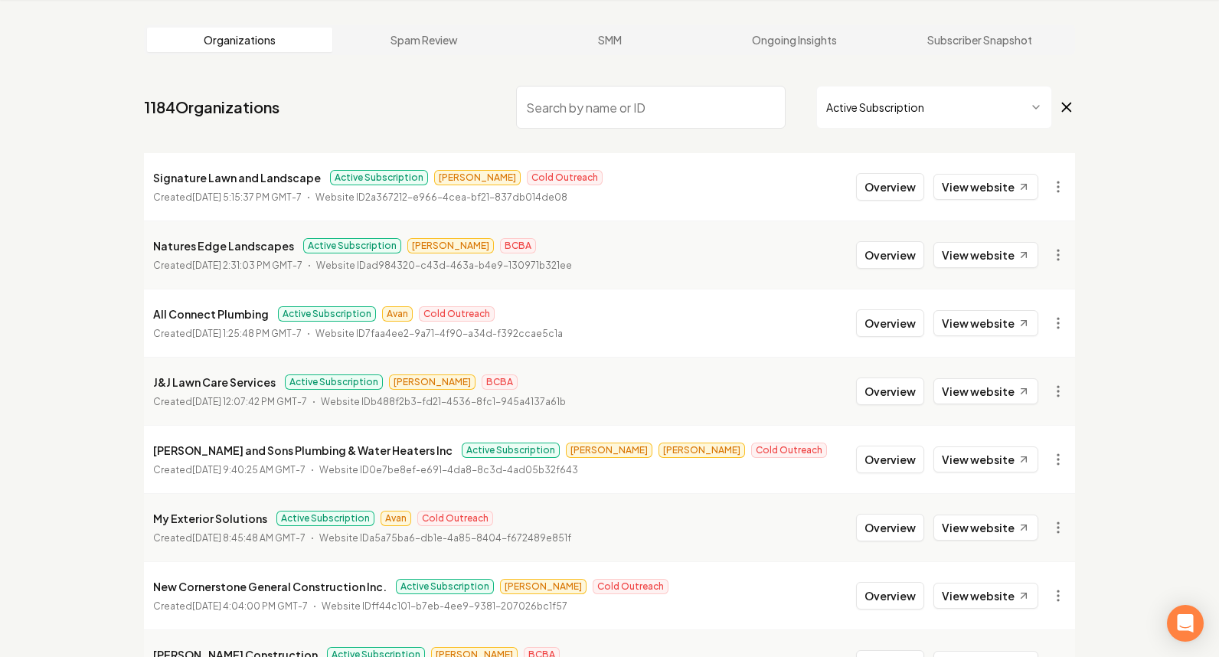
scroll to position [299, 0]
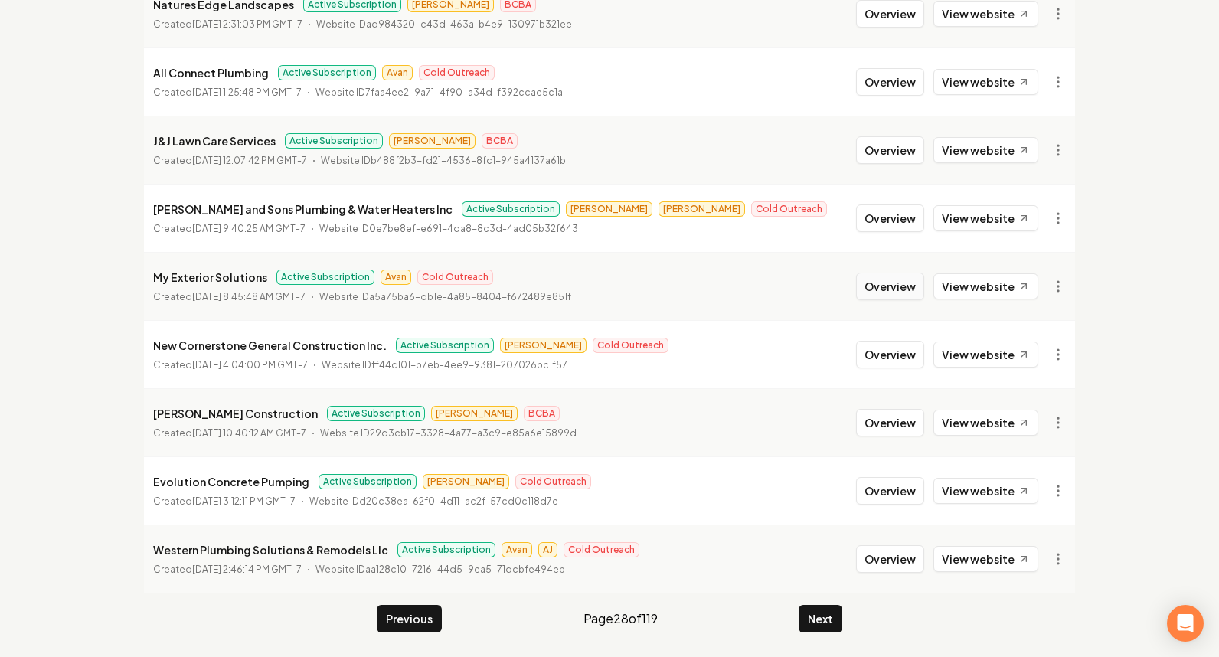
click at [871, 279] on button "Overview" at bounding box center [890, 287] width 68 height 28
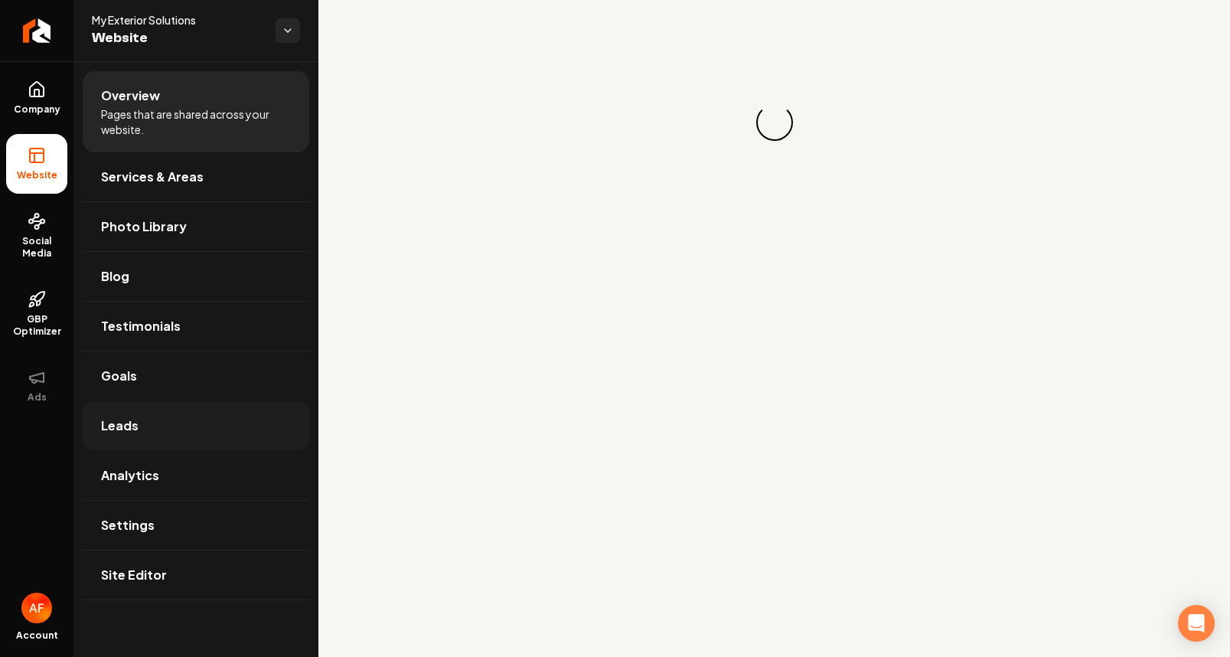
click at [237, 432] on link "Leads" at bounding box center [196, 425] width 227 height 49
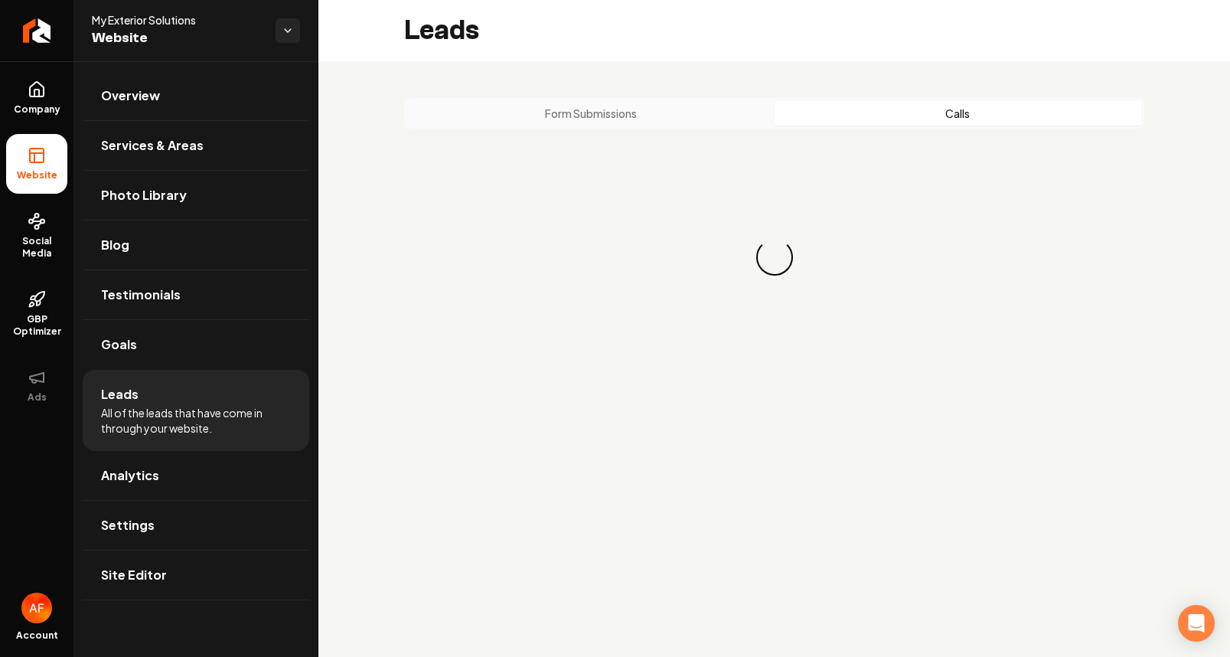
click at [929, 110] on button "Calls" at bounding box center [958, 113] width 367 height 24
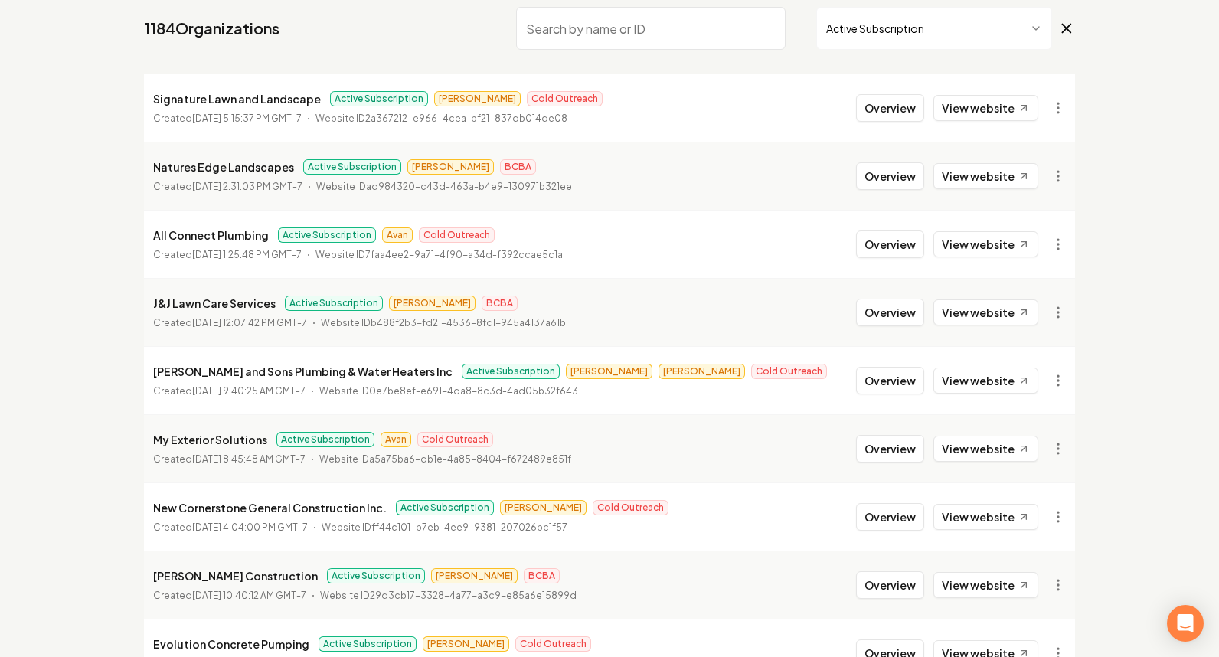
scroll to position [140, 0]
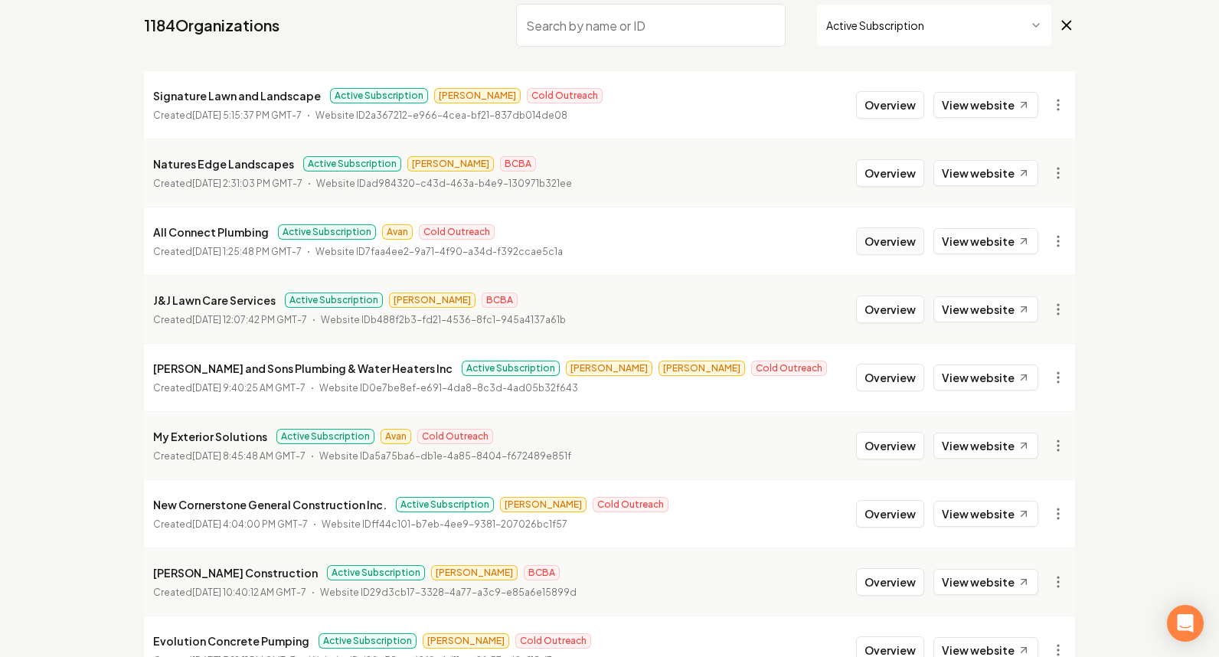
click at [884, 245] on button "Overview" at bounding box center [890, 241] width 68 height 28
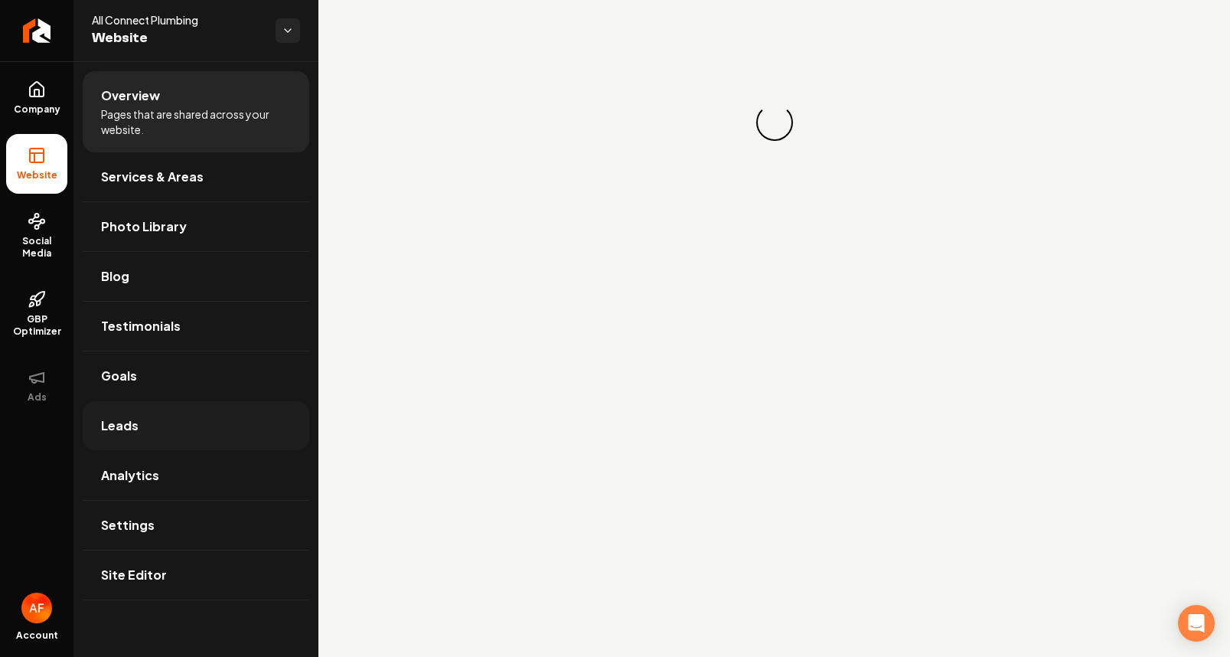
click at [149, 417] on link "Leads" at bounding box center [196, 425] width 227 height 49
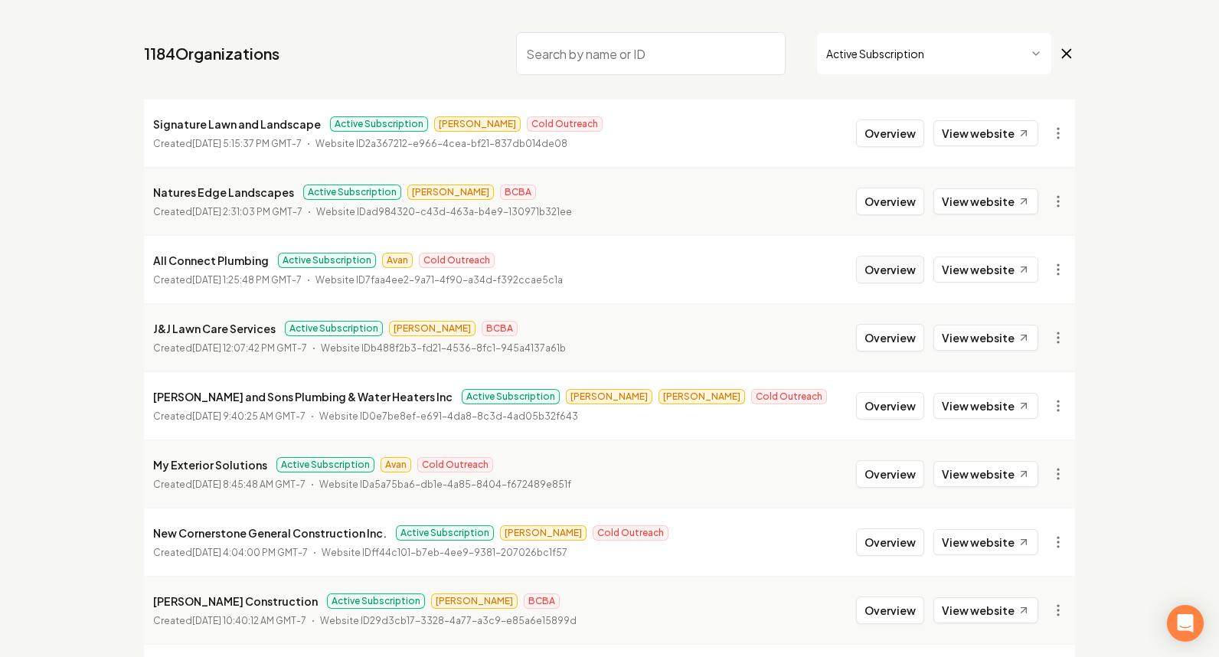
scroll to position [299, 0]
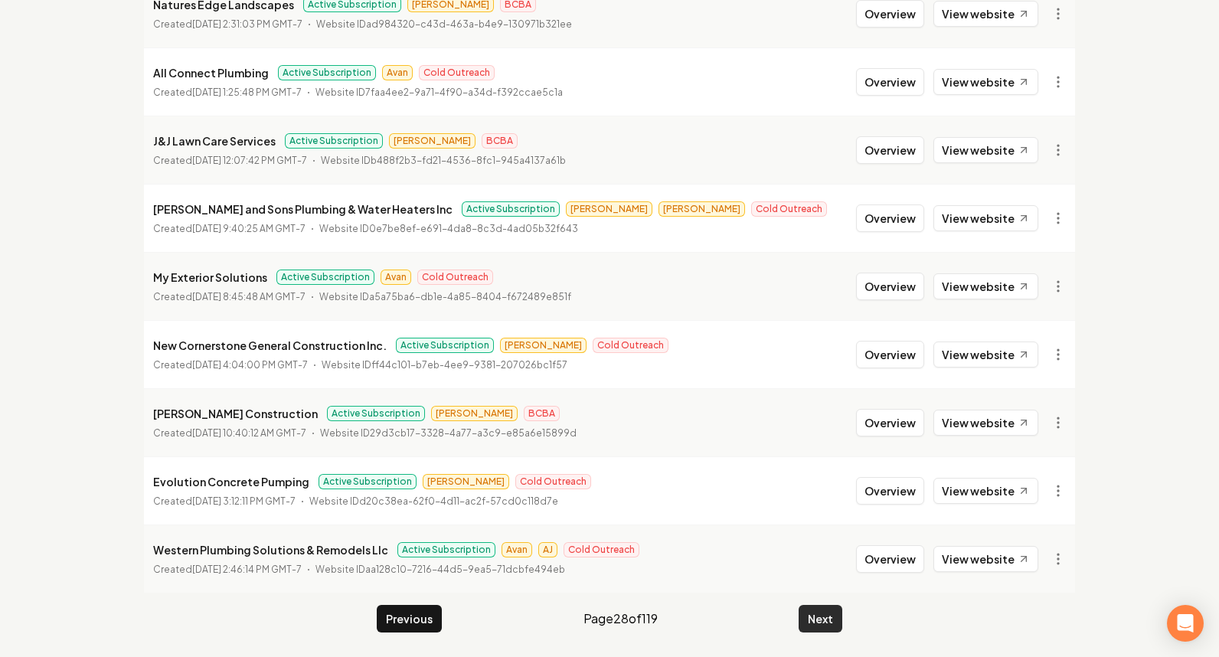
click at [824, 615] on button "Next" at bounding box center [820, 619] width 44 height 28
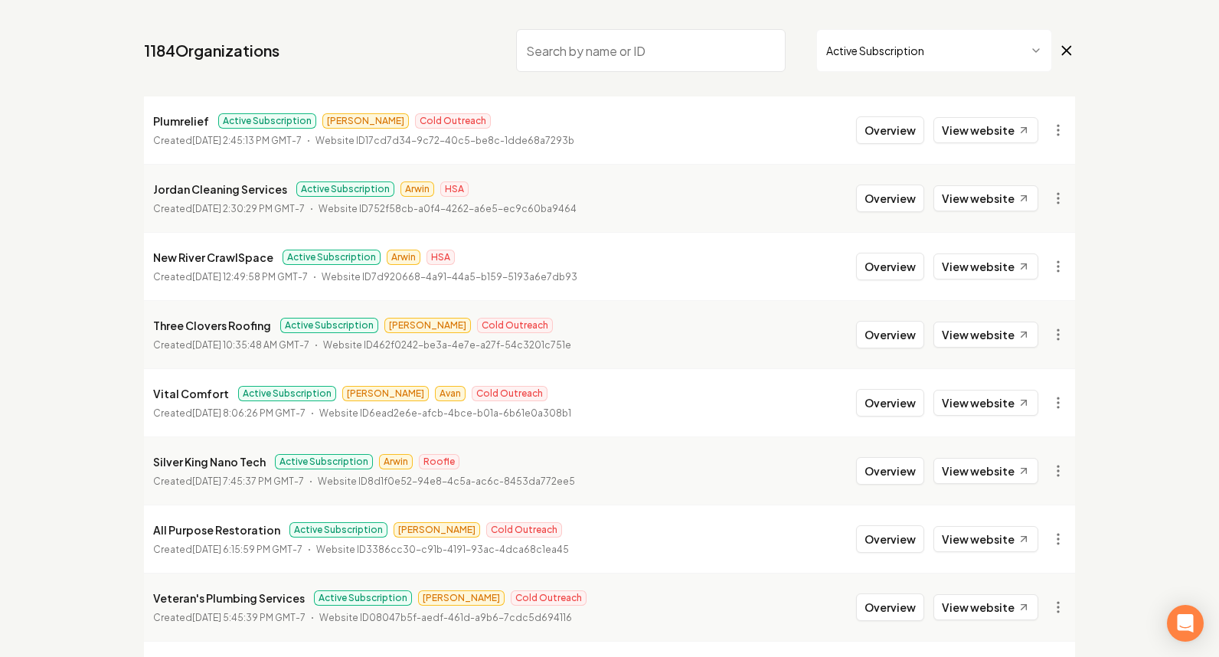
scroll to position [111, 0]
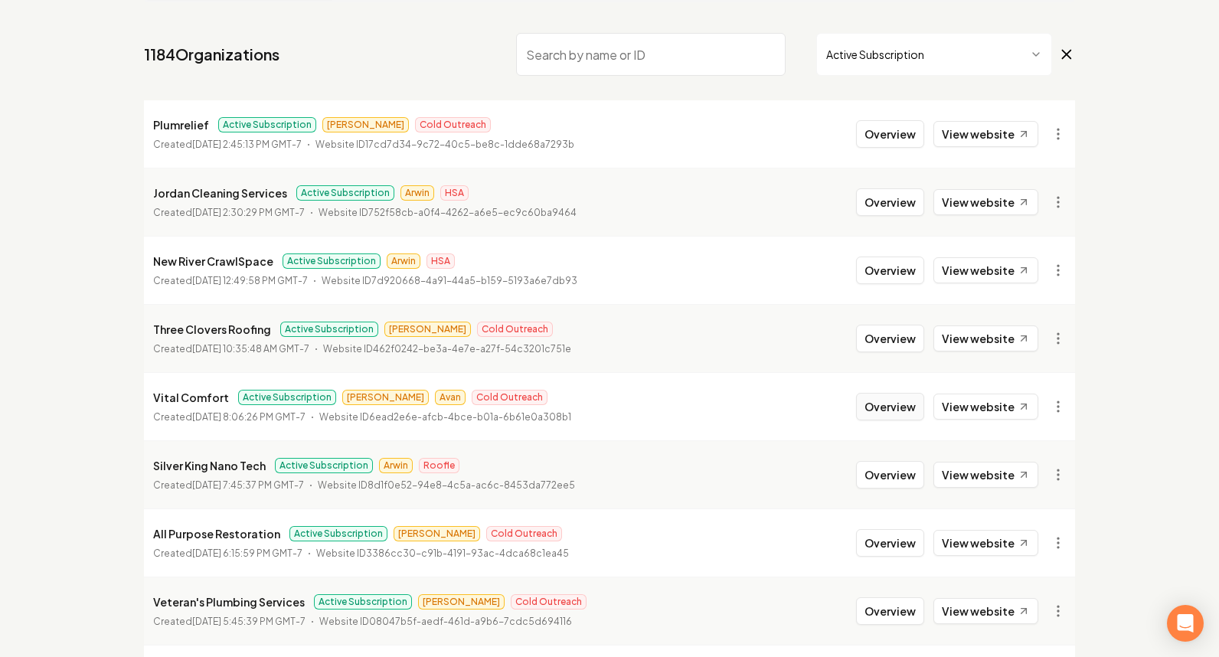
click at [889, 416] on button "Overview" at bounding box center [890, 407] width 68 height 28
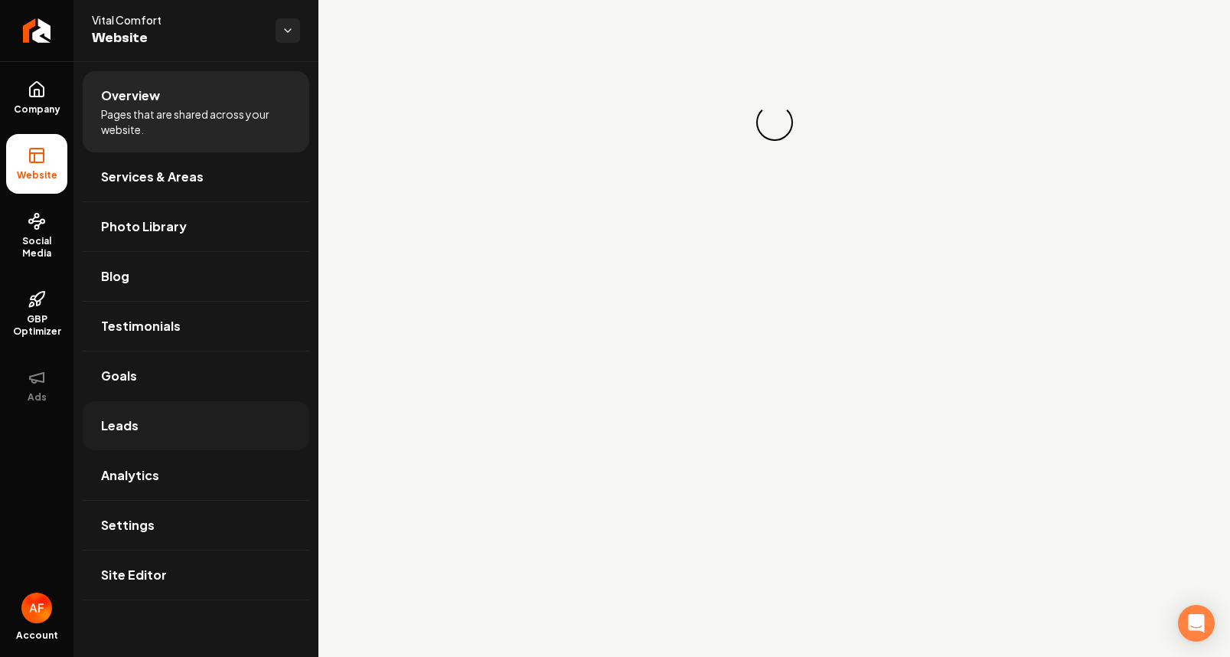
click at [140, 418] on link "Leads" at bounding box center [196, 425] width 227 height 49
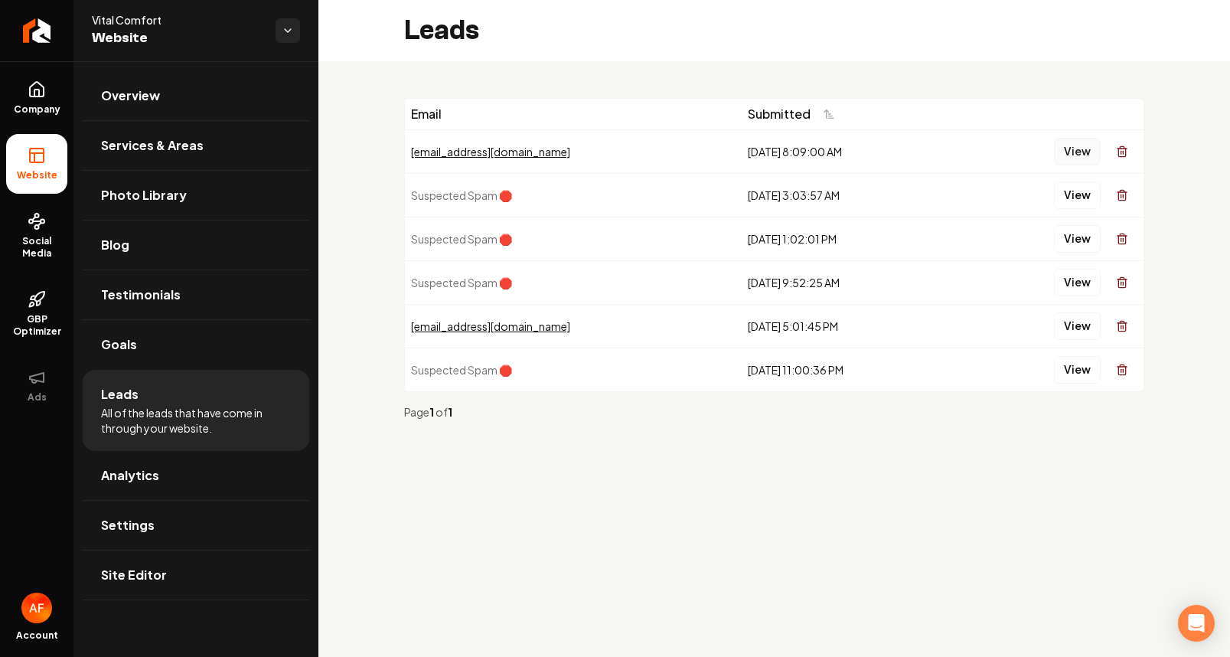
click at [1062, 155] on button "View" at bounding box center [1077, 152] width 47 height 28
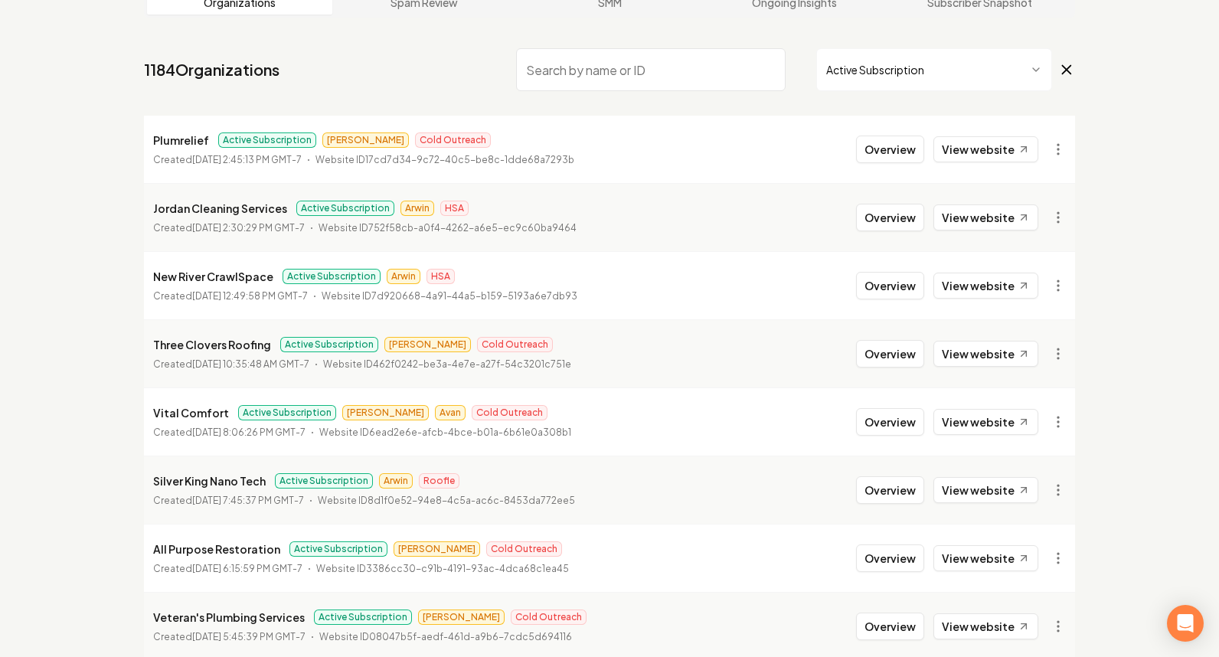
scroll to position [299, 0]
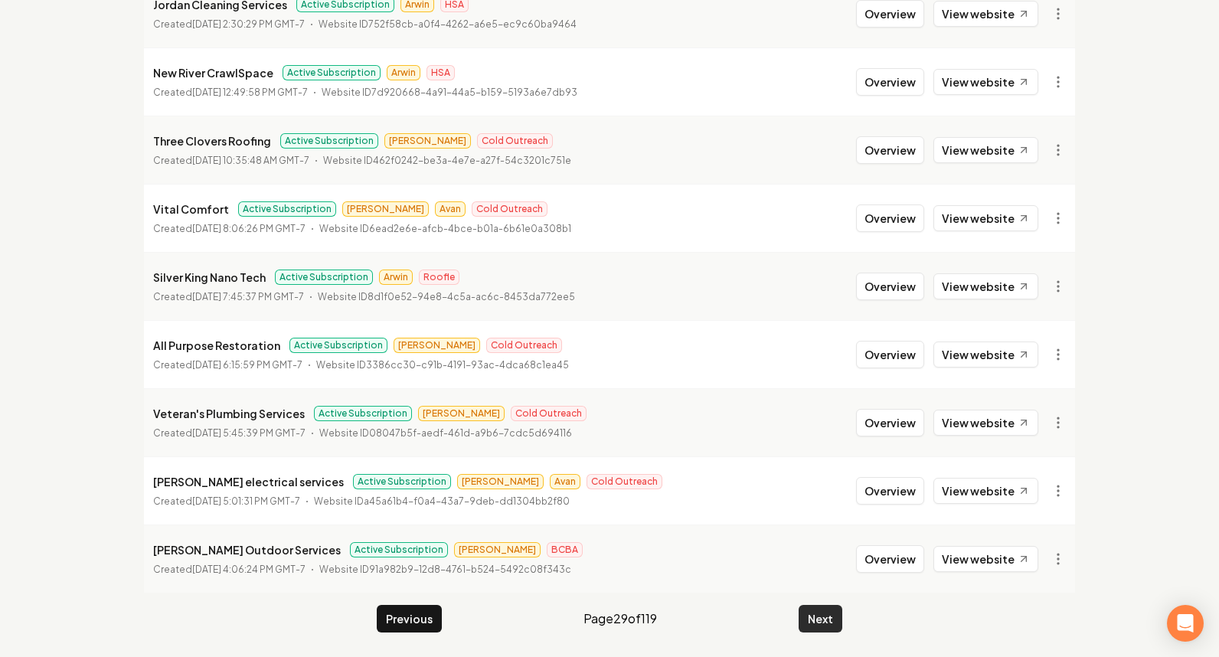
click at [833, 613] on button "Next" at bounding box center [820, 619] width 44 height 28
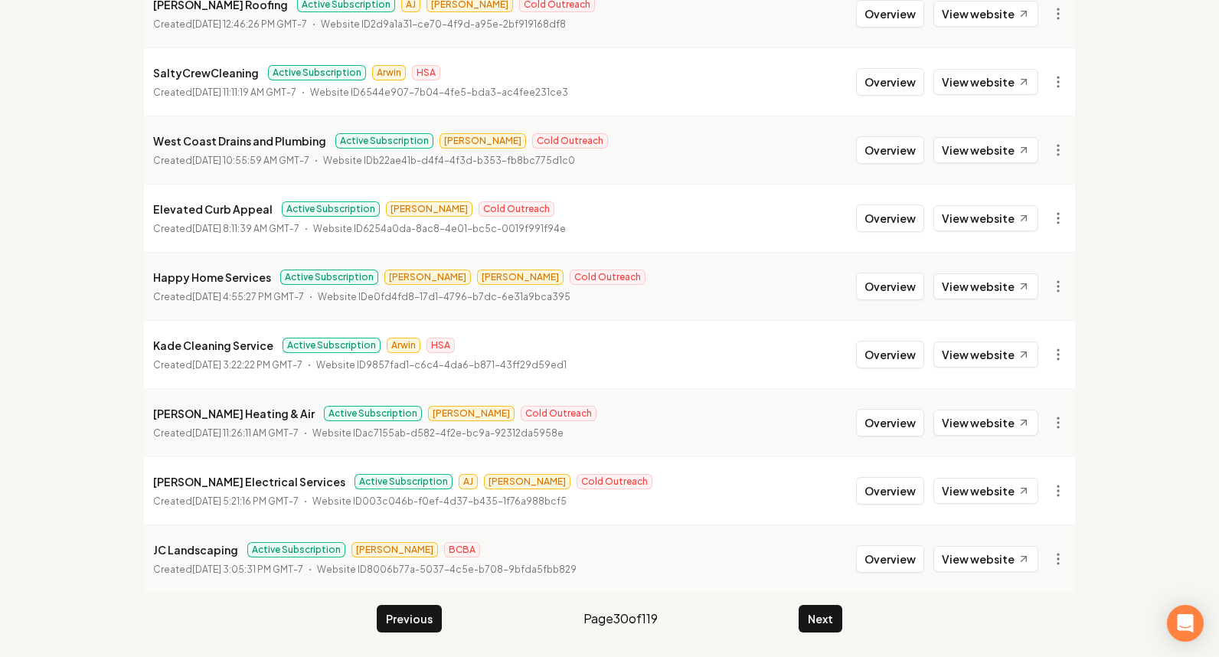
click at [824, 597] on main "Organizations Spam Review SMM Ongoing Insights Subscriber Snapshot 1184 Organiz…" at bounding box center [609, 208] width 980 height 898
click at [824, 615] on button "Next" at bounding box center [820, 619] width 44 height 28
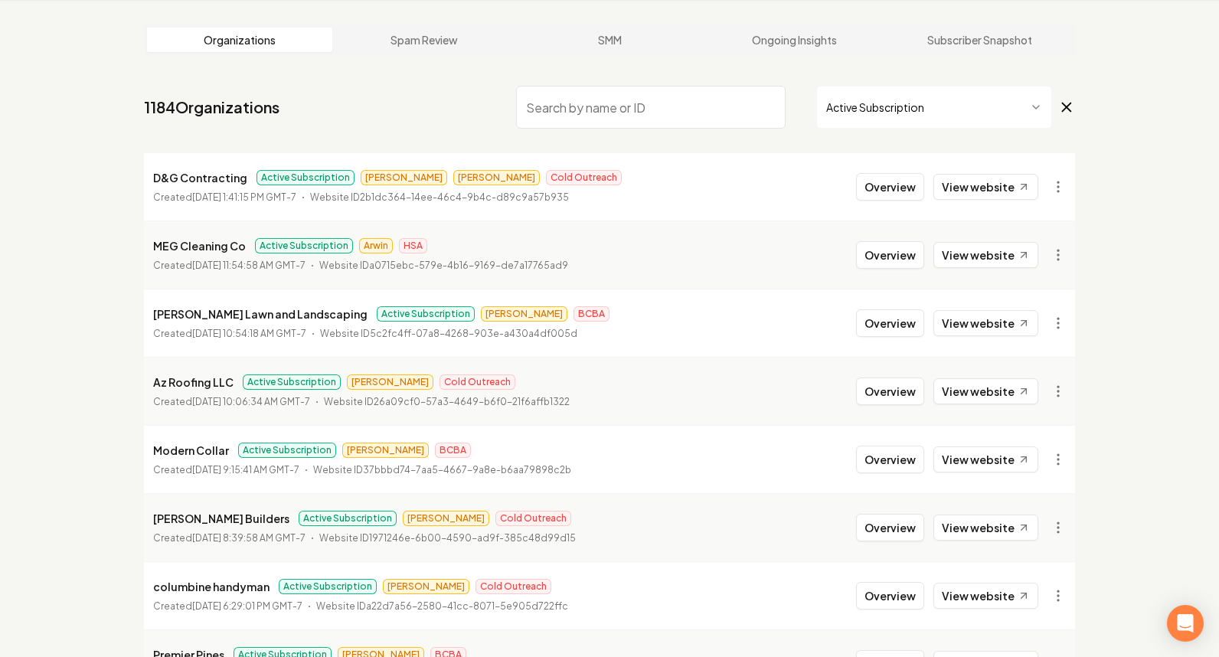
scroll to position [299, 0]
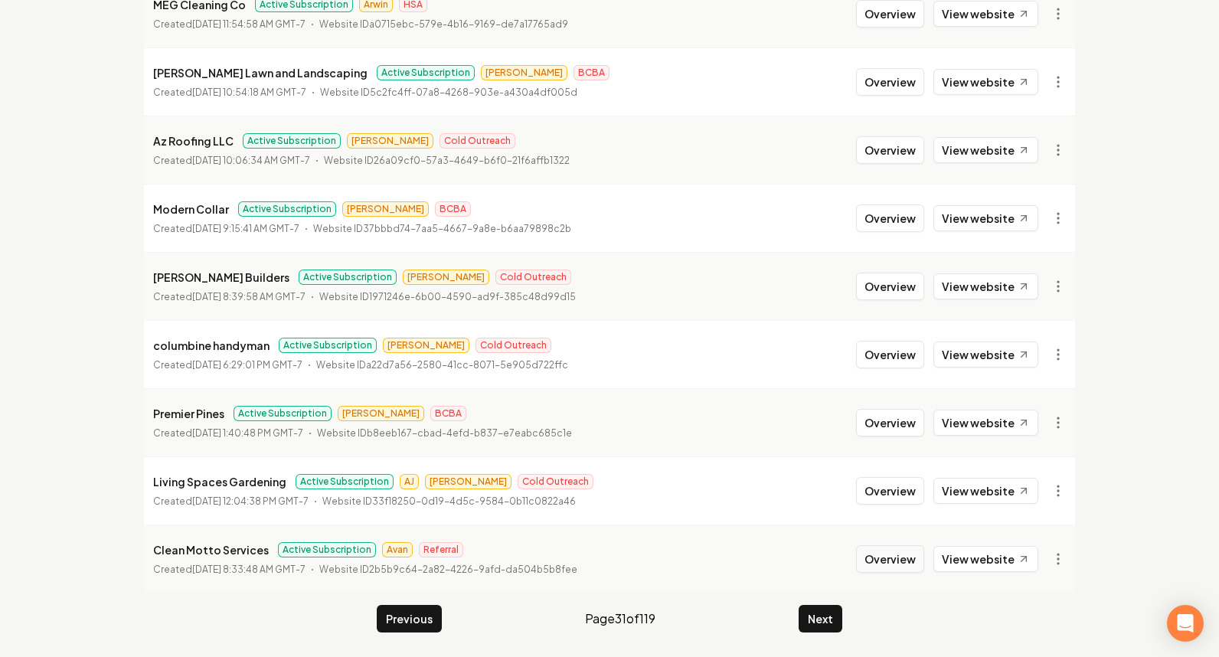
click at [873, 553] on button "Overview" at bounding box center [890, 559] width 68 height 28
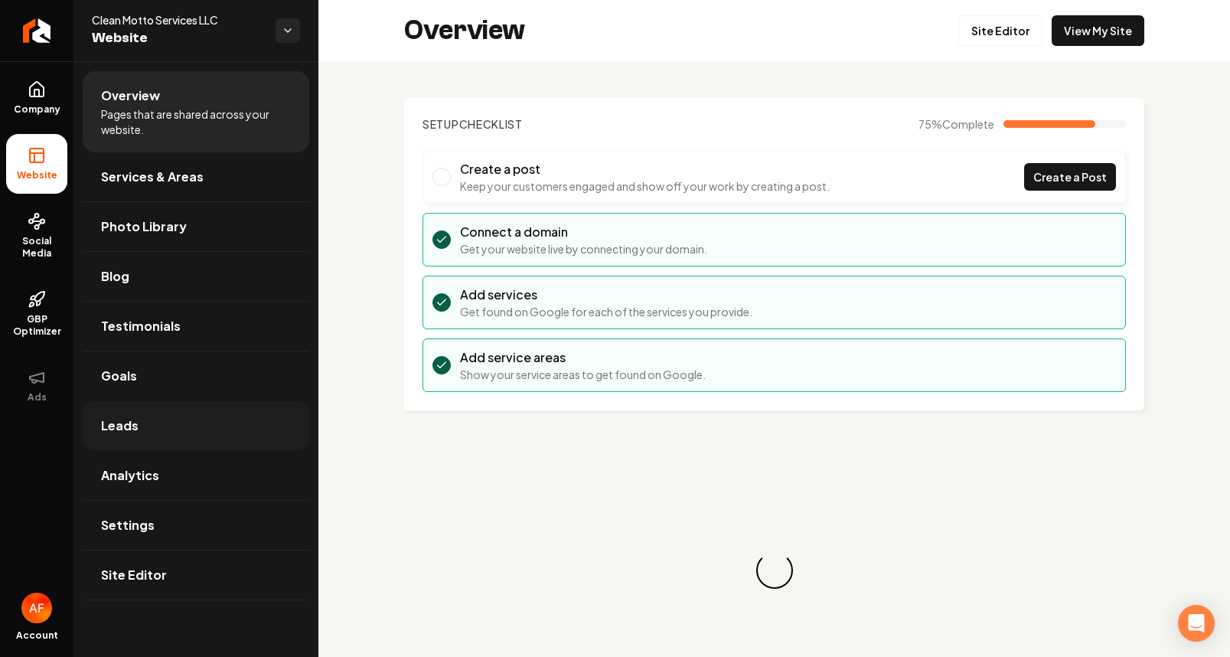
click at [121, 435] on link "Leads" at bounding box center [196, 425] width 227 height 49
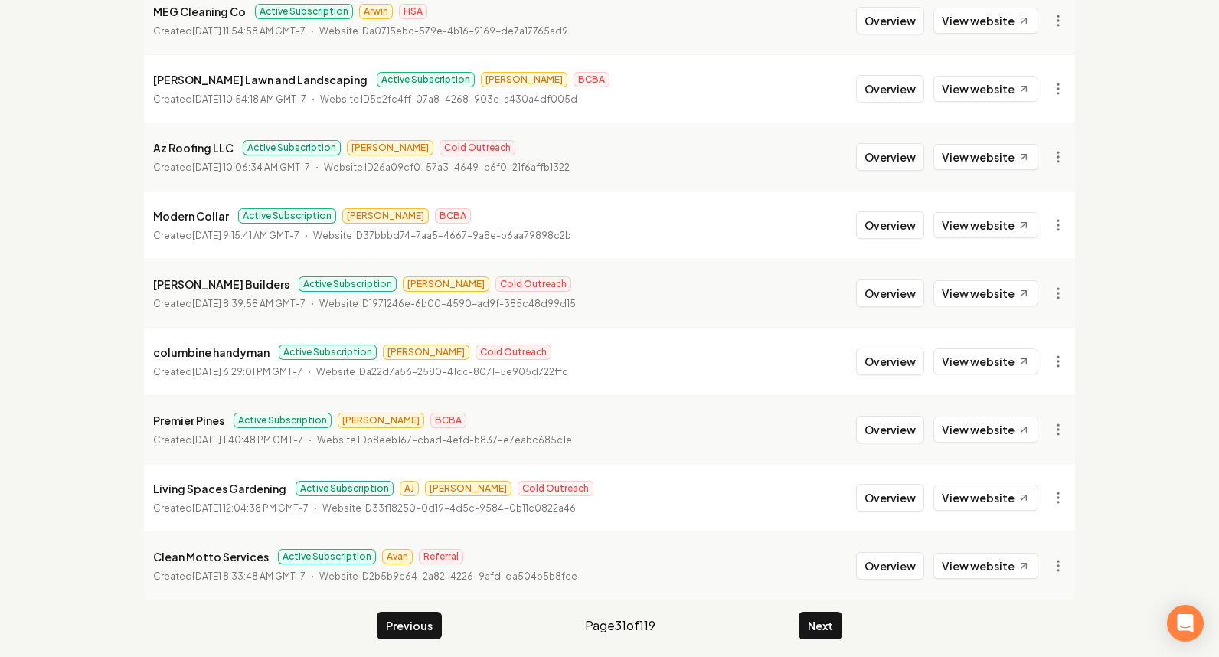
scroll to position [299, 0]
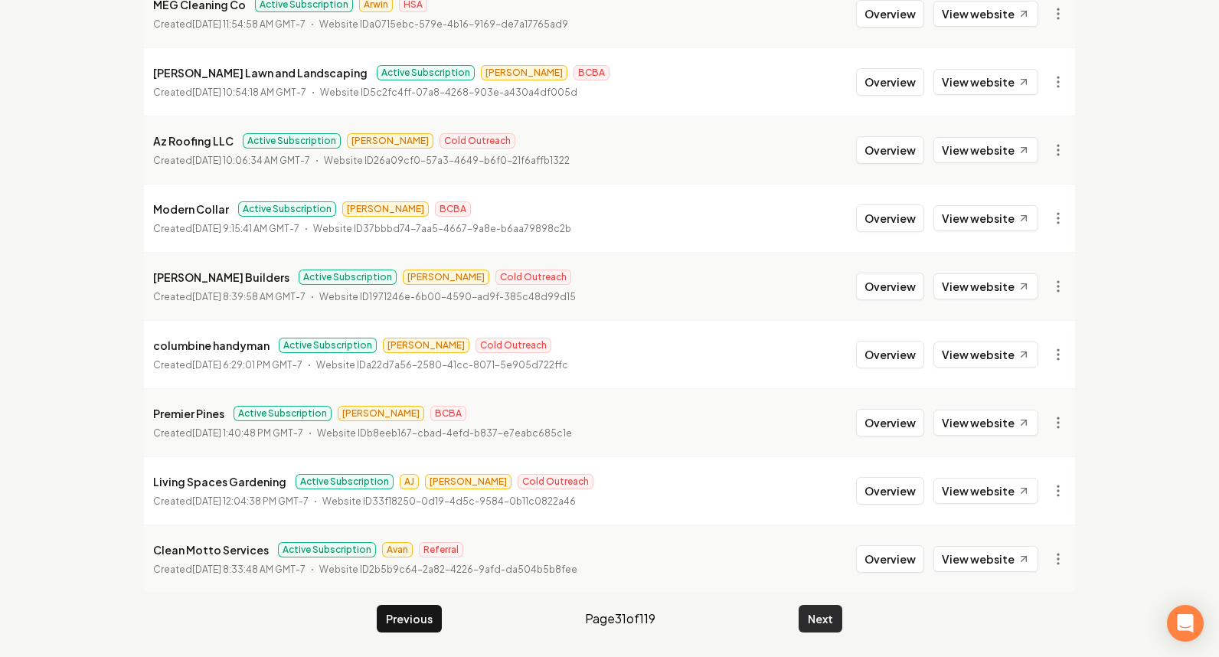
click at [805, 616] on button "Next" at bounding box center [820, 619] width 44 height 28
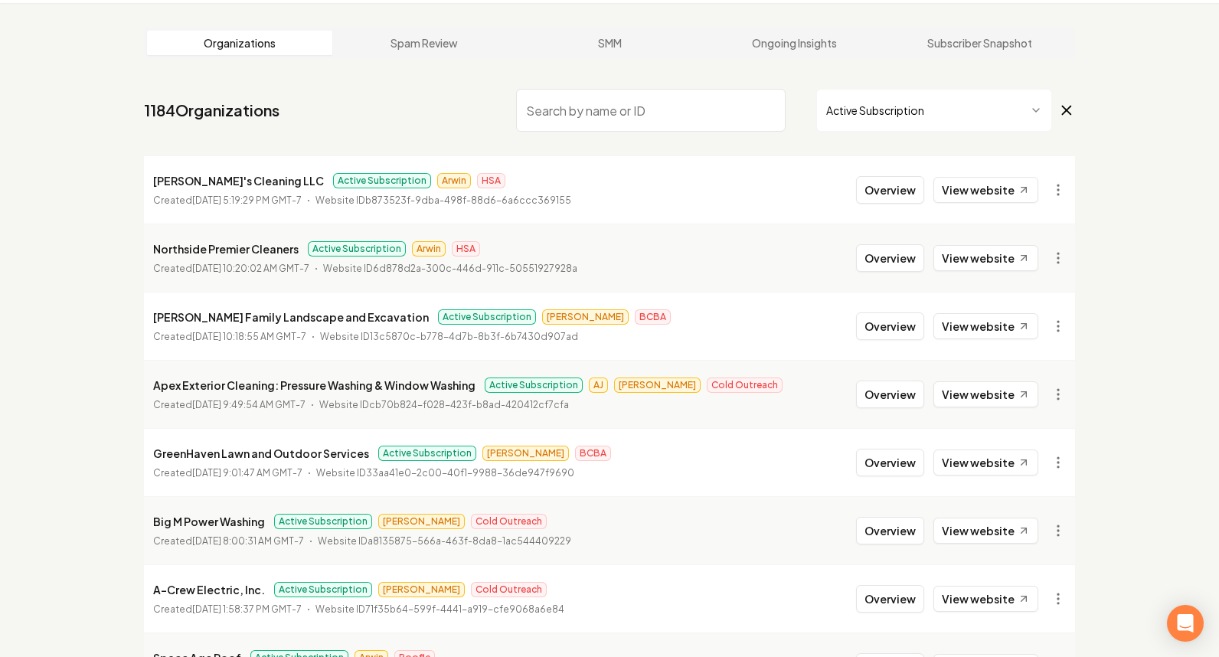
scroll to position [299, 0]
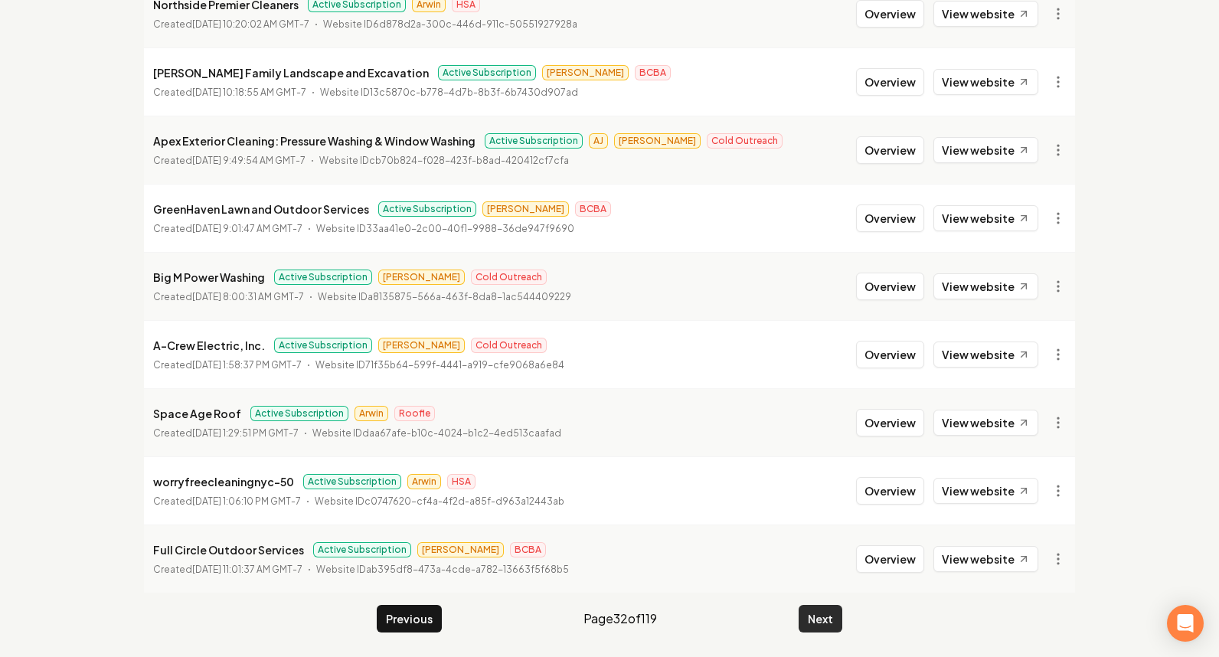
click at [840, 608] on button "Next" at bounding box center [820, 619] width 44 height 28
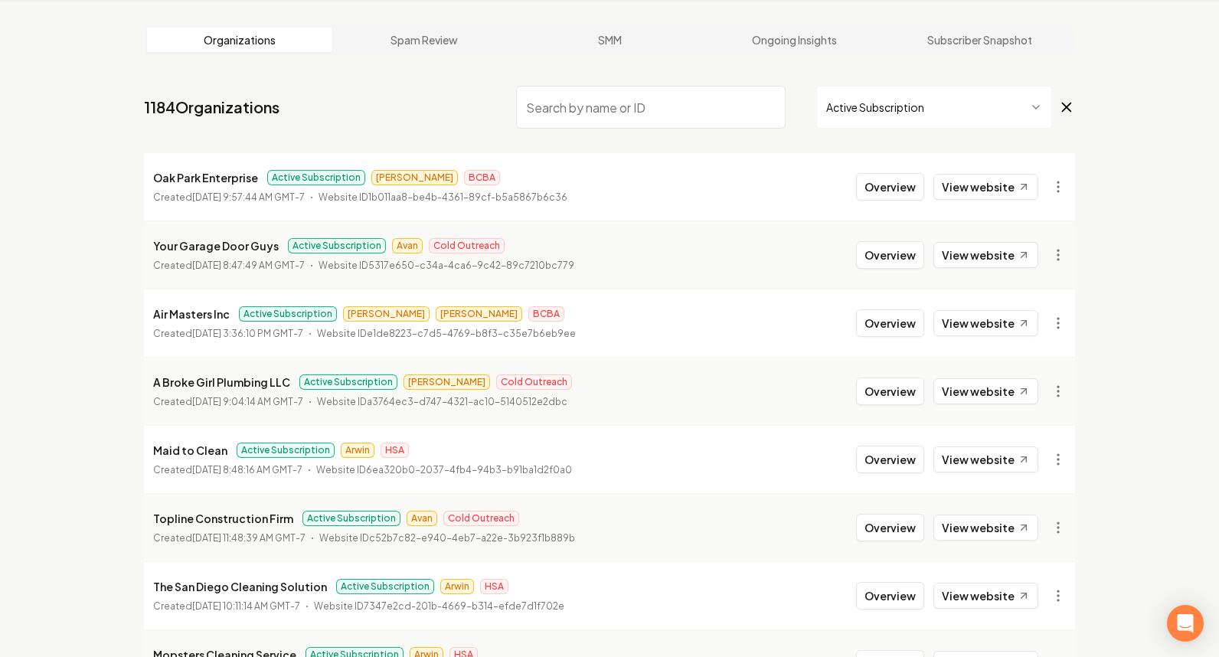
scroll to position [299, 0]
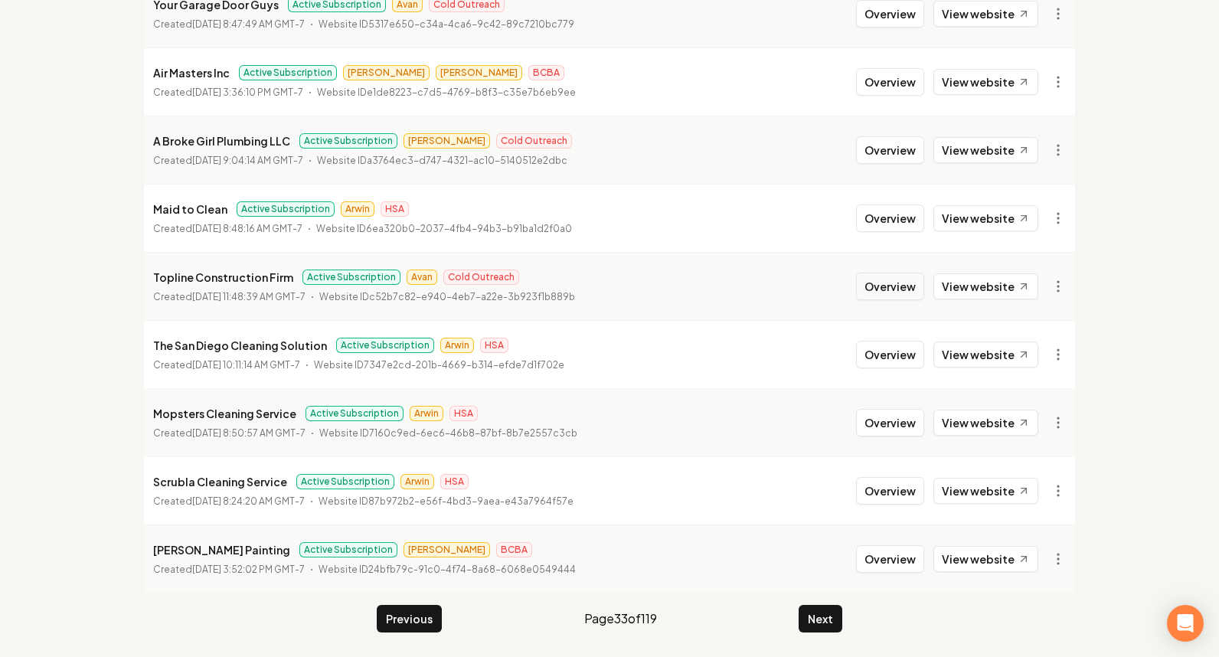
click at [909, 286] on button "Overview" at bounding box center [890, 287] width 68 height 28
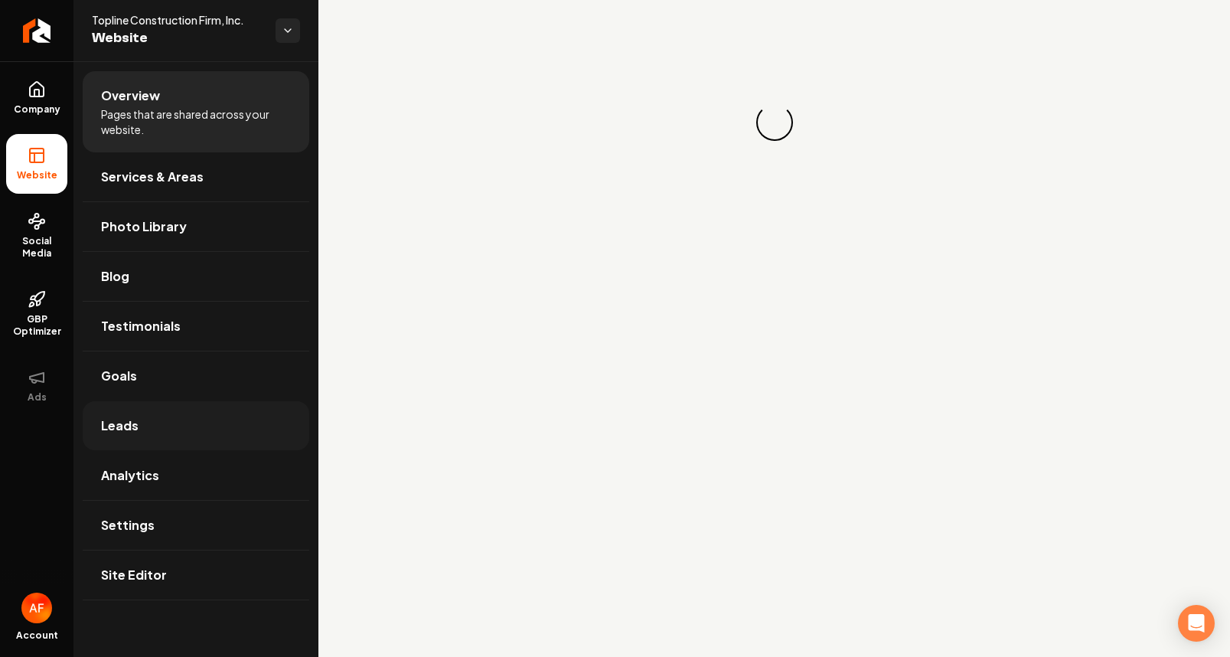
click at [229, 416] on link "Leads" at bounding box center [196, 425] width 227 height 49
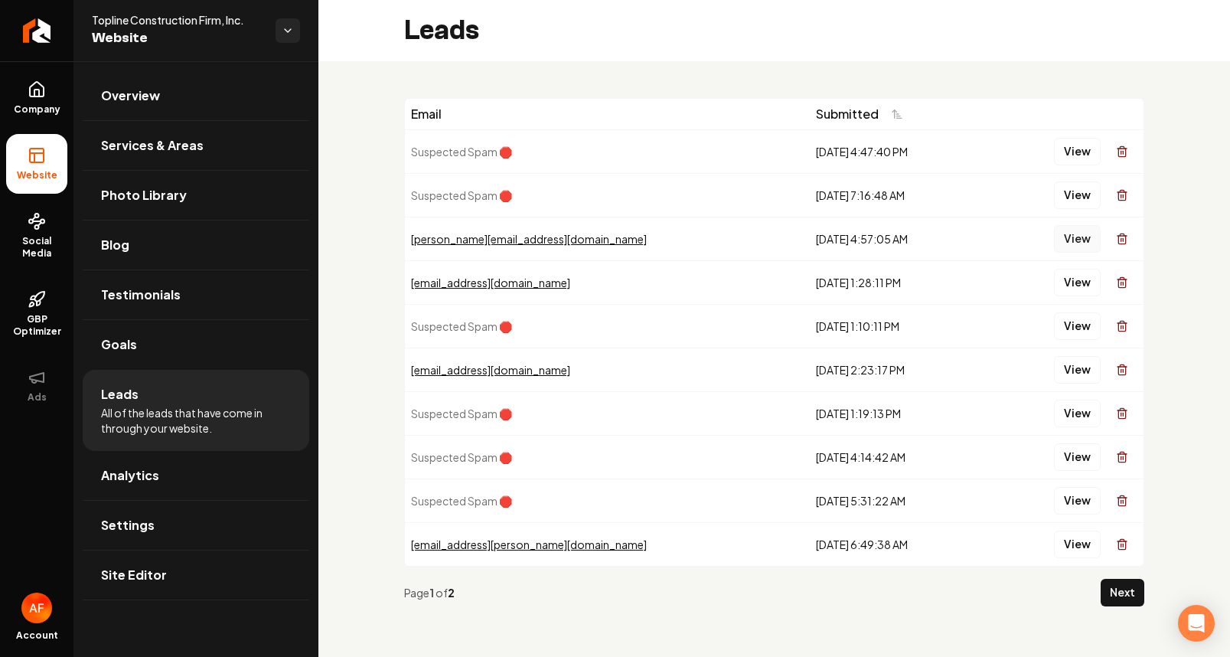
click at [1062, 233] on button "View" at bounding box center [1077, 239] width 47 height 28
click at [1080, 281] on button "View" at bounding box center [1077, 283] width 47 height 28
click at [1066, 242] on button "View" at bounding box center [1077, 239] width 47 height 28
click at [1114, 596] on button "Next" at bounding box center [1123, 593] width 44 height 28
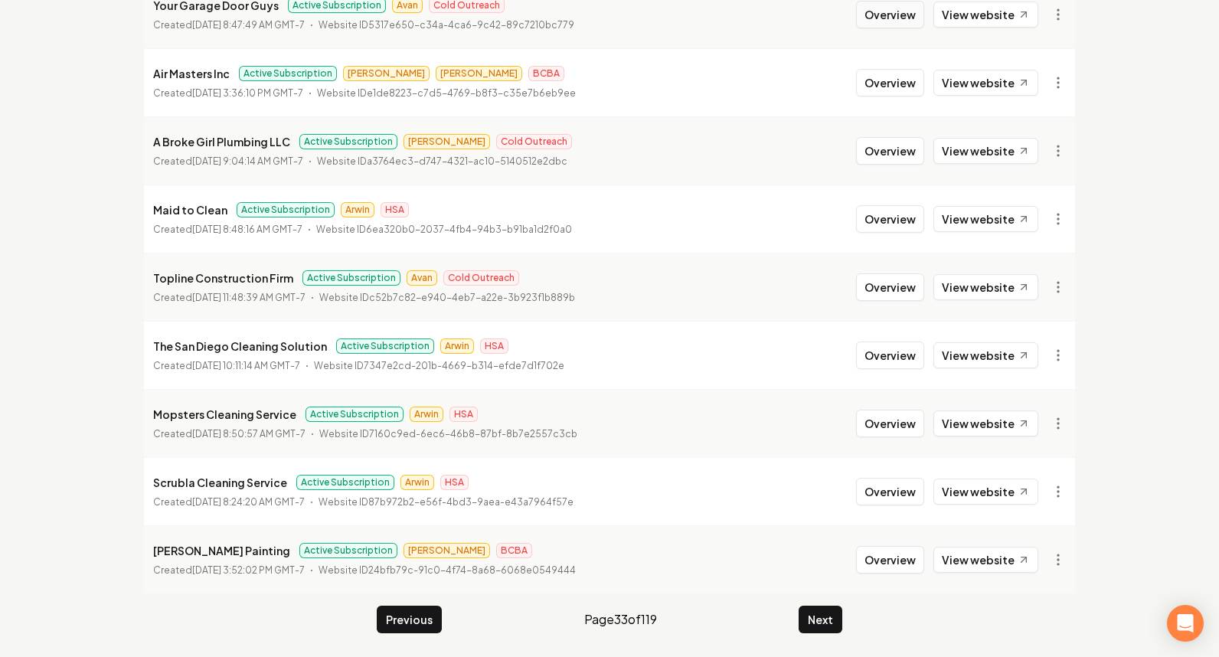
scroll to position [299, 0]
click at [819, 622] on button "Next" at bounding box center [820, 619] width 44 height 28
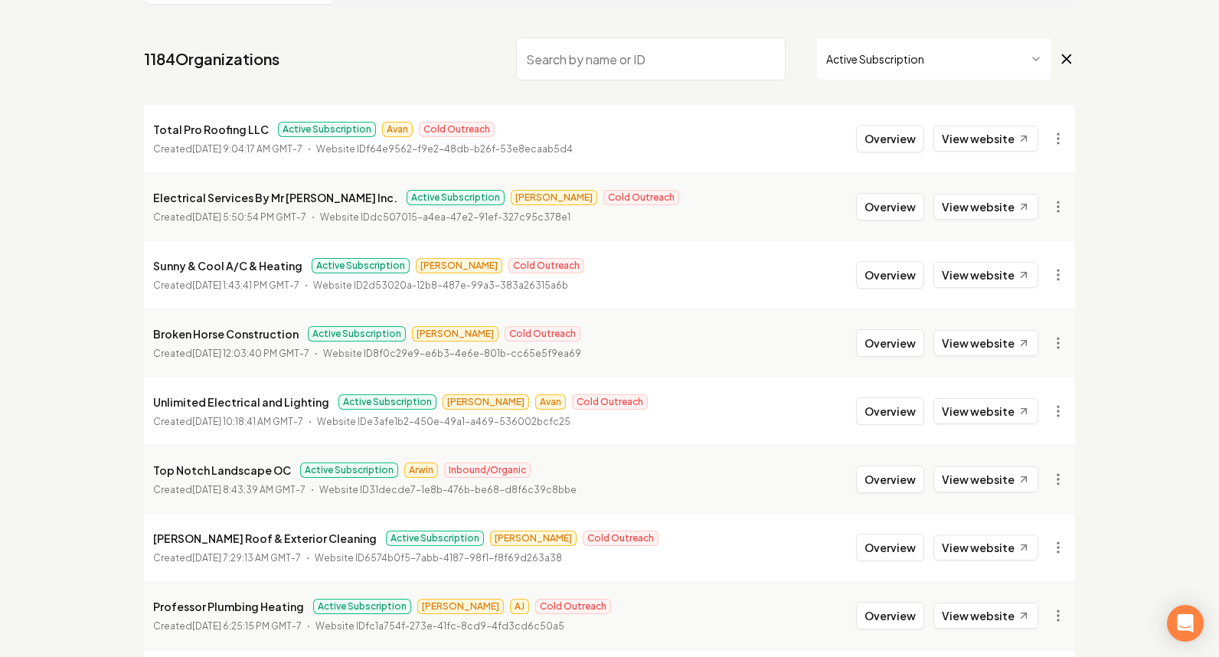
scroll to position [79, 0]
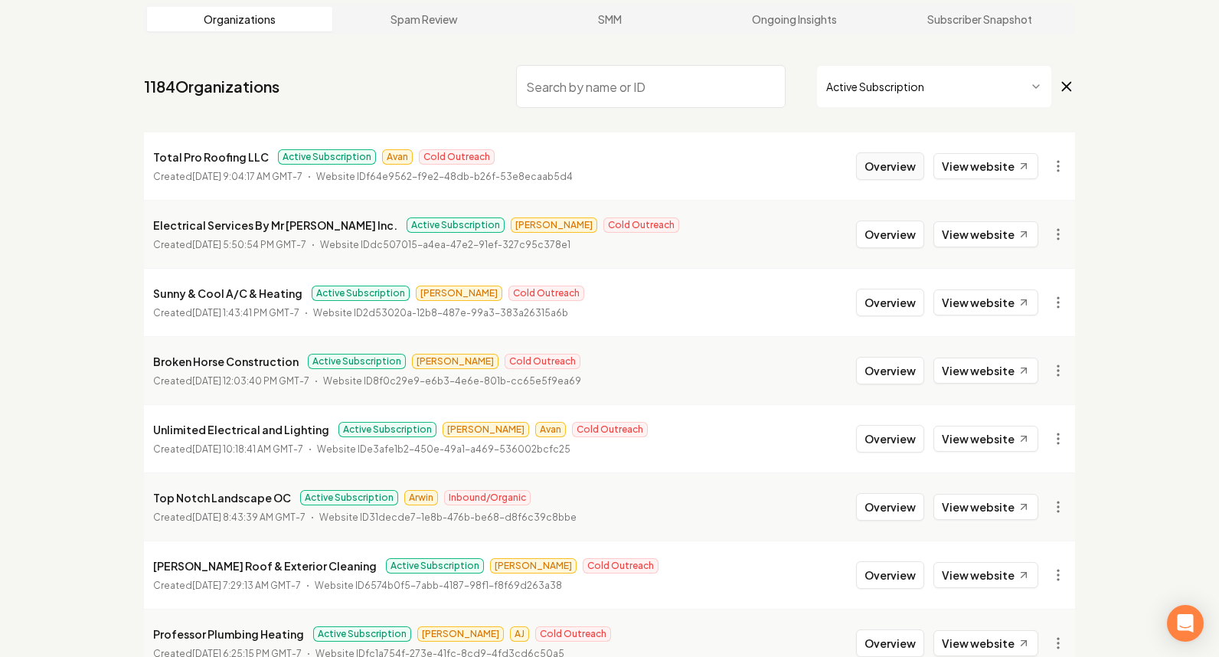
click at [876, 171] on button "Overview" at bounding box center [890, 166] width 68 height 28
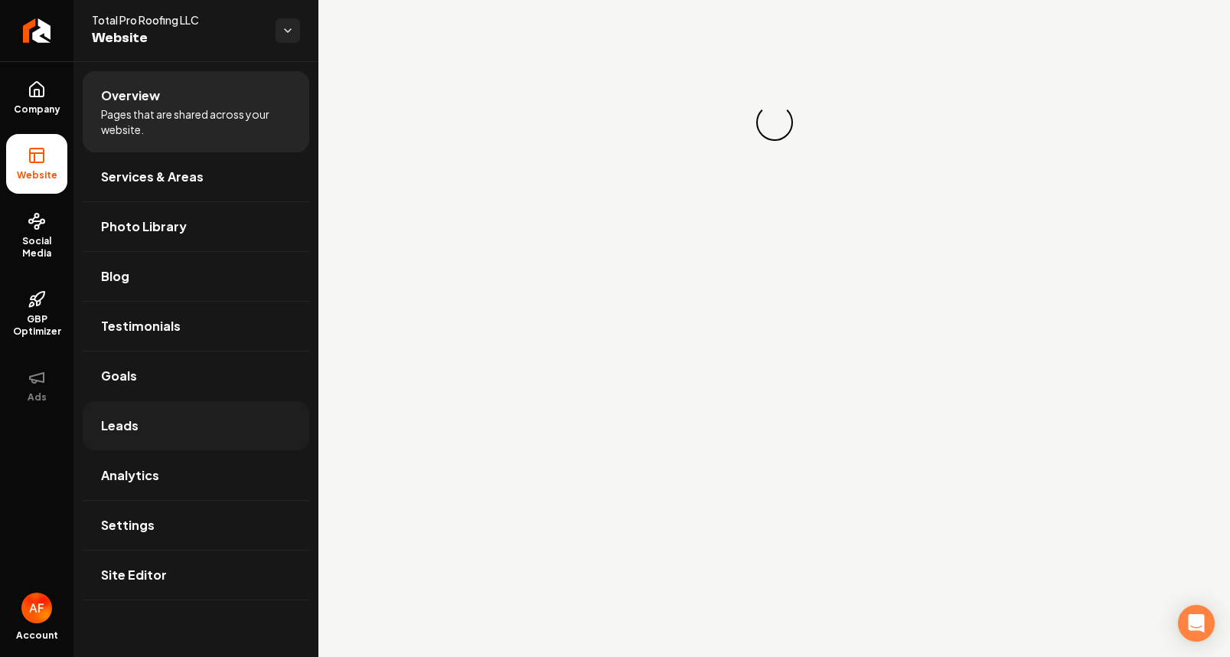
click at [223, 426] on link "Leads" at bounding box center [196, 425] width 227 height 49
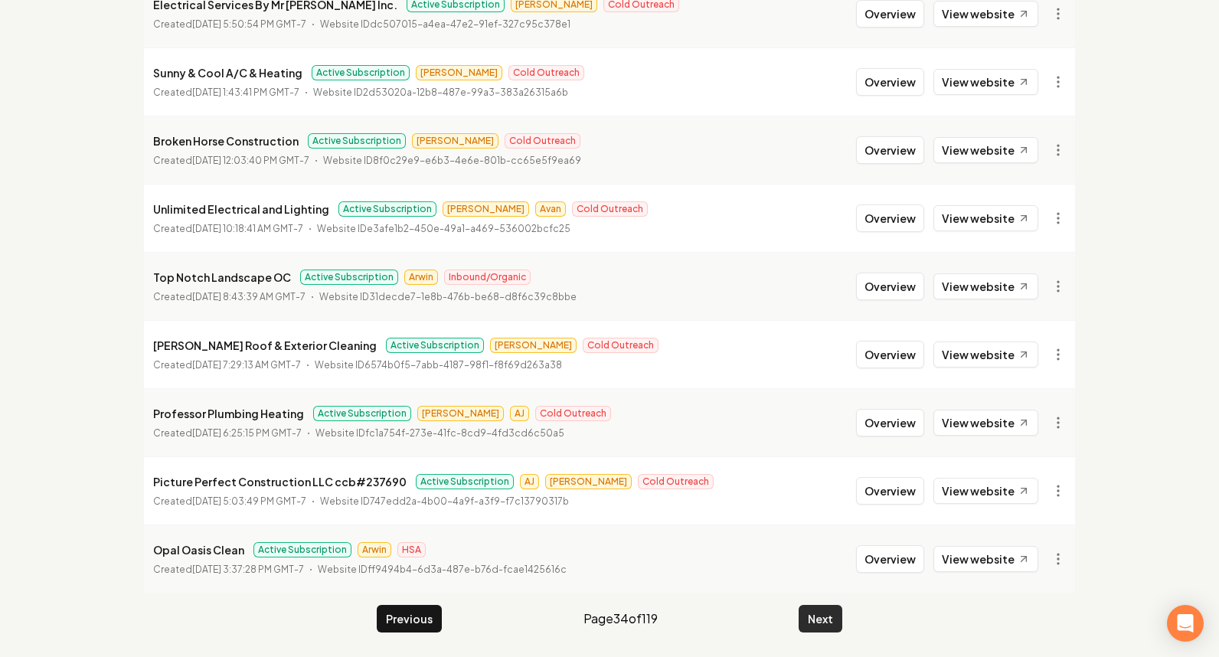
click at [809, 616] on button "Next" at bounding box center [820, 619] width 44 height 28
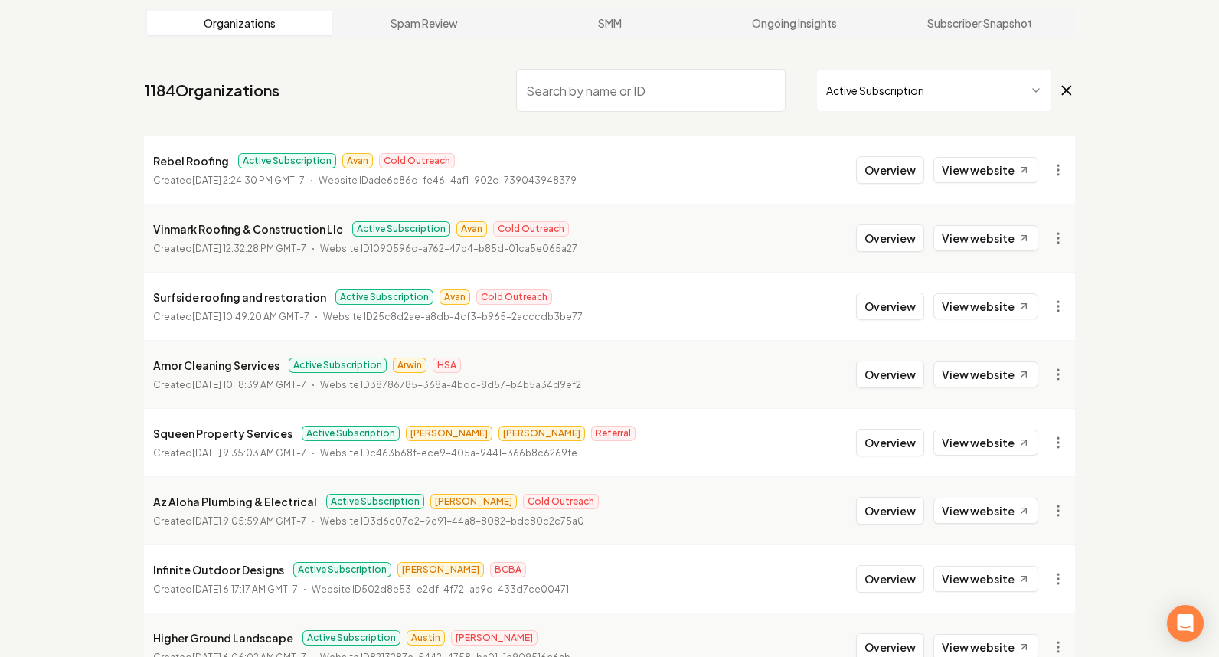
scroll to position [46, 0]
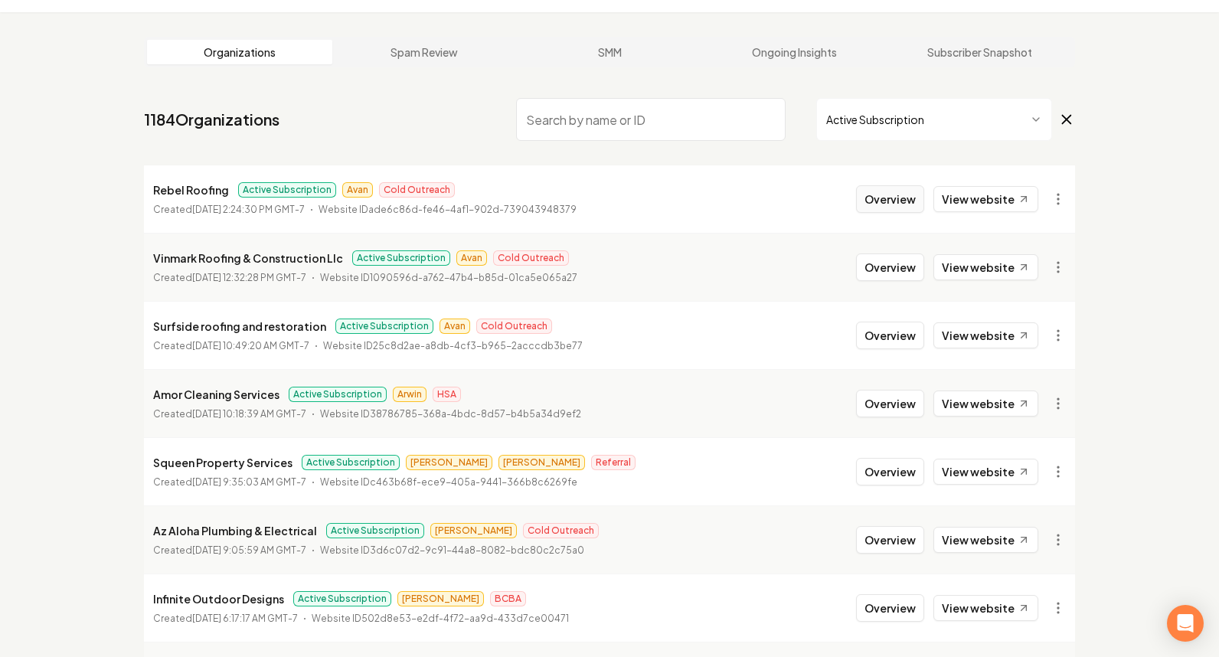
click at [889, 204] on button "Overview" at bounding box center [890, 199] width 68 height 28
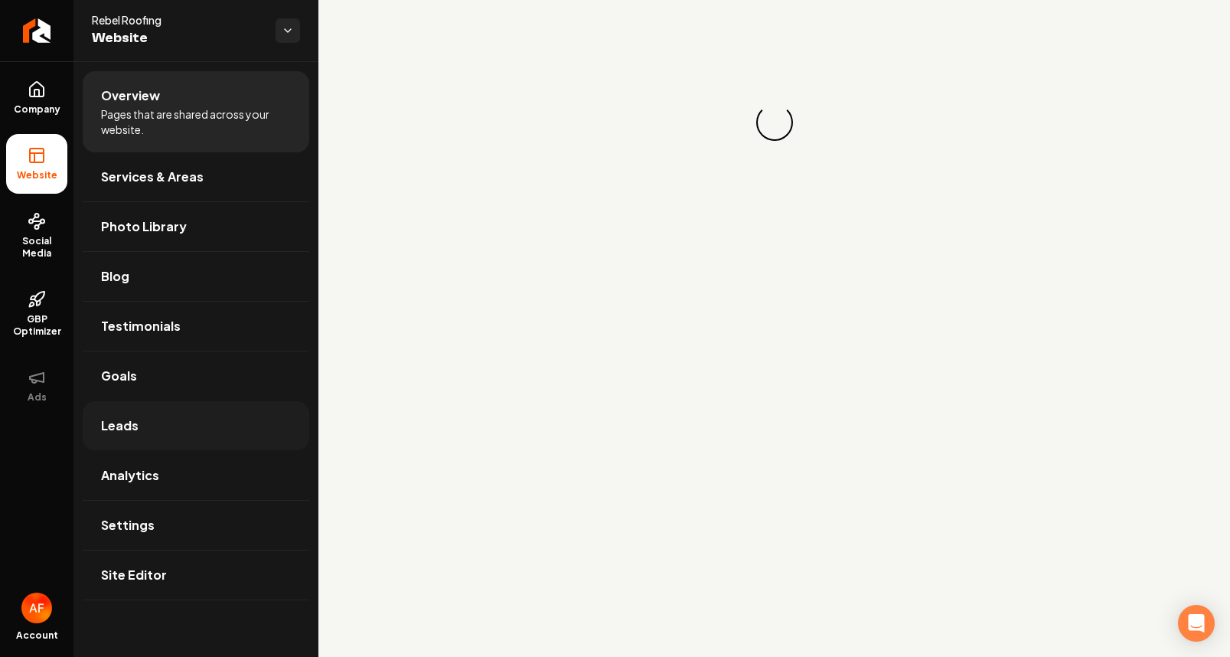
click at [215, 412] on link "Leads" at bounding box center [196, 425] width 227 height 49
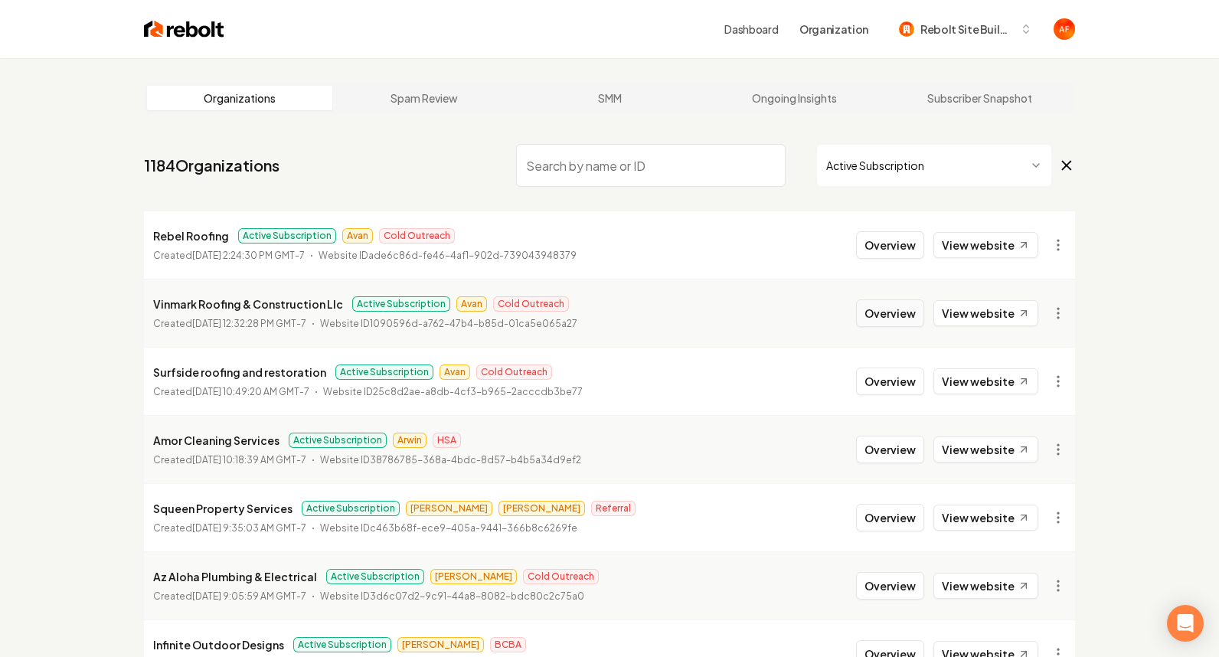
click at [896, 313] on button "Overview" at bounding box center [890, 313] width 68 height 28
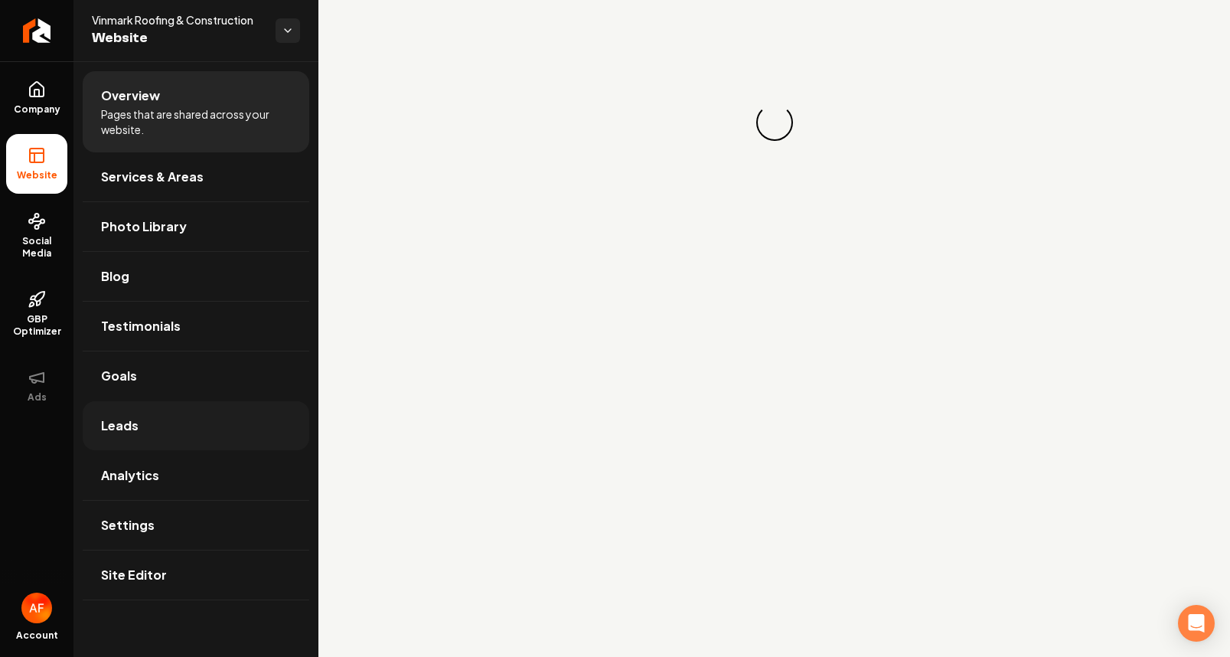
click at [214, 424] on link "Leads" at bounding box center [196, 425] width 227 height 49
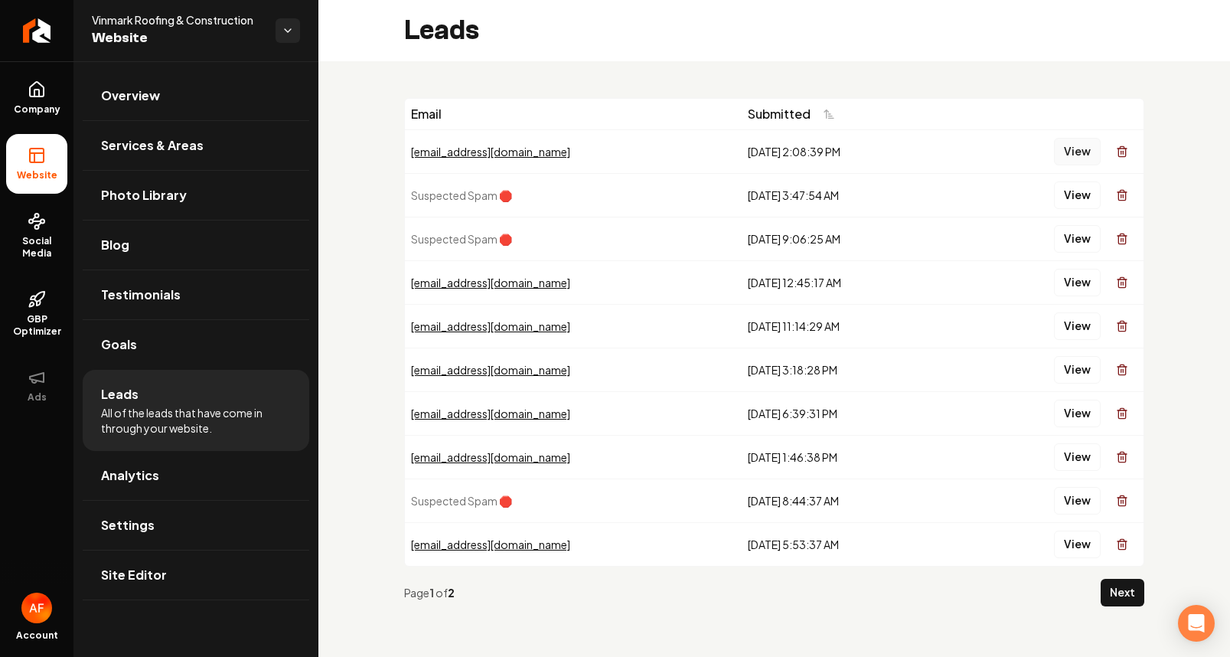
click at [1095, 152] on button "View" at bounding box center [1077, 152] width 47 height 28
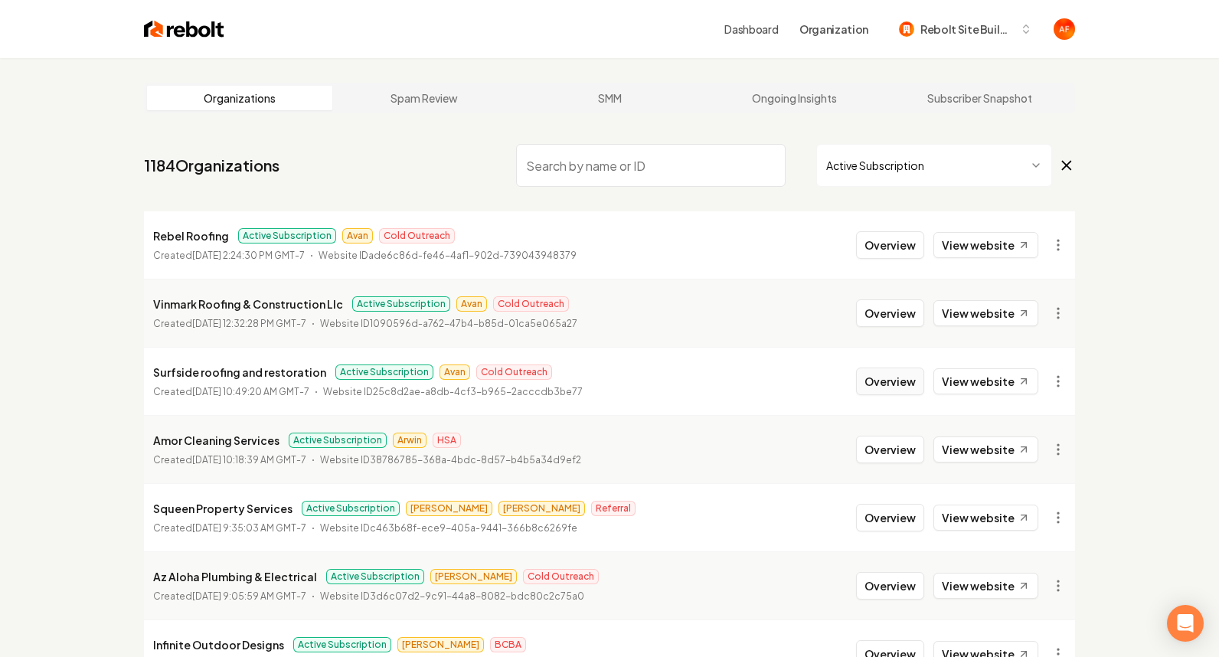
click at [874, 390] on button "Overview" at bounding box center [890, 381] width 68 height 28
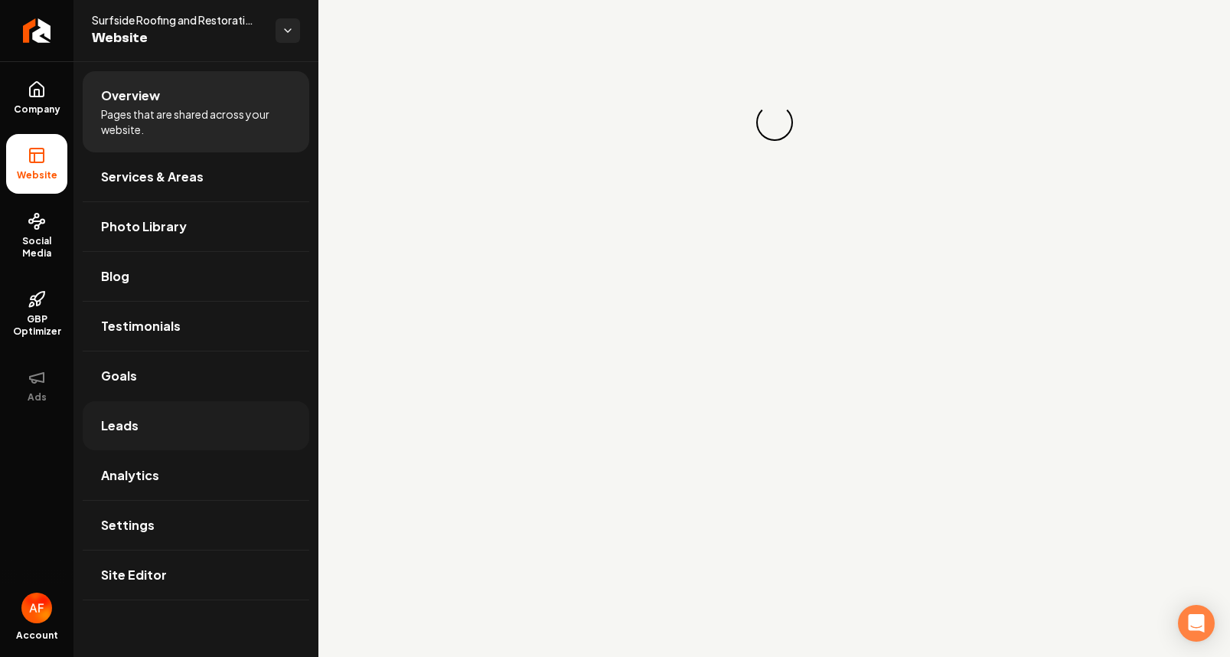
click at [149, 429] on link "Leads" at bounding box center [196, 425] width 227 height 49
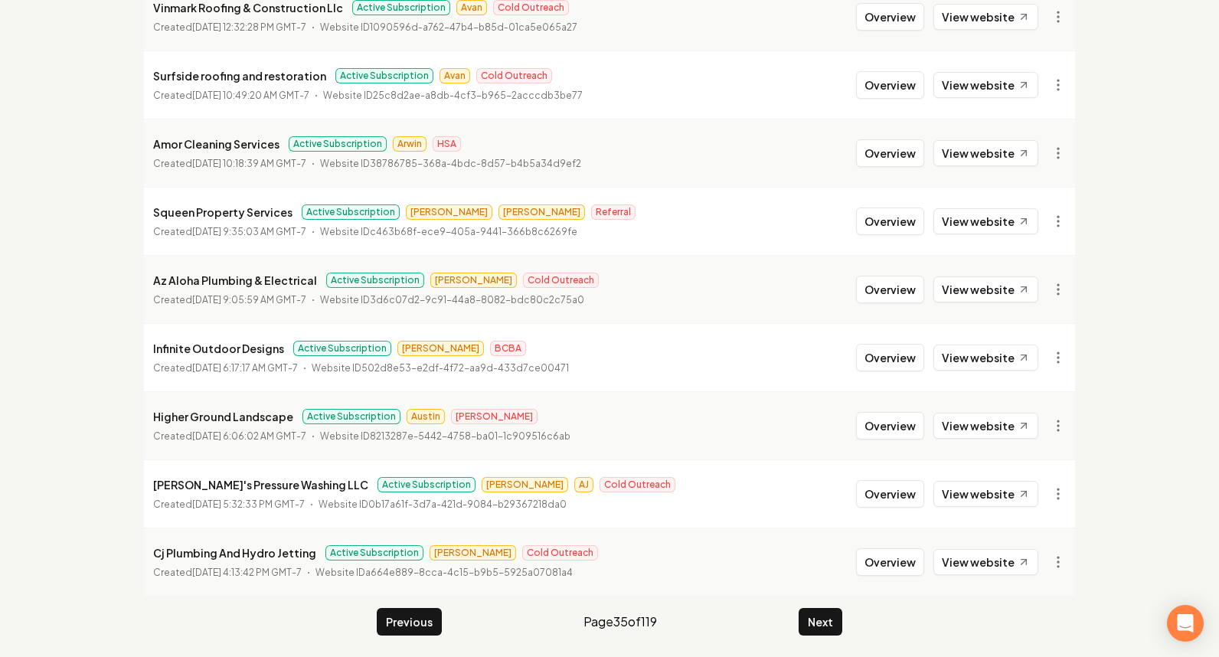
scroll to position [299, 0]
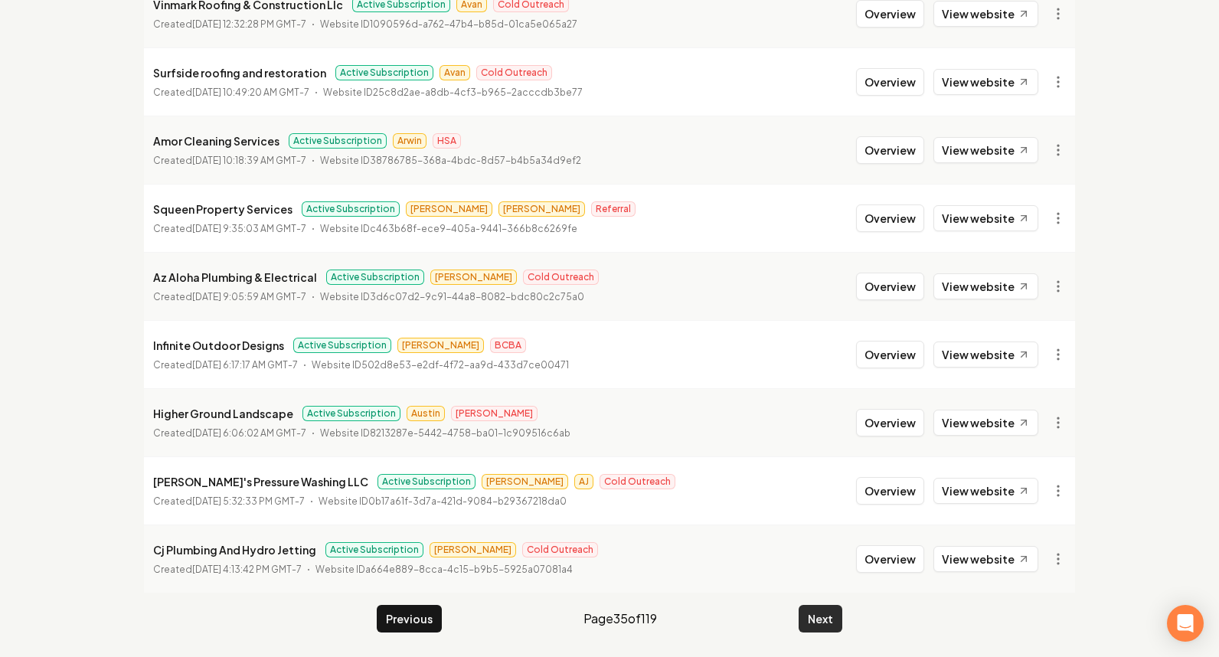
click at [818, 611] on button "Next" at bounding box center [820, 619] width 44 height 28
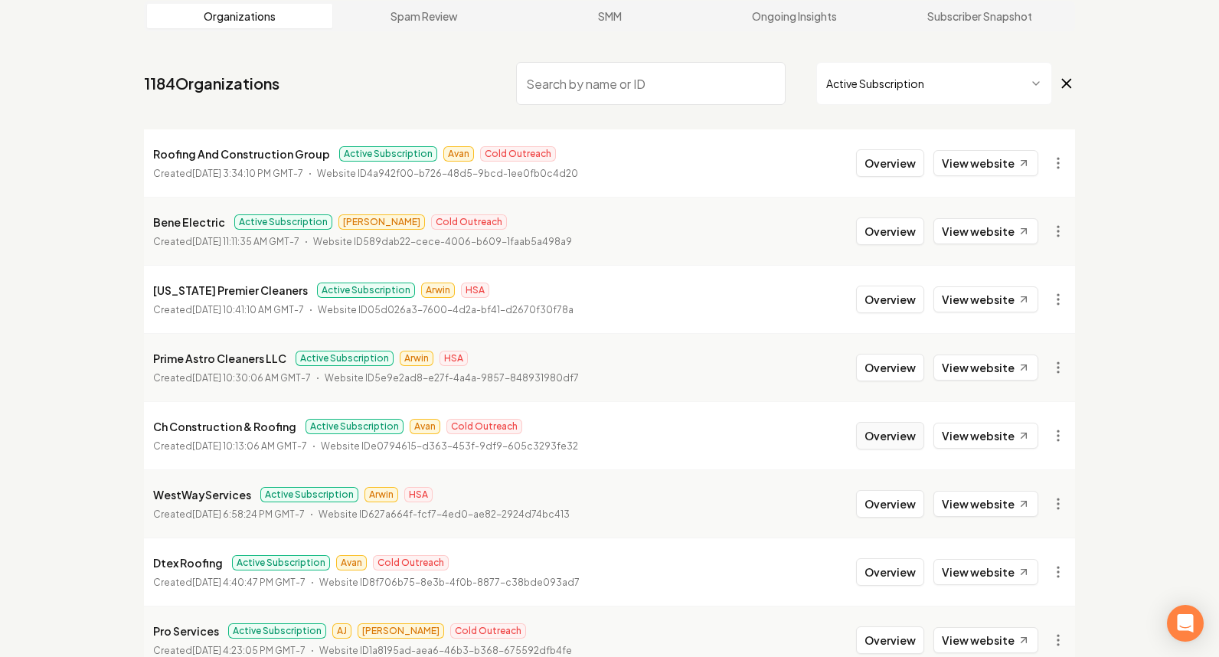
scroll to position [80, 0]
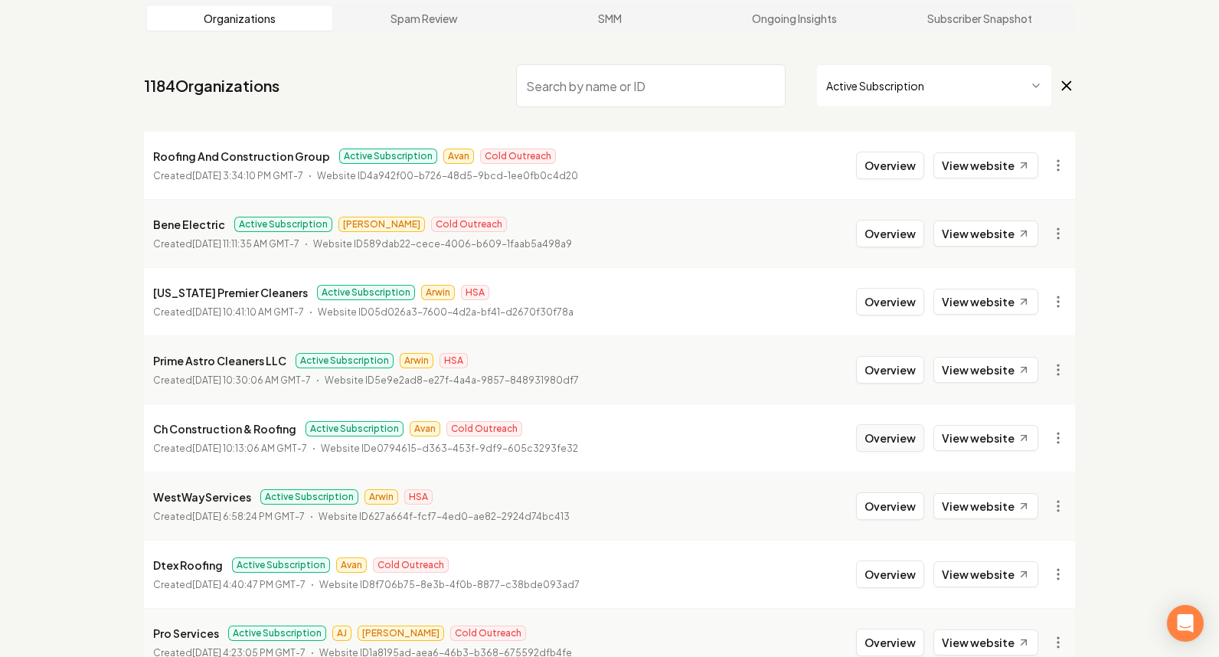
click at [890, 449] on button "Overview" at bounding box center [890, 438] width 68 height 28
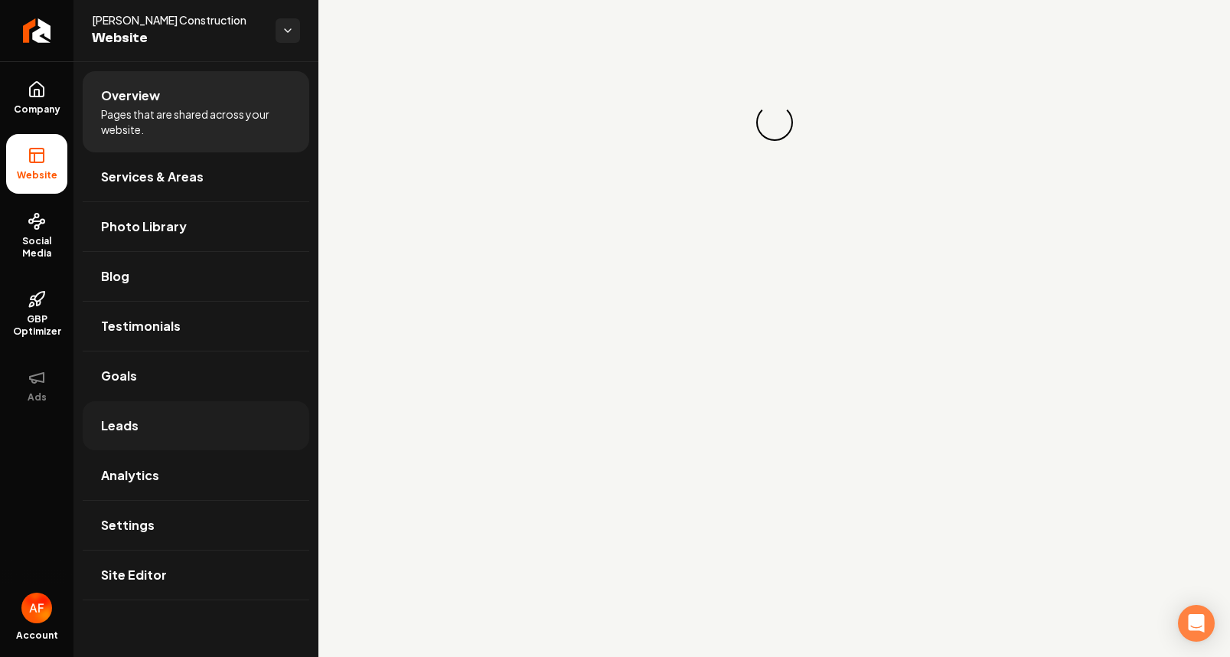
click at [136, 423] on span "Leads" at bounding box center [120, 425] width 38 height 18
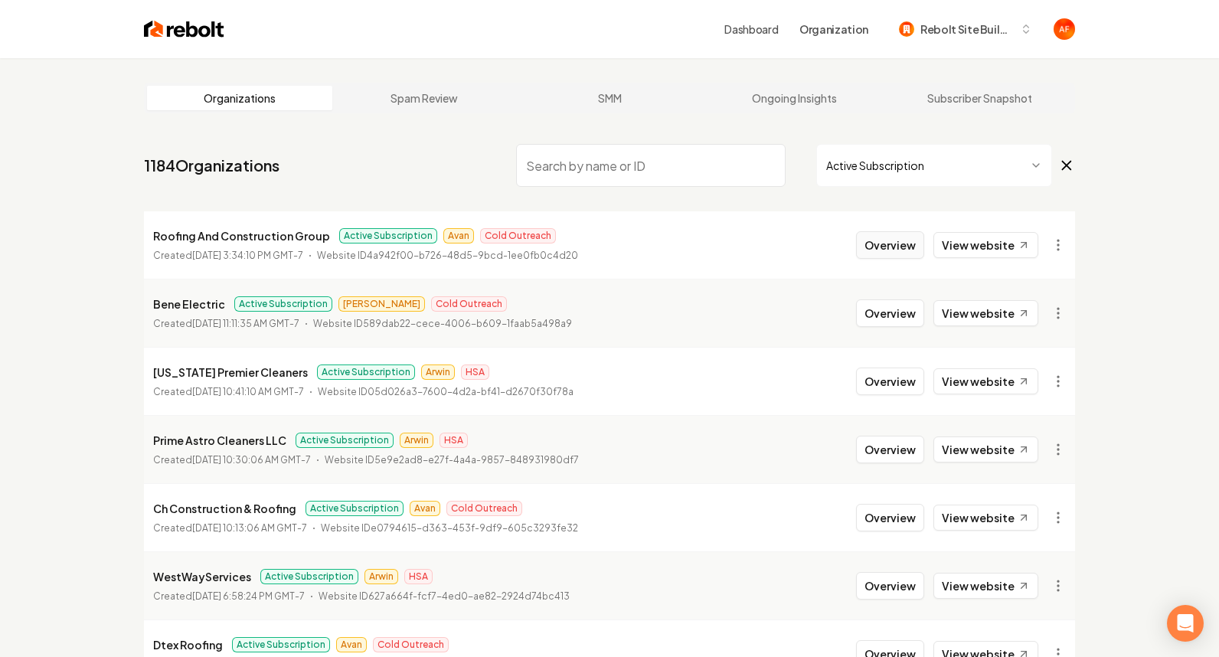
click at [899, 246] on button "Overview" at bounding box center [890, 245] width 68 height 28
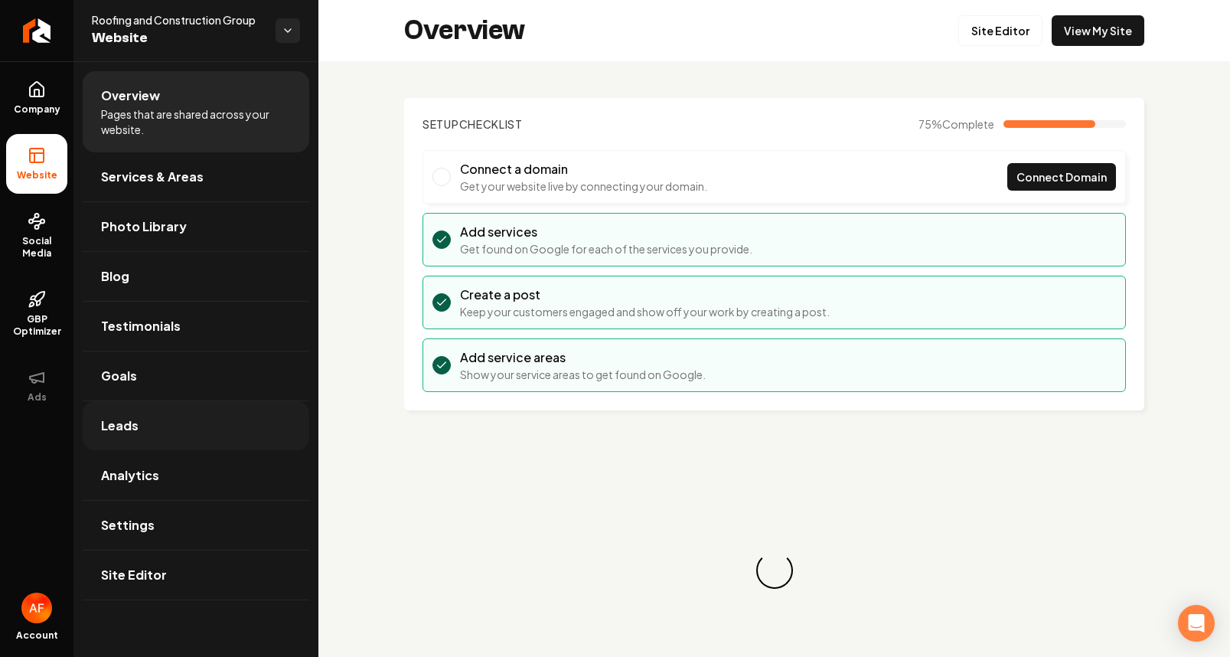
drag, startPoint x: 126, startPoint y: 450, endPoint x: 130, endPoint y: 439, distance: 11.4
click at [126, 449] on ul "Overview Pages that are shared across your website. Services & Areas Photo Libr…" at bounding box center [195, 335] width 245 height 548
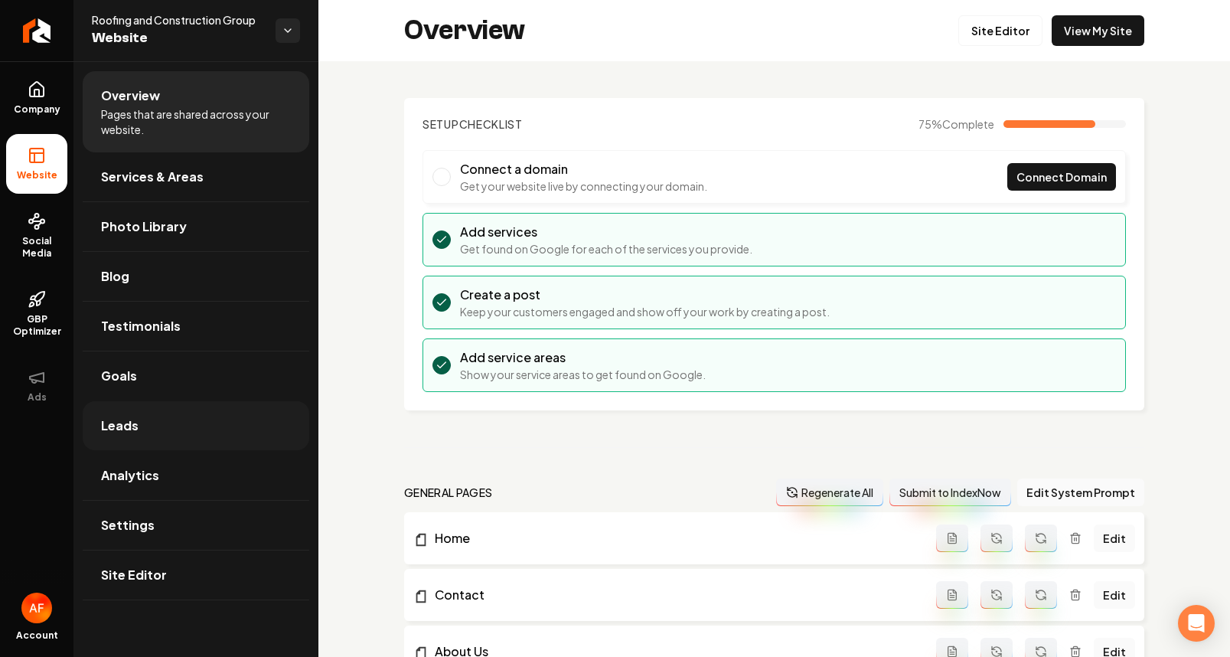
click at [132, 437] on link "Leads" at bounding box center [196, 425] width 227 height 49
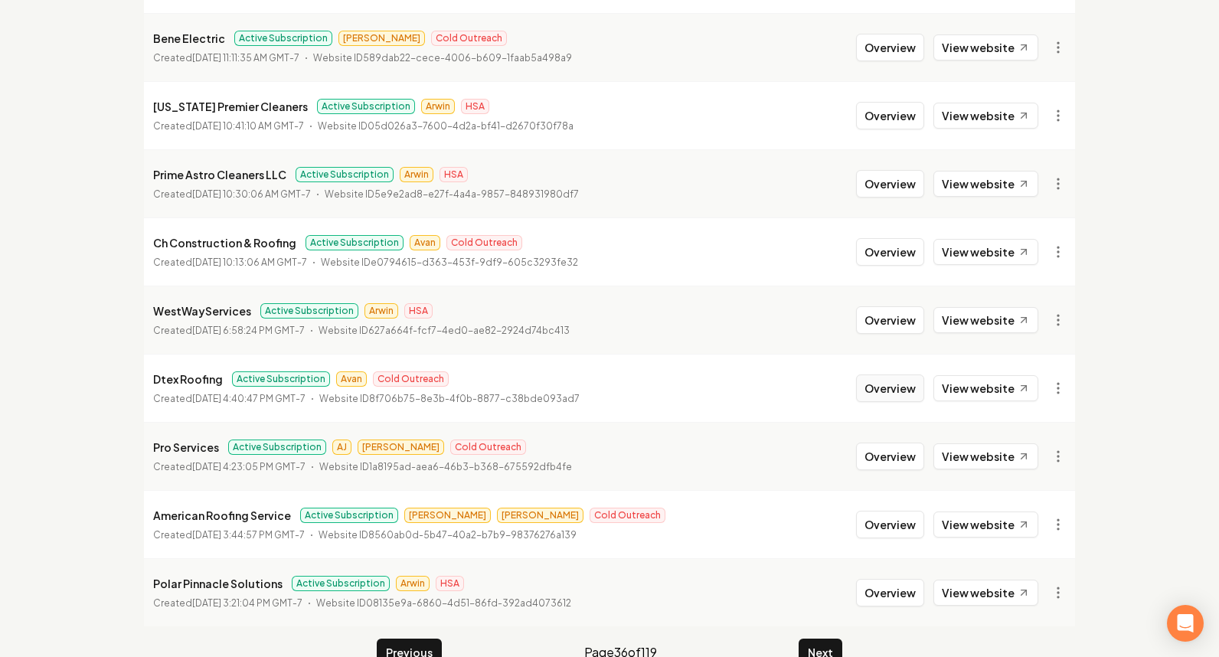
scroll to position [269, 0]
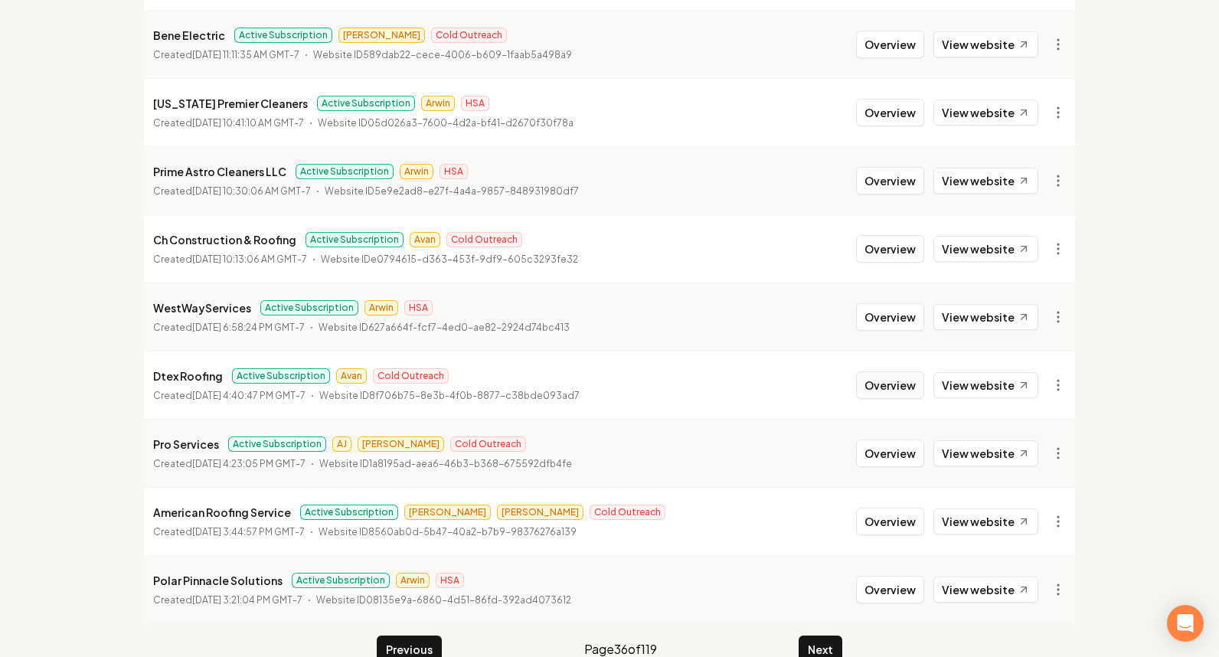
click at [883, 378] on button "Overview" at bounding box center [890, 385] width 68 height 28
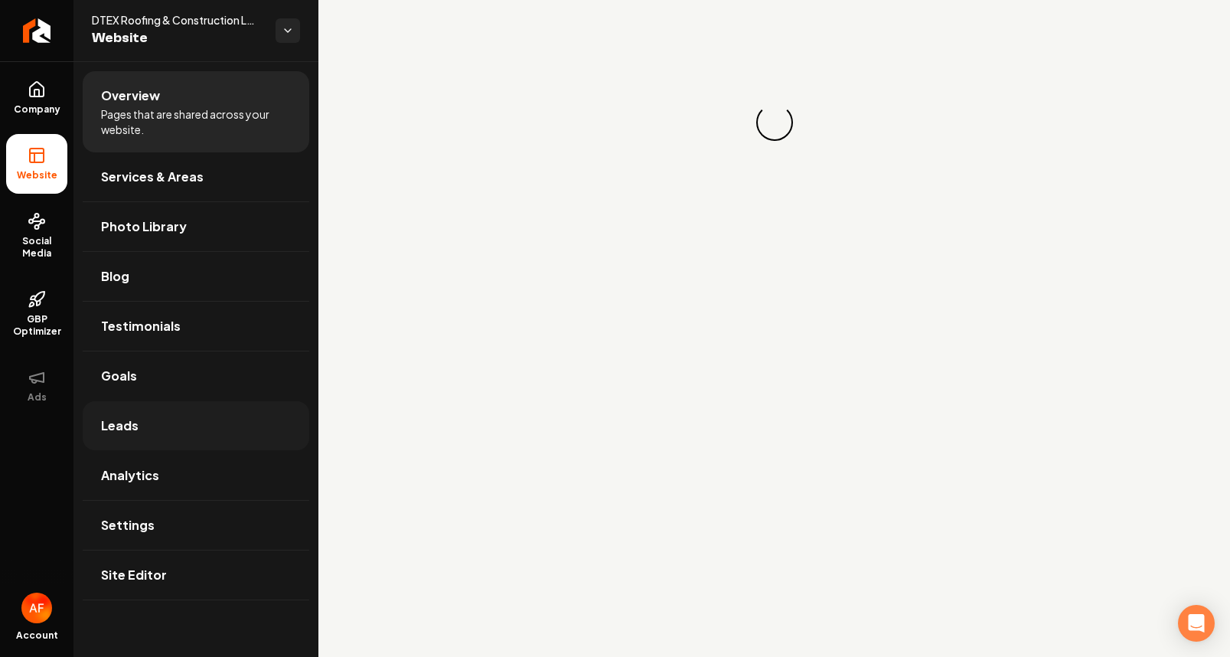
click at [175, 421] on link "Leads" at bounding box center [196, 425] width 227 height 49
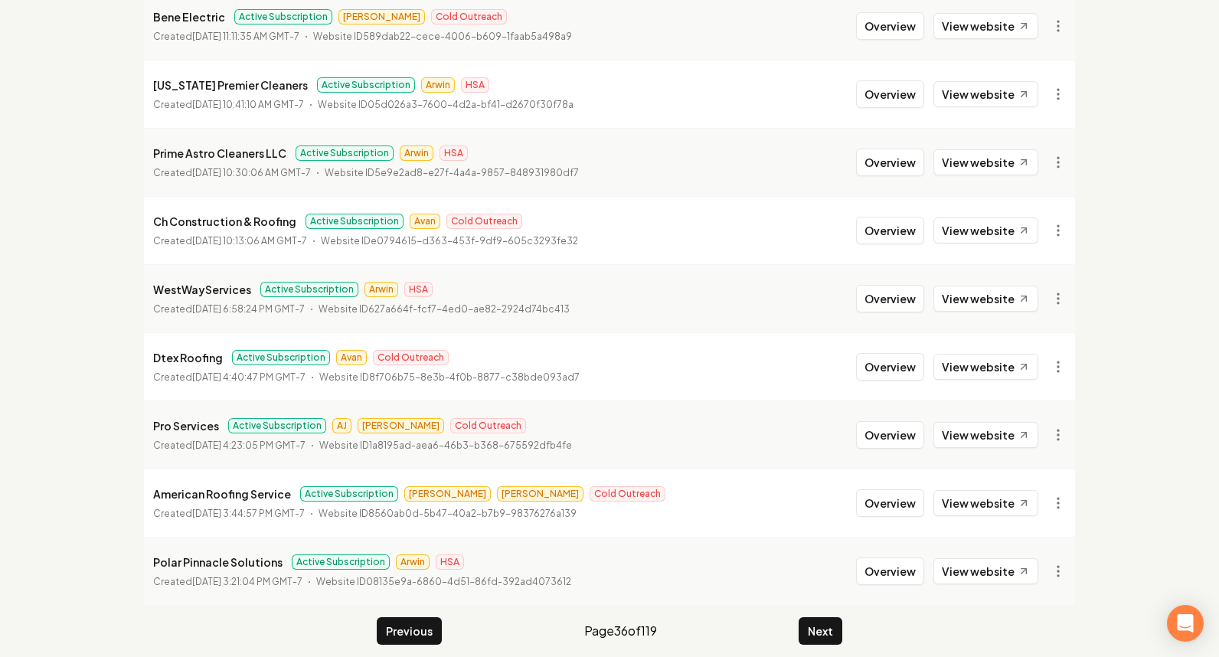
scroll to position [299, 0]
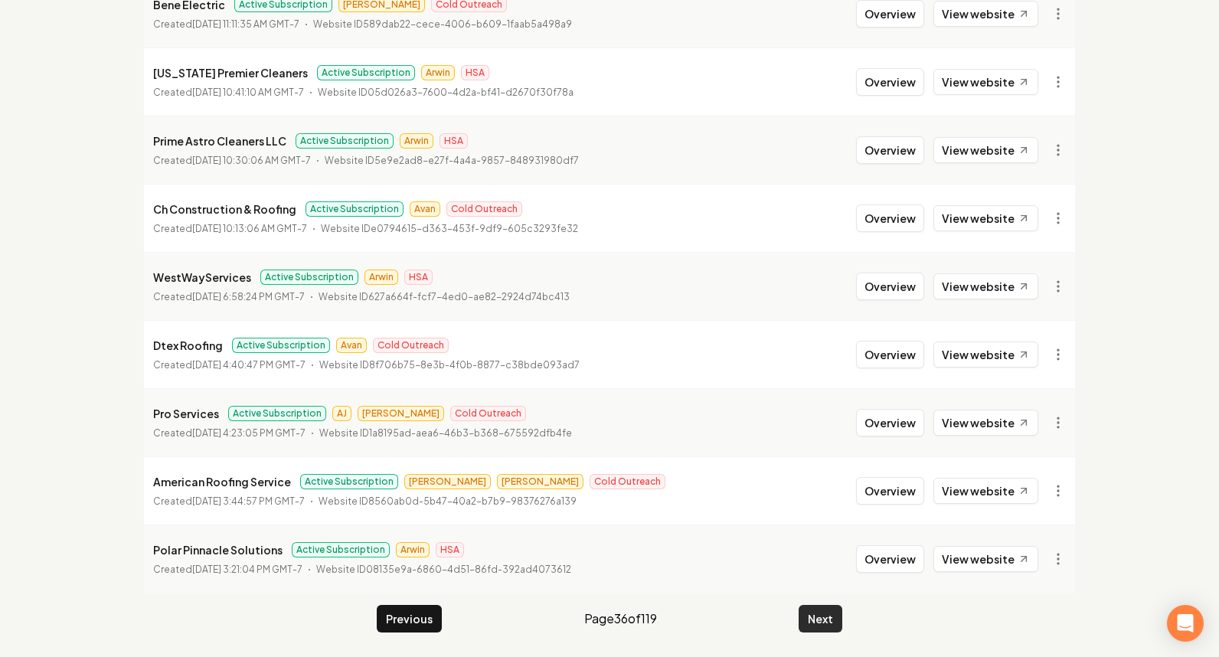
click at [833, 612] on button "Next" at bounding box center [820, 619] width 44 height 28
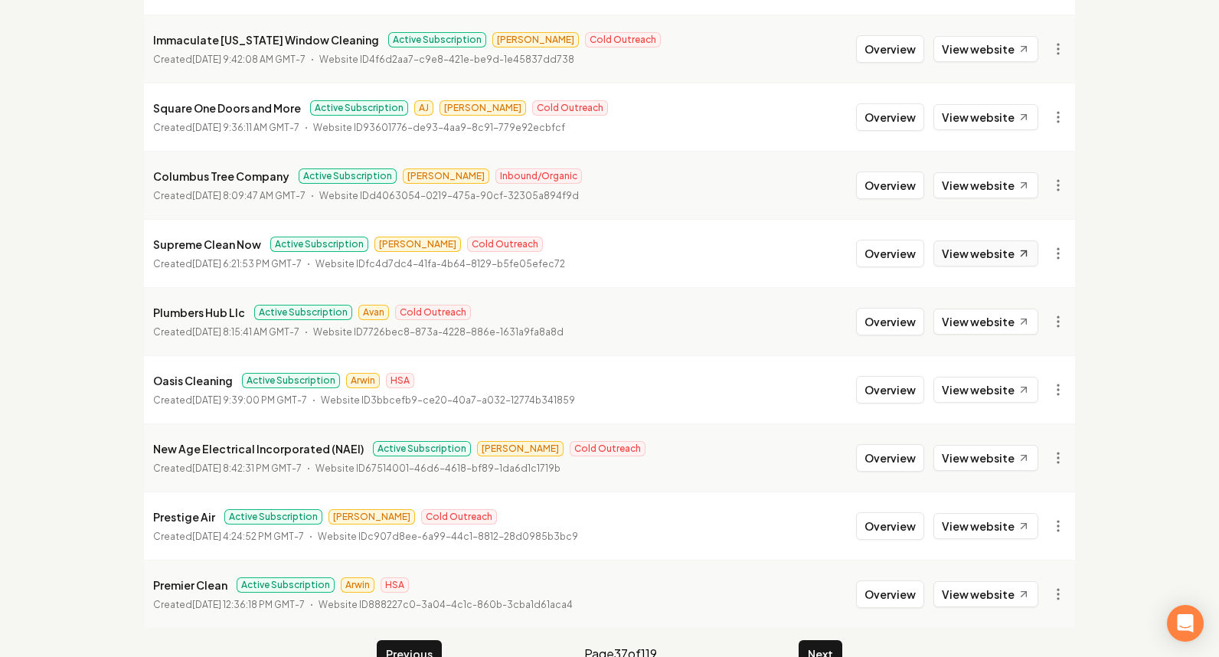
scroll to position [204, 0]
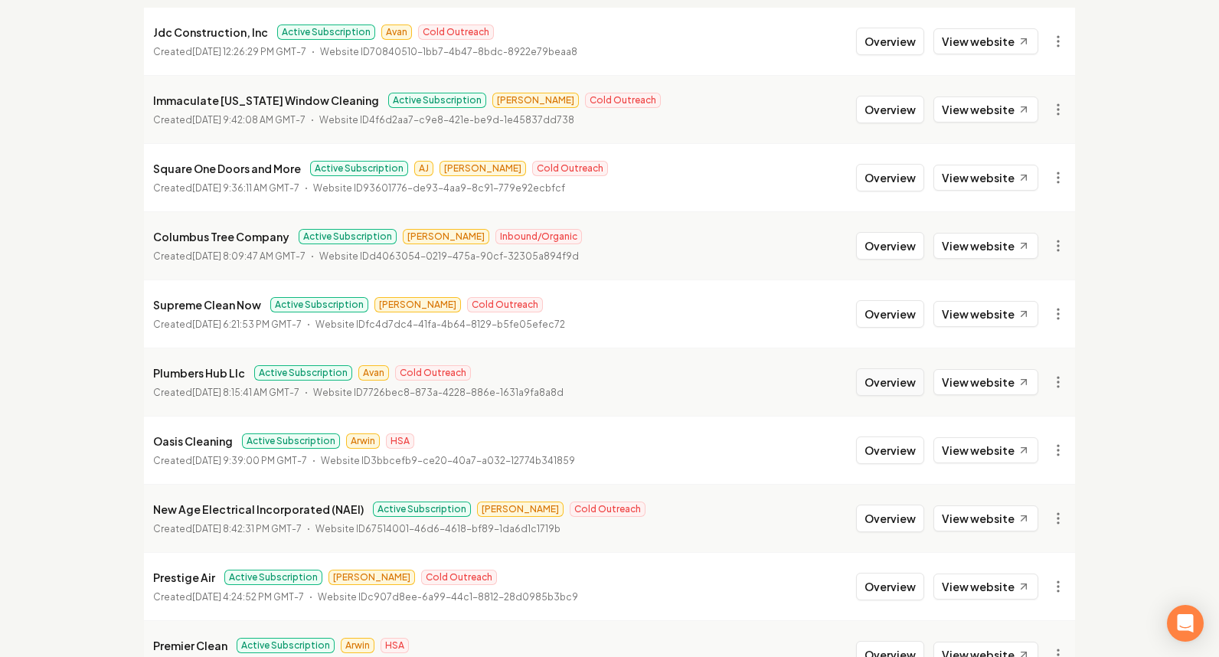
click at [910, 380] on button "Overview" at bounding box center [890, 382] width 68 height 28
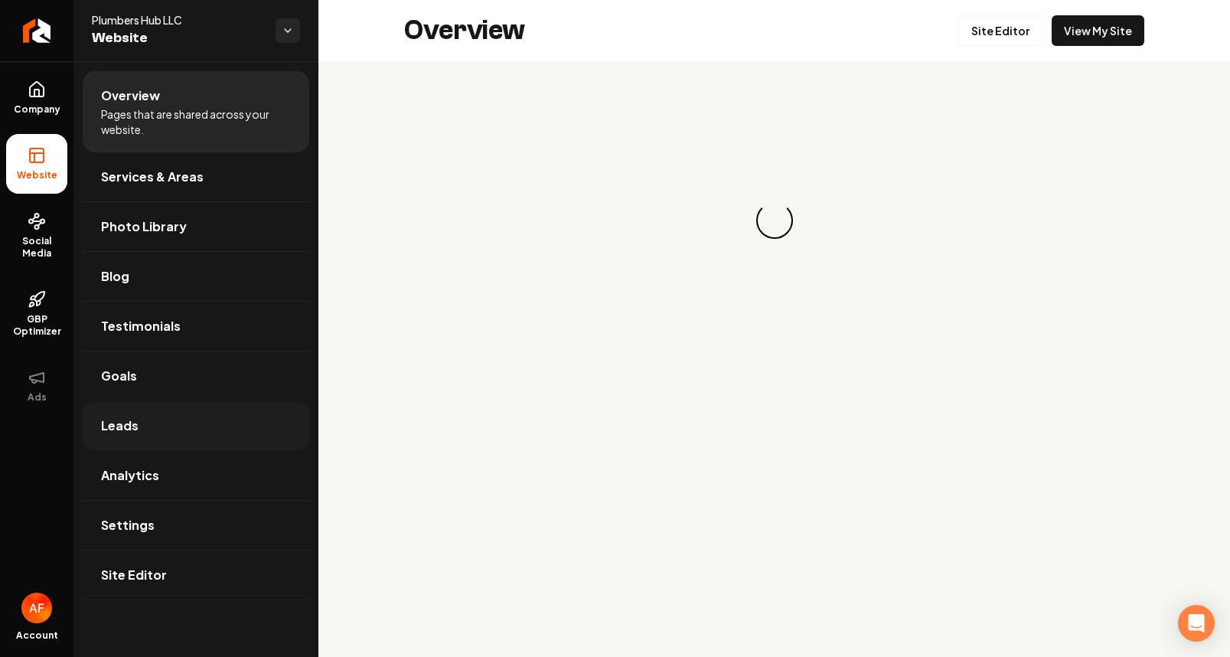
click at [143, 418] on link "Leads" at bounding box center [196, 425] width 227 height 49
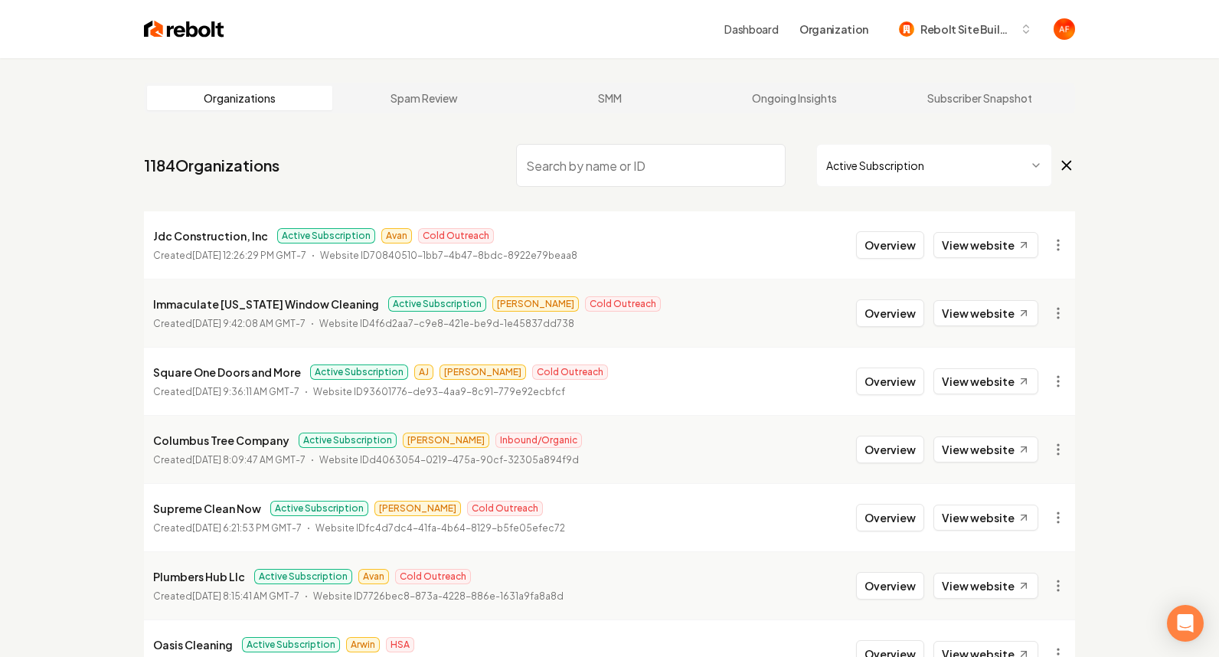
drag, startPoint x: 871, startPoint y: 245, endPoint x: 821, endPoint y: 244, distance: 49.8
click at [871, 245] on button "Overview" at bounding box center [890, 245] width 68 height 28
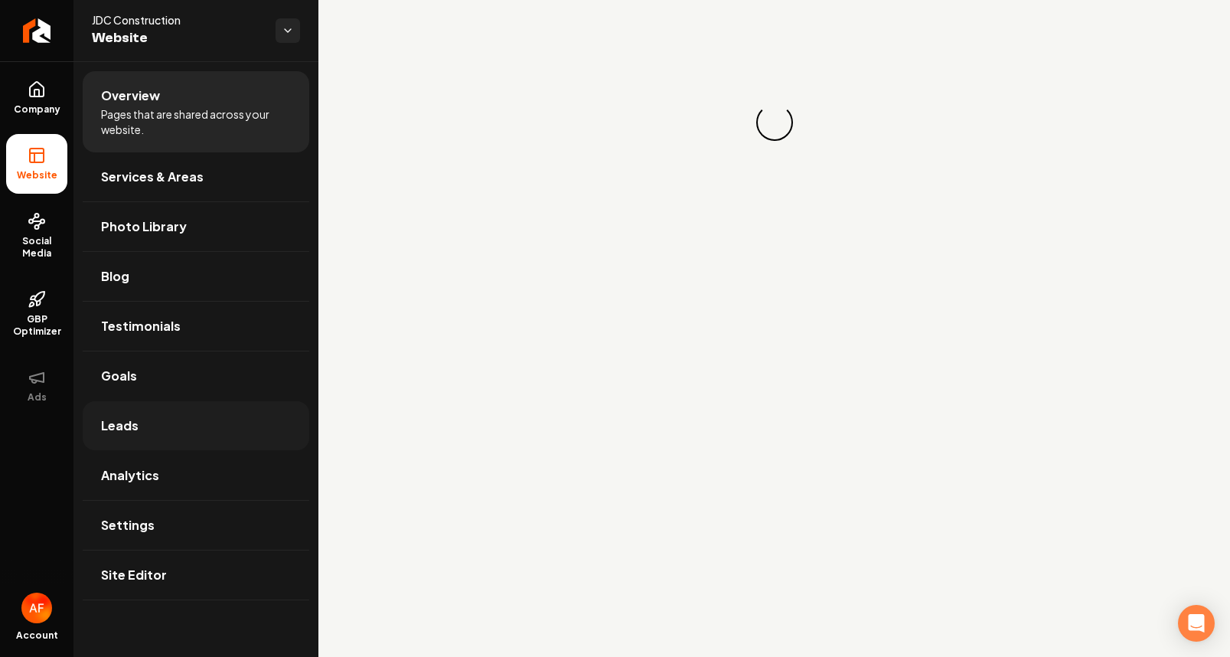
click at [127, 413] on link "Leads" at bounding box center [196, 425] width 227 height 49
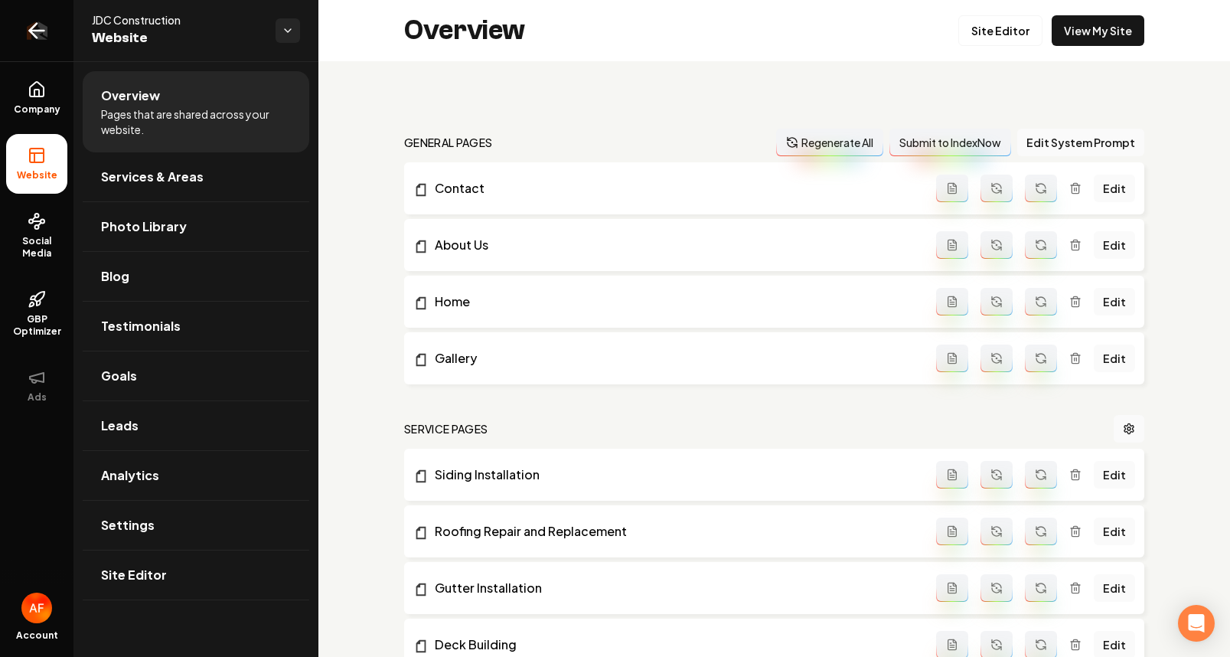
click at [39, 28] on icon "Return to dashboard" at bounding box center [36, 30] width 24 height 24
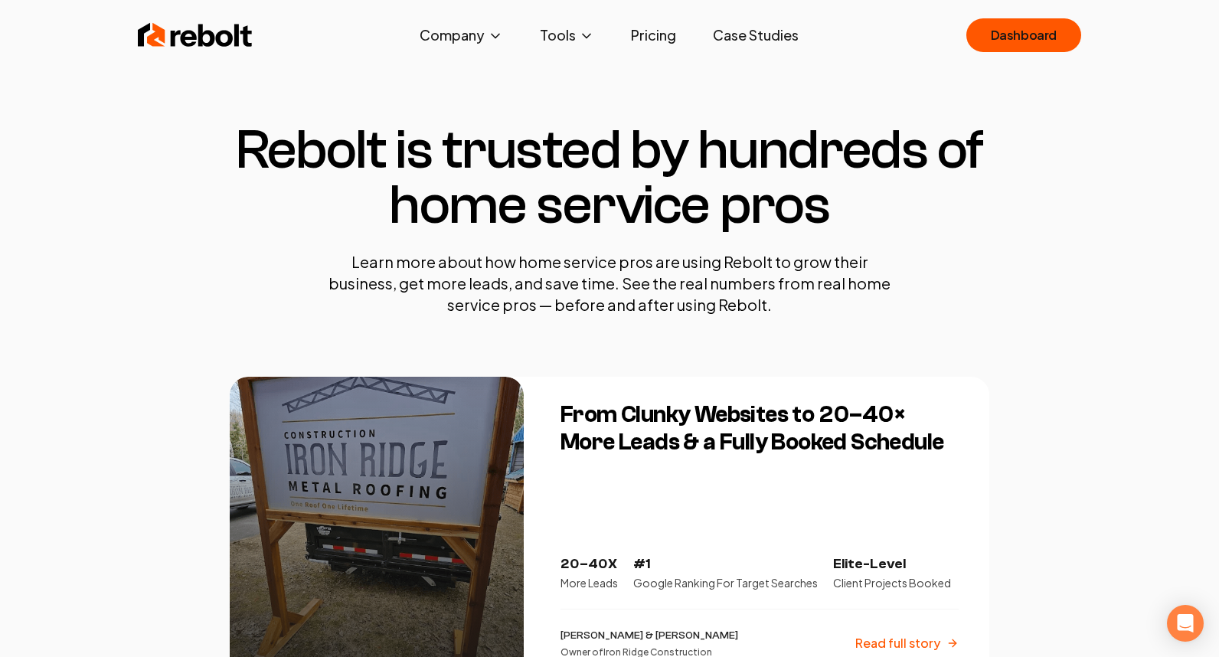
click at [234, 27] on img at bounding box center [195, 35] width 115 height 31
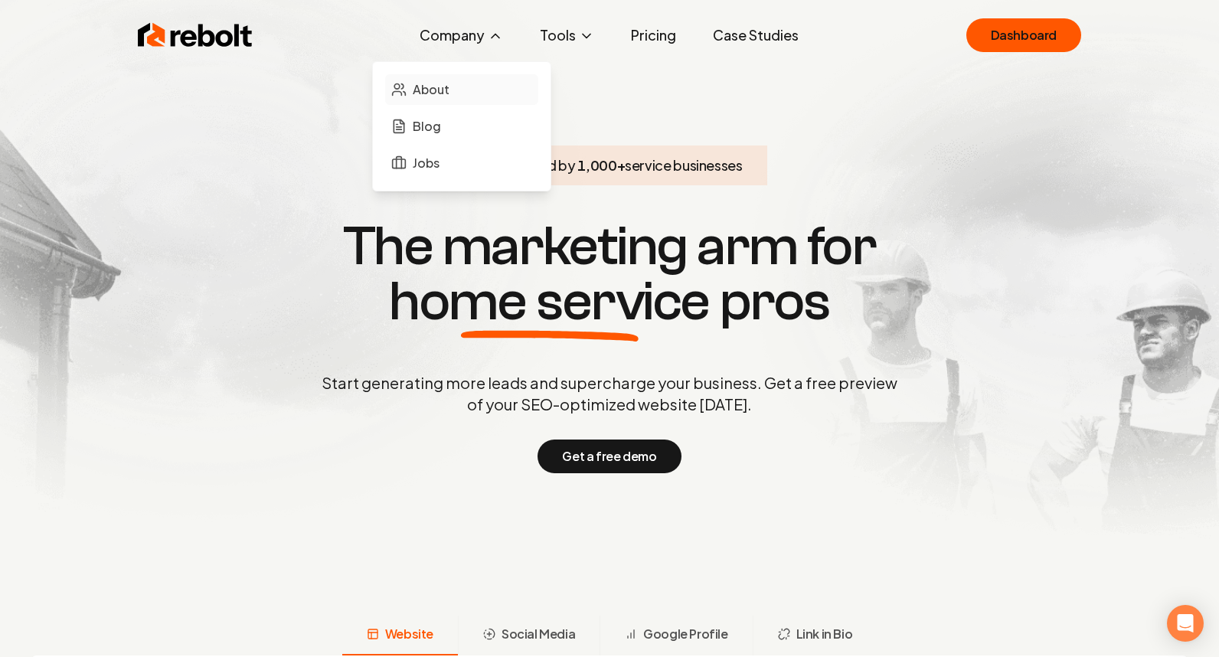
click at [431, 95] on span "About" at bounding box center [431, 89] width 37 height 18
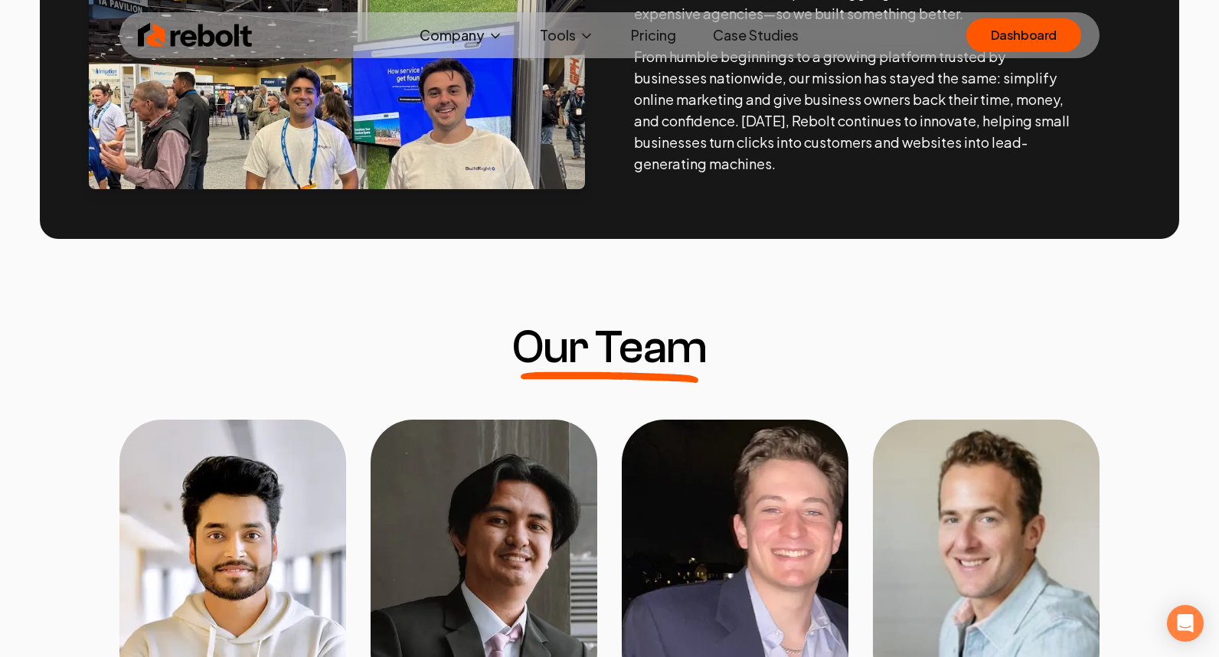
scroll to position [919, 0]
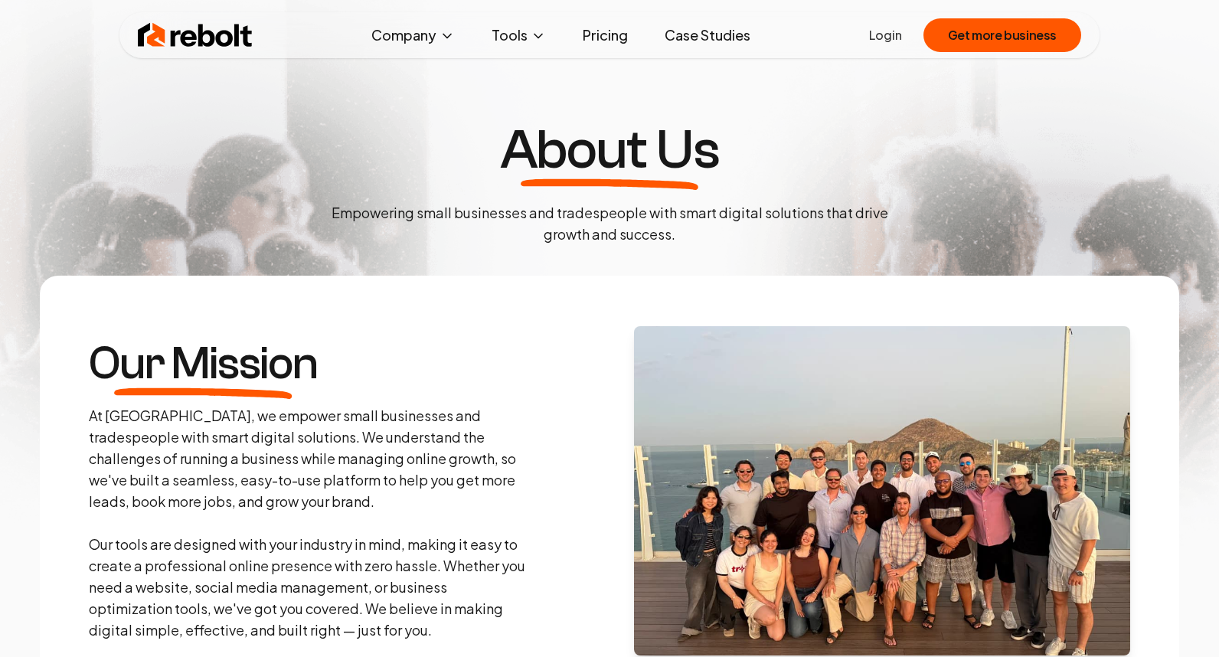
scroll to position [918, 0]
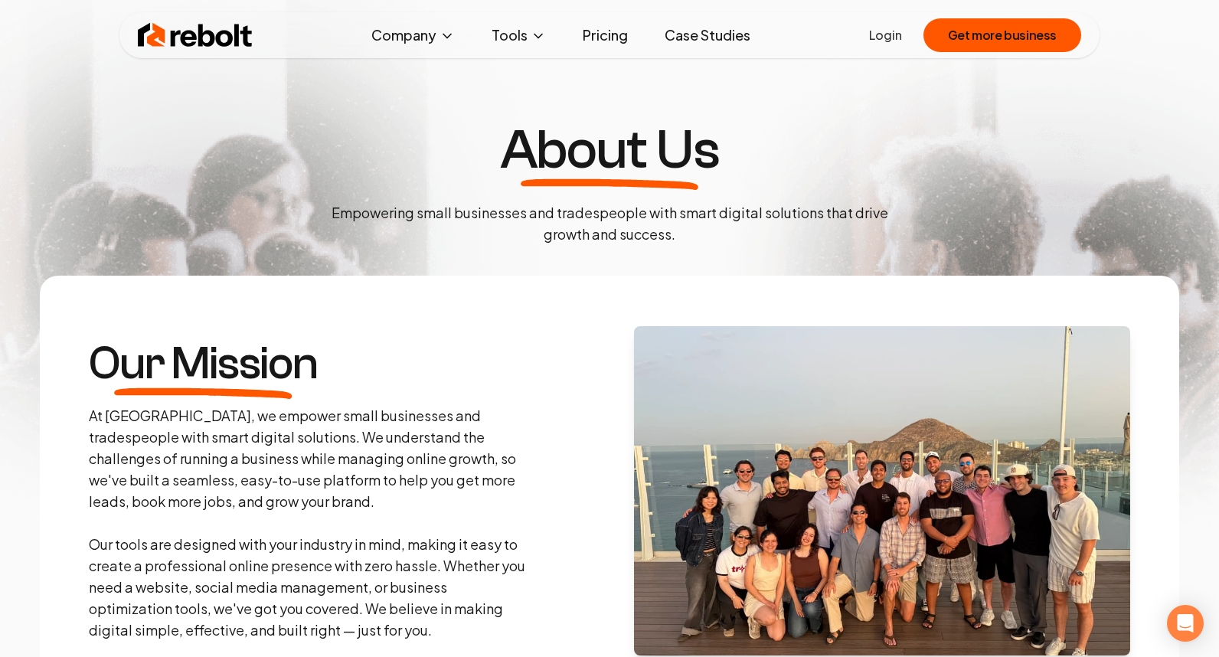
scroll to position [910, 0]
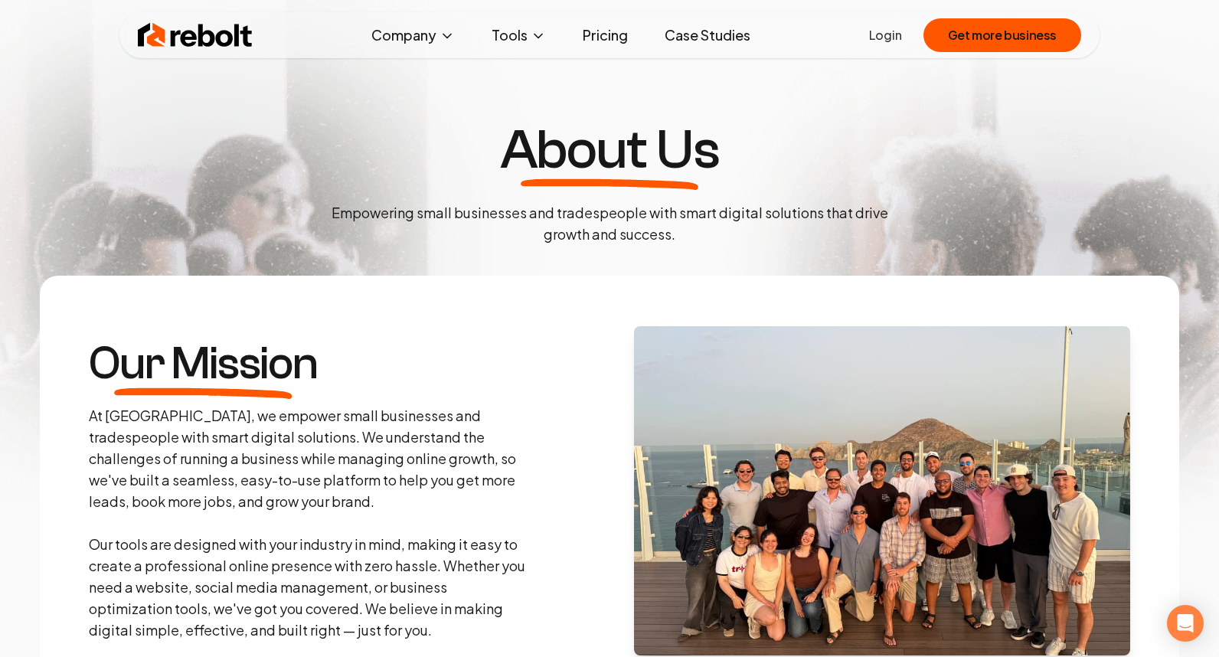
scroll to position [902, 0]
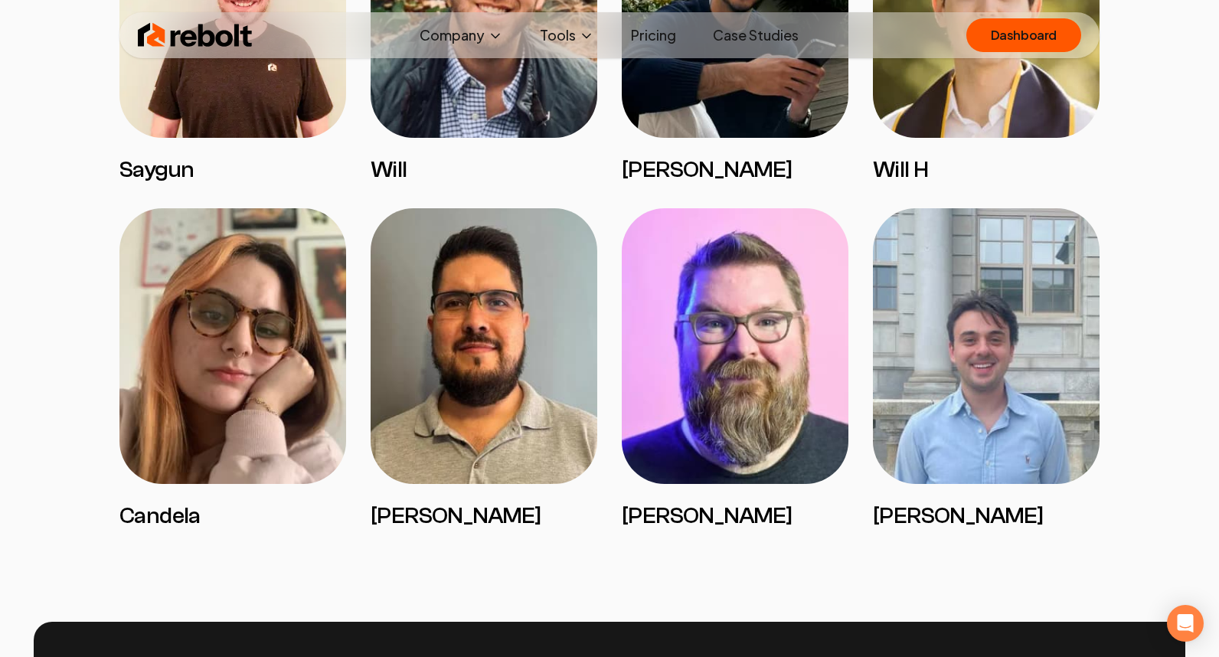
scroll to position [3757, 0]
